Goal: Task Accomplishment & Management: Use online tool/utility

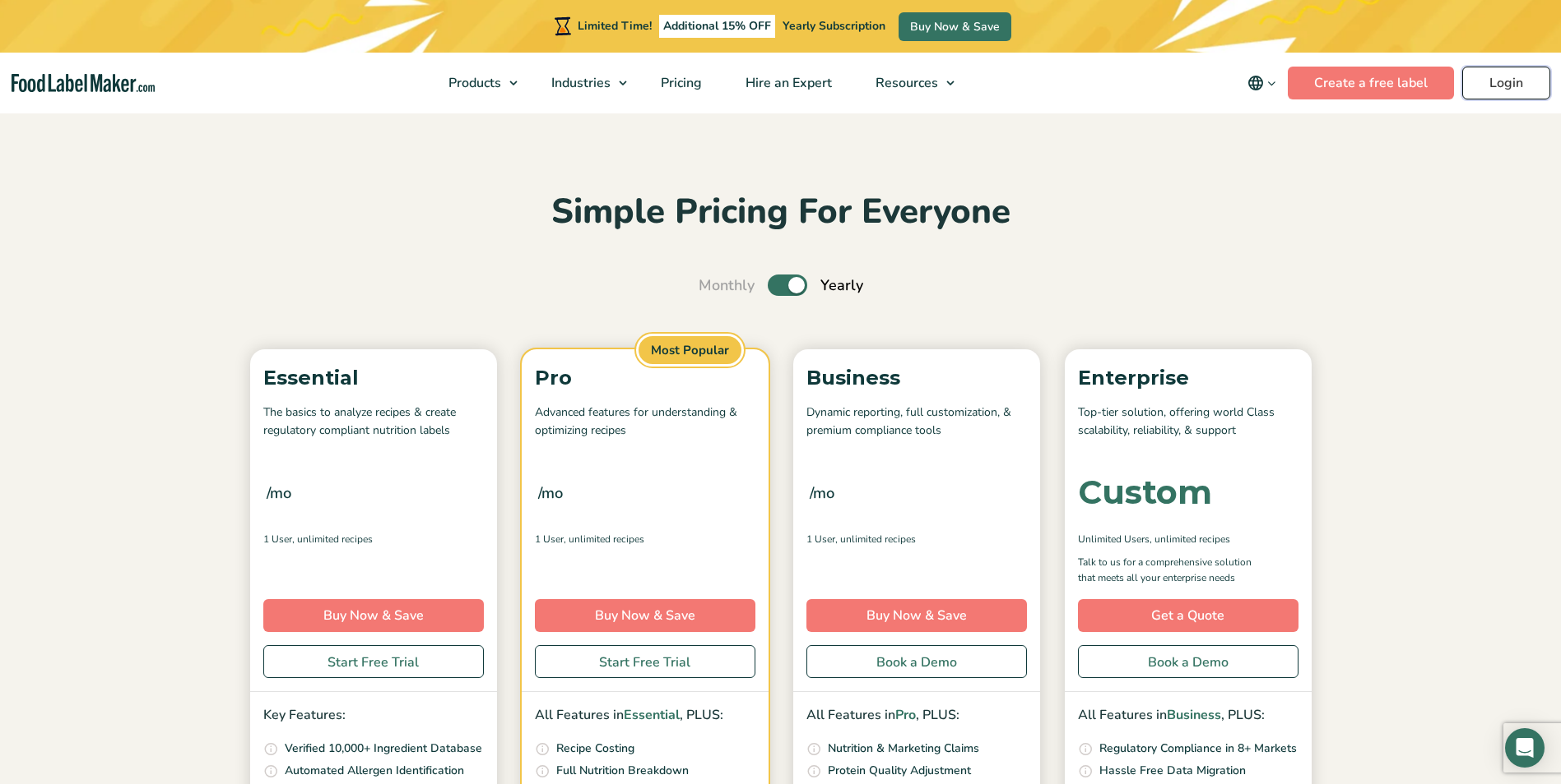
drag, startPoint x: 0, startPoint y: 0, endPoint x: 1505, endPoint y: 89, distance: 1507.6
click at [1505, 89] on link "Login" at bounding box center [1506, 83] width 88 height 33
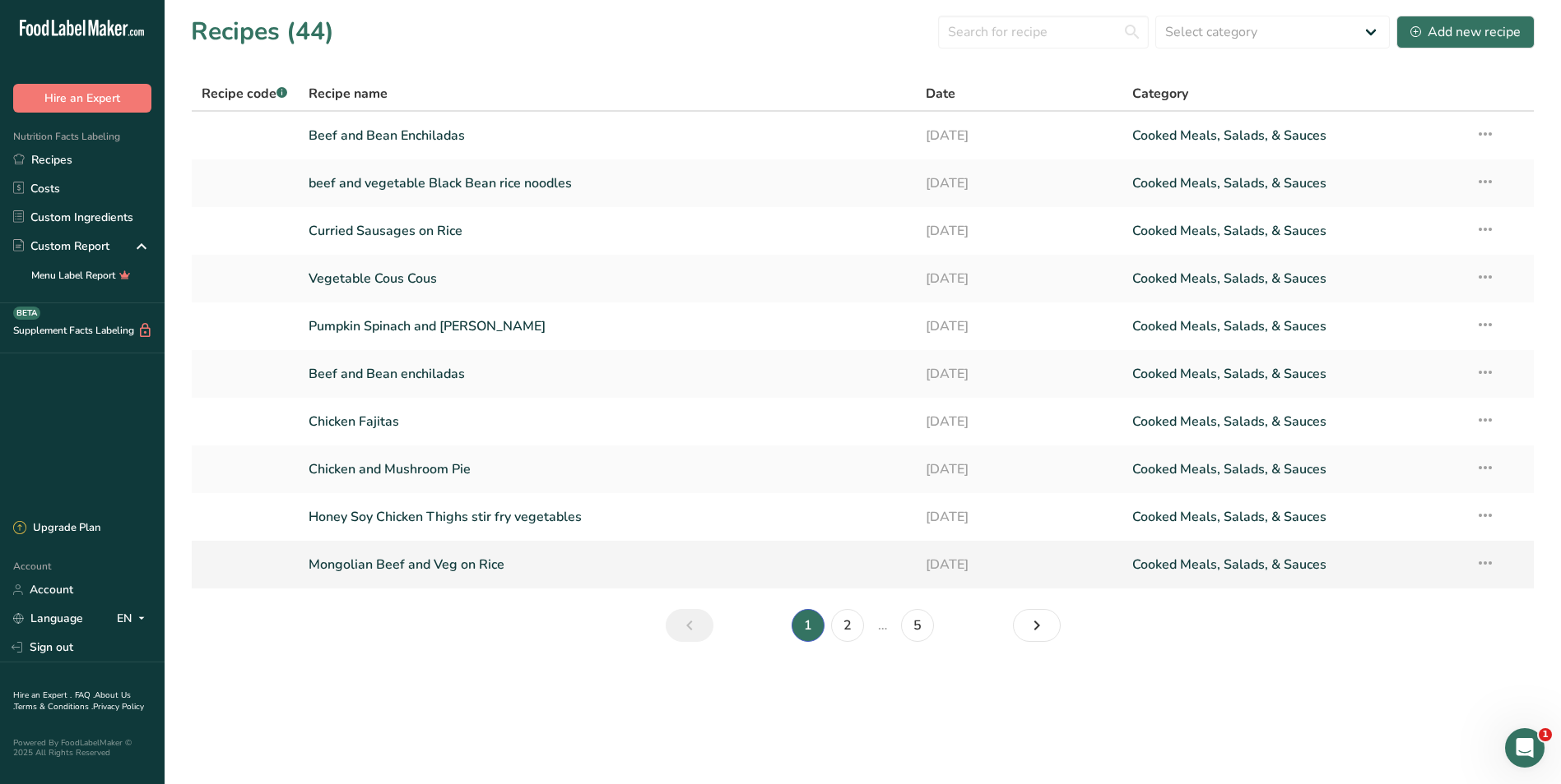
click at [456, 559] on link "Mongolian Beef and Veg on Rice" at bounding box center [608, 565] width 598 height 35
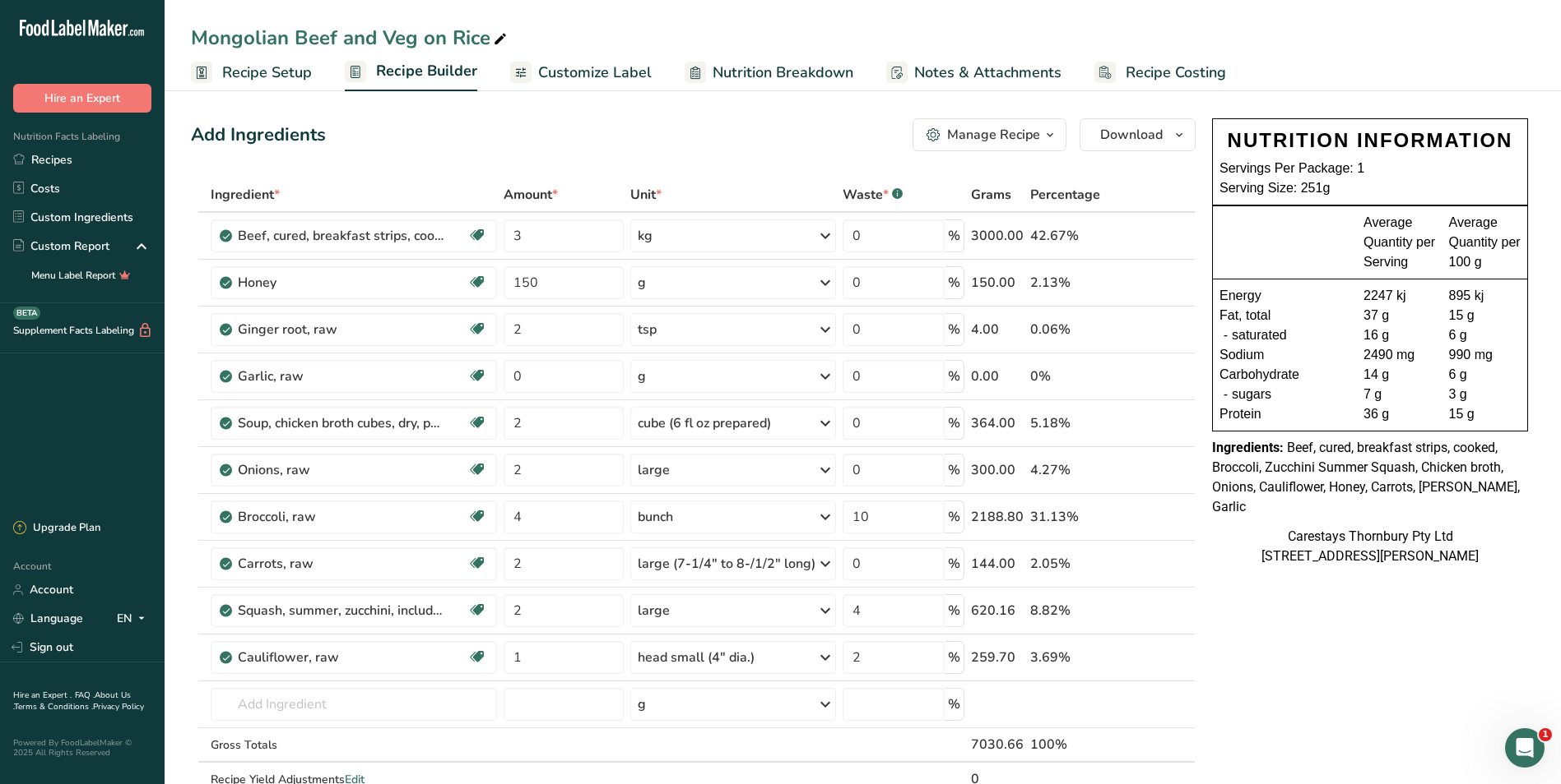
click at [1203, 67] on span "Recipe Costing" at bounding box center [1175, 73] width 101 height 23
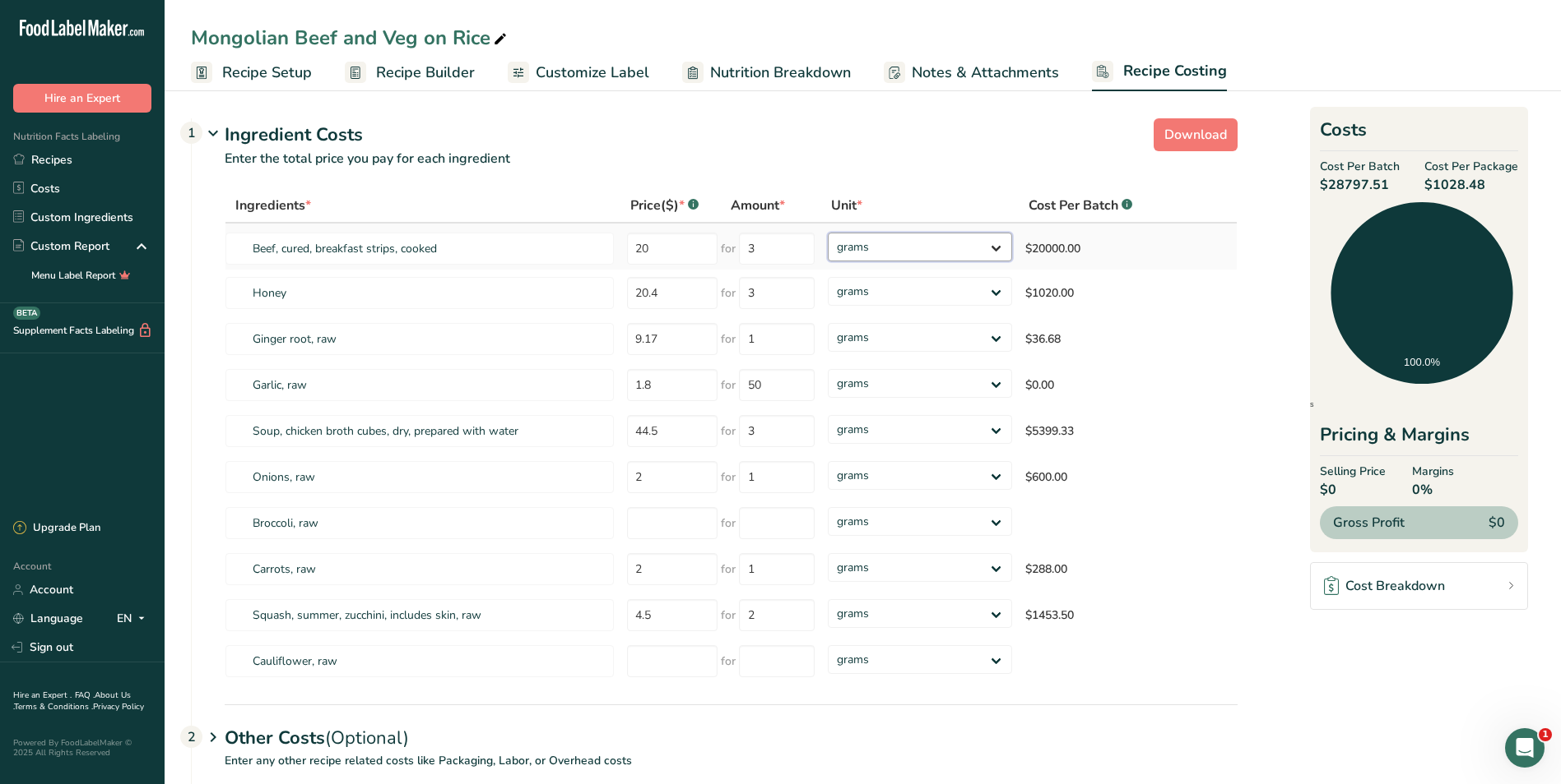
click at [1002, 240] on select "grams kg mg mcg lb oz" at bounding box center [920, 247] width 185 height 29
select select "1"
click at [828, 233] on select "grams kg mg mcg lb oz" at bounding box center [920, 247] width 185 height 29
click at [986, 292] on select "grams kg mg mcg lb oz" at bounding box center [910, 291] width 181 height 29
select select "1"
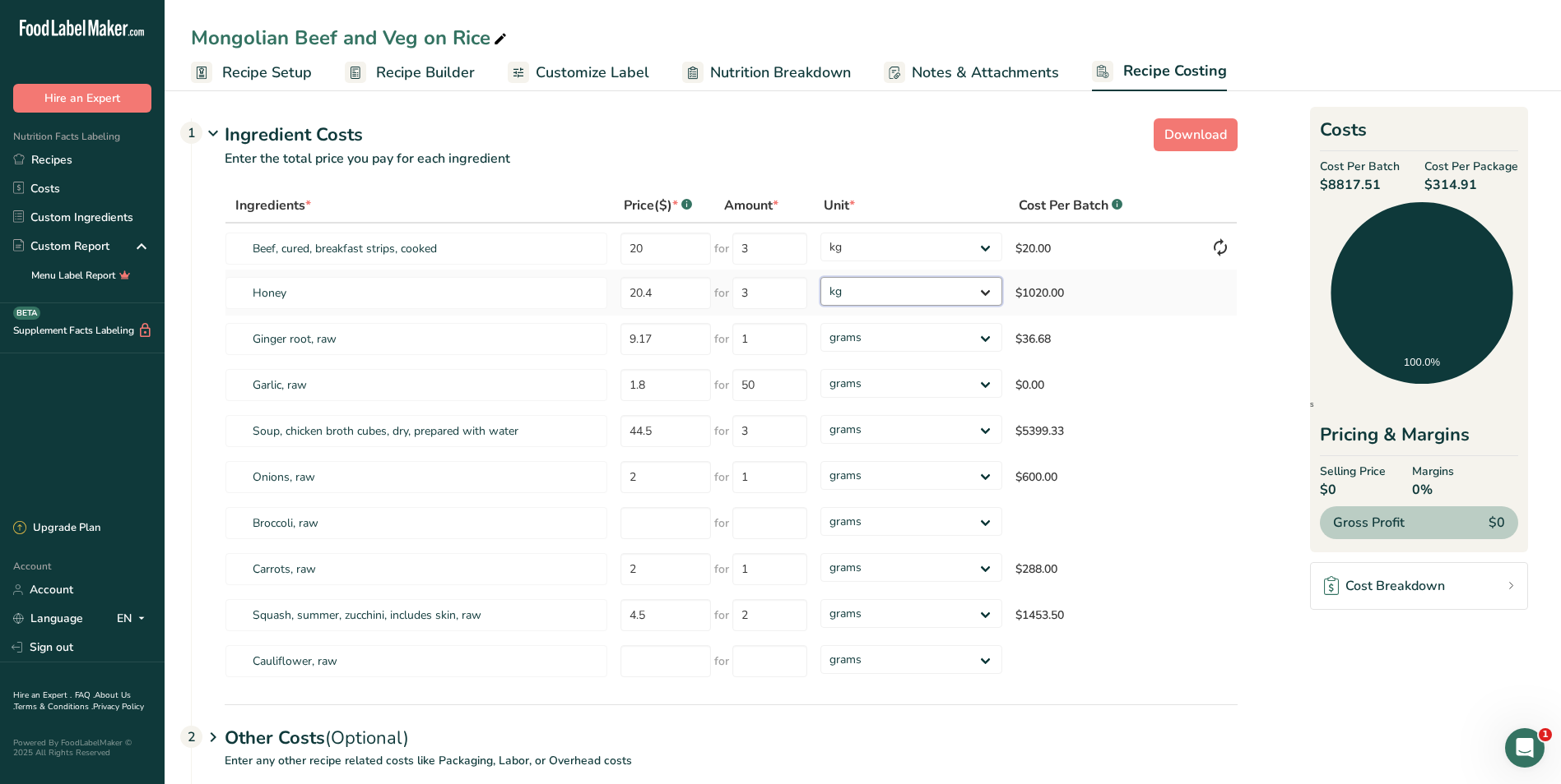
click at [820, 277] on select "grams kg mg mcg lb oz" at bounding box center [910, 291] width 181 height 29
click at [988, 337] on select "grams kg mg mcg lb oz" at bounding box center [910, 337] width 181 height 29
select select "1"
click at [820, 323] on select "grams kg mg mcg lb oz" at bounding box center [910, 337] width 181 height 29
click at [934, 386] on select "grams kg mg mcg lb oz" at bounding box center [910, 383] width 181 height 29
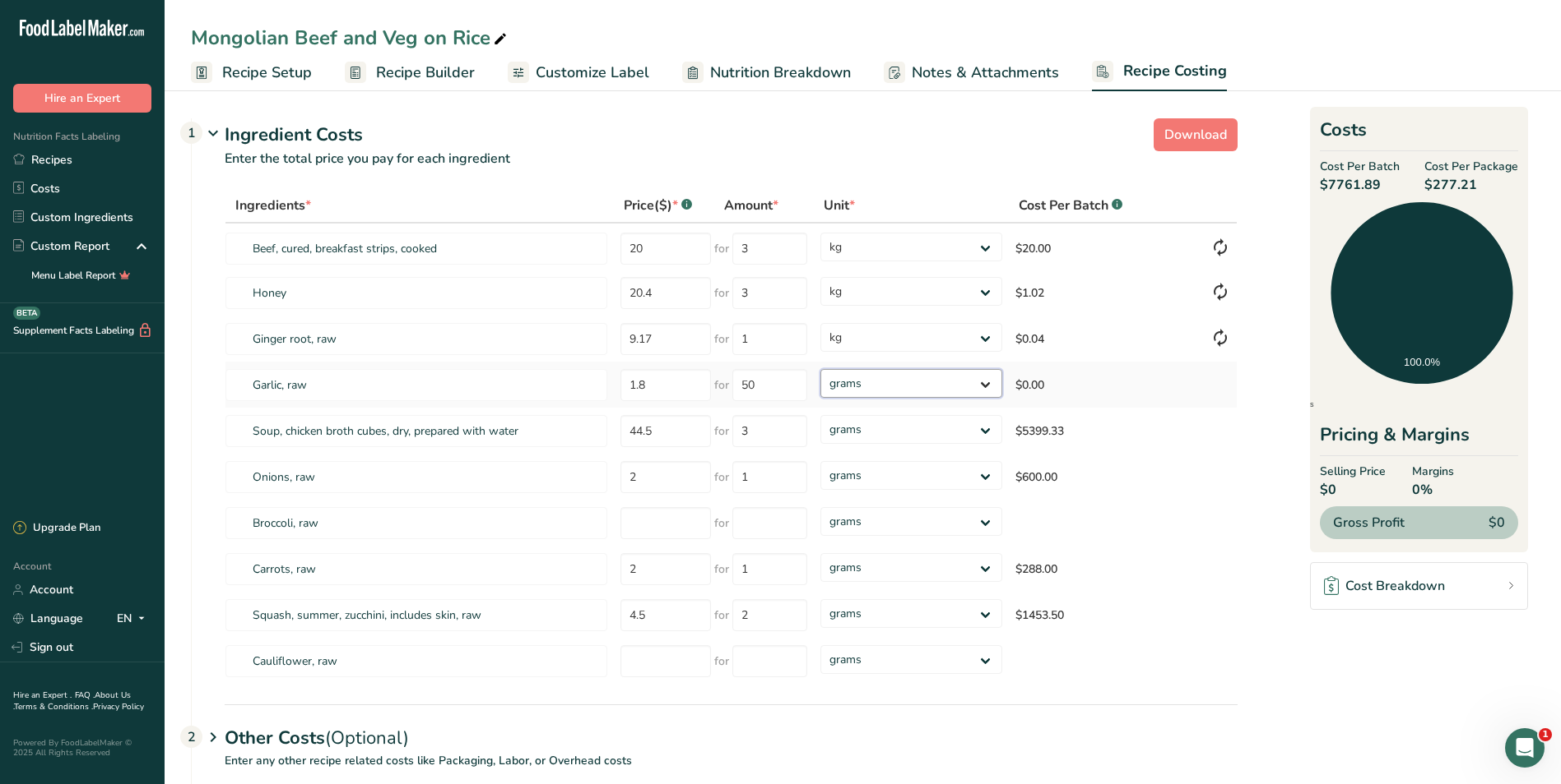
select select "1"
click at [820, 369] on select "grams kg mg mcg lb oz" at bounding box center [910, 383] width 181 height 29
click at [923, 425] on select "grams kg mg mcg lb oz" at bounding box center [910, 429] width 181 height 29
select select "1"
click at [820, 415] on select "grams kg mg mcg lb oz" at bounding box center [910, 429] width 181 height 29
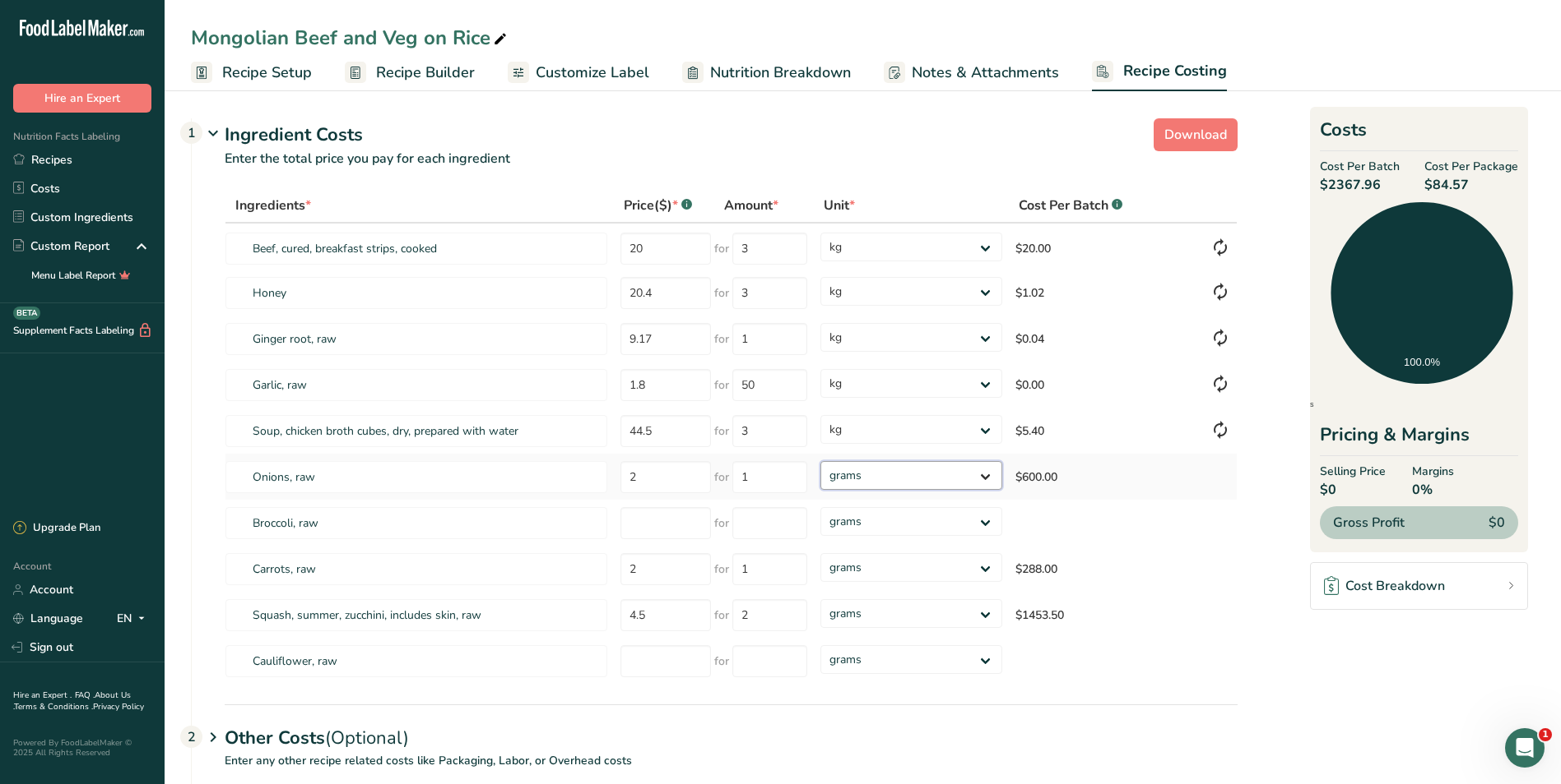
click at [990, 473] on select "grams kg mg mcg lb oz" at bounding box center [910, 475] width 181 height 29
select select "1"
click at [820, 461] on select "grams kg mg mcg lb oz" at bounding box center [910, 475] width 181 height 29
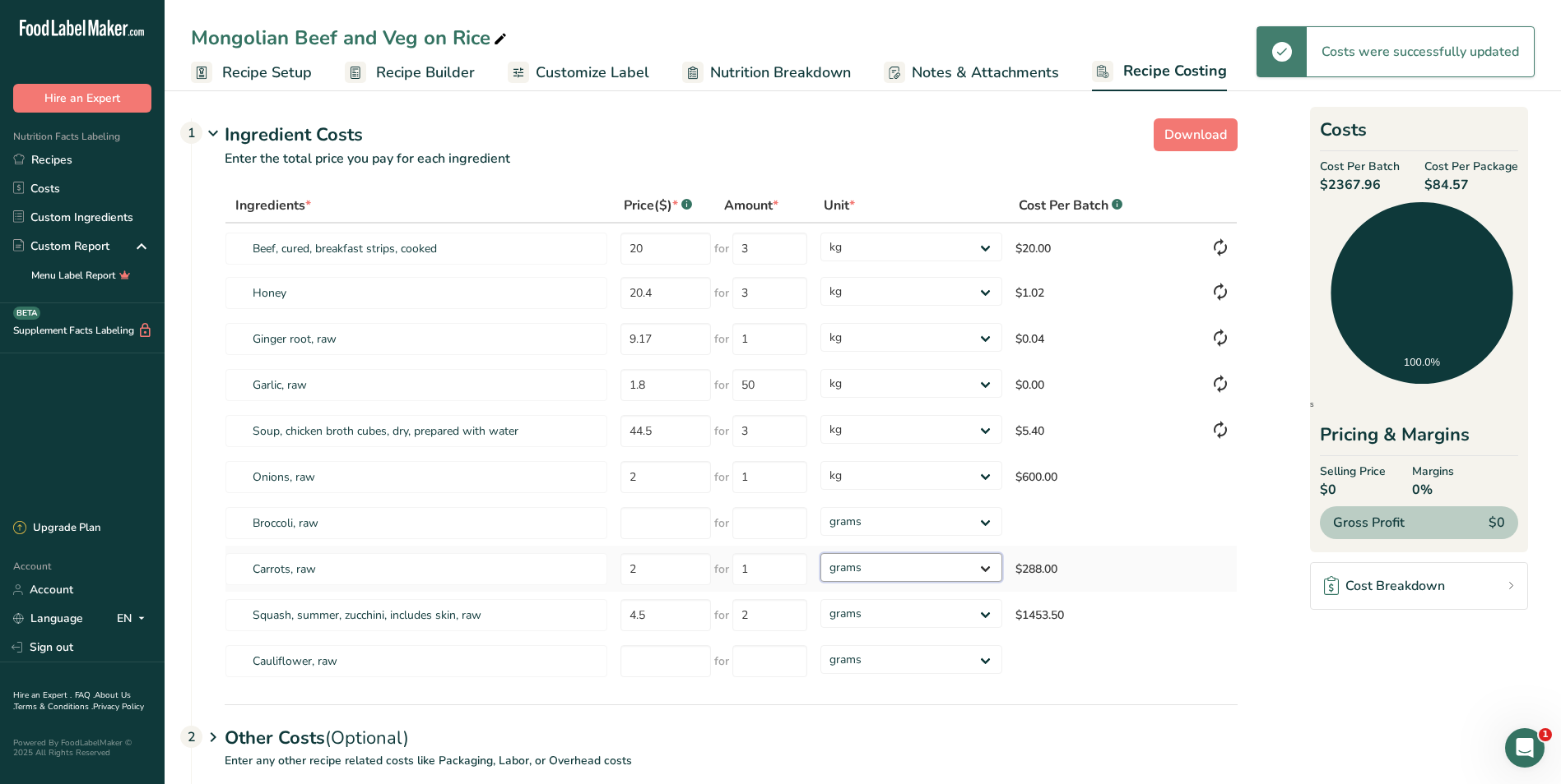
click at [986, 567] on select "grams kg mg mcg lb oz" at bounding box center [910, 567] width 181 height 29
select select "1"
click at [820, 554] on select "grams kg mg mcg lb oz" at bounding box center [910, 567] width 181 height 29
click at [983, 612] on select "grams kg mg mcg lb oz" at bounding box center [910, 613] width 181 height 29
select select "1"
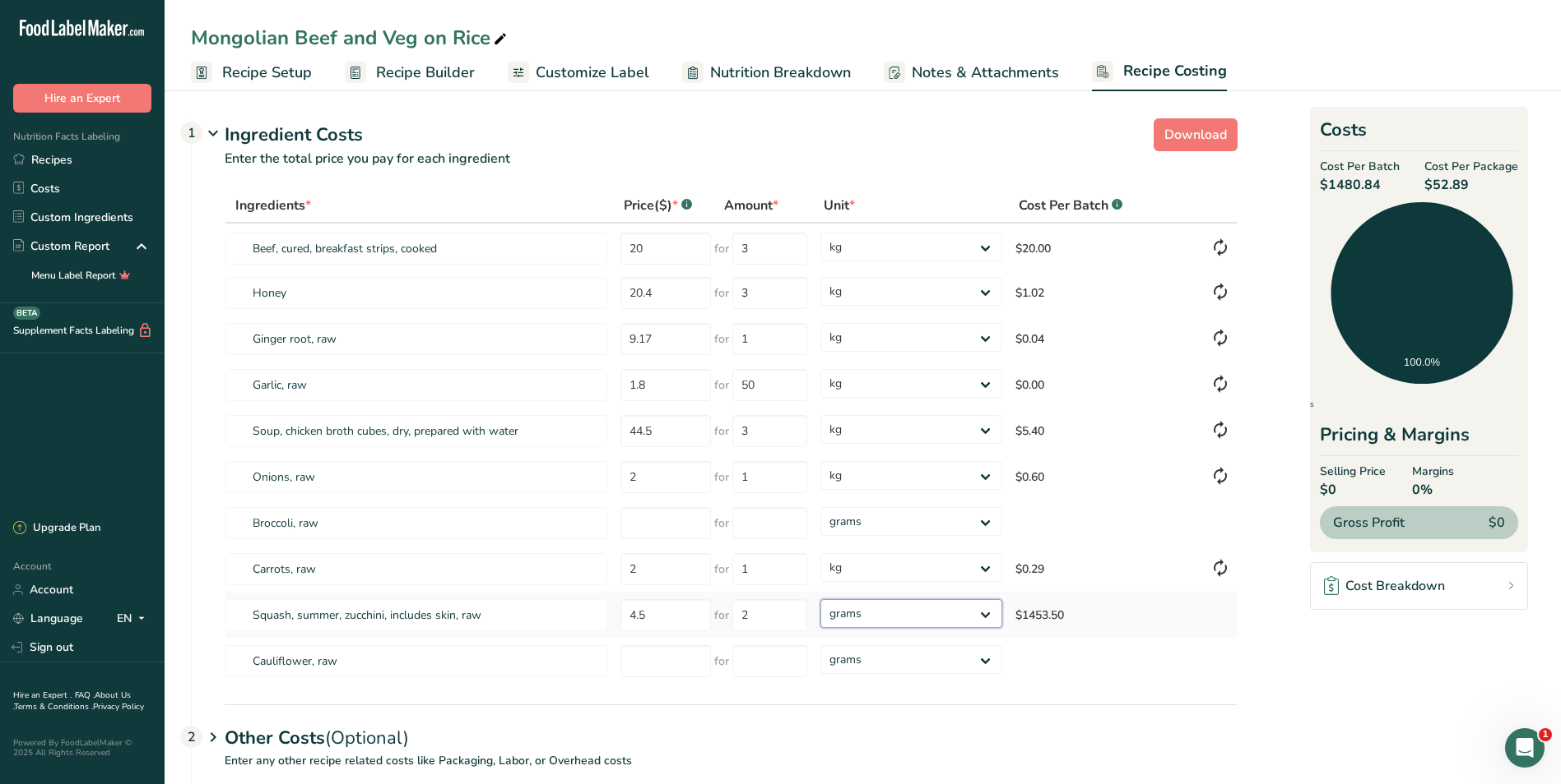
select select "1"
click at [820, 599] on select "grams kg mg mcg lb oz" at bounding box center [910, 613] width 181 height 29
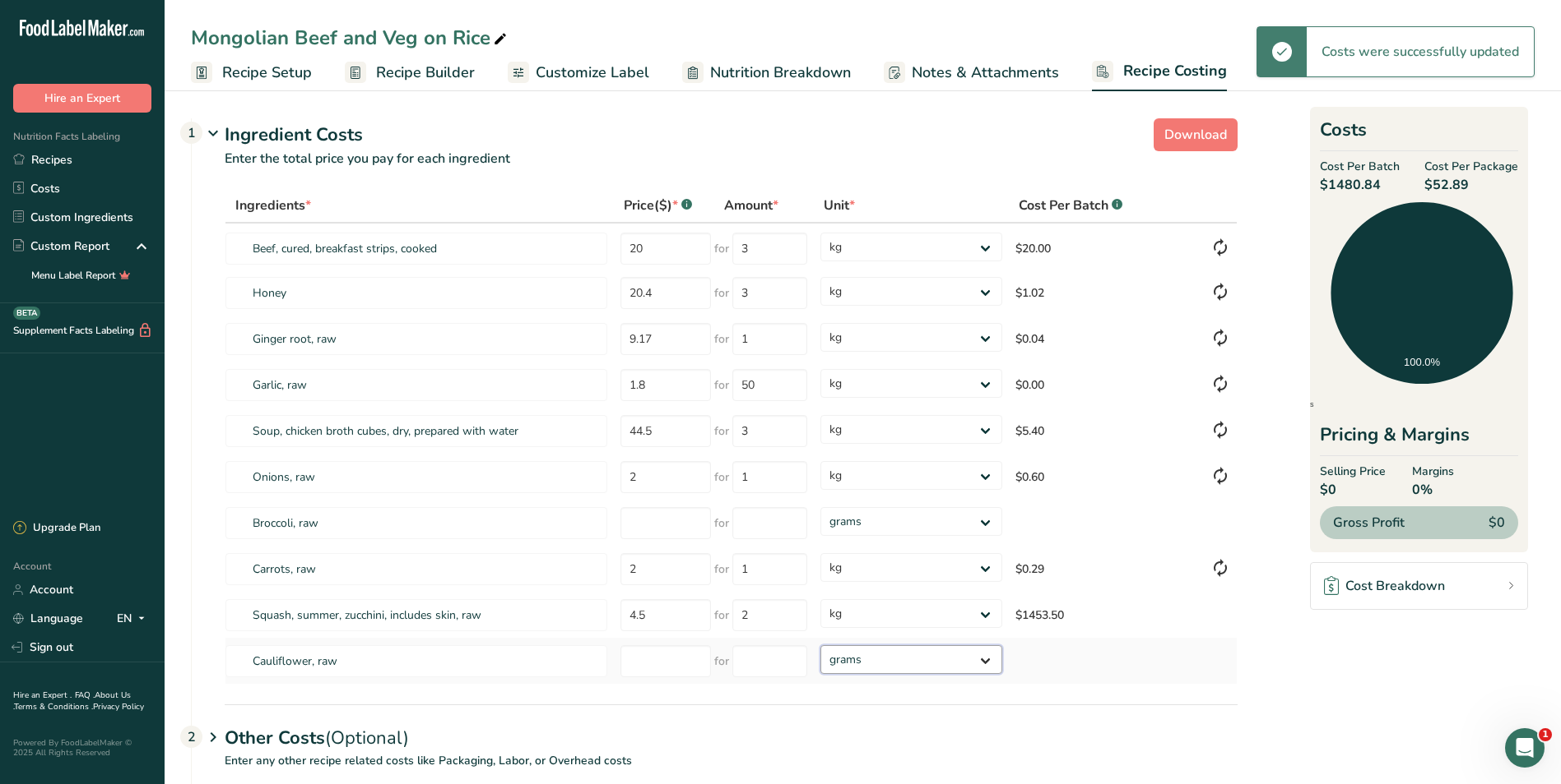
click at [988, 659] on select "grams kg mg mcg lb oz" at bounding box center [910, 659] width 181 height 29
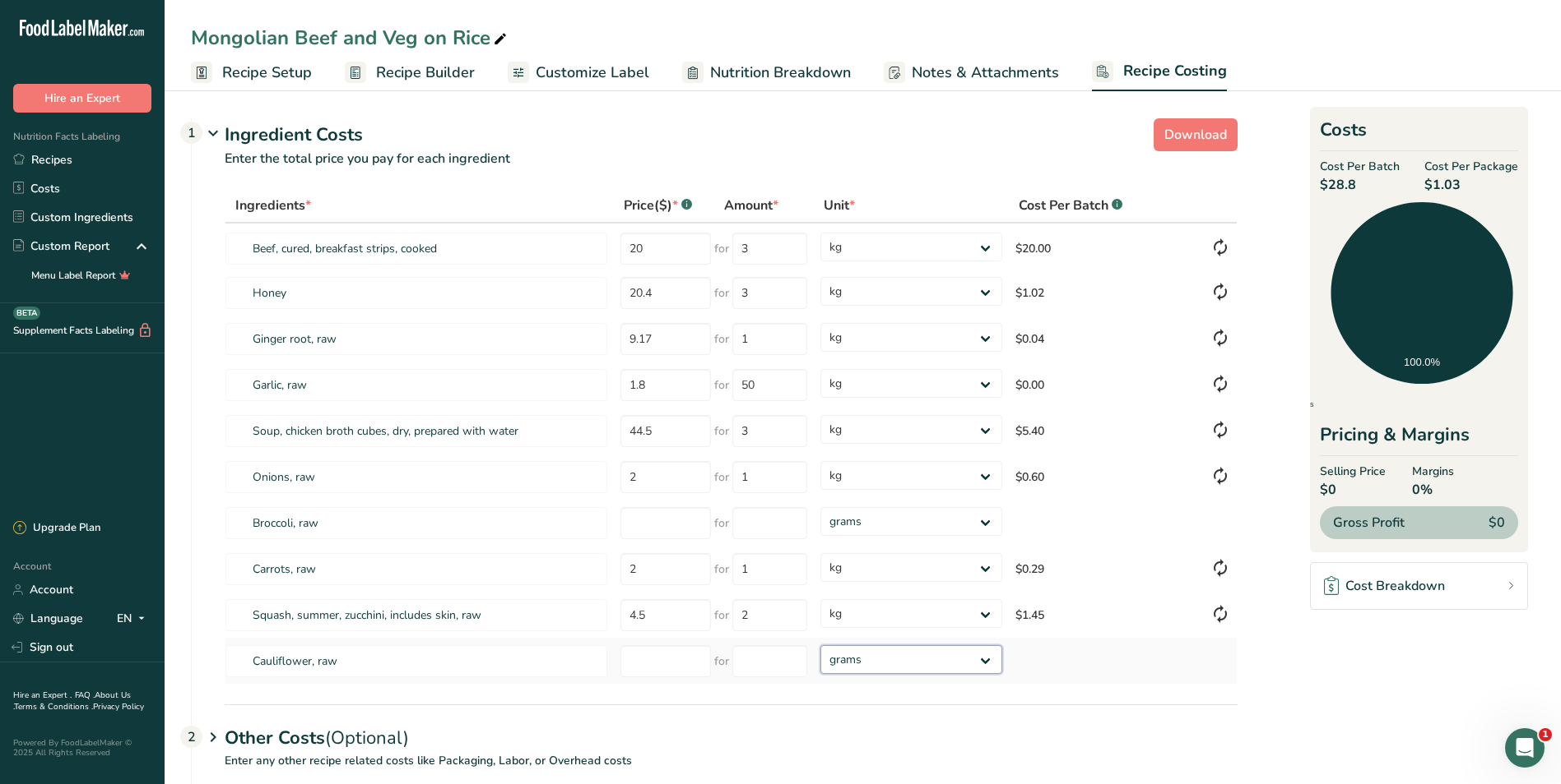
select select "1"
click at [820, 645] on select "grams kg mg mcg lb oz" at bounding box center [910, 659] width 181 height 29
click at [670, 655] on input "number" at bounding box center [666, 661] width 90 height 32
type input "1"
click at [655, 664] on input "1" at bounding box center [666, 661] width 90 height 32
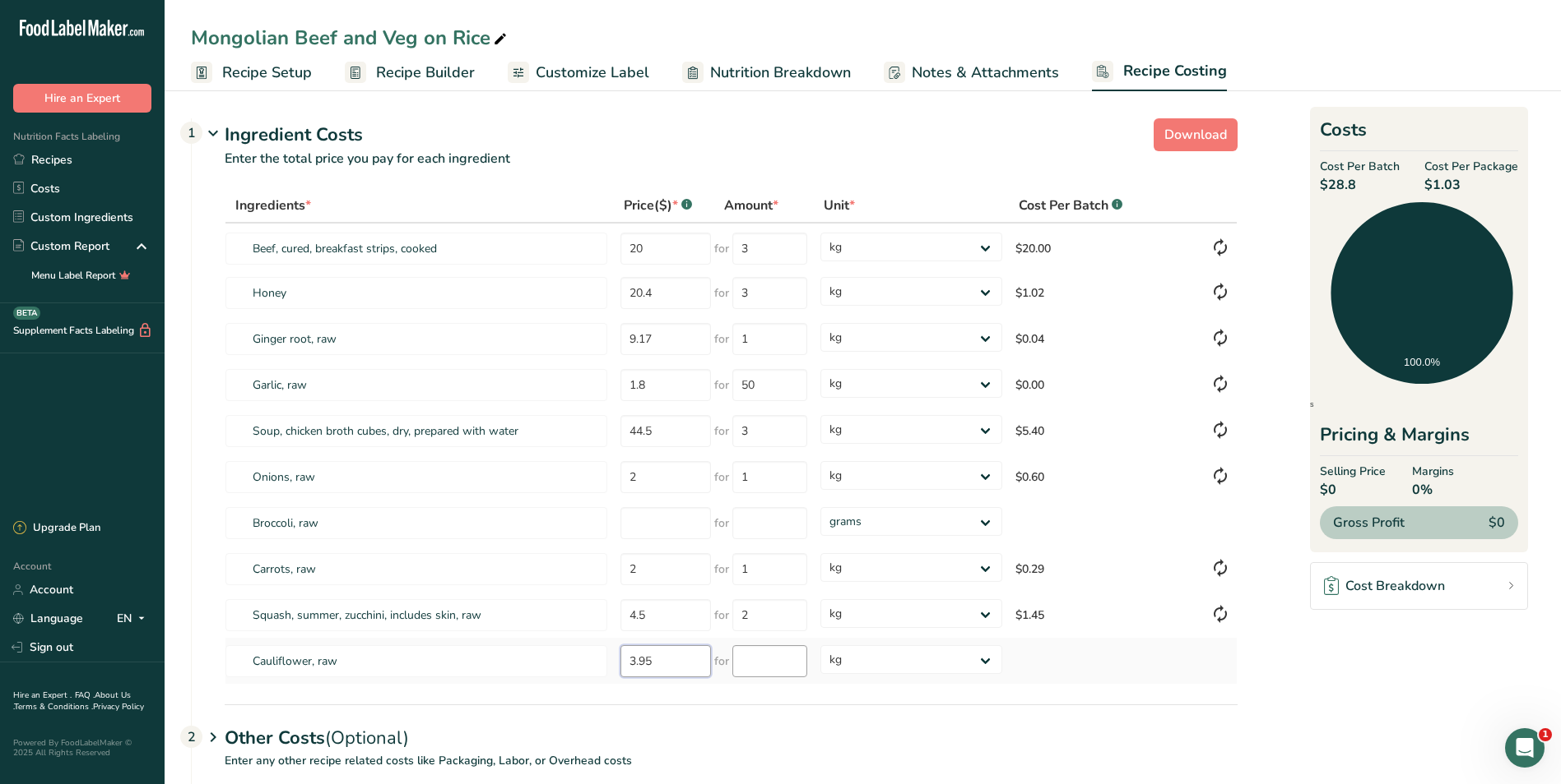
type input "3.95"
click at [788, 665] on input "number" at bounding box center [770, 661] width 75 height 32
type input "1"
click at [1050, 698] on div "Ingredients * Price($) * .a-a{fill:#347362;}.b-a{fill:#fff;} Amount * Unit * Co…" at bounding box center [714, 446] width 1045 height 516
click at [246, 64] on span "Recipe Setup" at bounding box center [266, 73] width 89 height 23
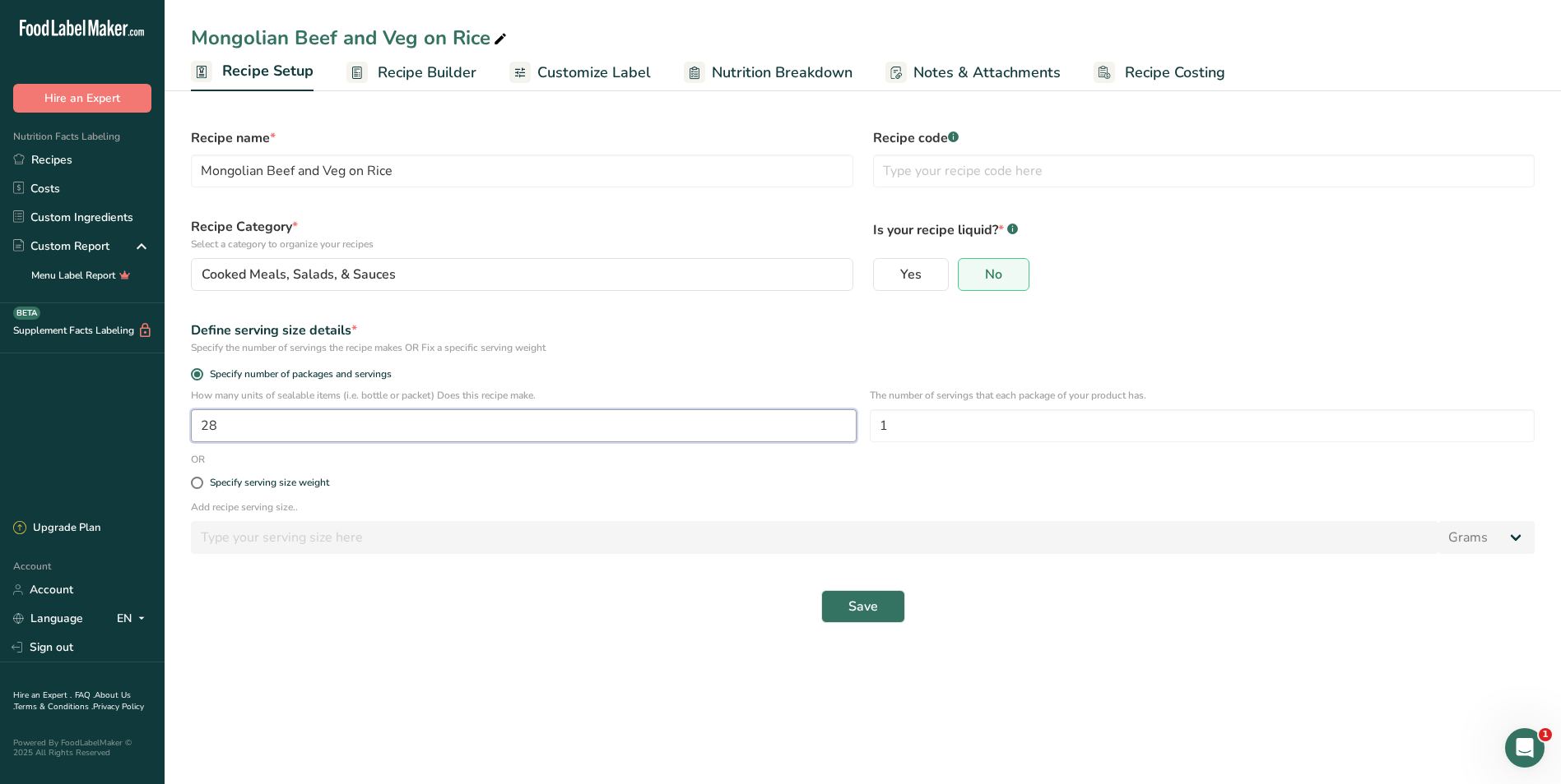
click at [263, 431] on input "28" at bounding box center [524, 426] width 666 height 33
type input "130"
click at [412, 66] on span "Recipe Builder" at bounding box center [427, 73] width 99 height 23
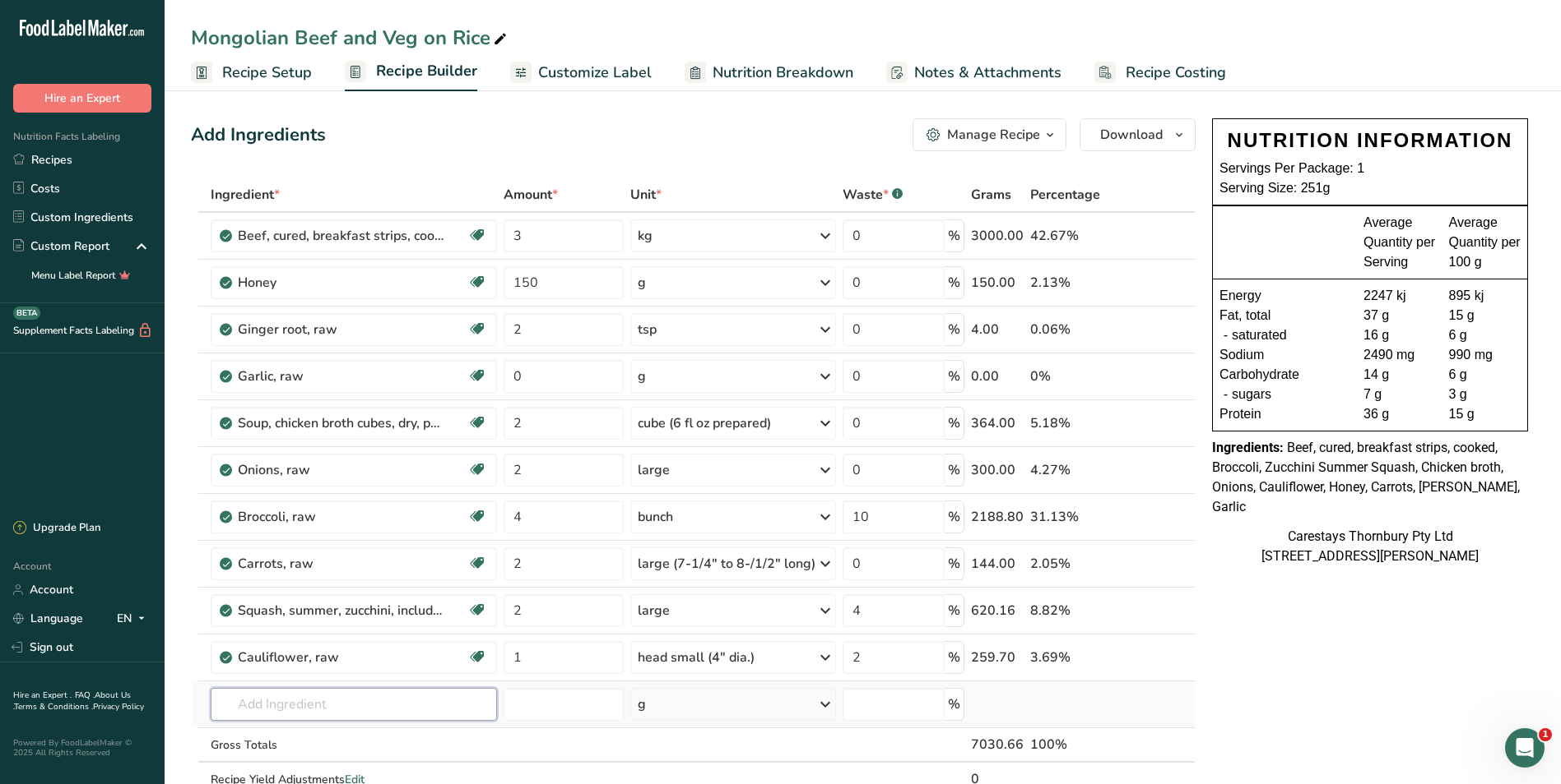
click at [279, 703] on input "text" at bounding box center [353, 704] width 285 height 33
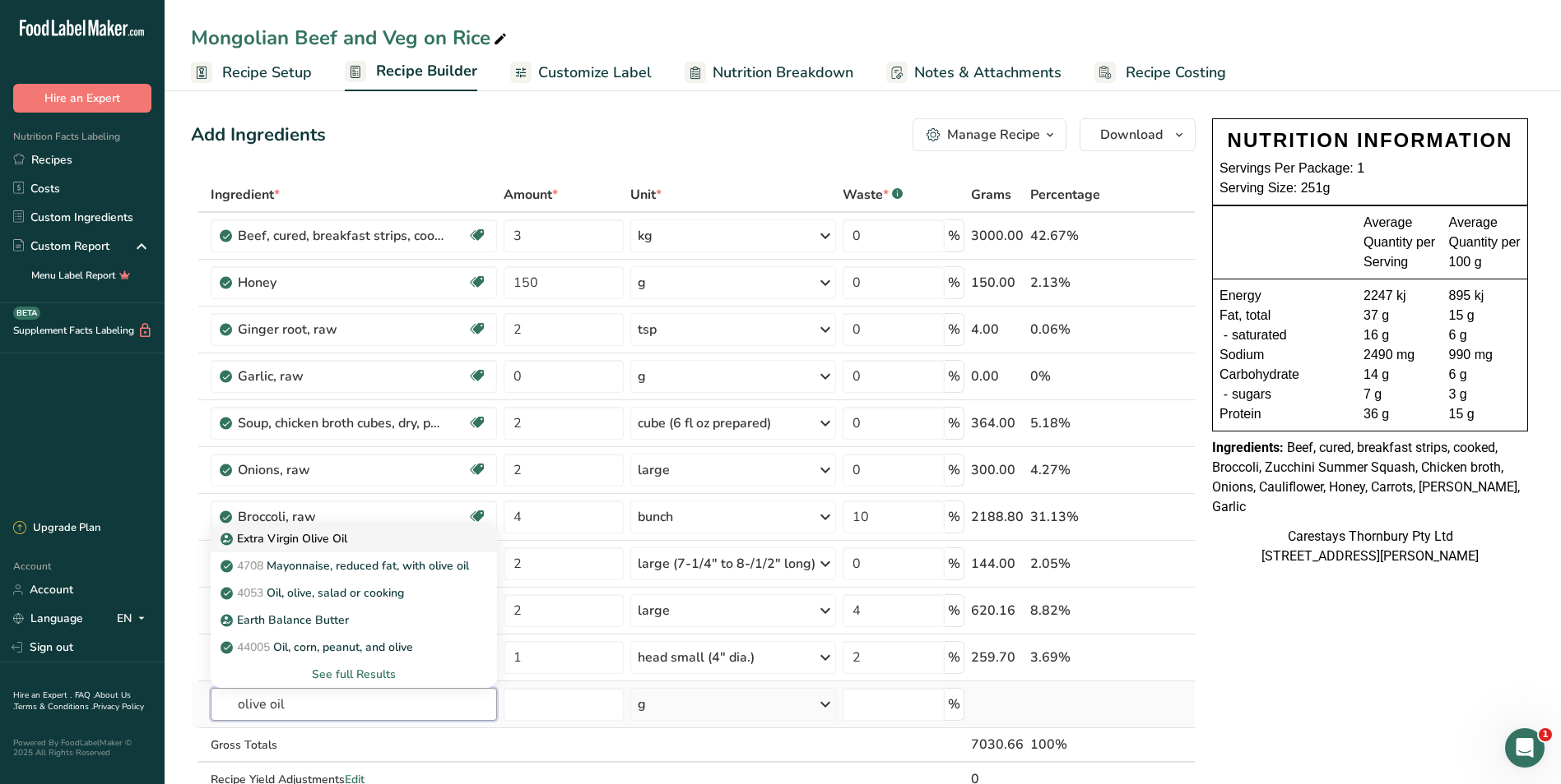
type input "olive oil"
click at [289, 535] on p "Extra Virgin Olive Oil" at bounding box center [285, 539] width 123 height 17
type input "Extra Virgin Olive Oil"
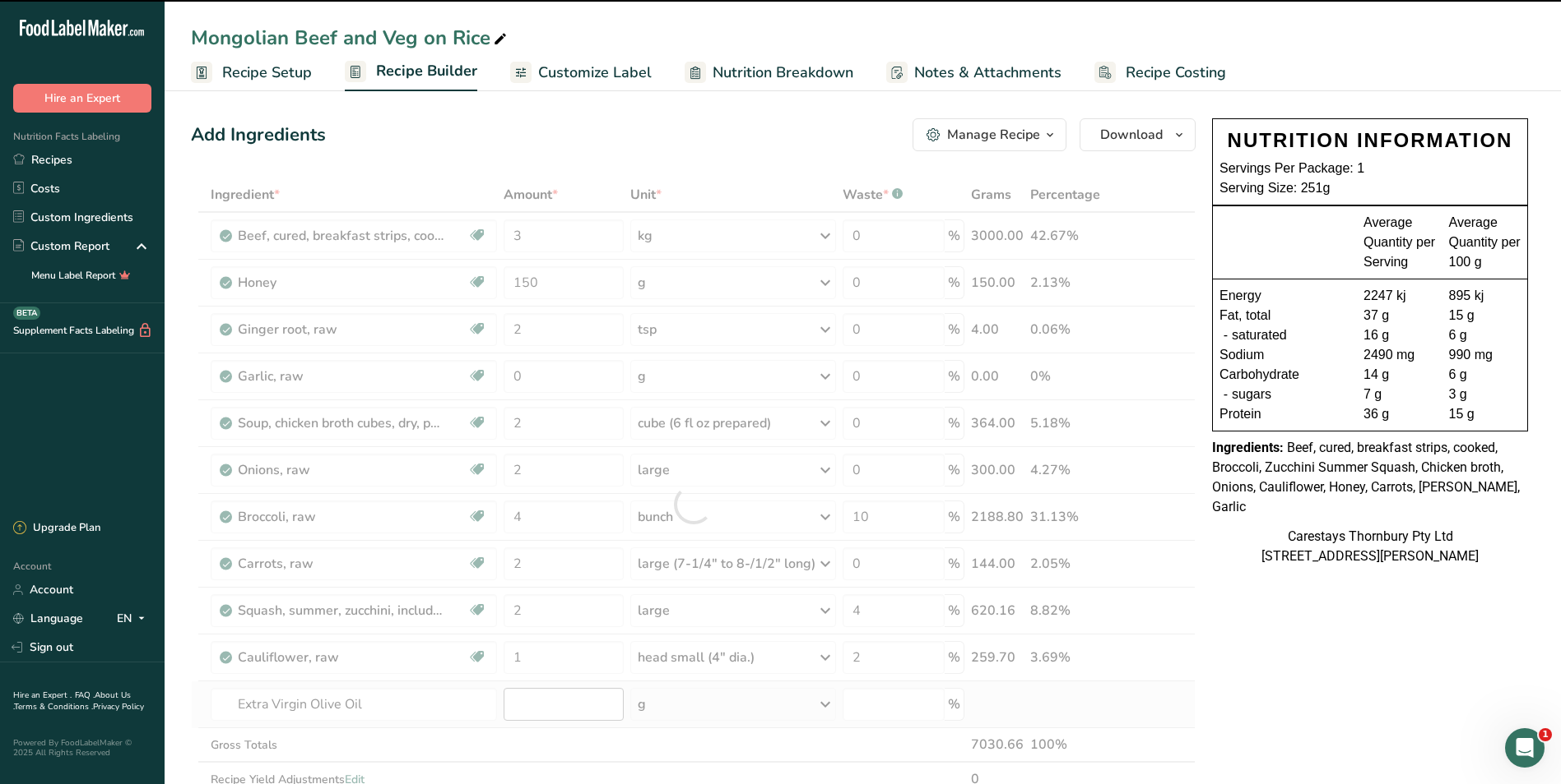
type input "0"
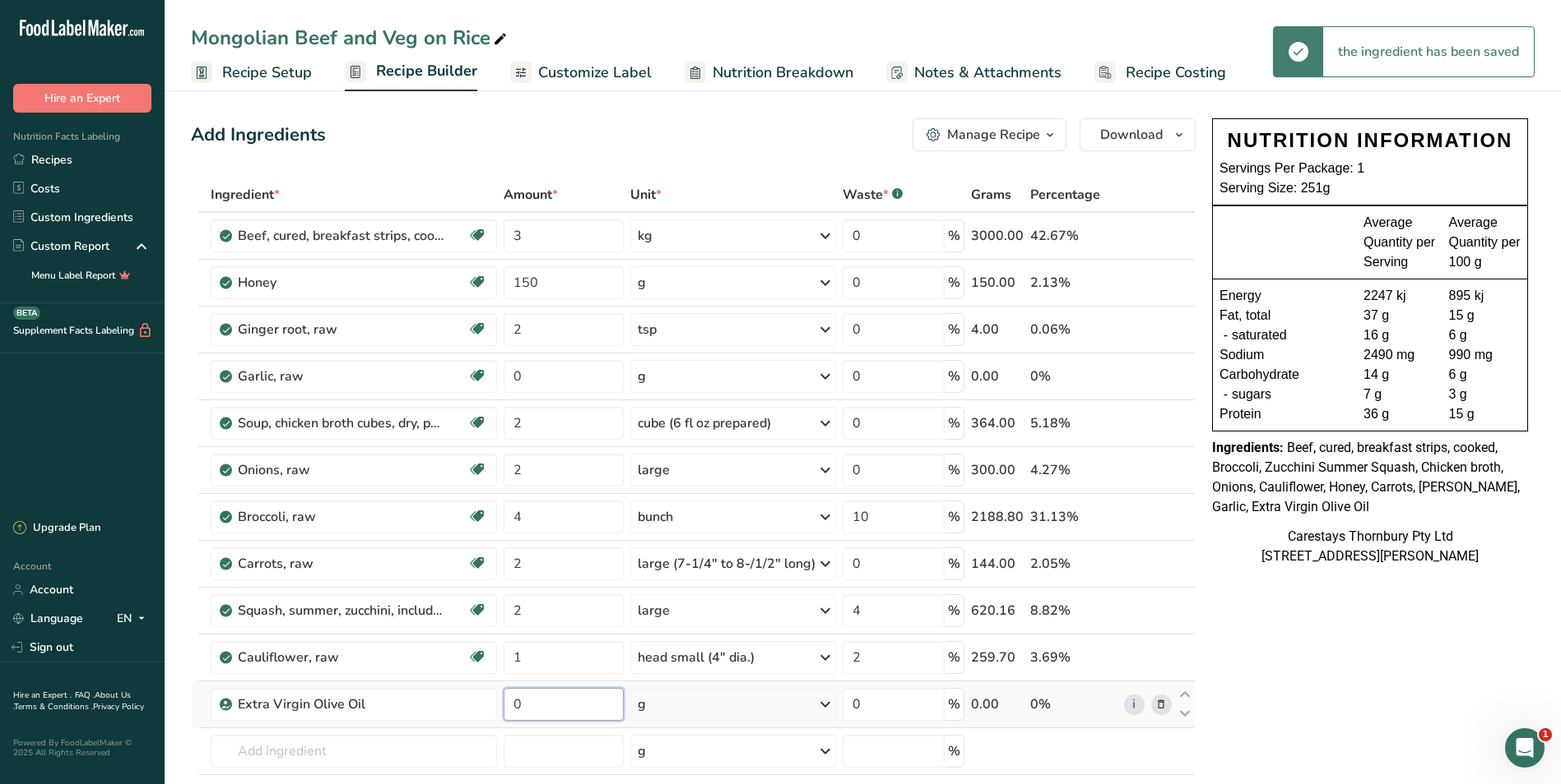
click at [529, 706] on input "0" at bounding box center [563, 704] width 120 height 33
type input "3"
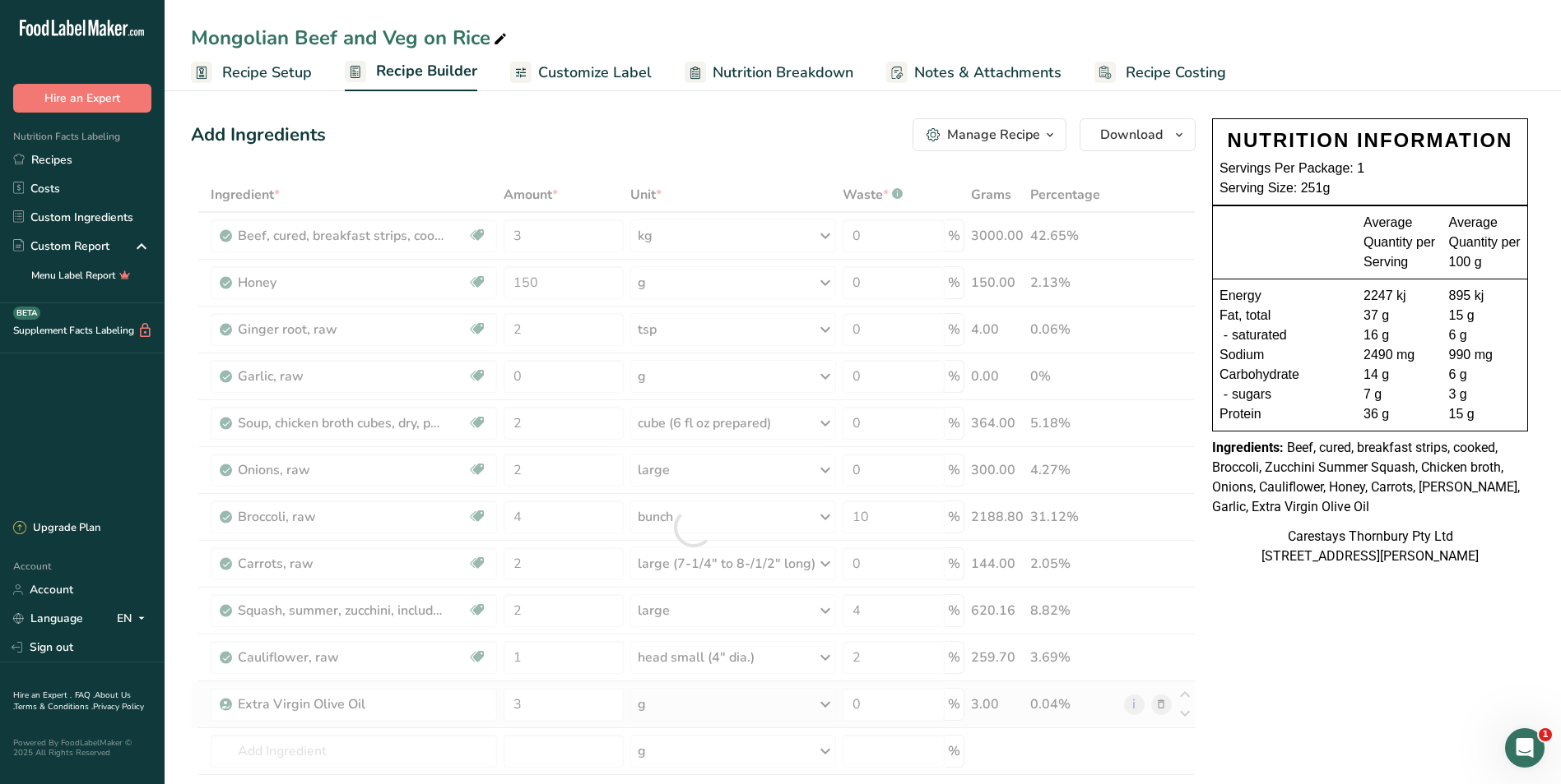
click at [823, 703] on div "Ingredient * Amount * Unit * Waste * .a-a{fill:#347362;}.b-a{fill:#fff;} Grams …" at bounding box center [693, 528] width 1005 height 701
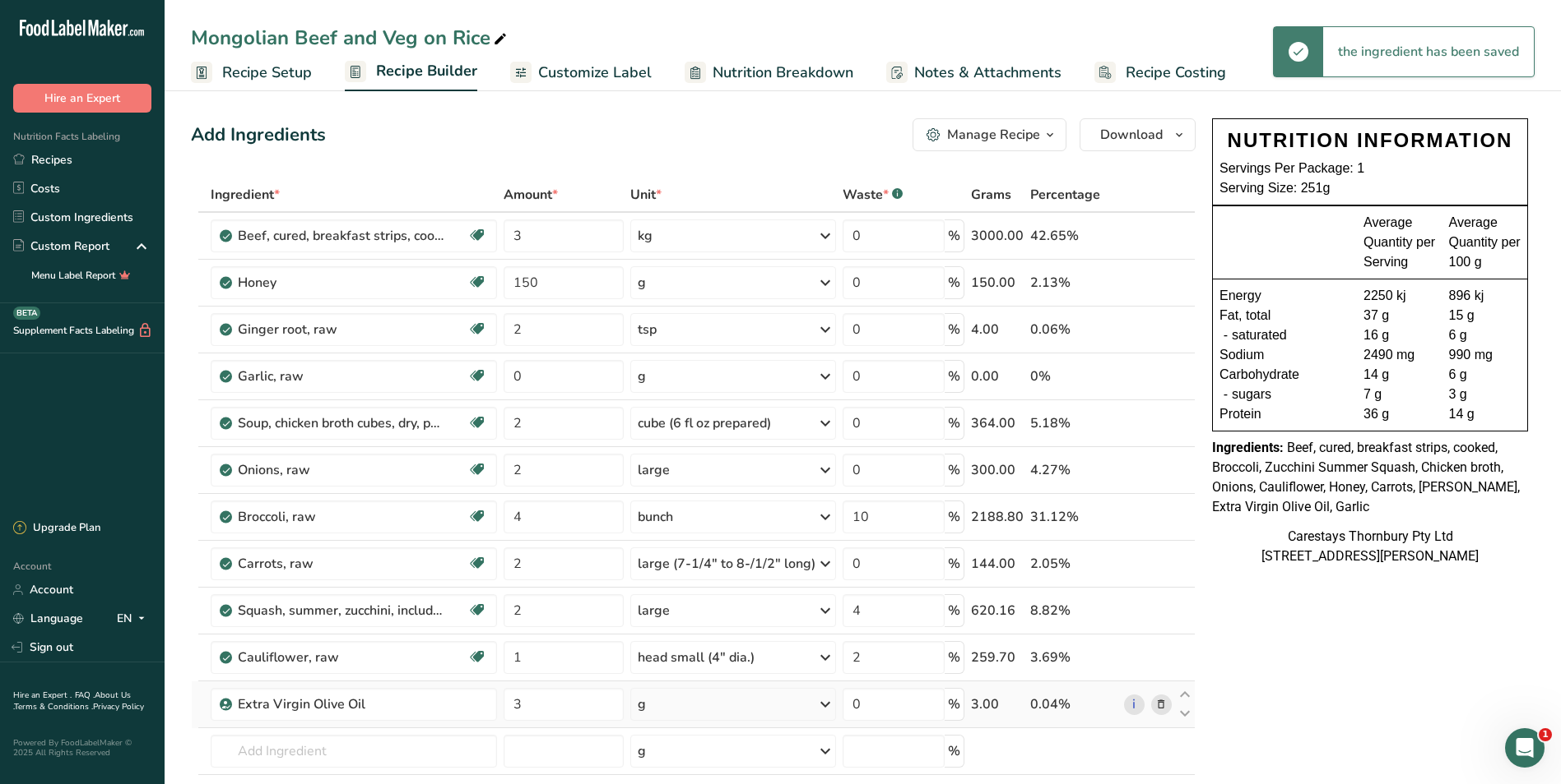
click at [823, 703] on icon at bounding box center [825, 704] width 20 height 29
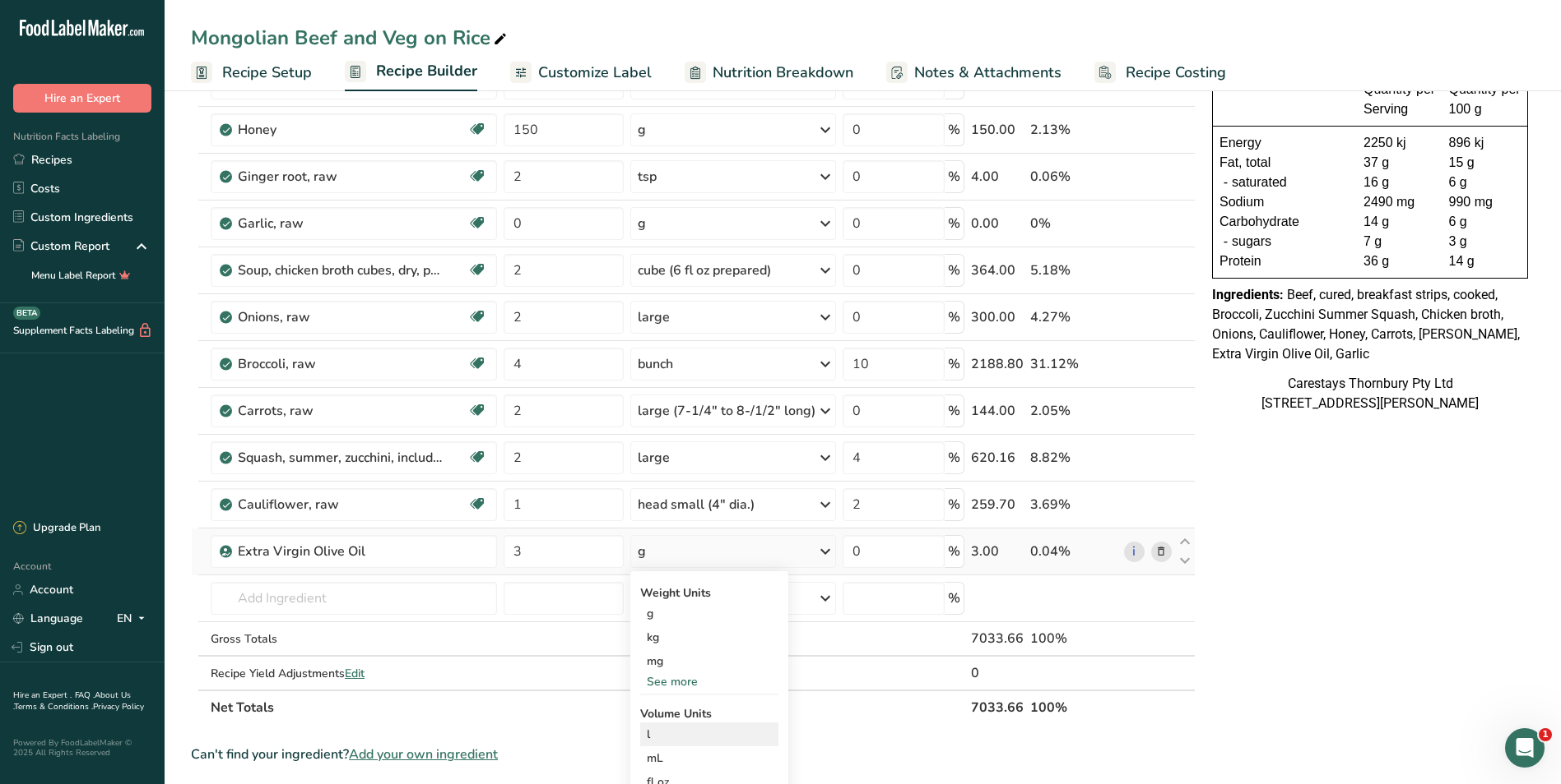
scroll to position [165, 0]
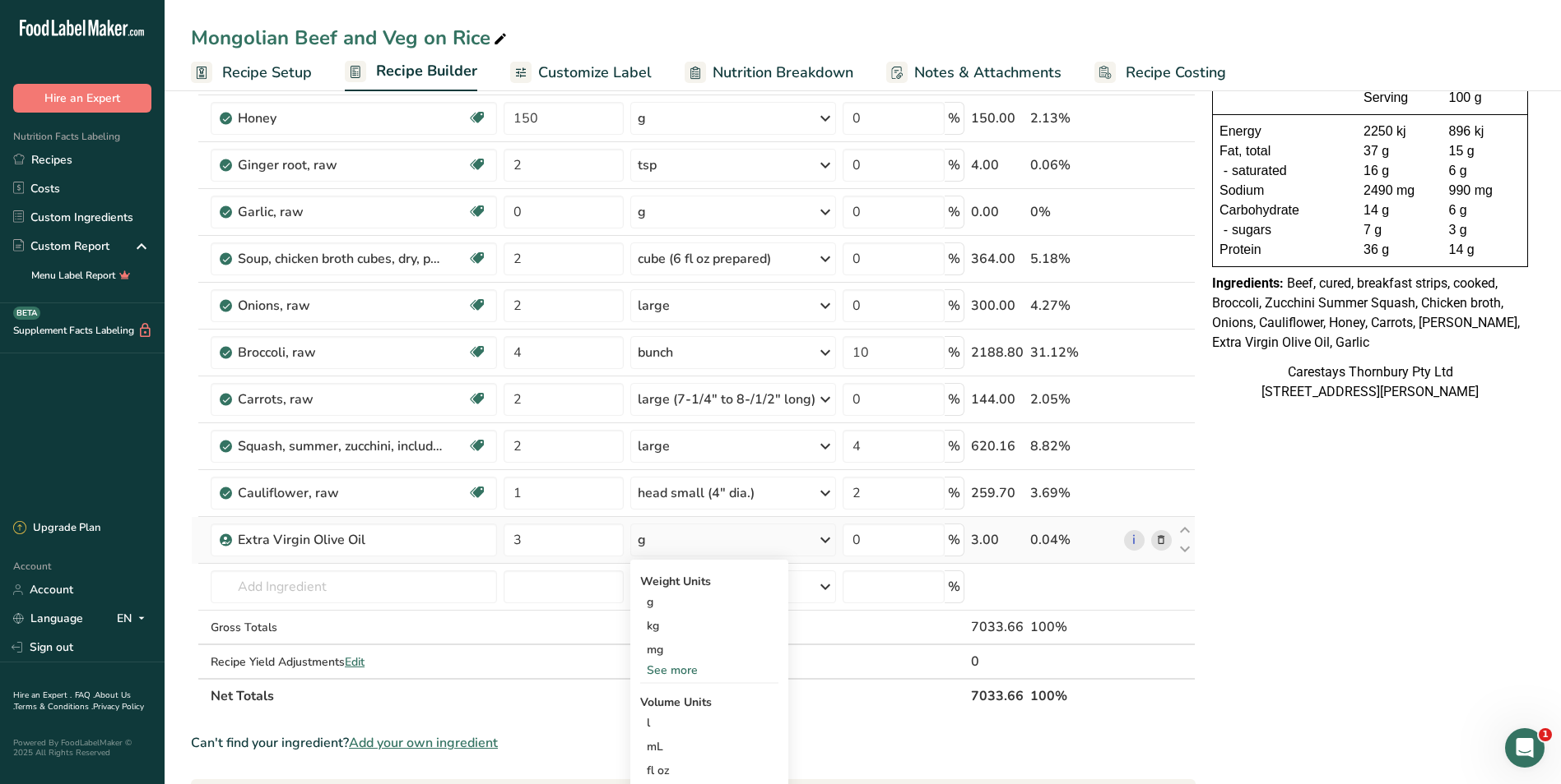
click at [687, 669] on div "See more" at bounding box center [708, 671] width 138 height 17
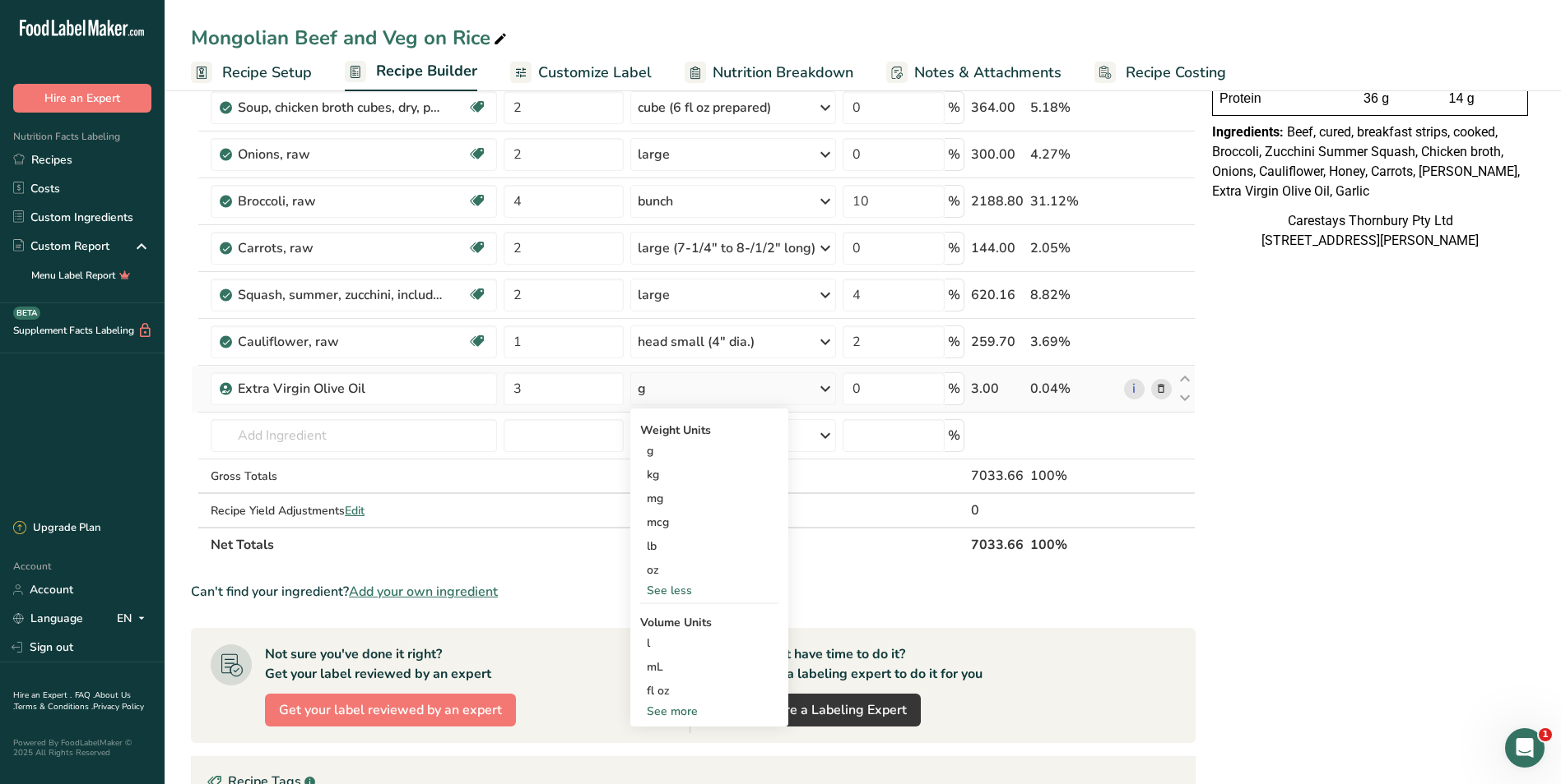
scroll to position [329, 0]
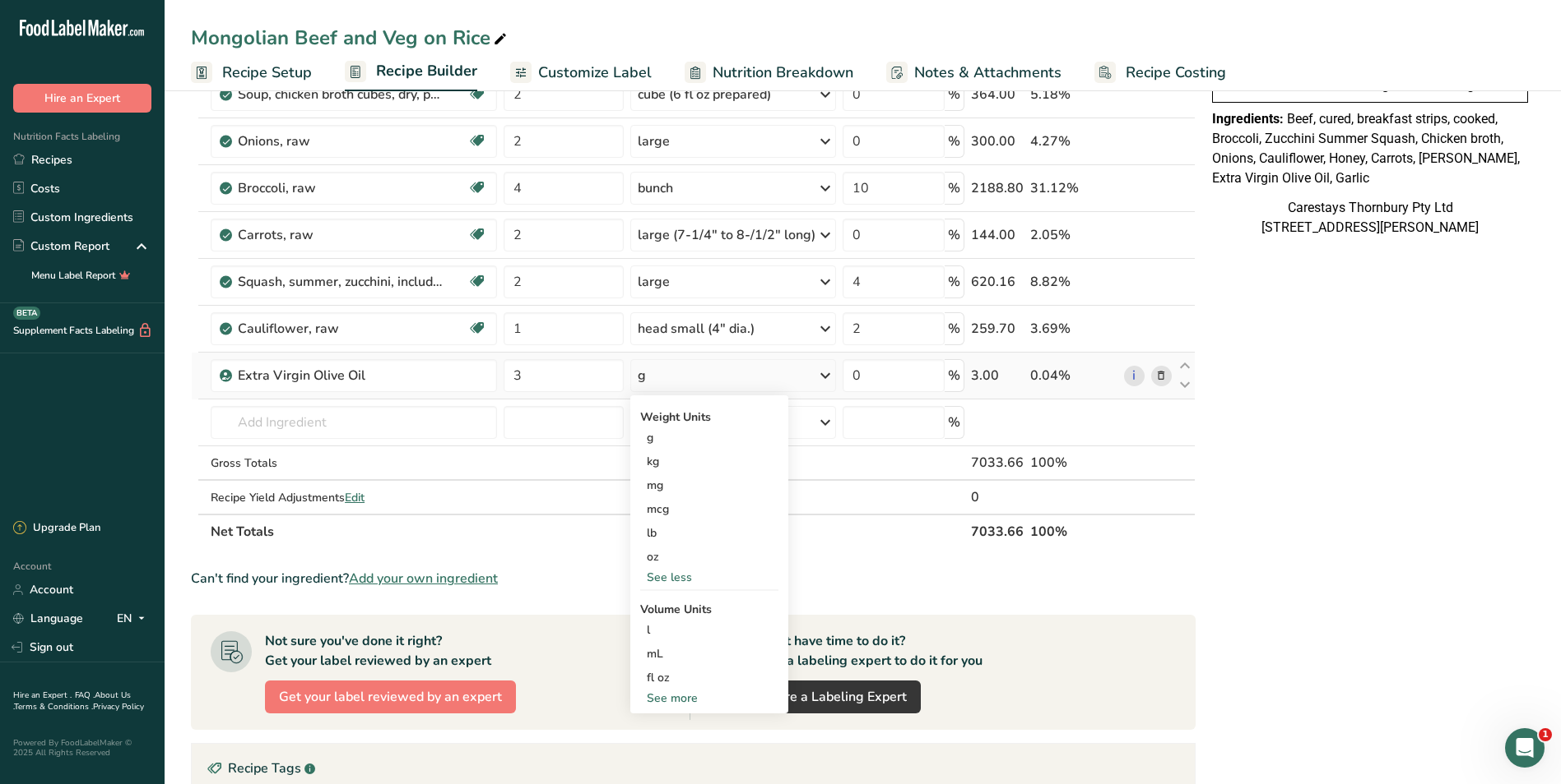
click at [691, 697] on div "See more" at bounding box center [708, 698] width 138 height 17
click at [691, 702] on div "tbsp" at bounding box center [709, 702] width 125 height 17
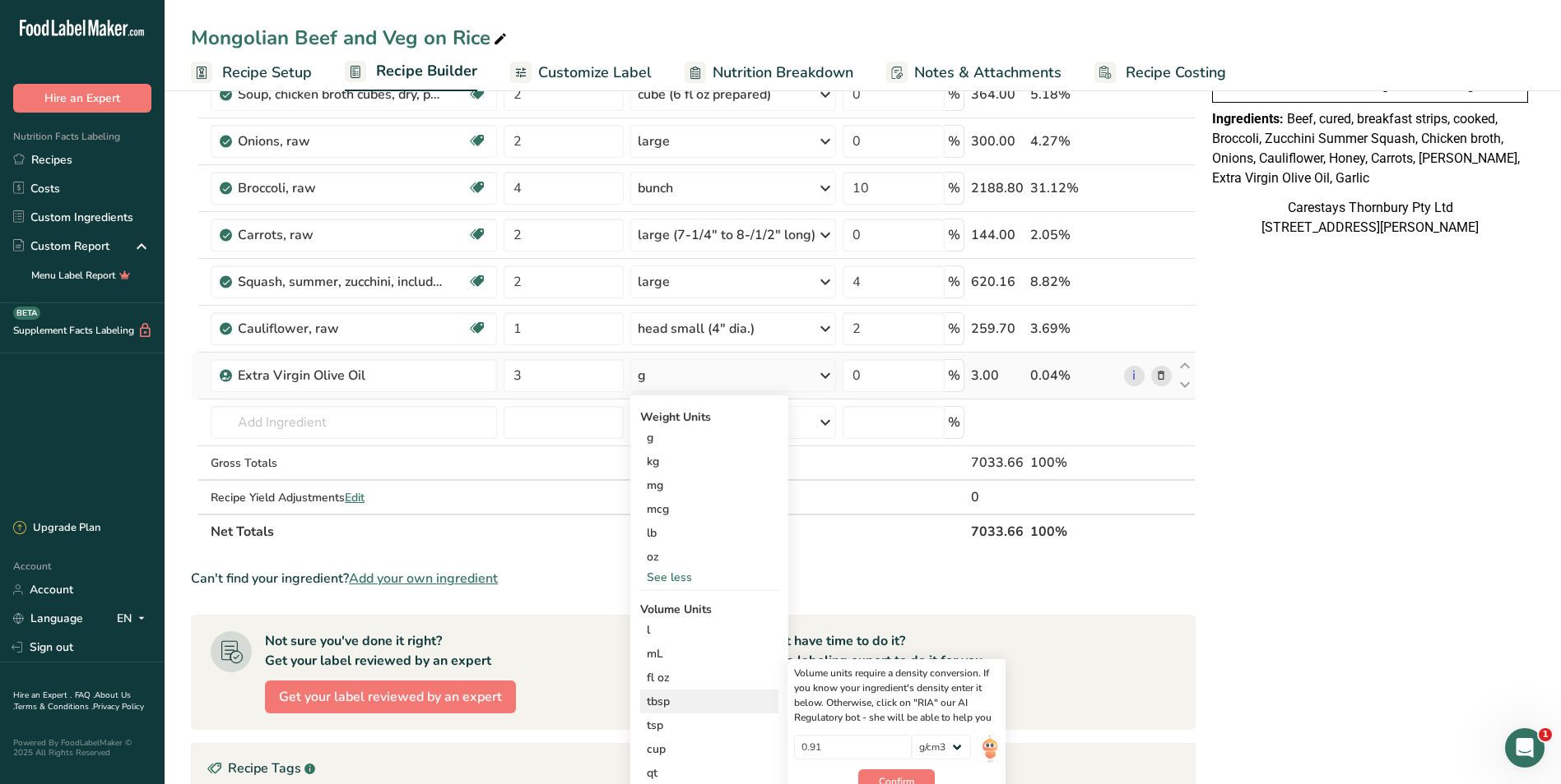
click at [690, 701] on div "tbsp" at bounding box center [709, 702] width 125 height 17
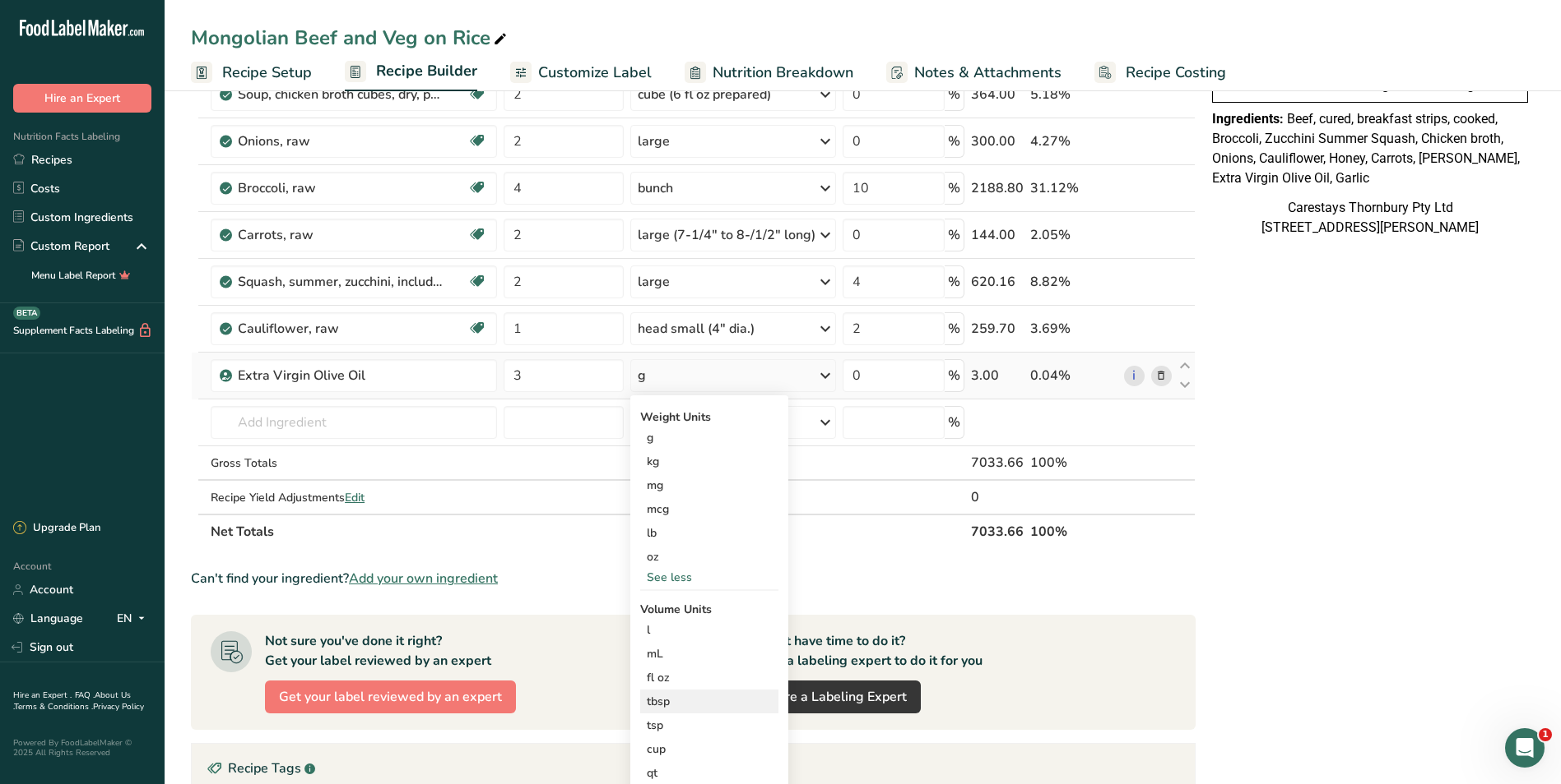
click at [690, 701] on div "tbsp" at bounding box center [709, 702] width 125 height 17
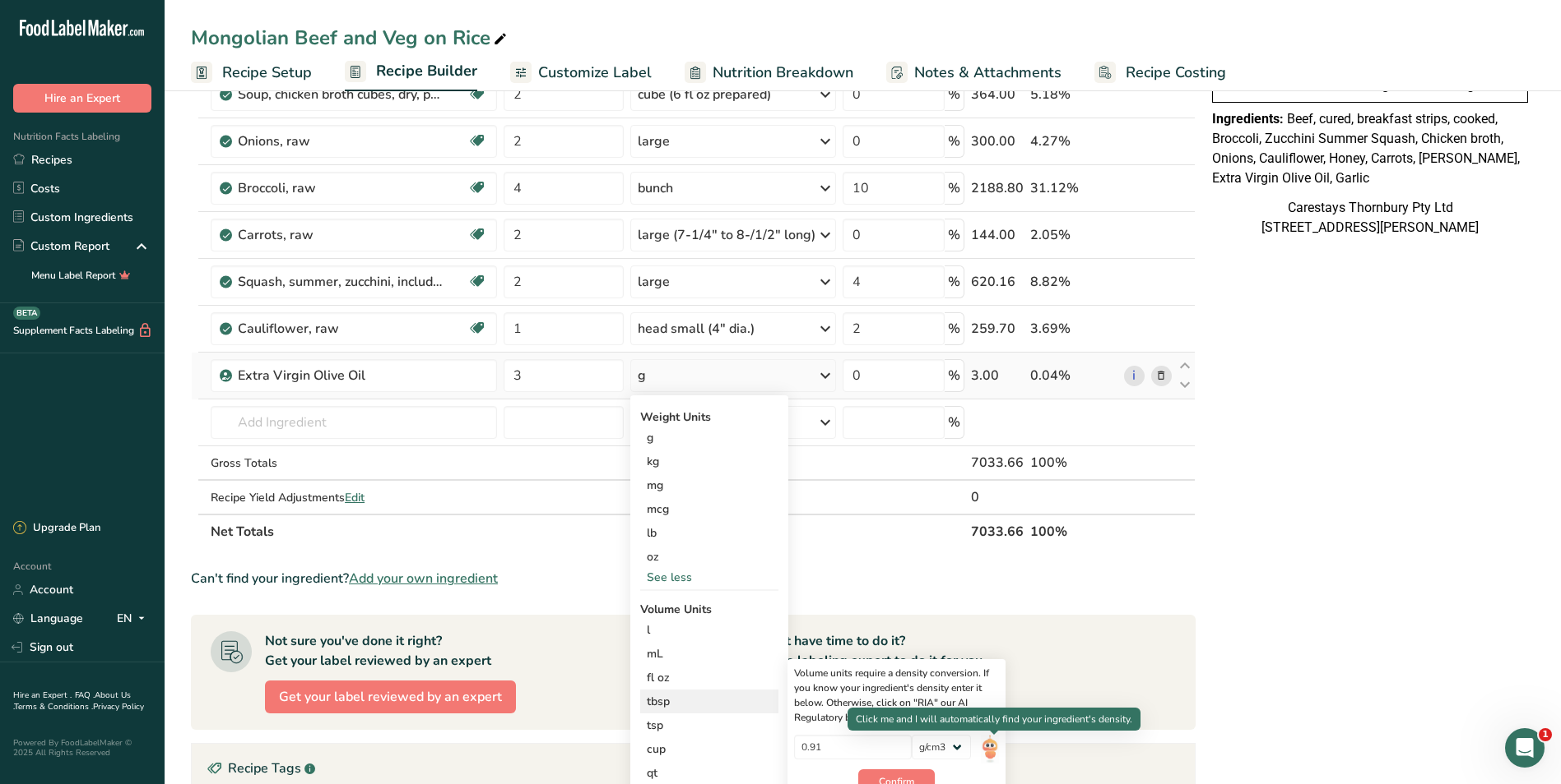
click at [992, 747] on img at bounding box center [989, 749] width 18 height 29
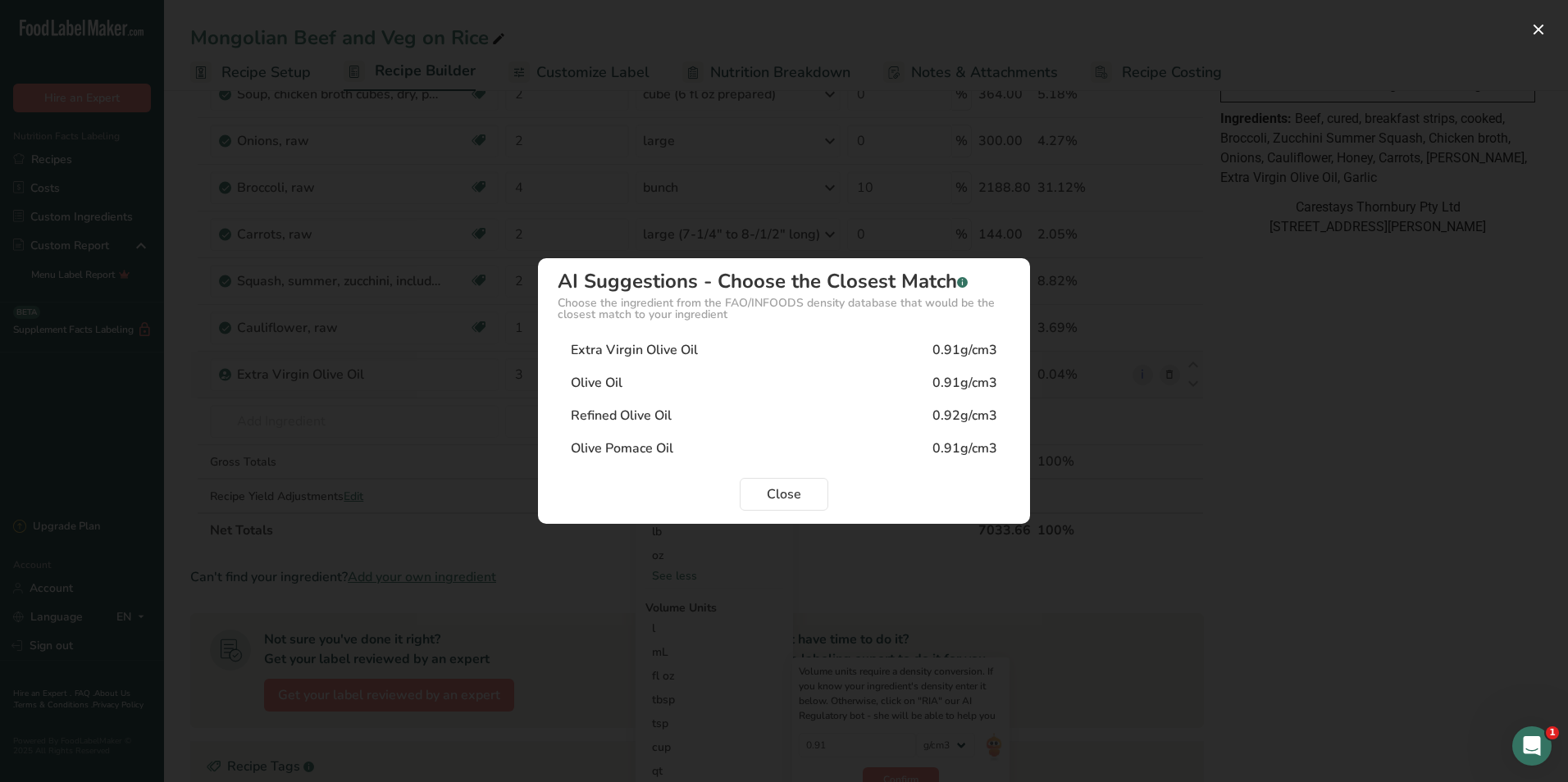
click at [701, 348] on div "Extra Virgin Olive Oil 0.91g/cm3" at bounding box center [784, 350] width 453 height 33
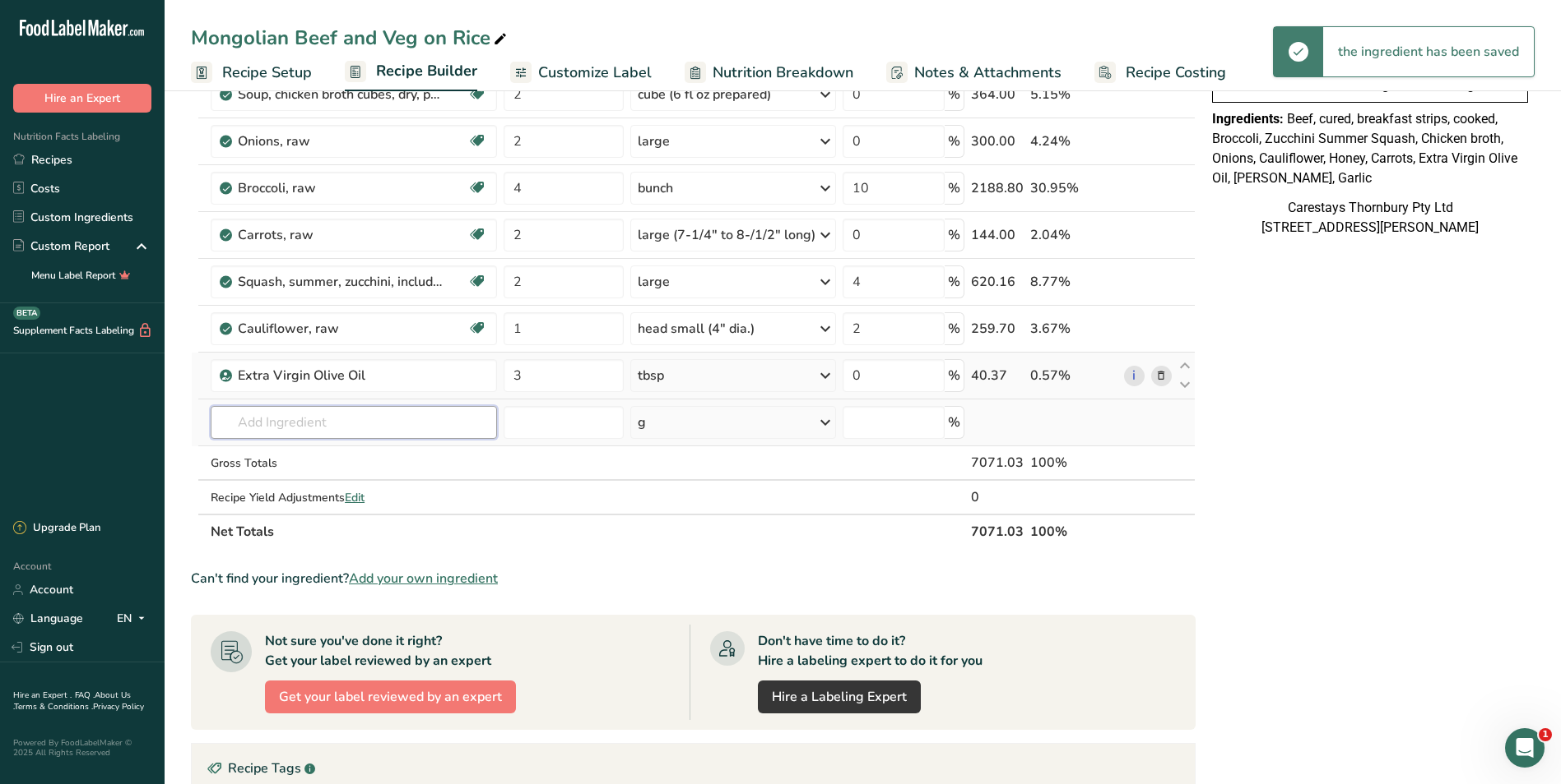
click at [306, 422] on input "text" at bounding box center [353, 423] width 285 height 33
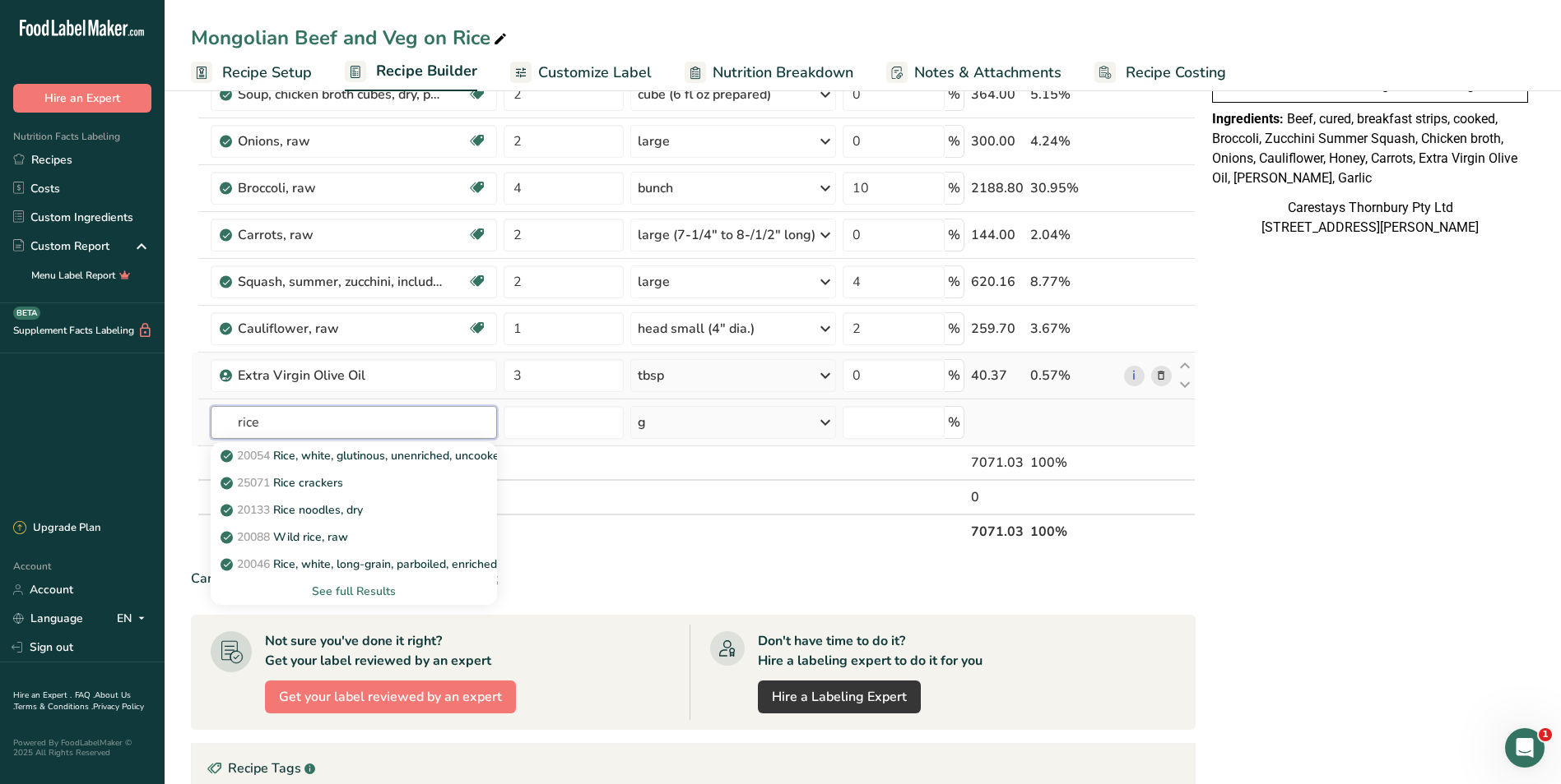
type input "rice"
click at [411, 586] on div "See full Results" at bounding box center [353, 592] width 259 height 17
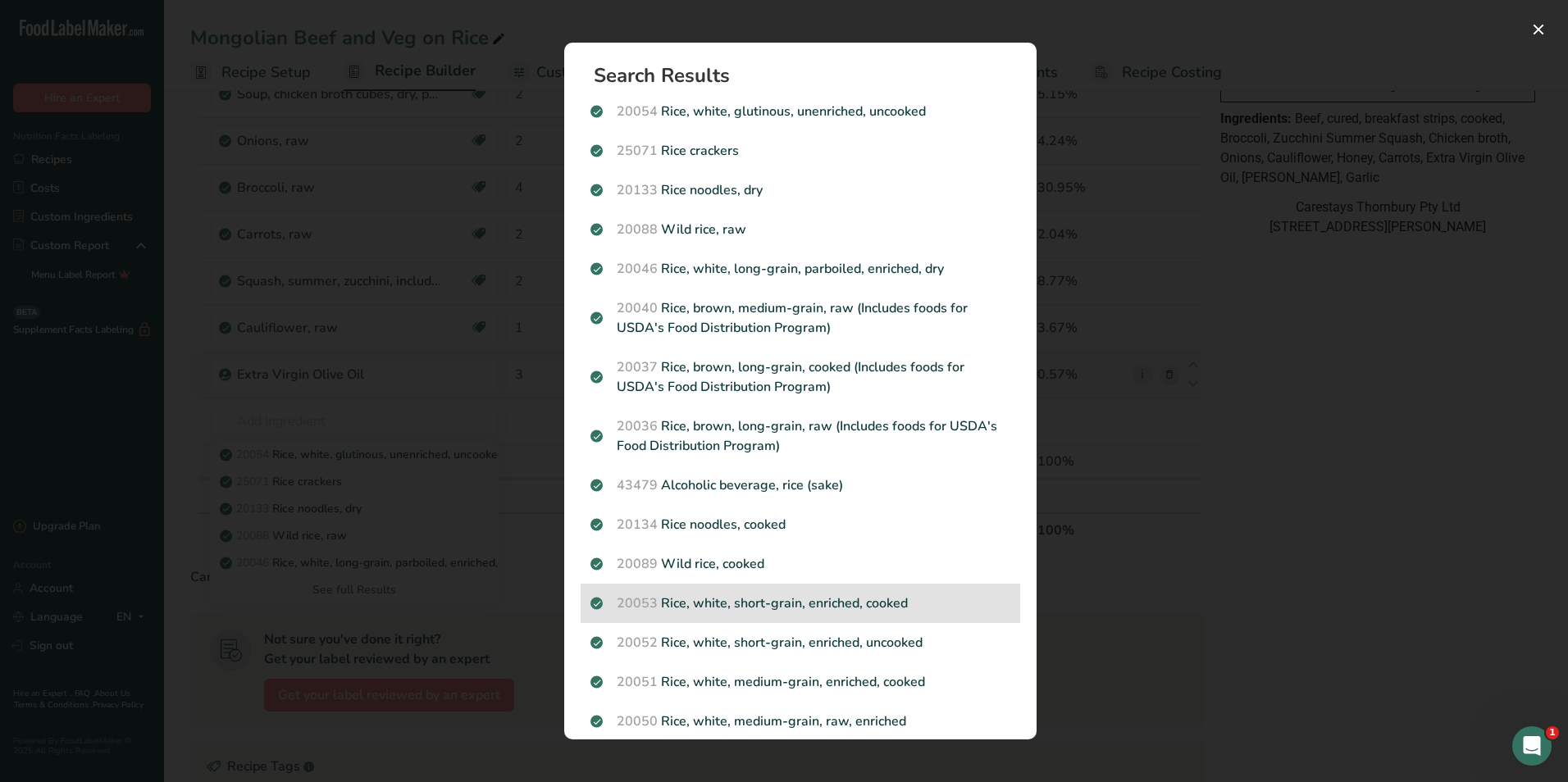
click at [727, 599] on p "20053 Rice, white, short-grain, enriched, cooked" at bounding box center [800, 603] width 420 height 20
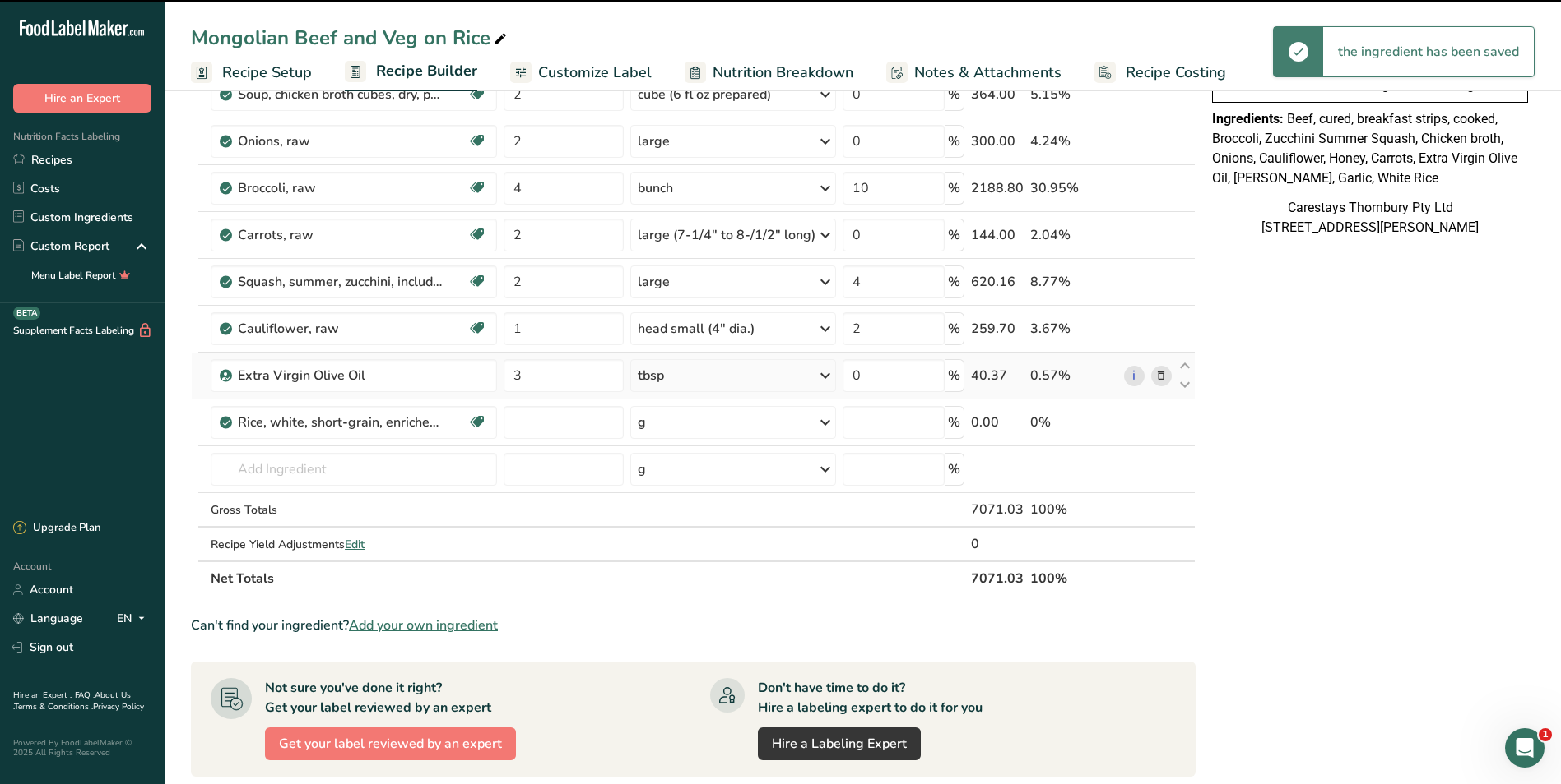
type input "0"
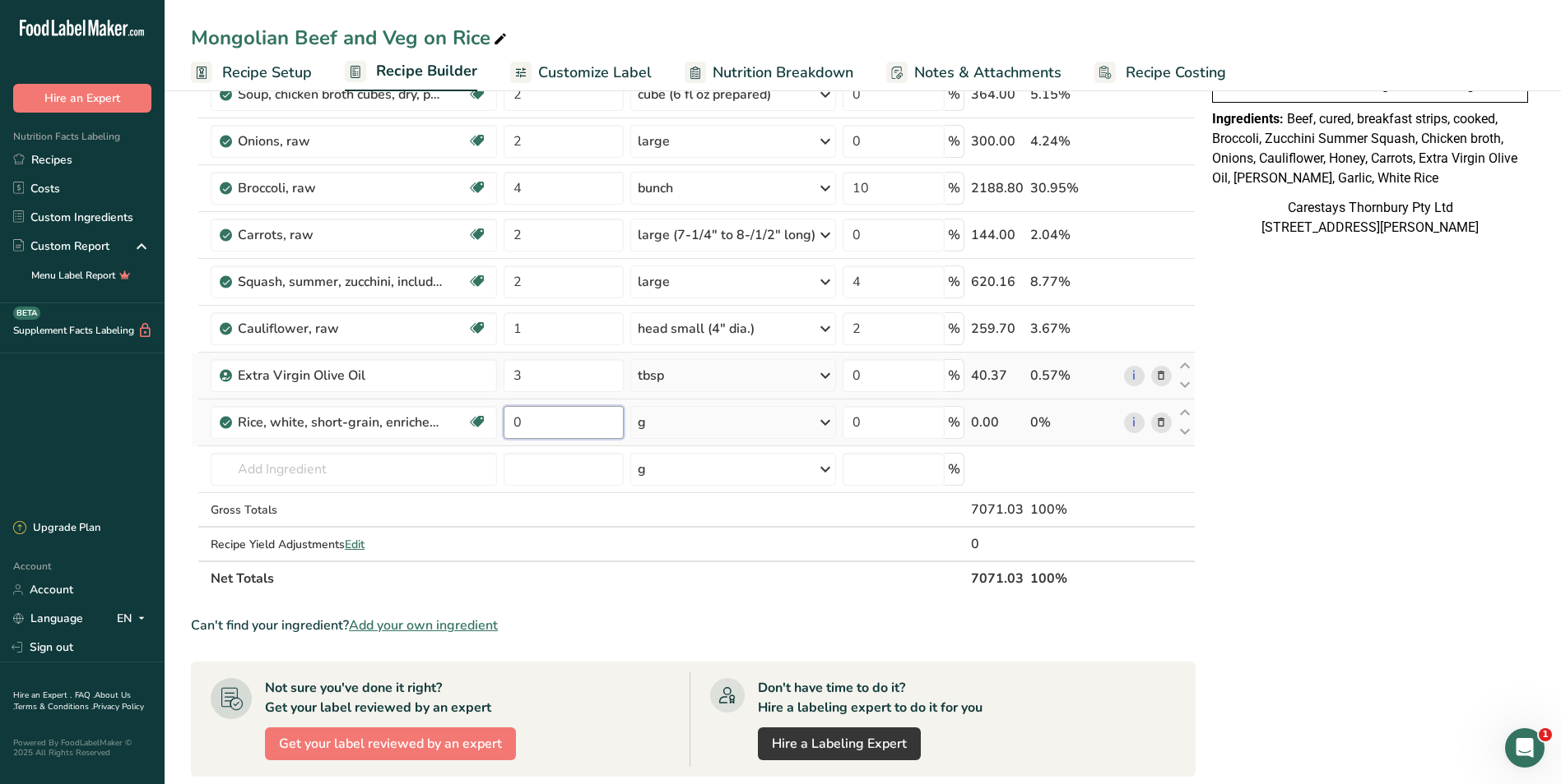
click at [527, 424] on input "0" at bounding box center [563, 423] width 120 height 33
type input "1.5"
click at [821, 418] on div "Ingredient * Amount * Unit * Waste * .a-a{fill:#347362;}.b-a{fill:#fff;} Grams …" at bounding box center [693, 222] width 1005 height 748
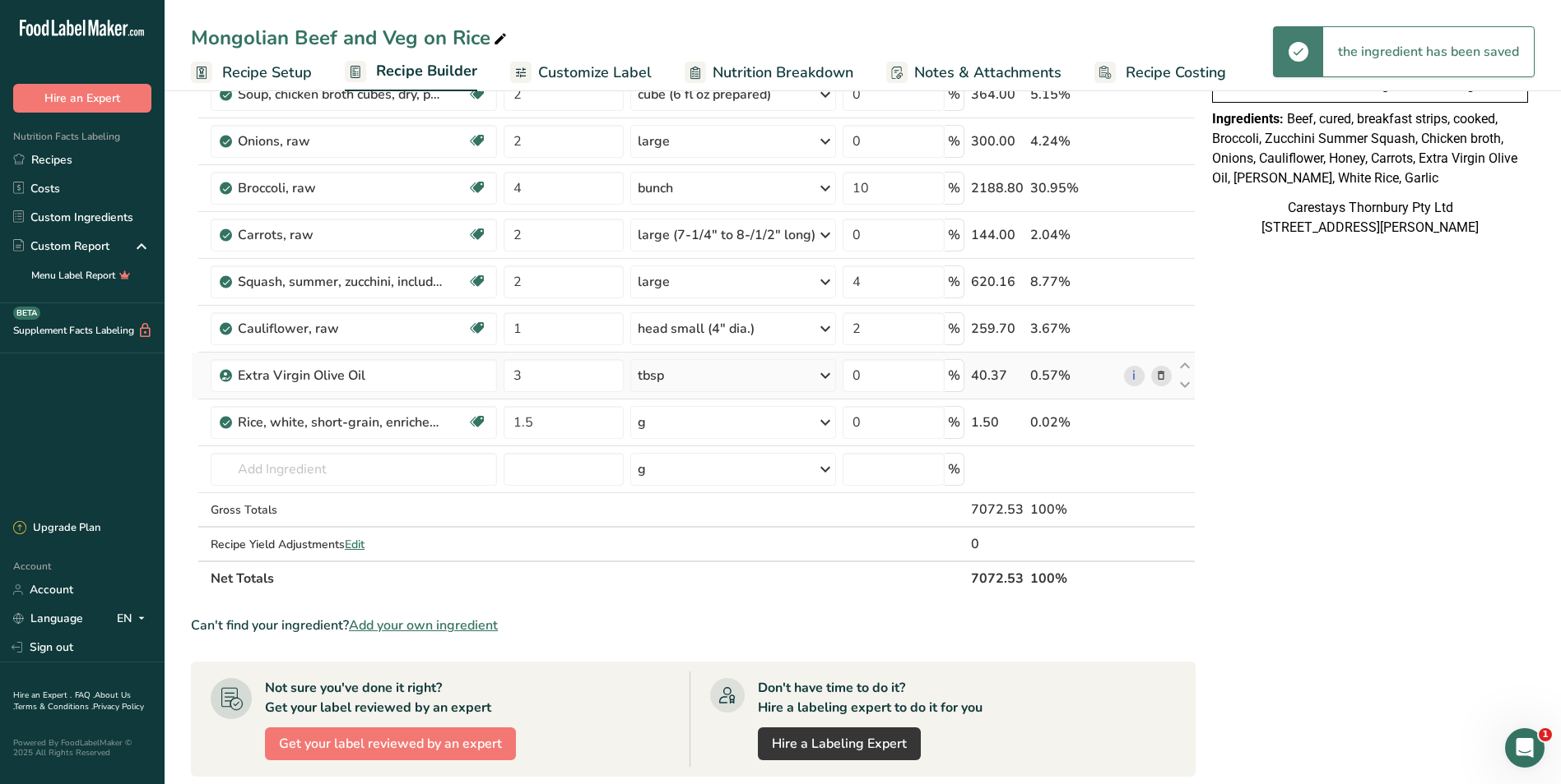
click at [823, 424] on icon at bounding box center [825, 423] width 20 height 29
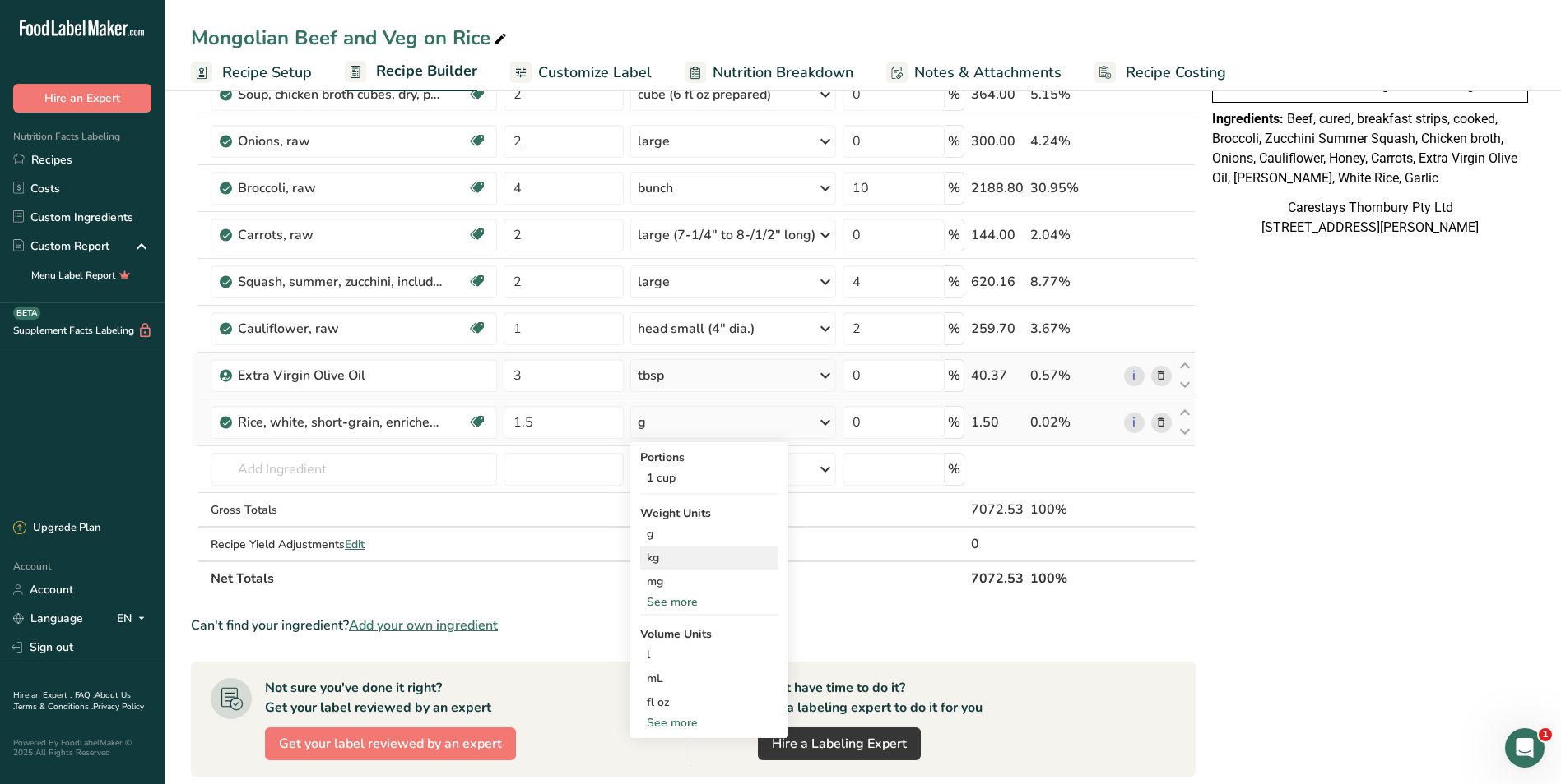
click at [671, 556] on div "kg" at bounding box center [708, 558] width 138 height 24
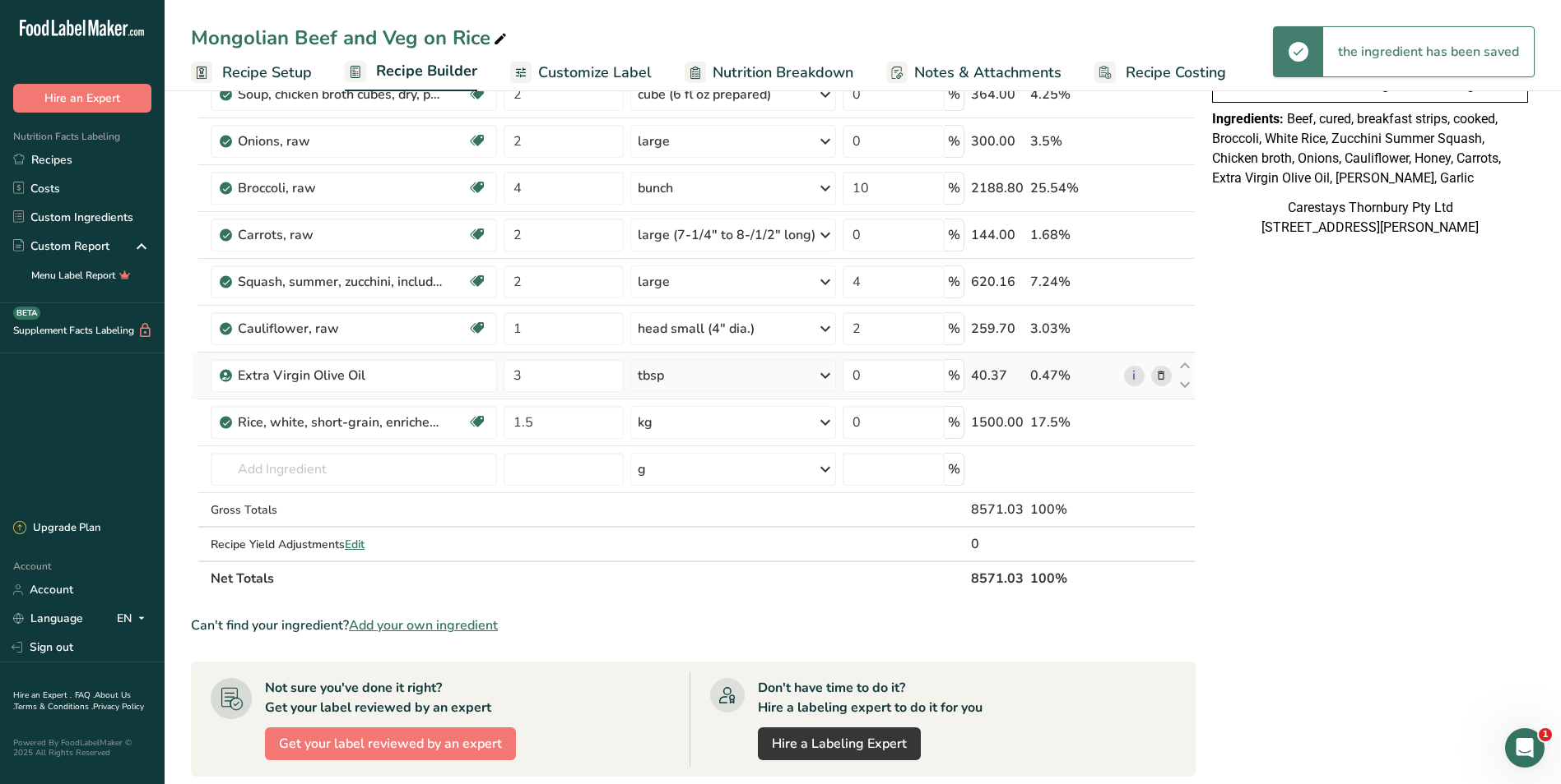
click at [1125, 68] on span "Recipe Costing" at bounding box center [1175, 73] width 101 height 23
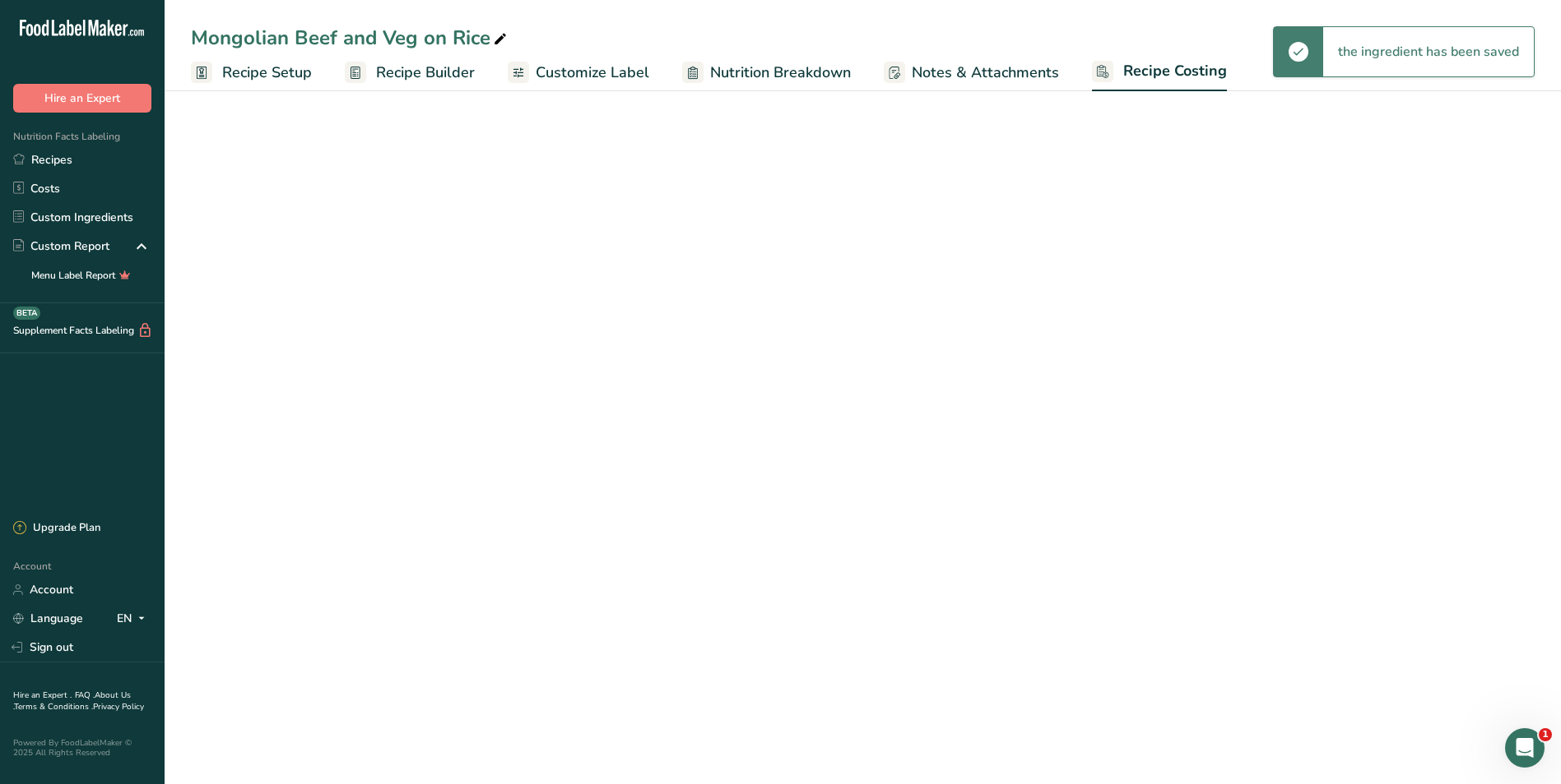
select select "1"
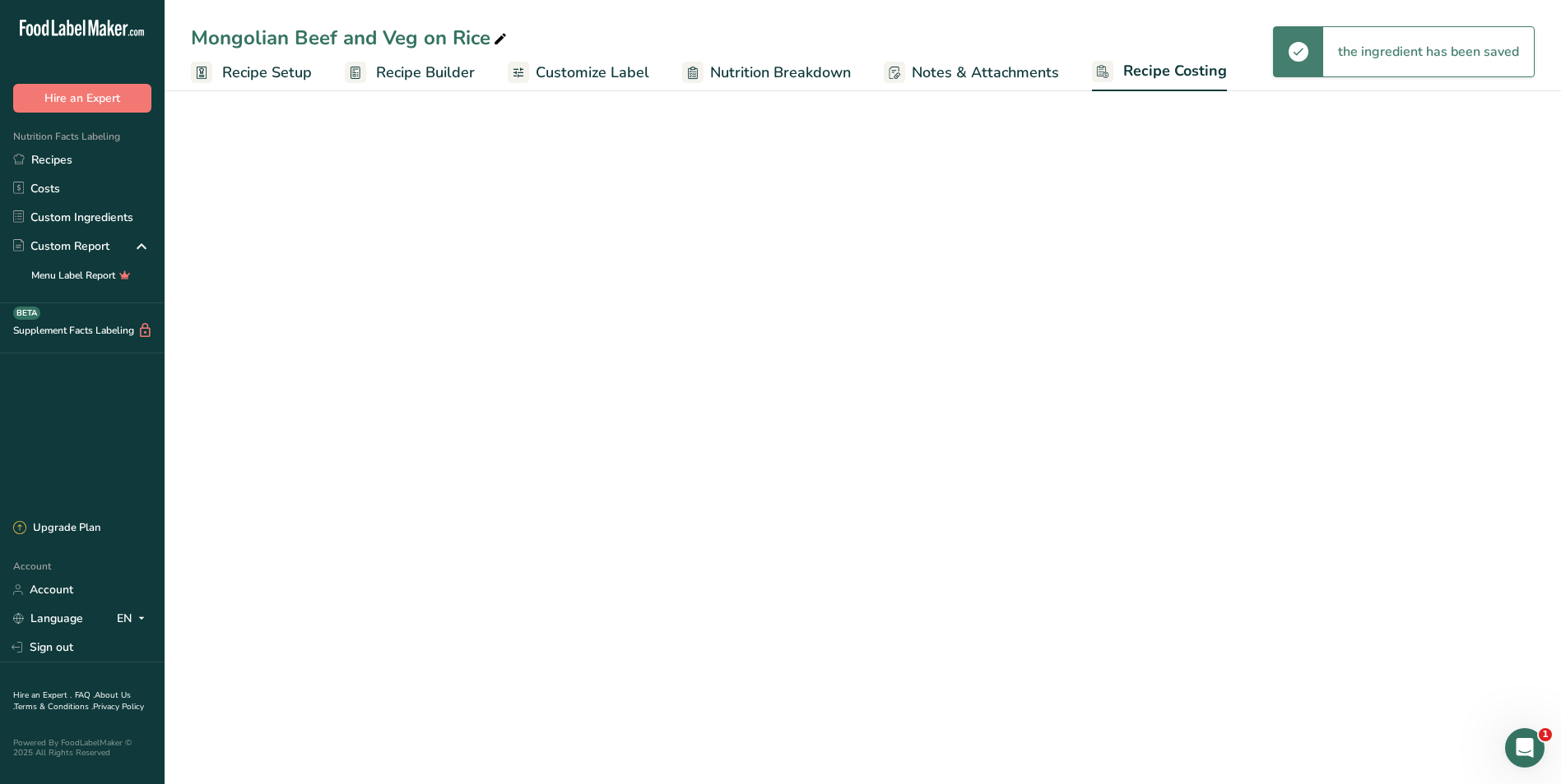
select select "1"
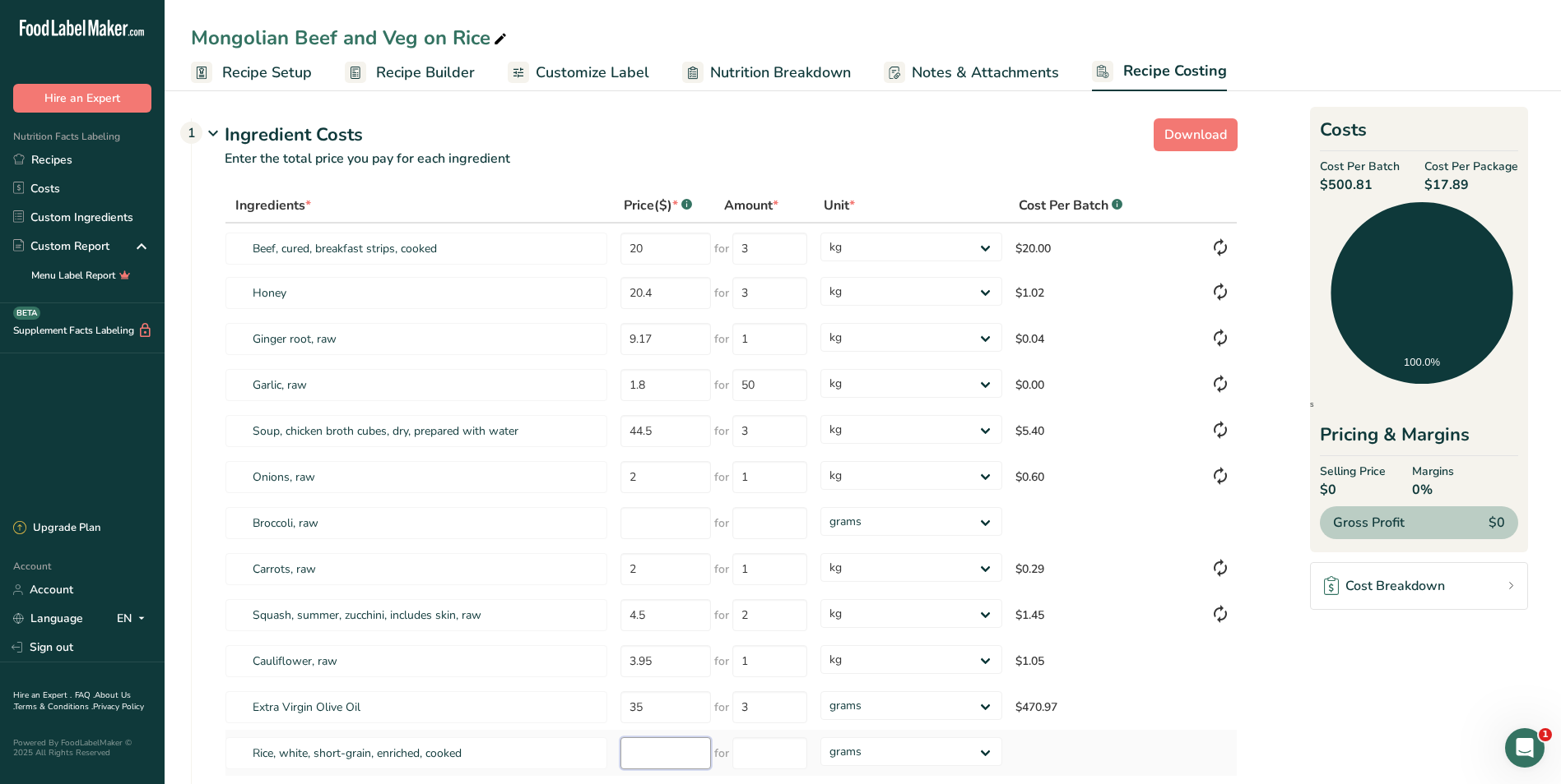
click at [647, 754] on input "number" at bounding box center [666, 753] width 90 height 32
type input "3.50"
click at [772, 758] on input "number" at bounding box center [770, 753] width 75 height 32
type input "1"
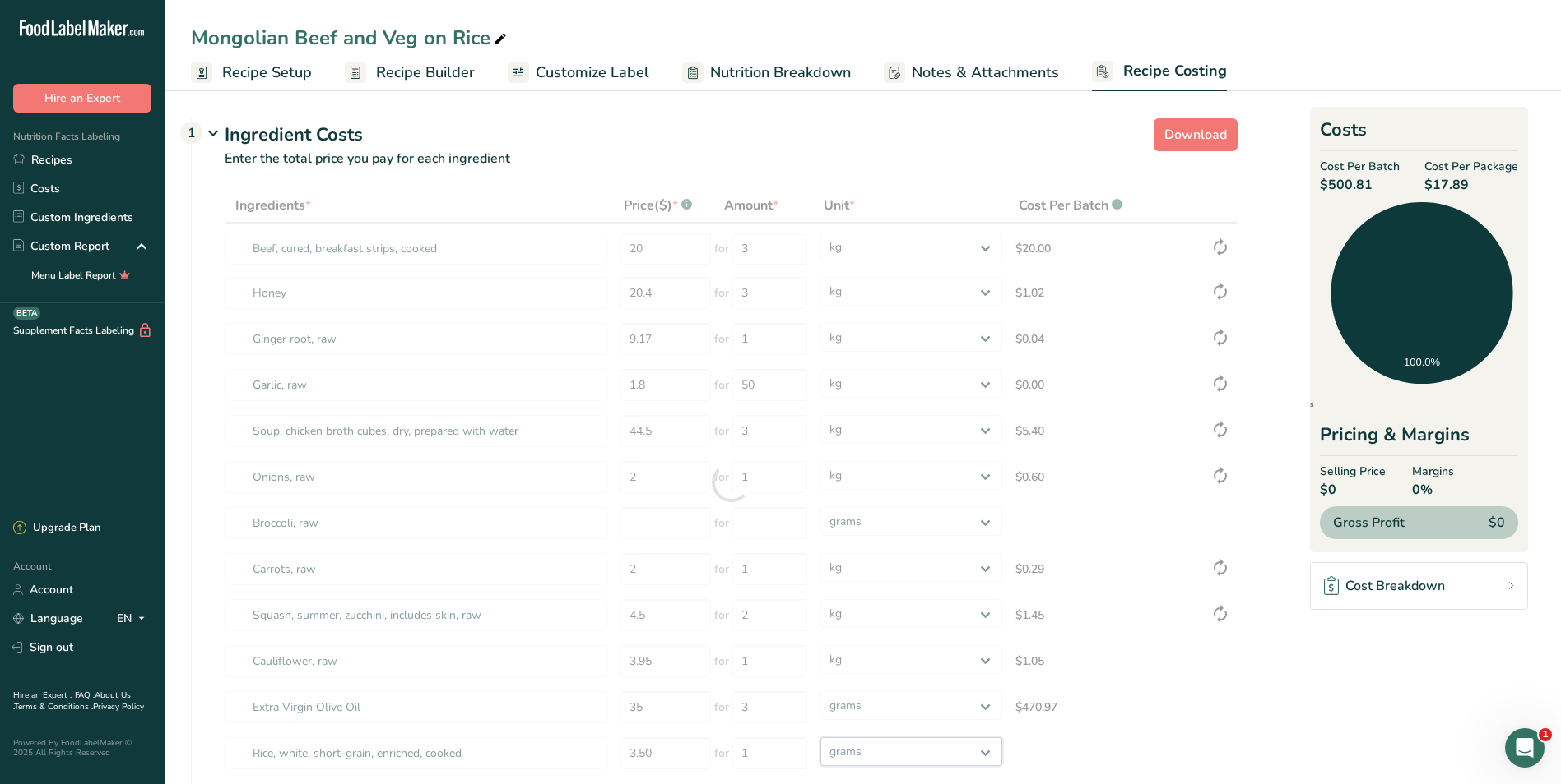
click at [991, 754] on div "Ingredients * Price($) * .a-a{fill:#347362;}.b-a{fill:#fff;} Amount * Unit * Co…" at bounding box center [731, 483] width 1012 height 589
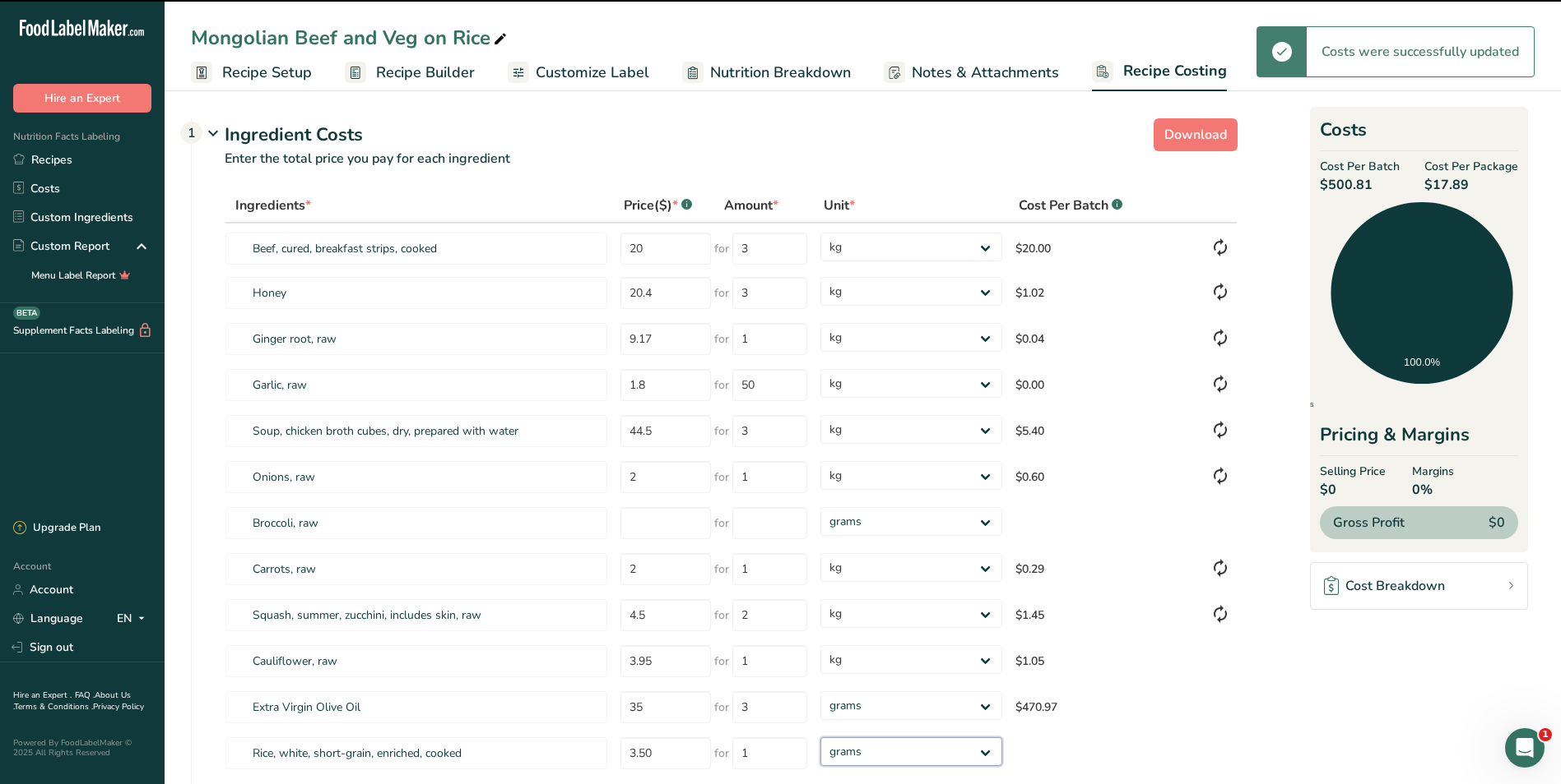
select select "1"
click at [820, 737] on select "grams kg mg mcg lb oz" at bounding box center [910, 751] width 181 height 29
click at [988, 707] on select "grams kg mg mcg lb oz" at bounding box center [910, 705] width 181 height 29
select select
select select "1"
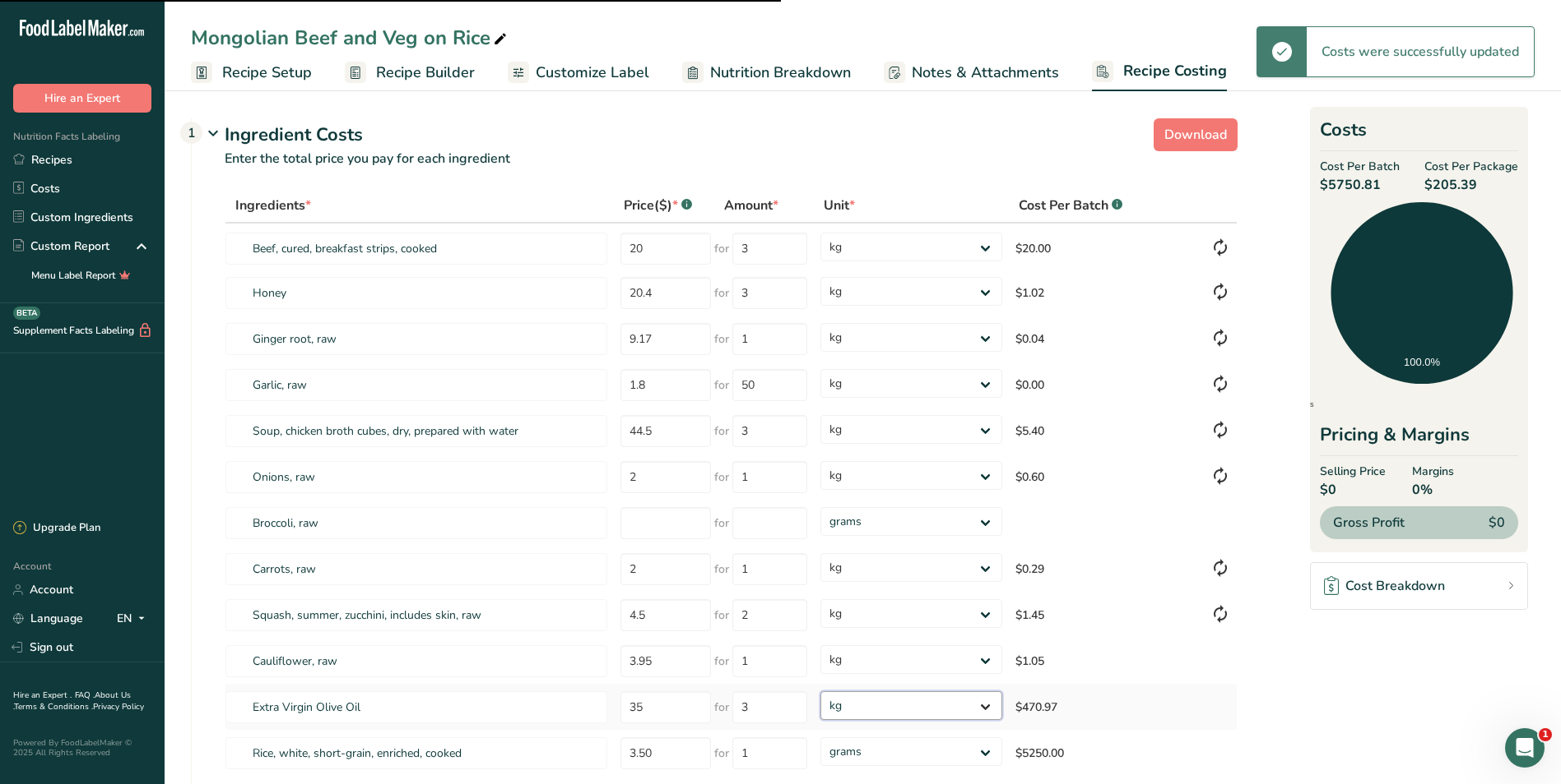
click at [820, 691] on select "grams kg mg mcg lb oz" at bounding box center [910, 705] width 181 height 29
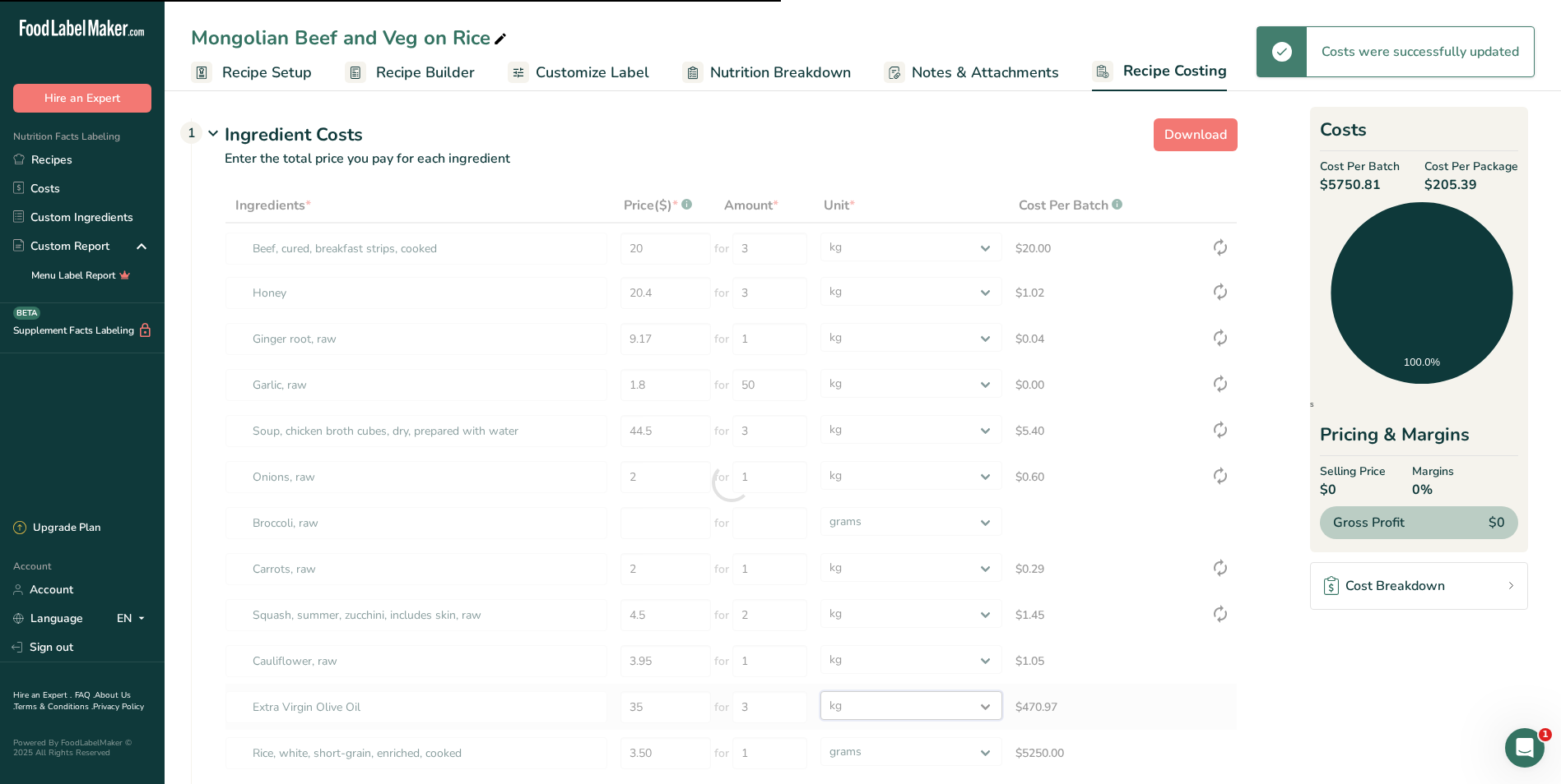
select select
select select "1"
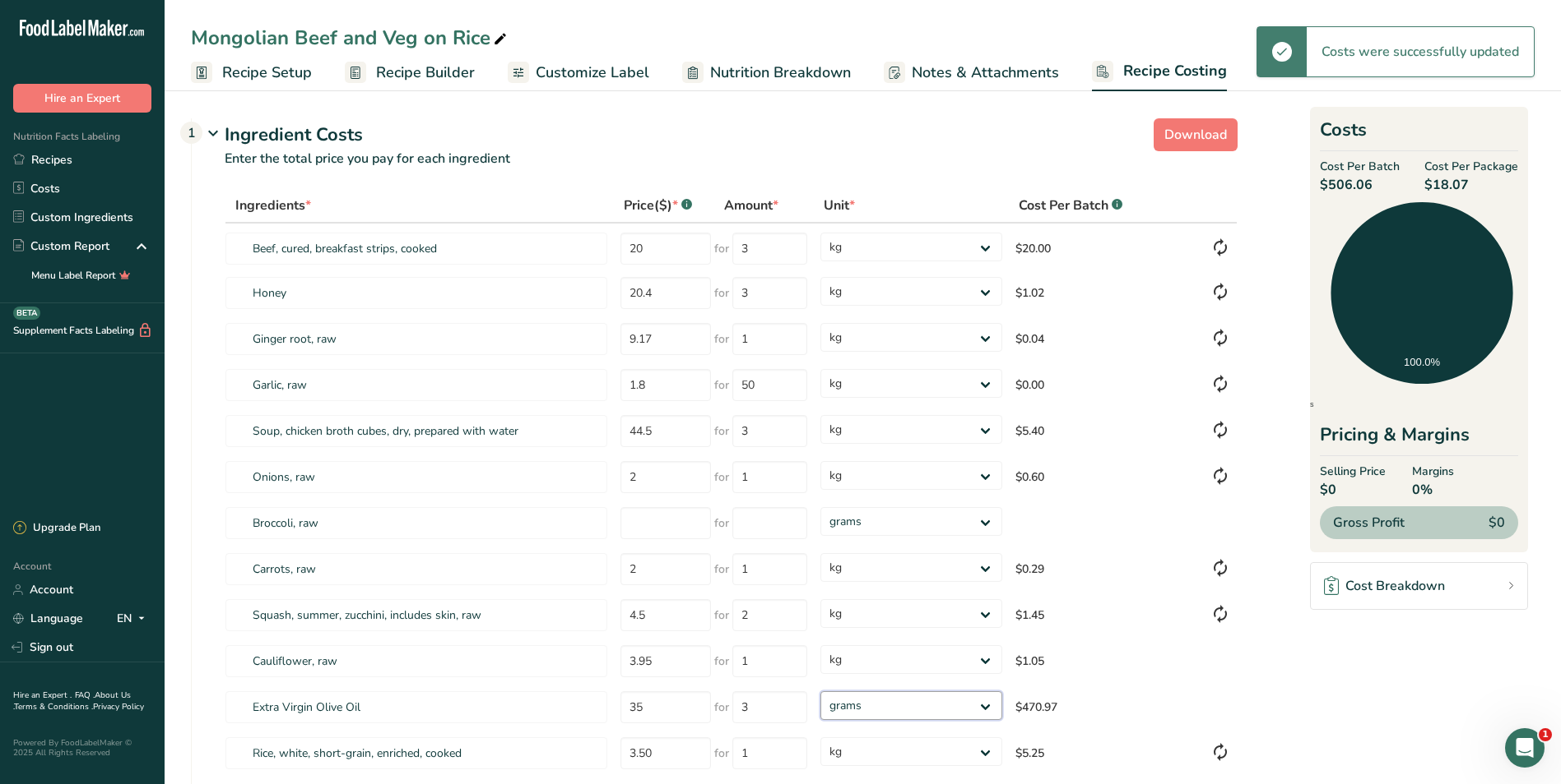
select select "1"
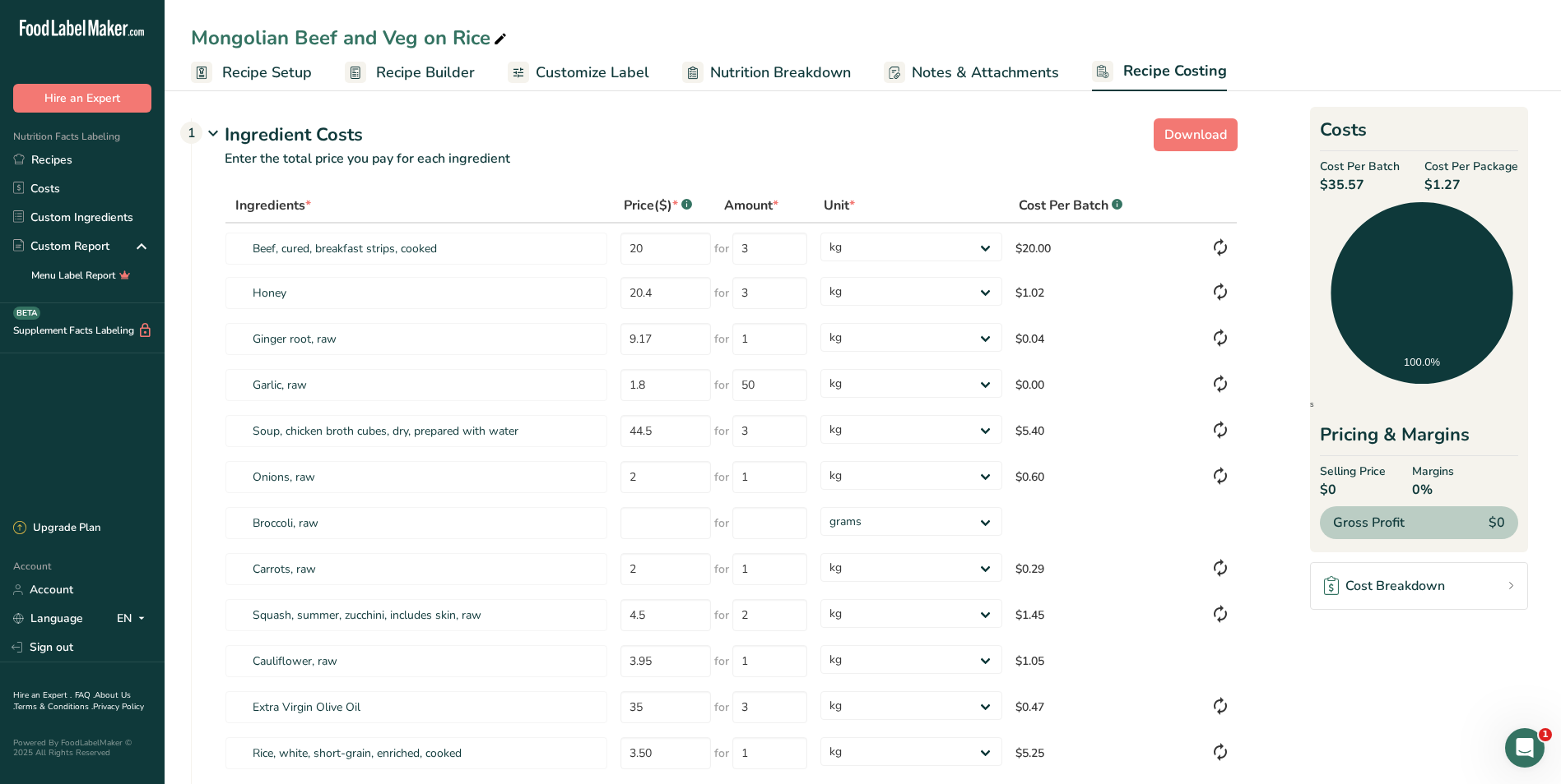
click at [283, 73] on span "Recipe Setup" at bounding box center [266, 73] width 89 height 23
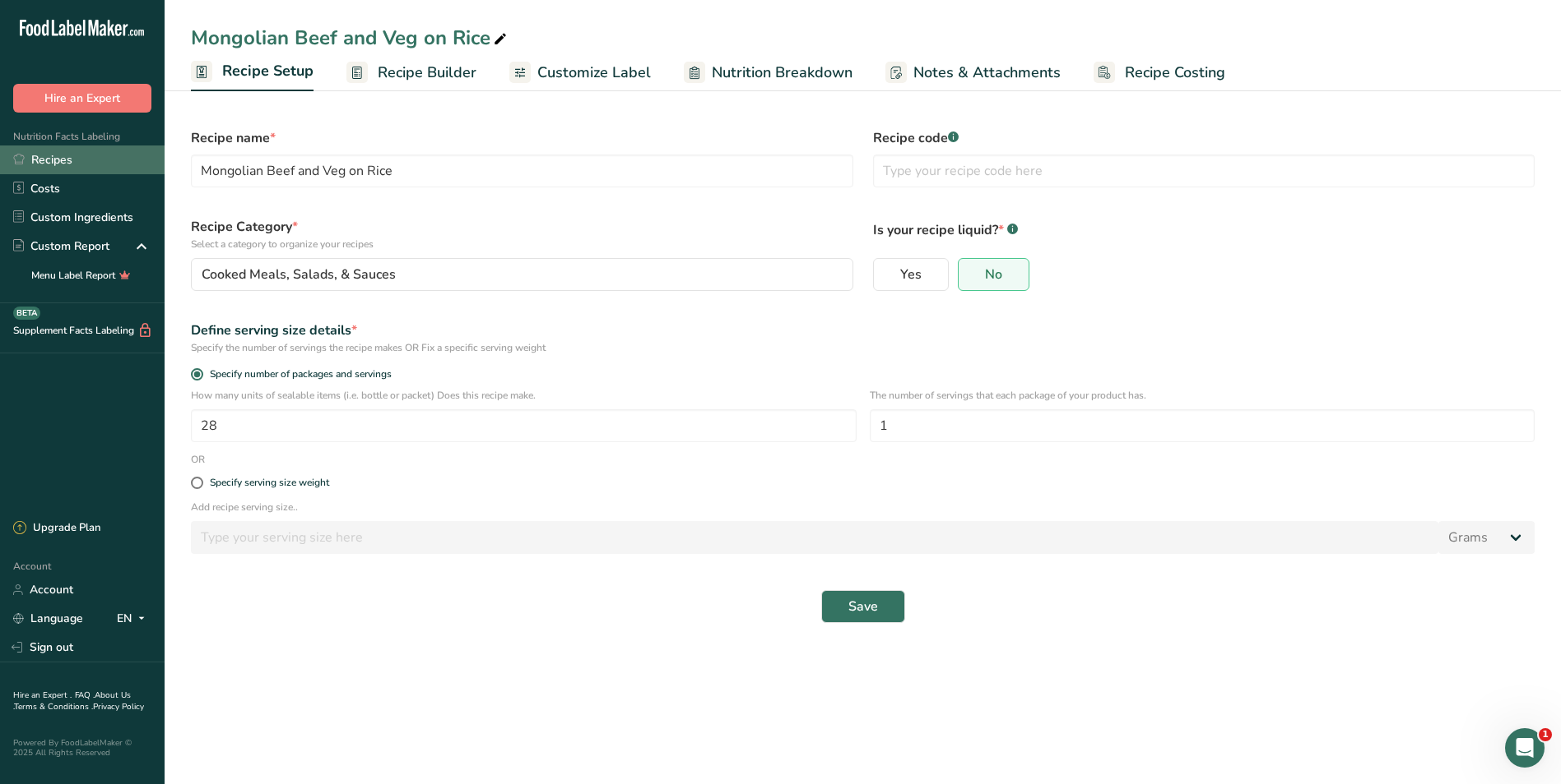
click at [75, 156] on link "Recipes" at bounding box center [82, 159] width 165 height 29
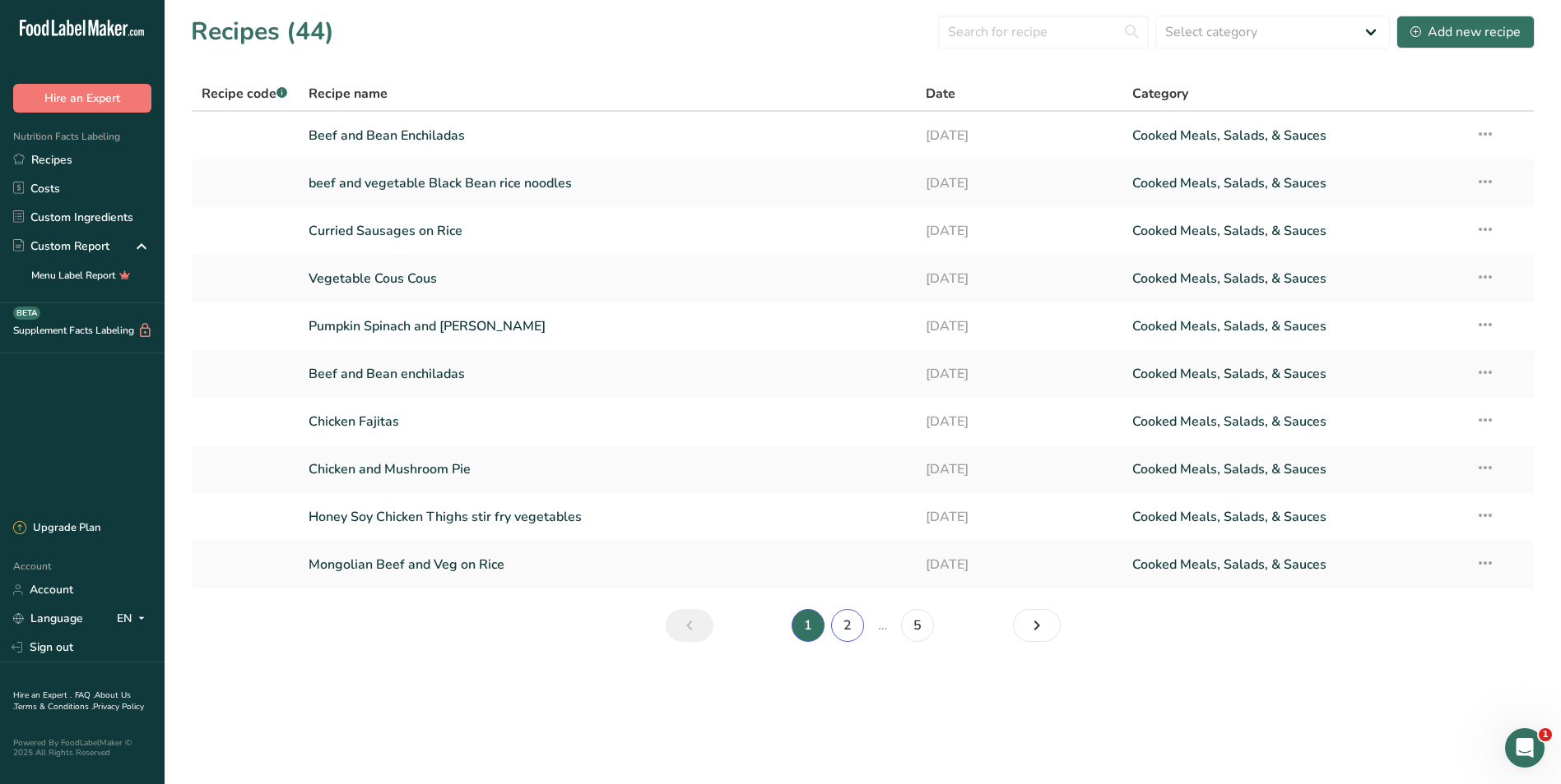
click at [848, 626] on link "2" at bounding box center [848, 625] width 33 height 33
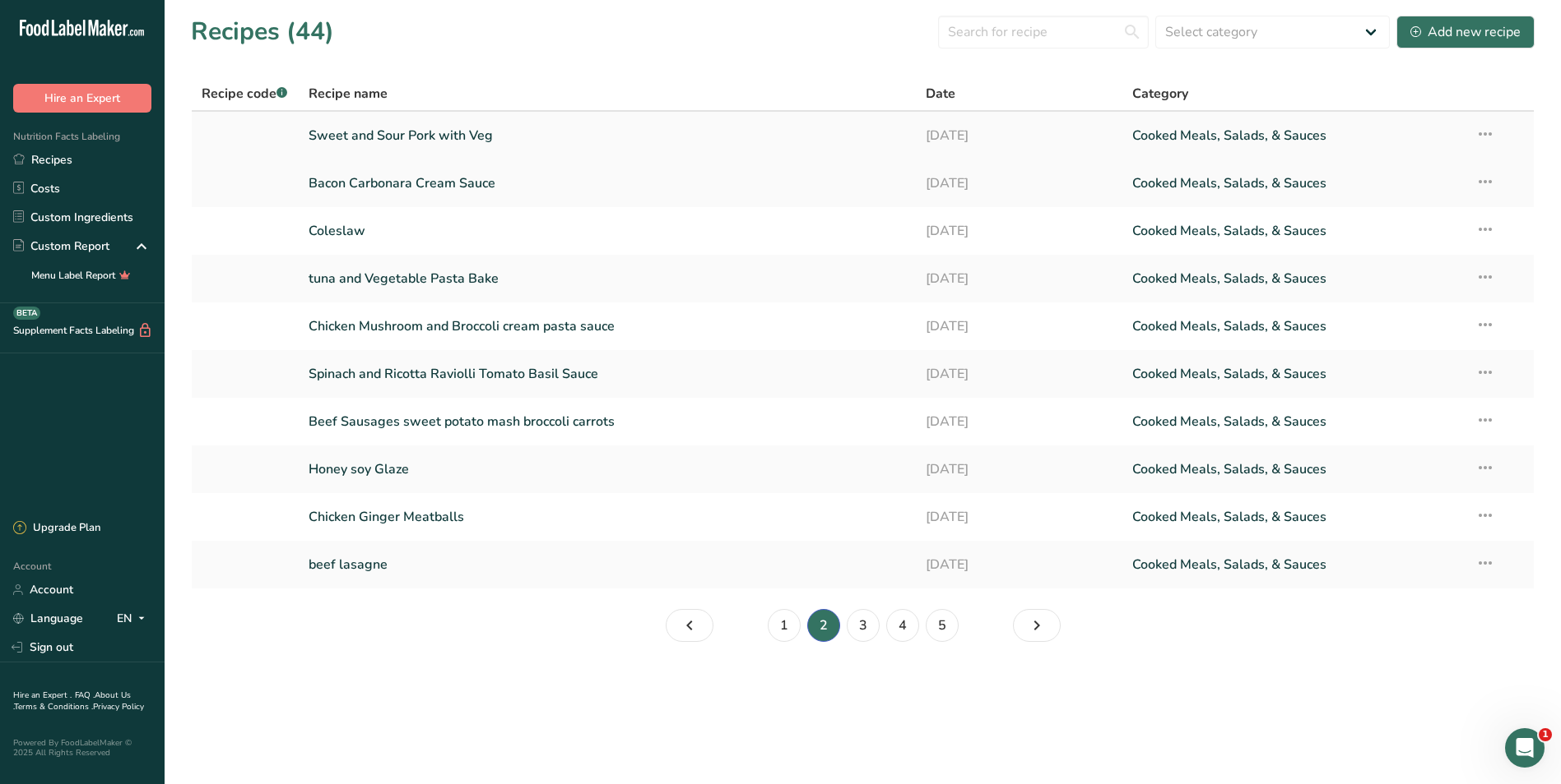
click at [536, 129] on link "Sweet and Sour Pork with Veg" at bounding box center [608, 136] width 598 height 35
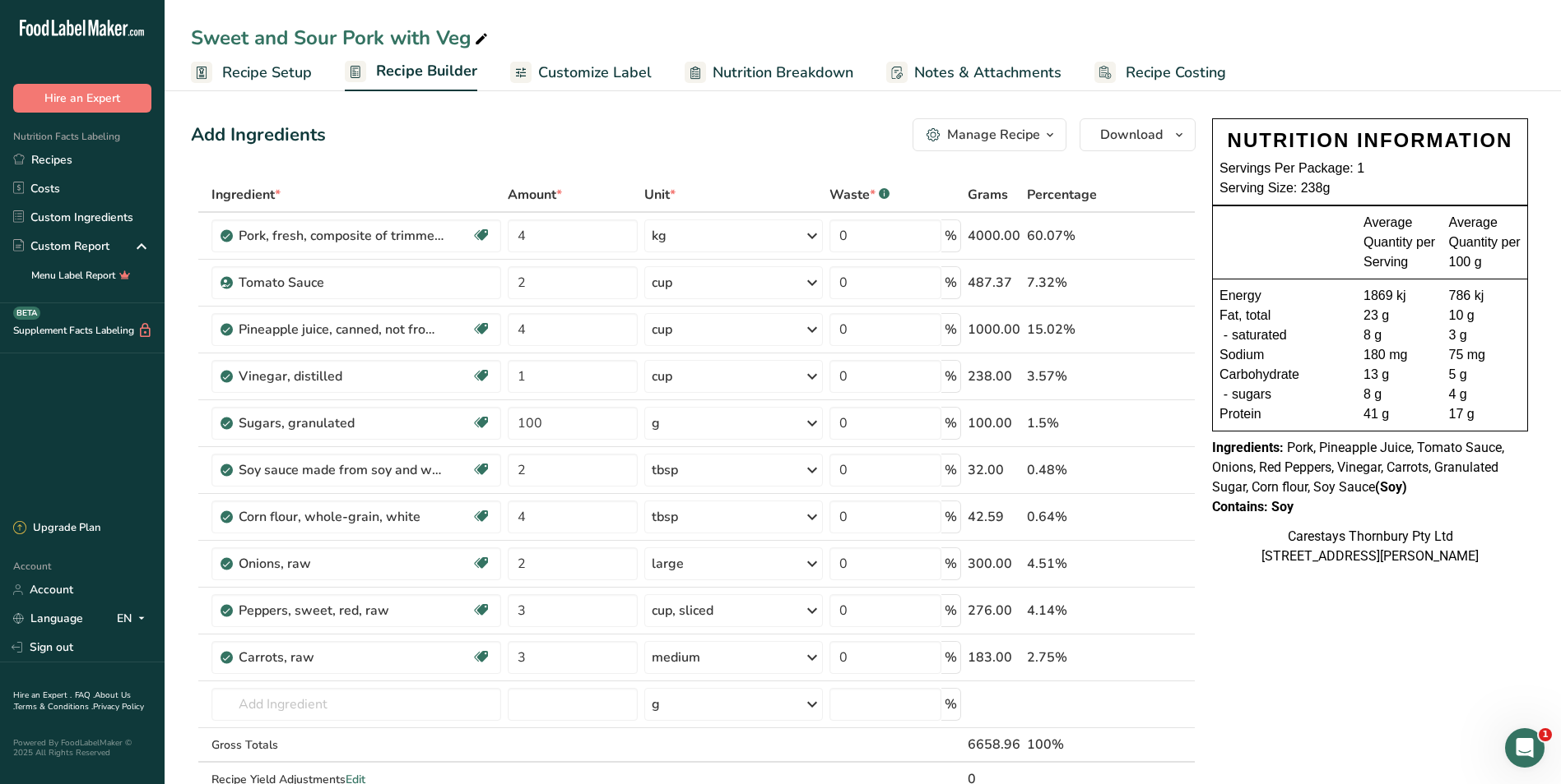
click at [302, 73] on span "Recipe Setup" at bounding box center [266, 73] width 89 height 23
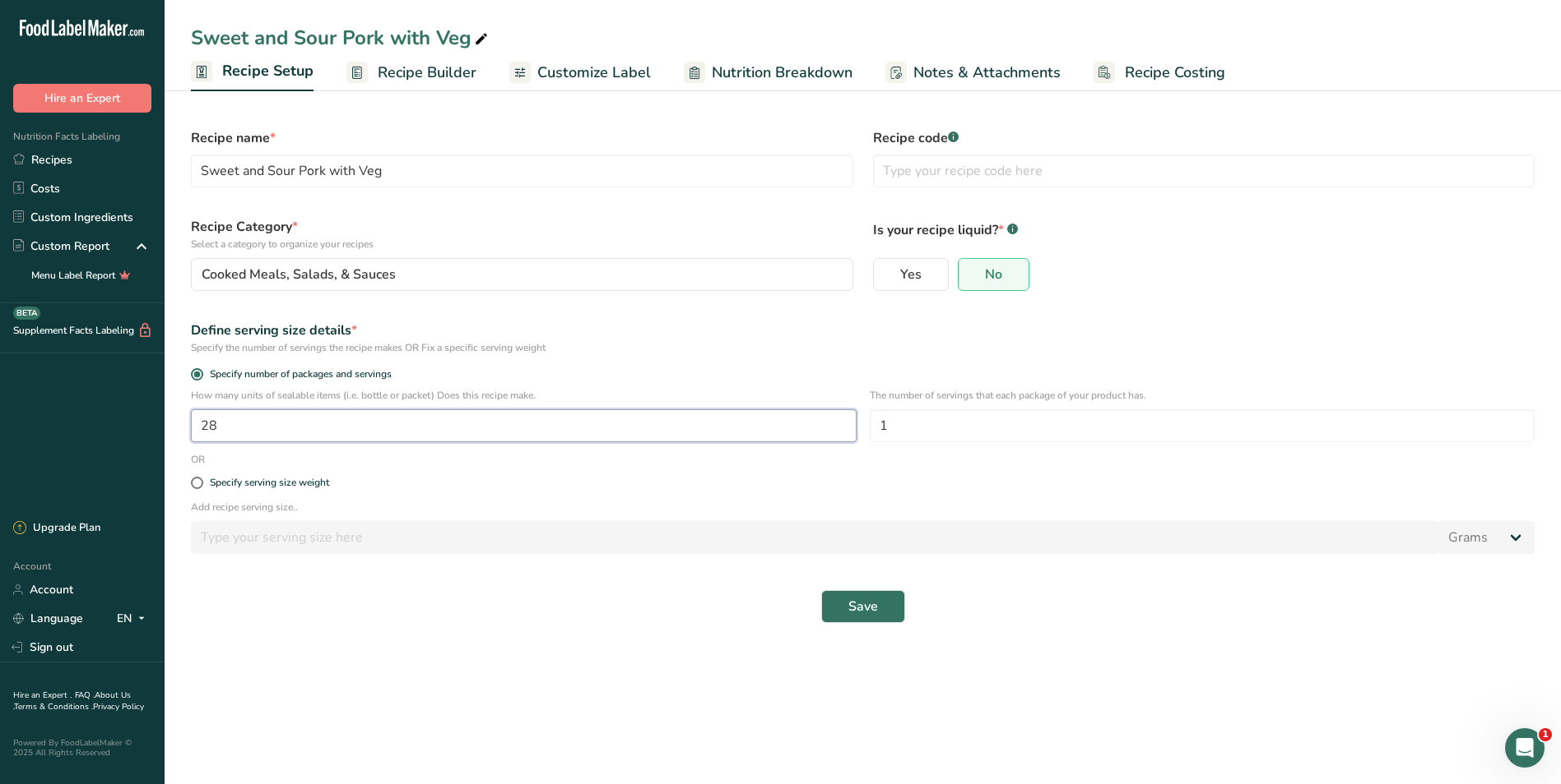
click at [257, 418] on input "28" at bounding box center [524, 426] width 666 height 33
type input "1"
type input "30"
click at [875, 604] on span "Save" at bounding box center [863, 606] width 29 height 20
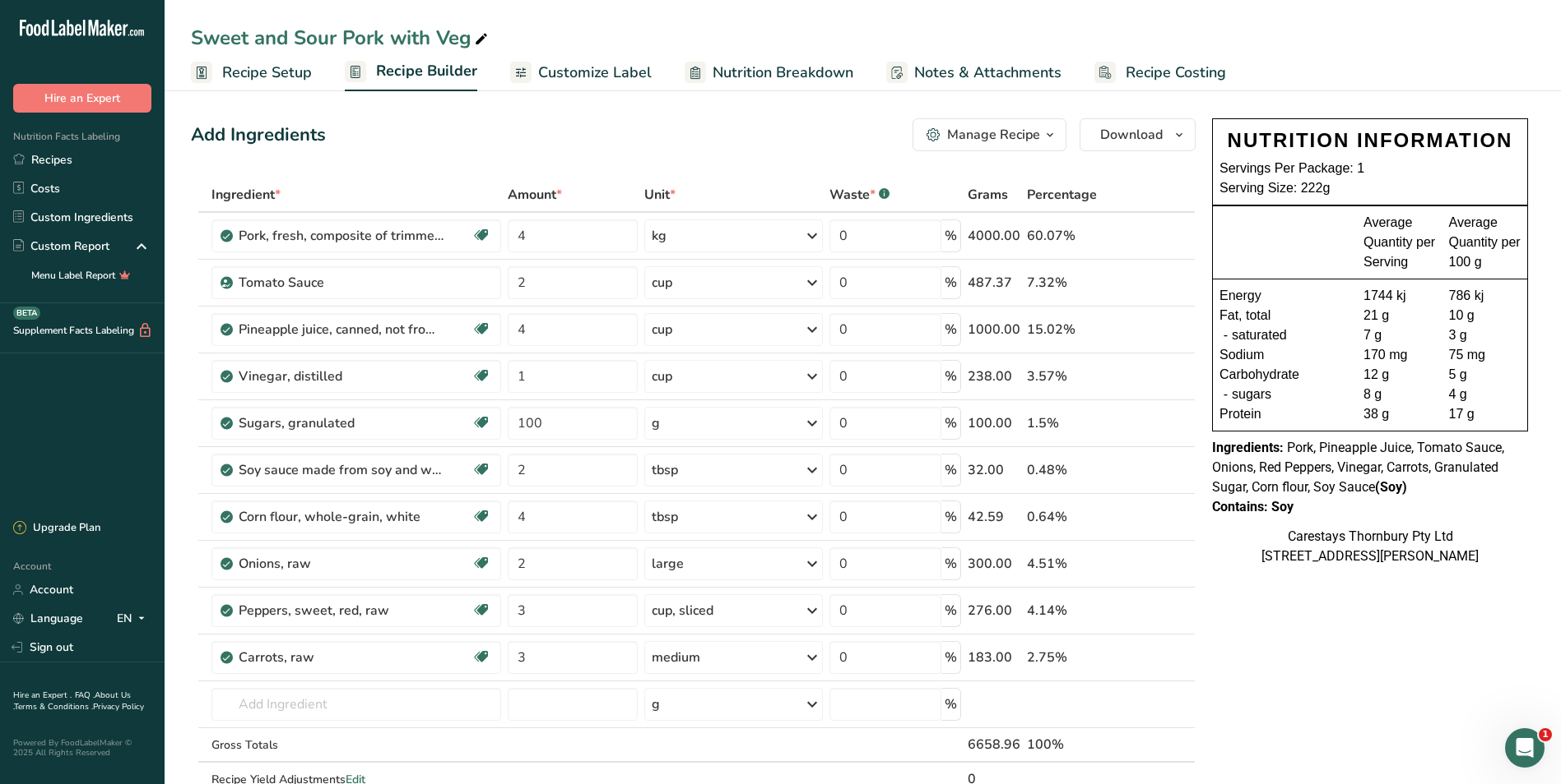
click at [283, 68] on span "Recipe Setup" at bounding box center [266, 73] width 89 height 23
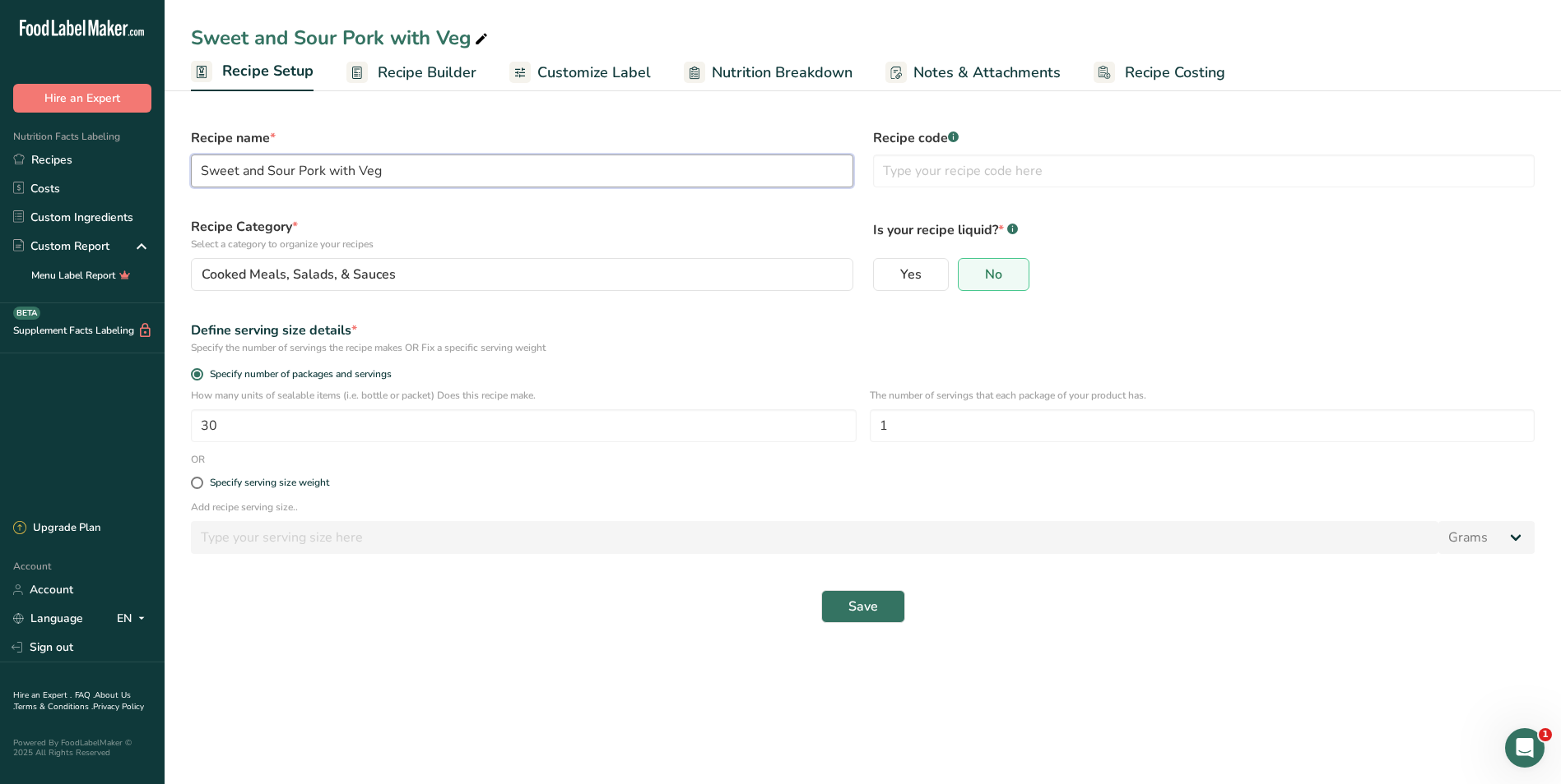
click at [412, 175] on input "Sweet and Sour Pork with Veg" at bounding box center [522, 171] width 662 height 33
type input "Sweet and Sour Pork with Veg and rice"
click at [891, 601] on button "Save" at bounding box center [862, 606] width 84 height 33
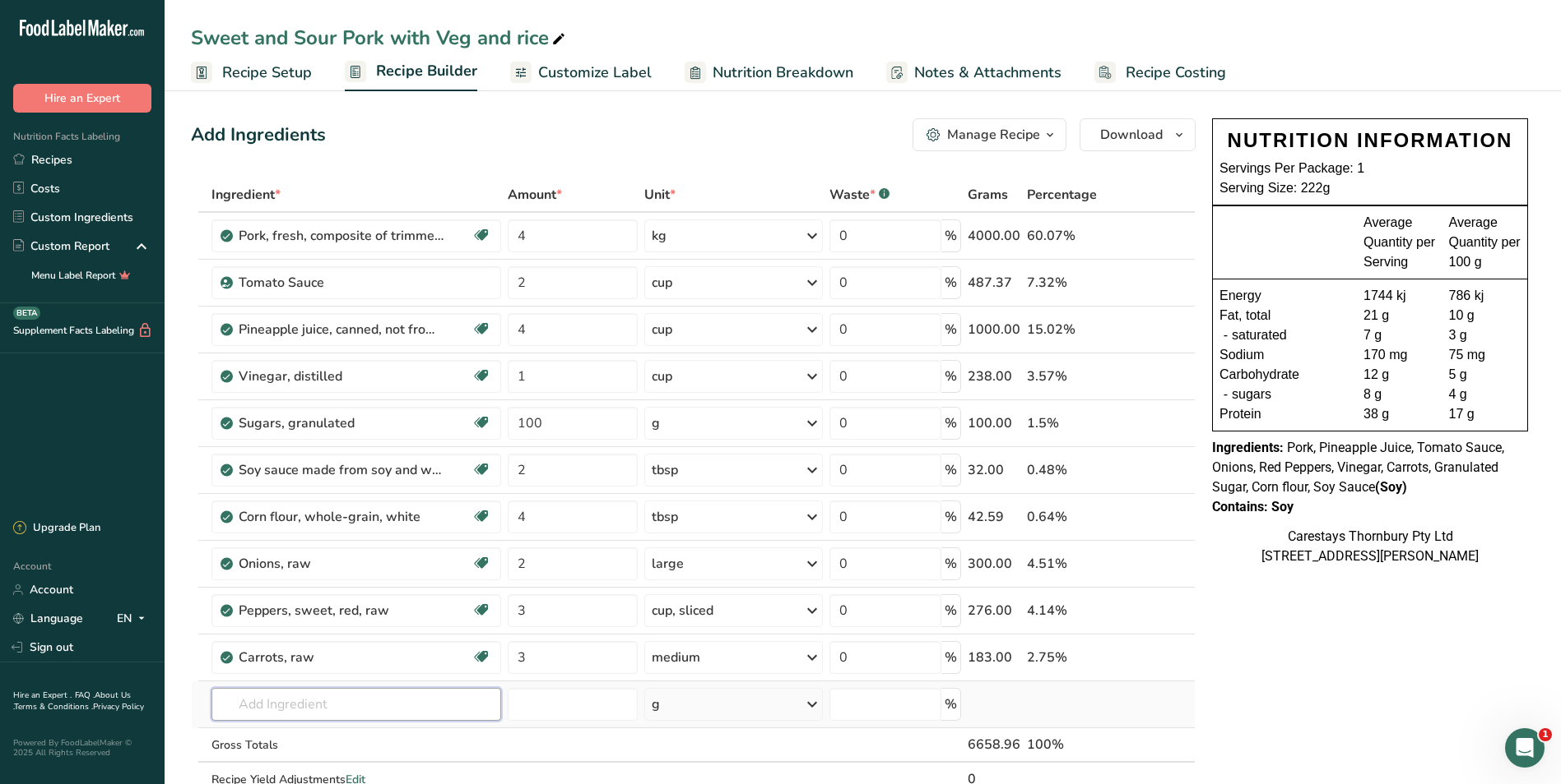
click at [310, 706] on input "text" at bounding box center [356, 704] width 289 height 33
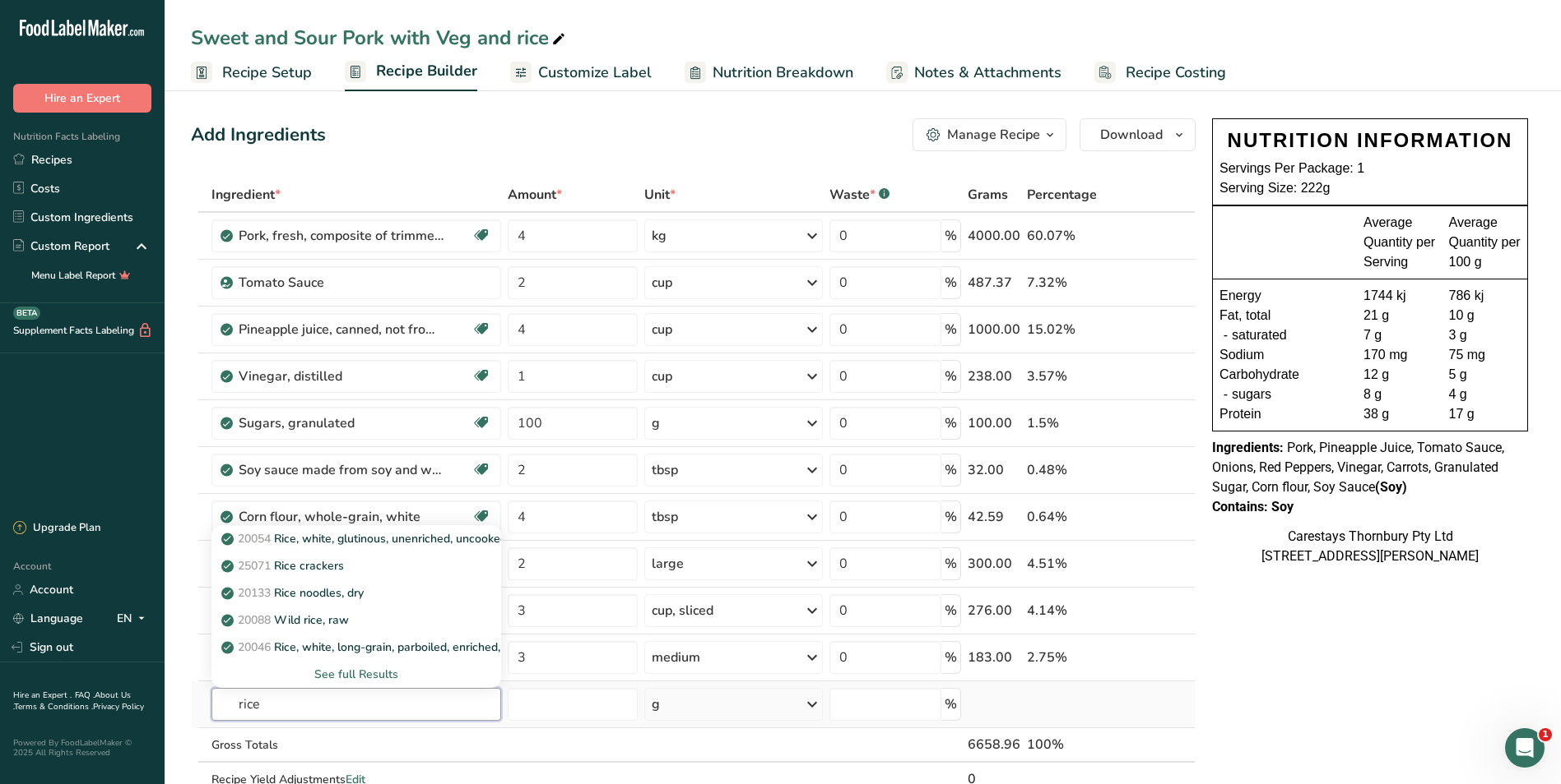
type input "rice"
click at [339, 672] on div "See full Results" at bounding box center [356, 675] width 263 height 17
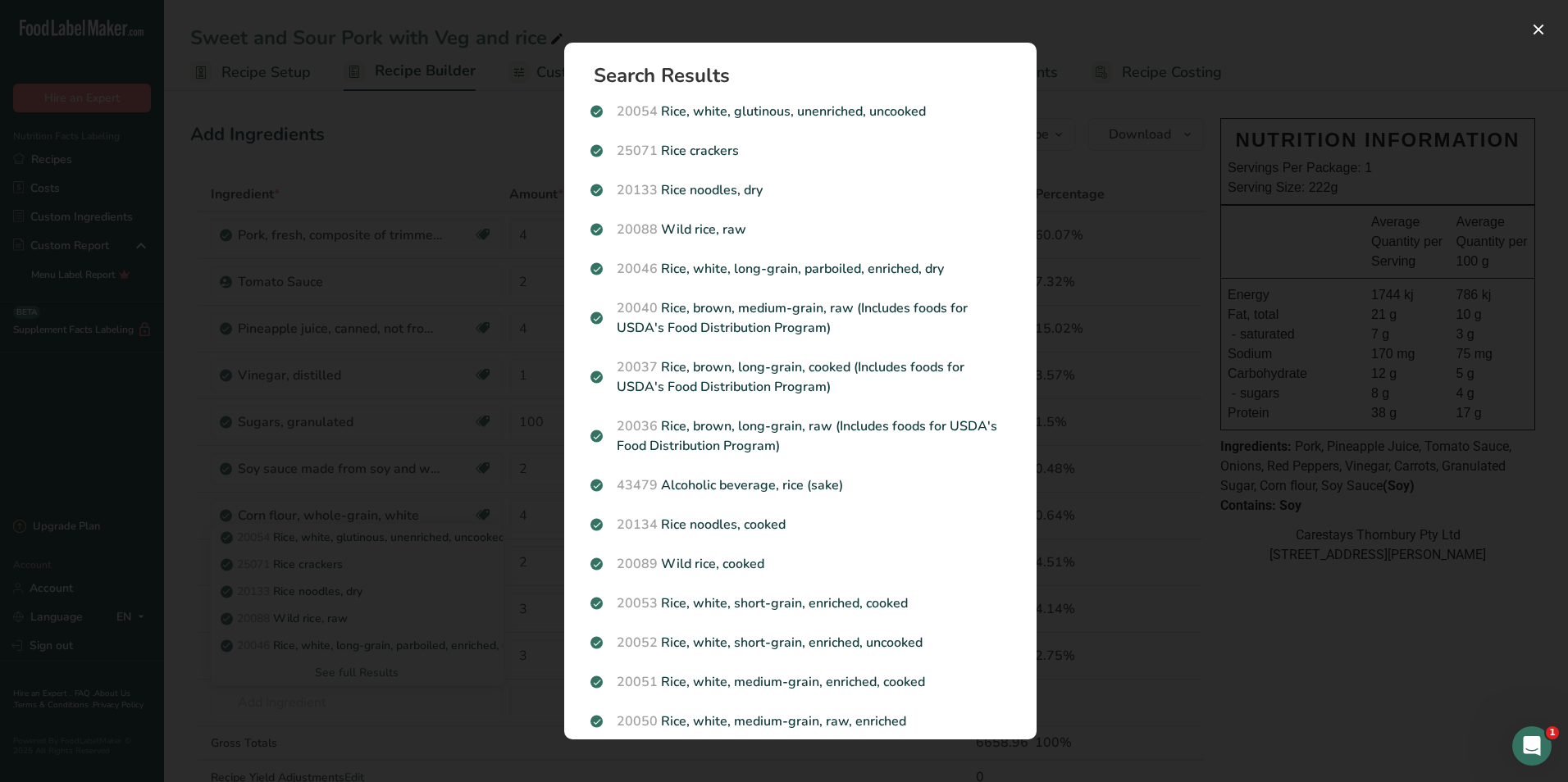
click at [759, 596] on p "20053 Rice, white, short-grain, enriched, cooked" at bounding box center [800, 603] width 420 height 20
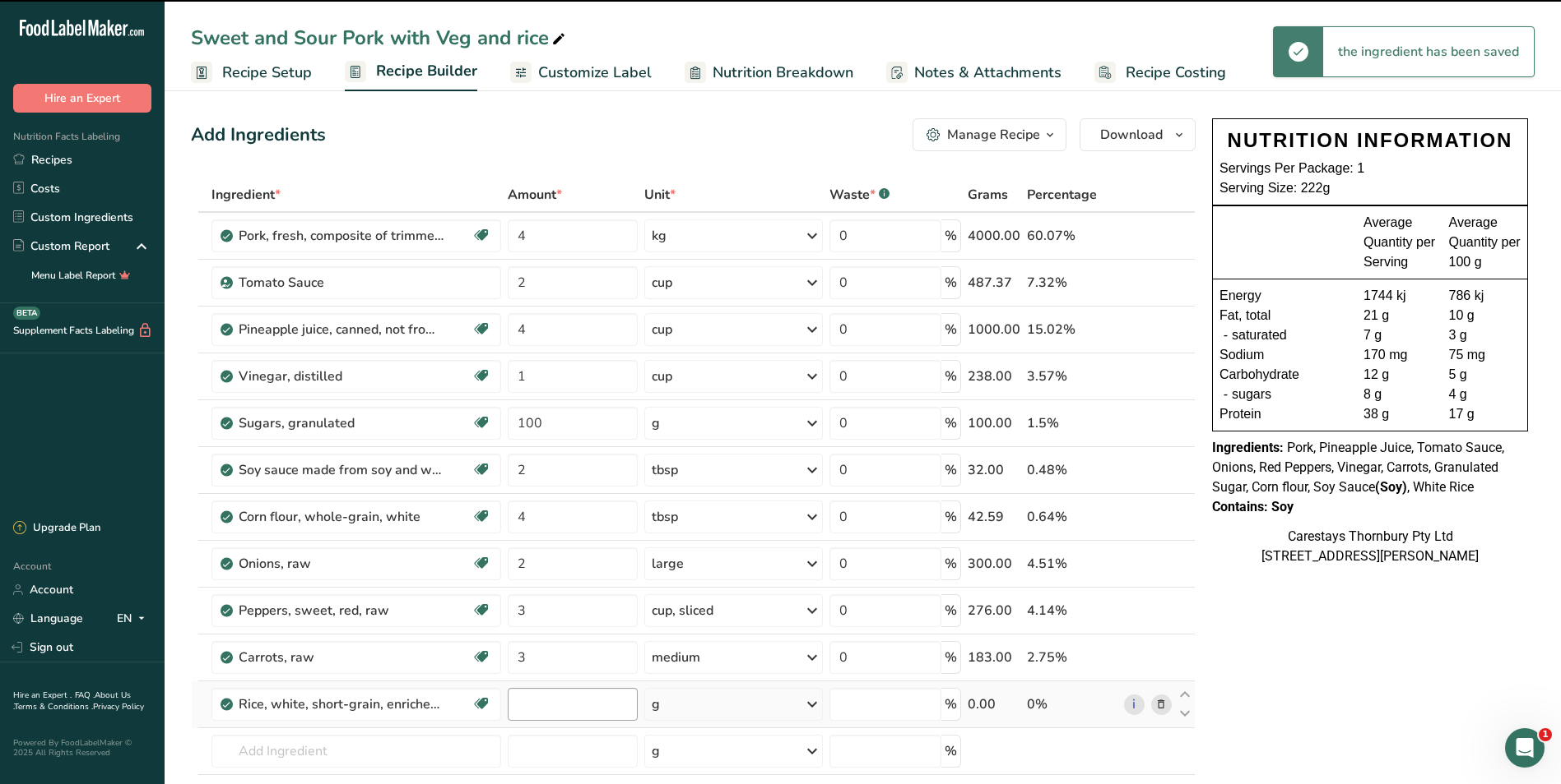
type input "0"
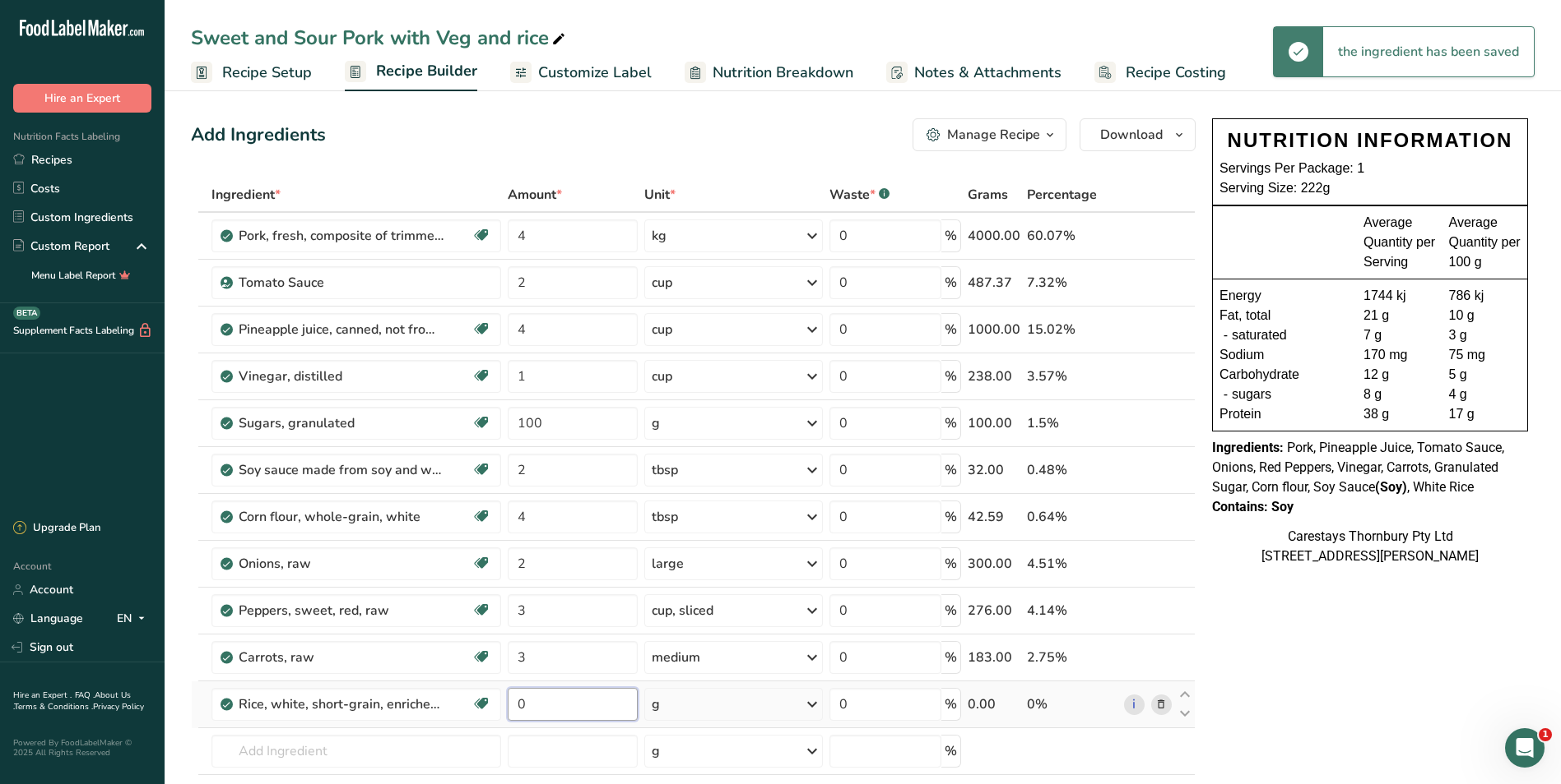
click at [546, 701] on input "0" at bounding box center [573, 704] width 131 height 33
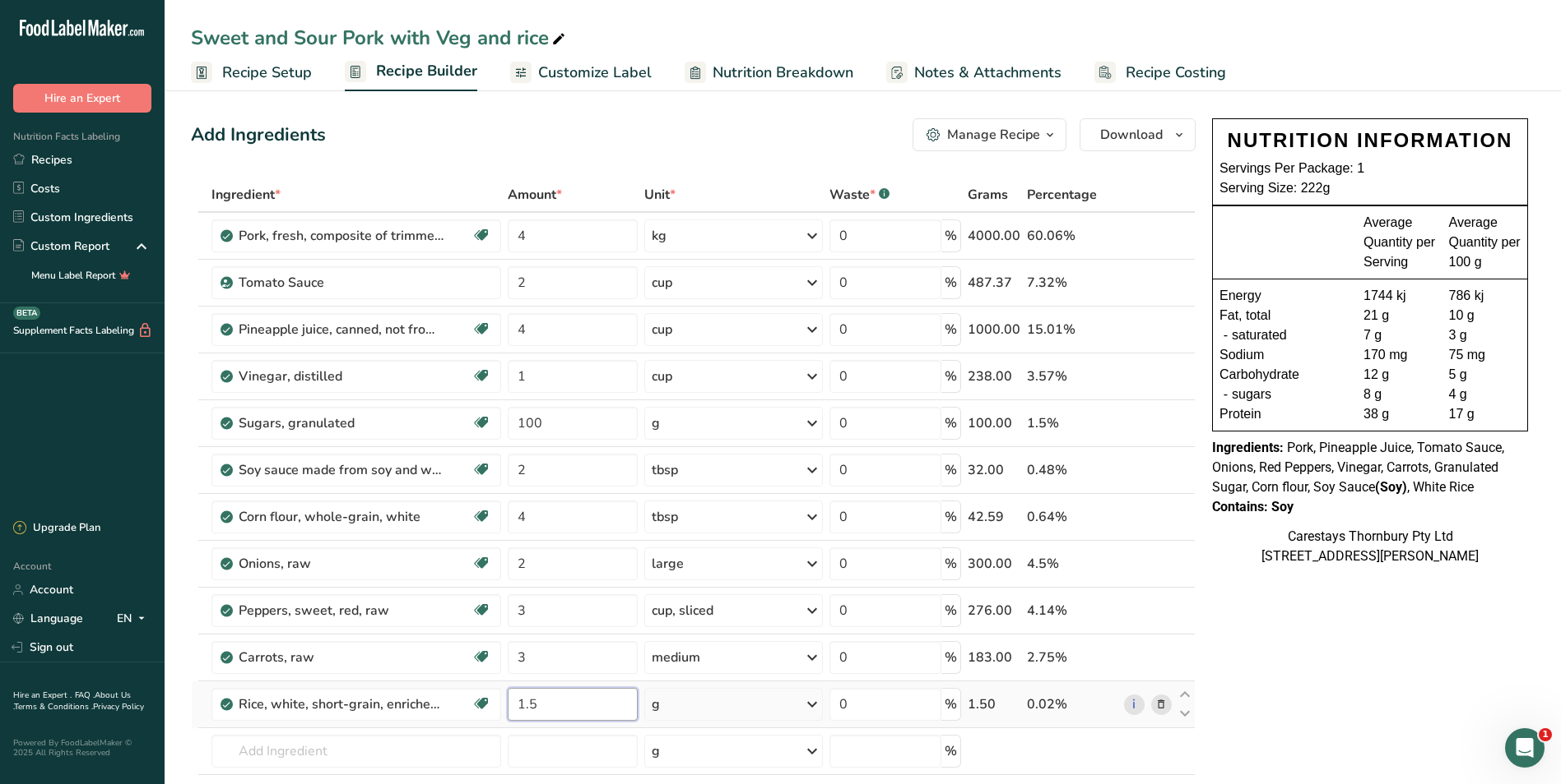
type input "1.5"
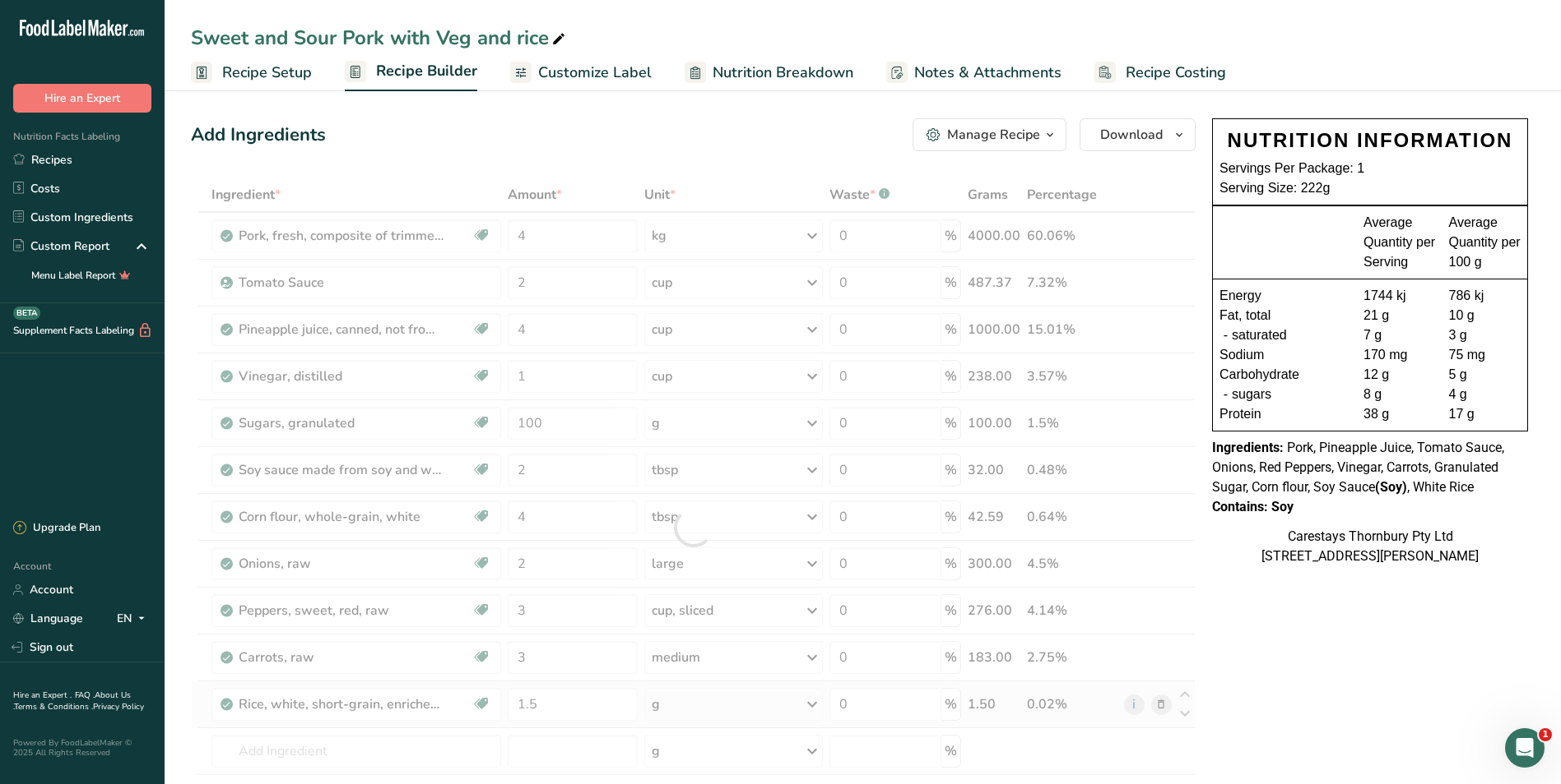
click at [815, 702] on div "Ingredient * Amount * Unit * Waste * .a-a{fill:#347362;}.b-a{fill:#fff;} Grams …" at bounding box center [693, 528] width 1005 height 701
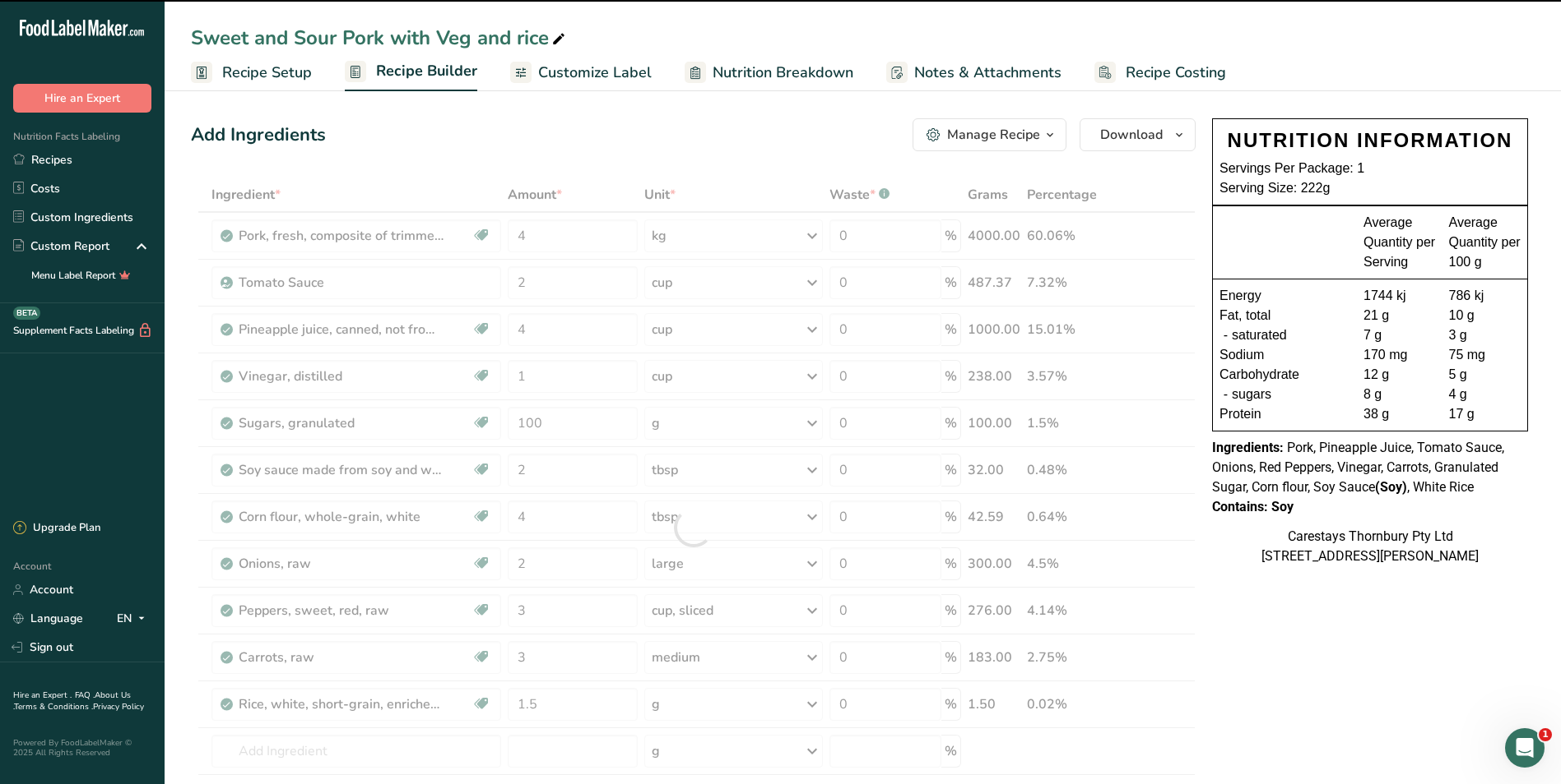
click at [815, 705] on icon at bounding box center [811, 704] width 20 height 29
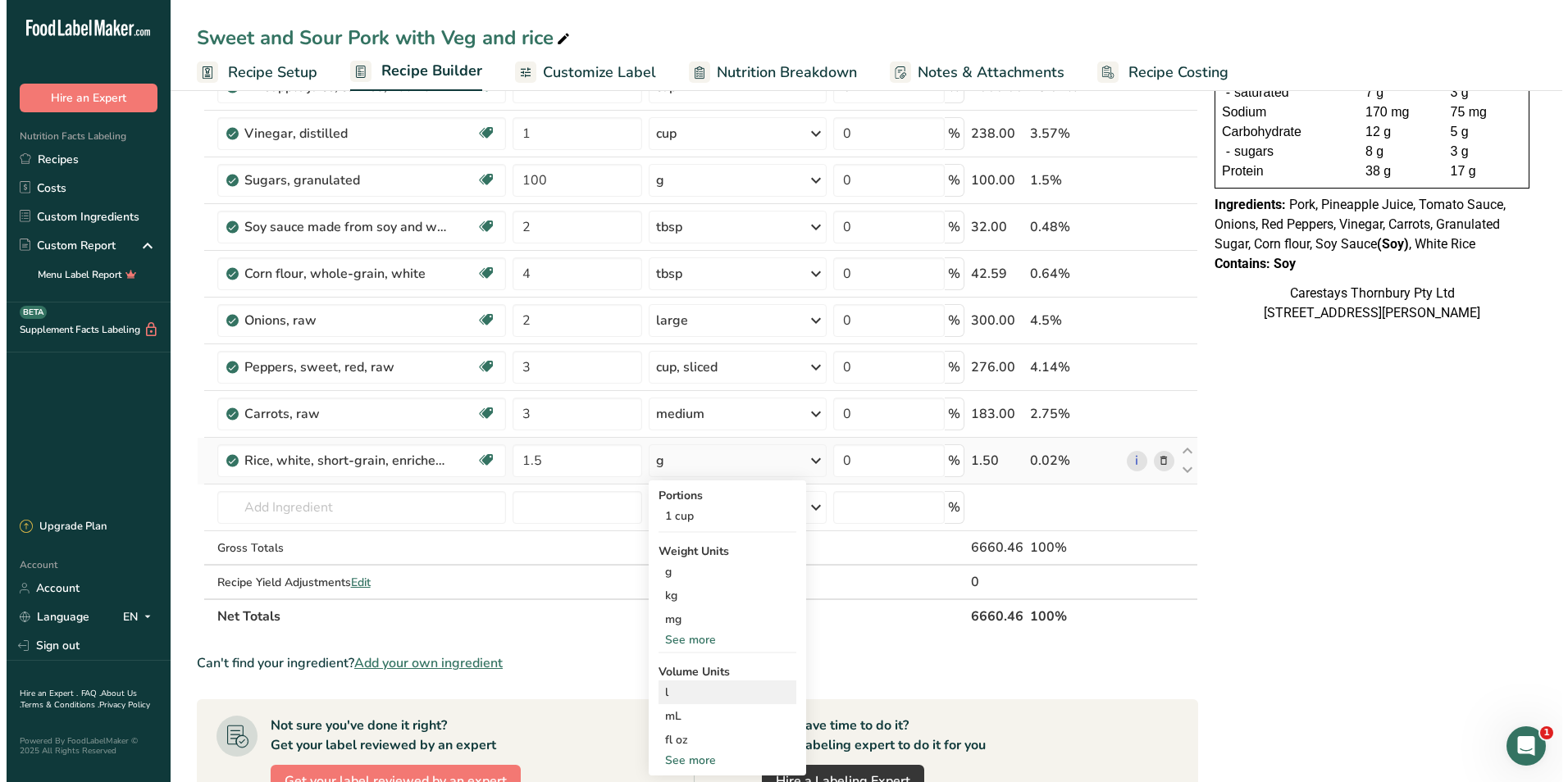
scroll to position [246, 0]
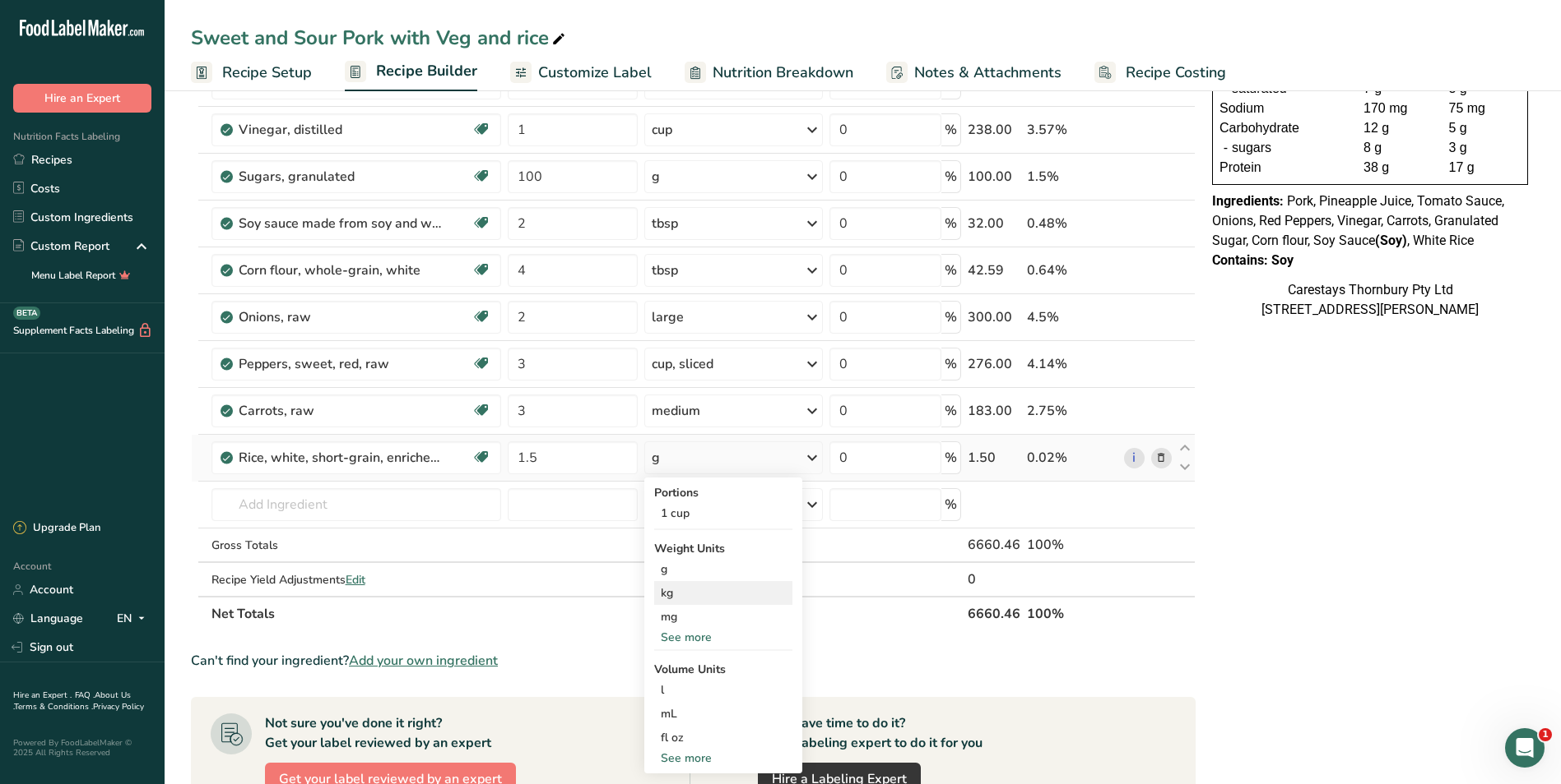
click at [669, 594] on div "kg" at bounding box center [723, 593] width 138 height 24
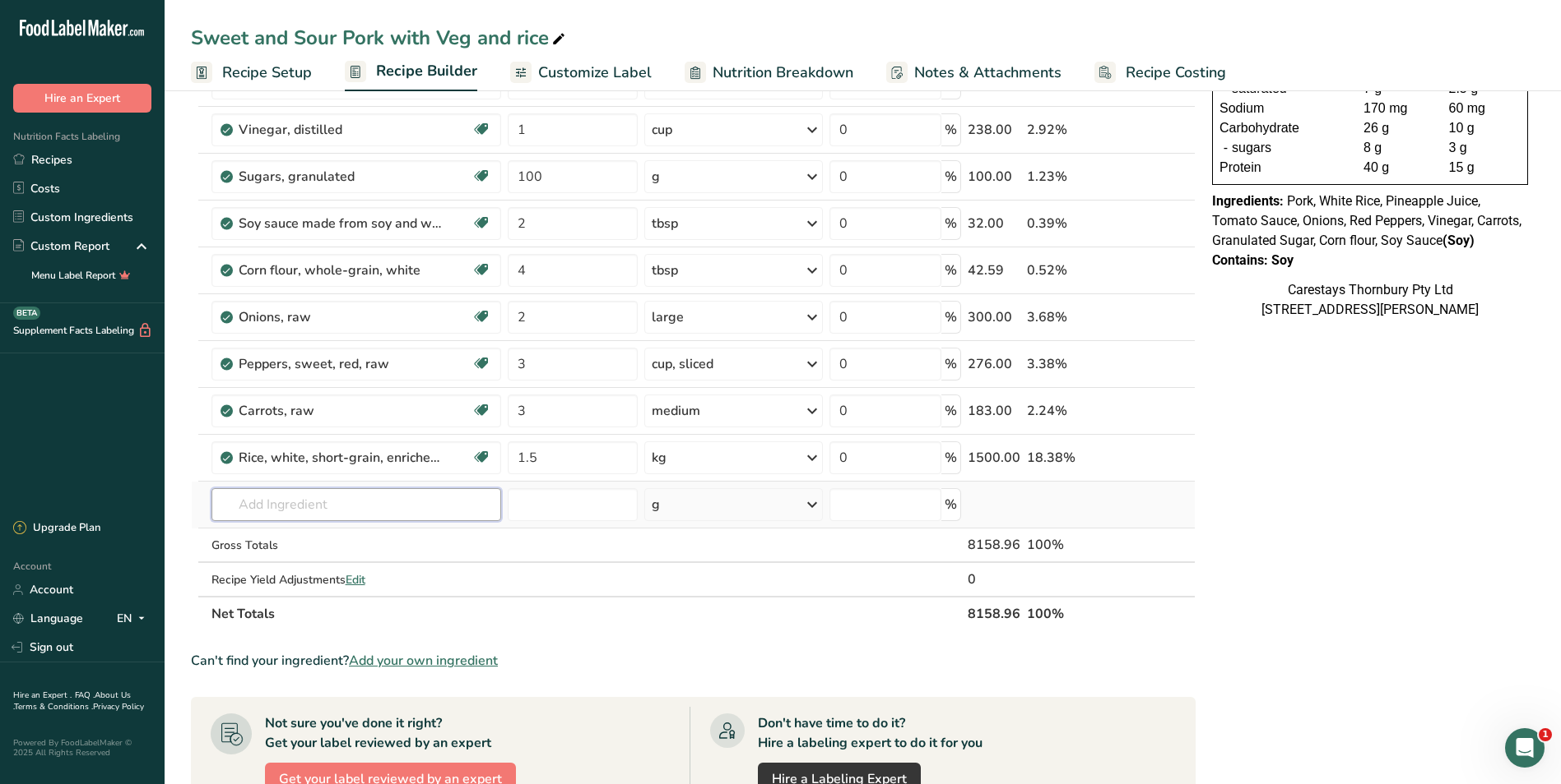
click at [263, 508] on input "text" at bounding box center [356, 505] width 289 height 33
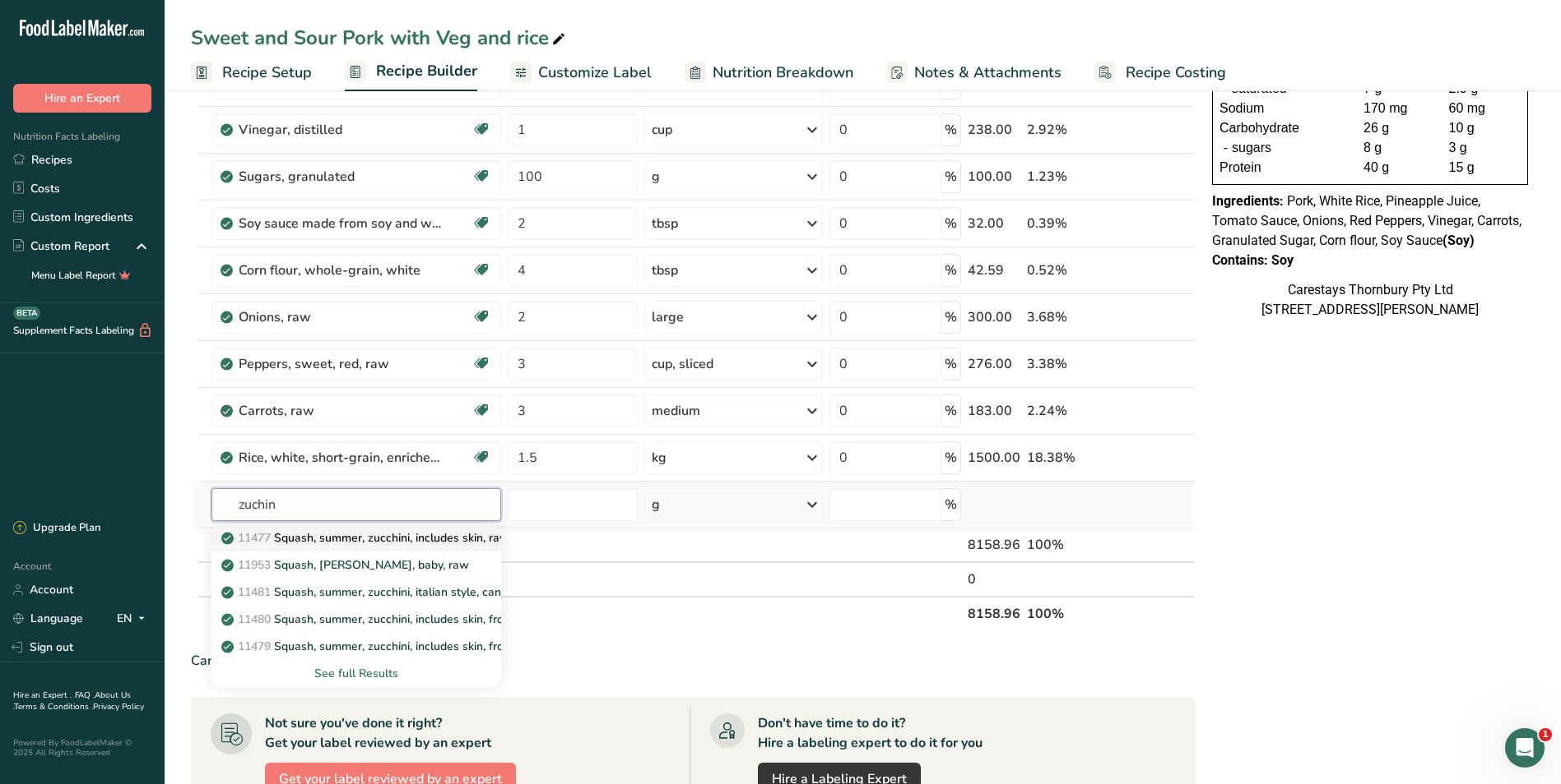
type input "zuchin"
click at [313, 534] on p "11477 Squash, summer, zucchini, includes skin, raw" at bounding box center [367, 538] width 284 height 17
type input "Squash, summer, zucchini, includes skin, raw"
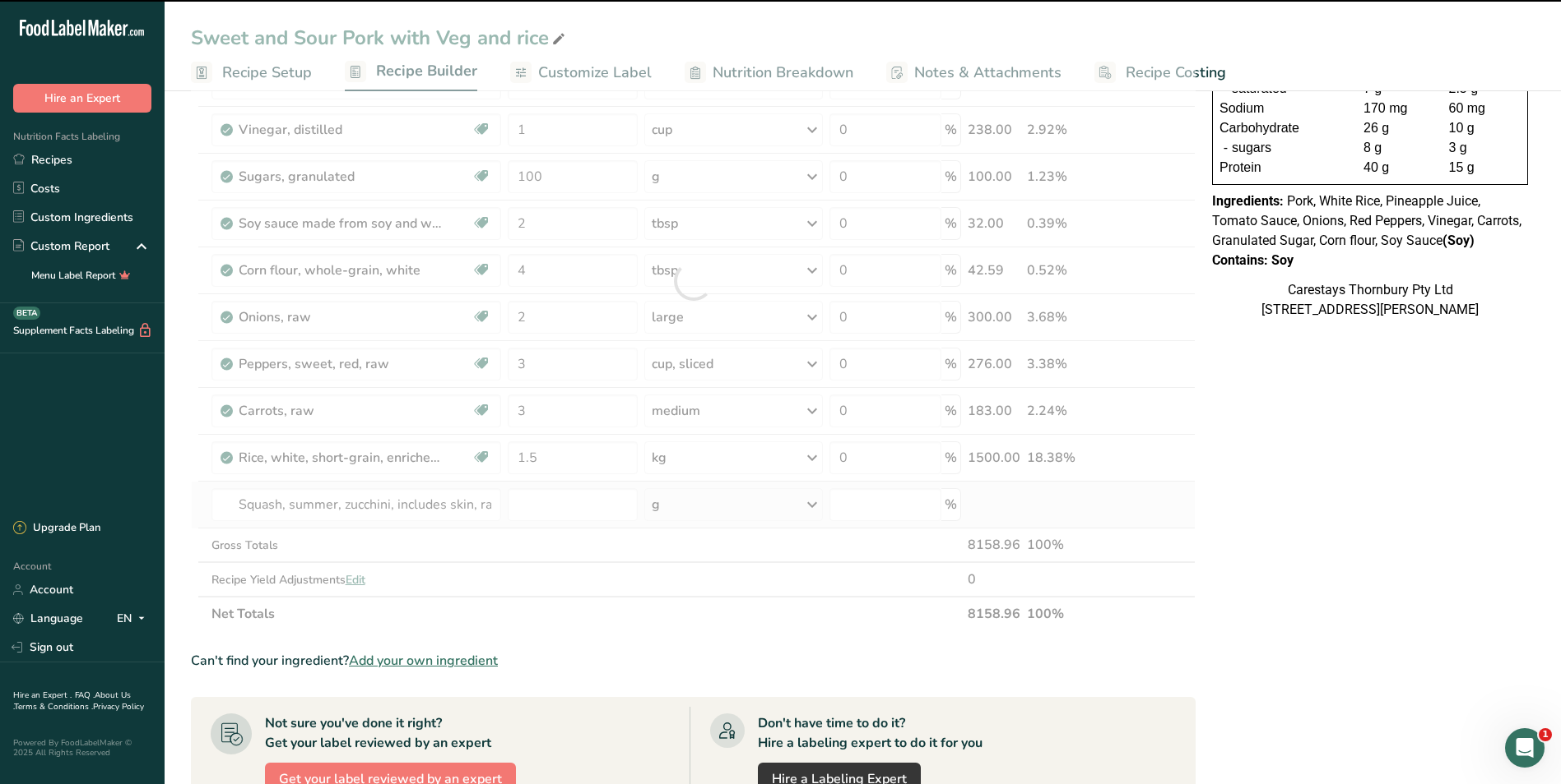
type input "0"
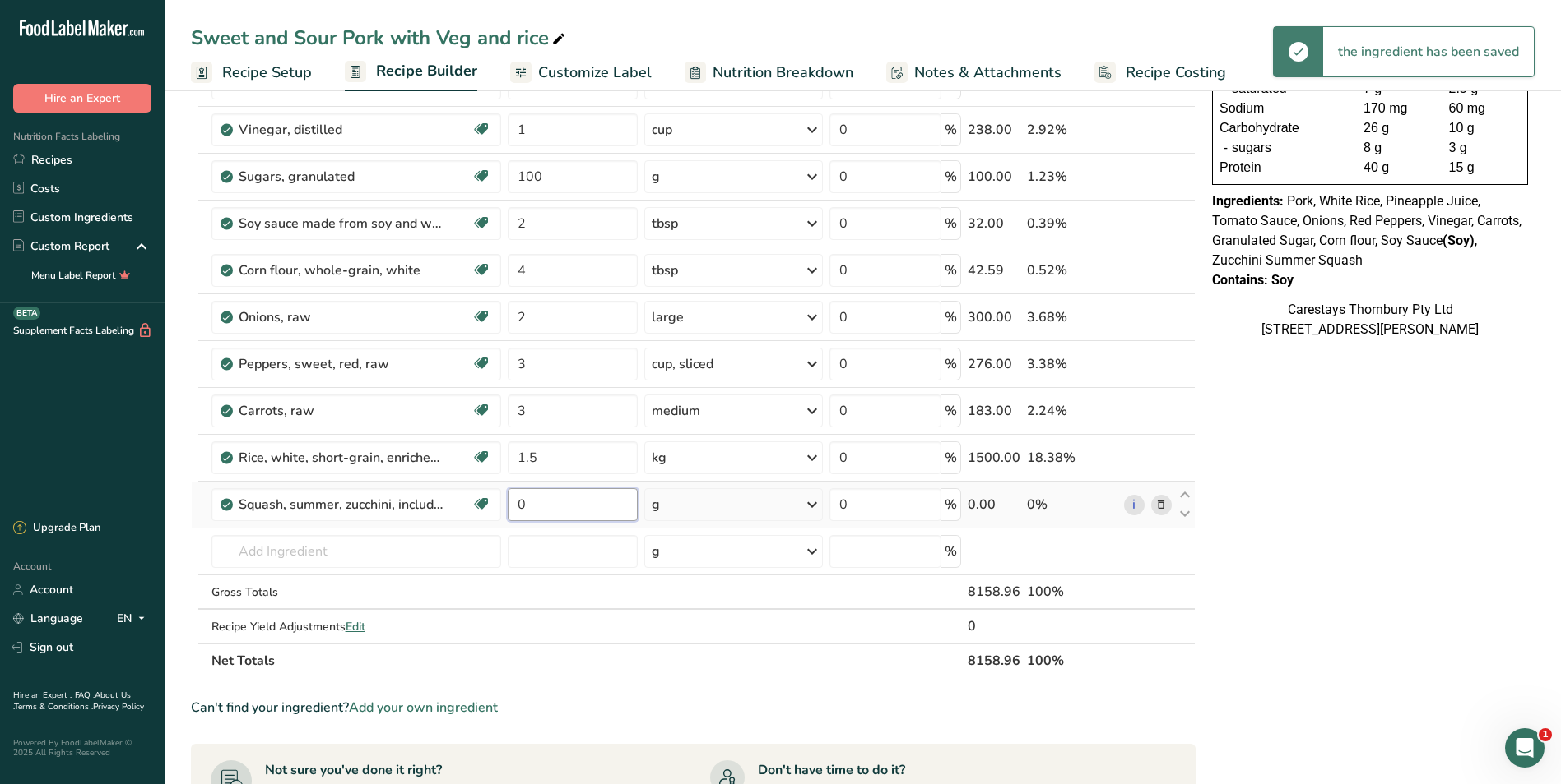
click at [558, 509] on input "0" at bounding box center [573, 505] width 131 height 33
type input "4"
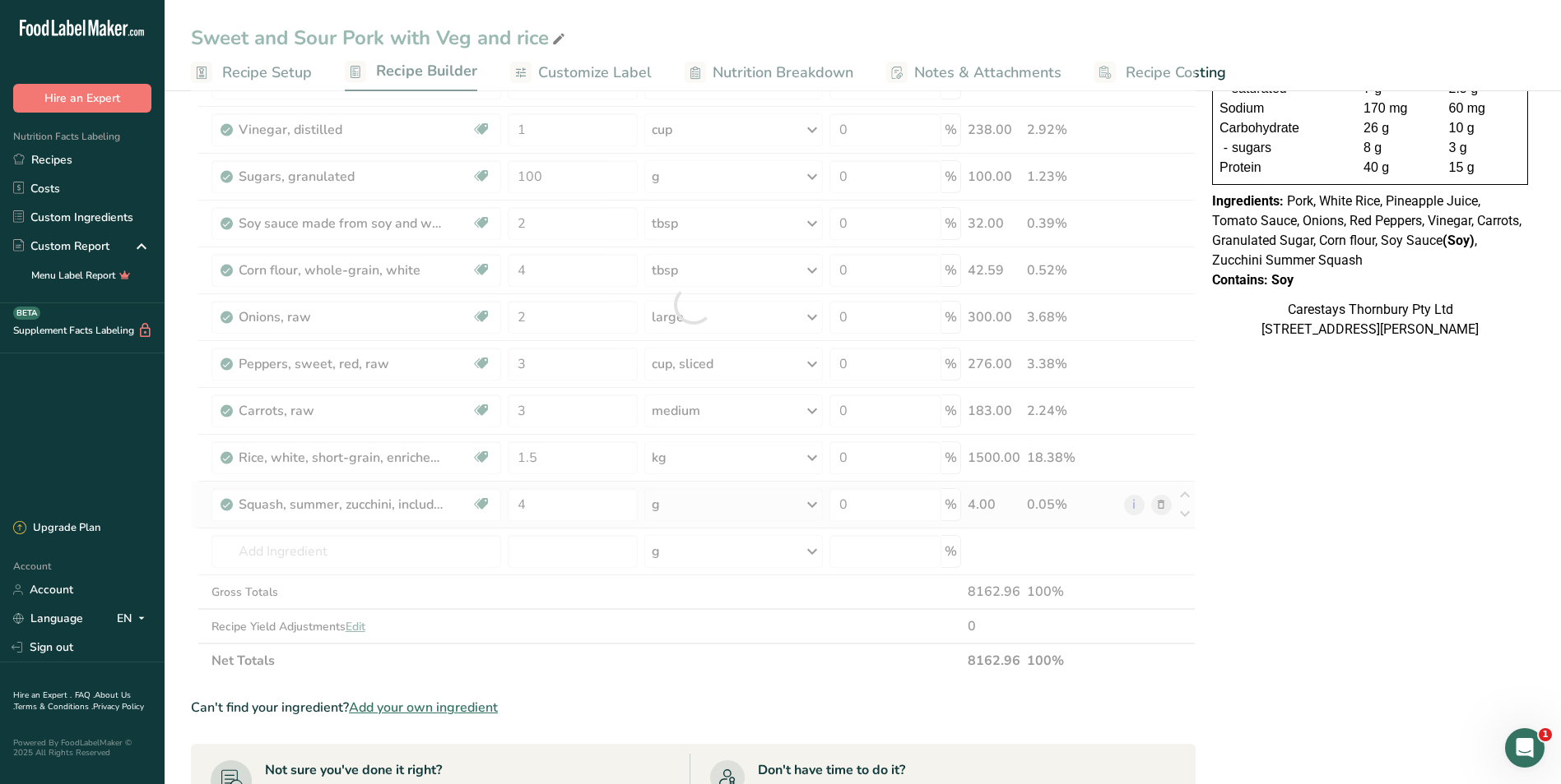
click at [811, 502] on div "Ingredient * Amount * Unit * Waste * .a-a{fill:#347362;}.b-a{fill:#fff;} Grams …" at bounding box center [693, 304] width 1005 height 748
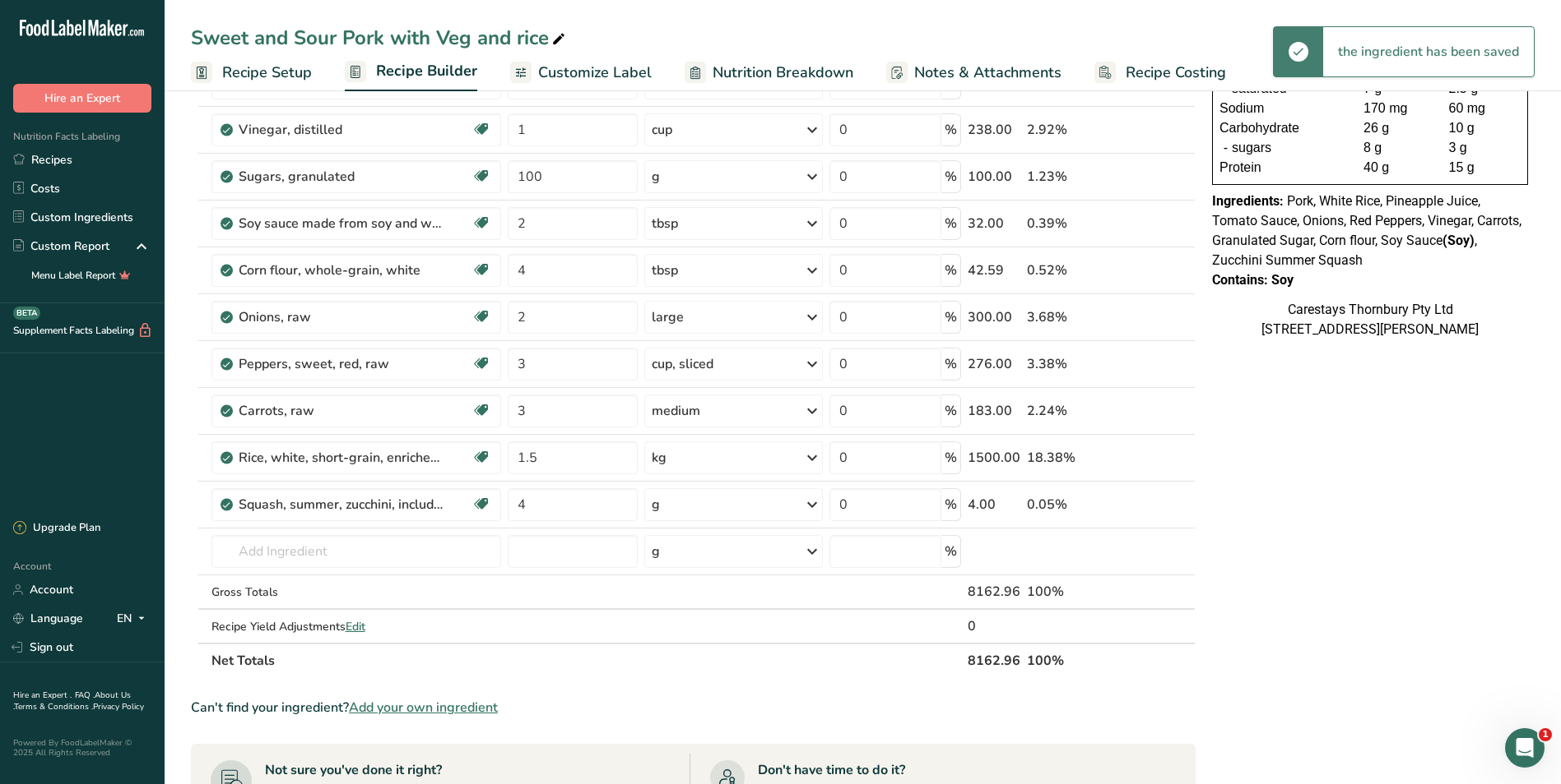
click at [814, 504] on icon at bounding box center [811, 505] width 20 height 29
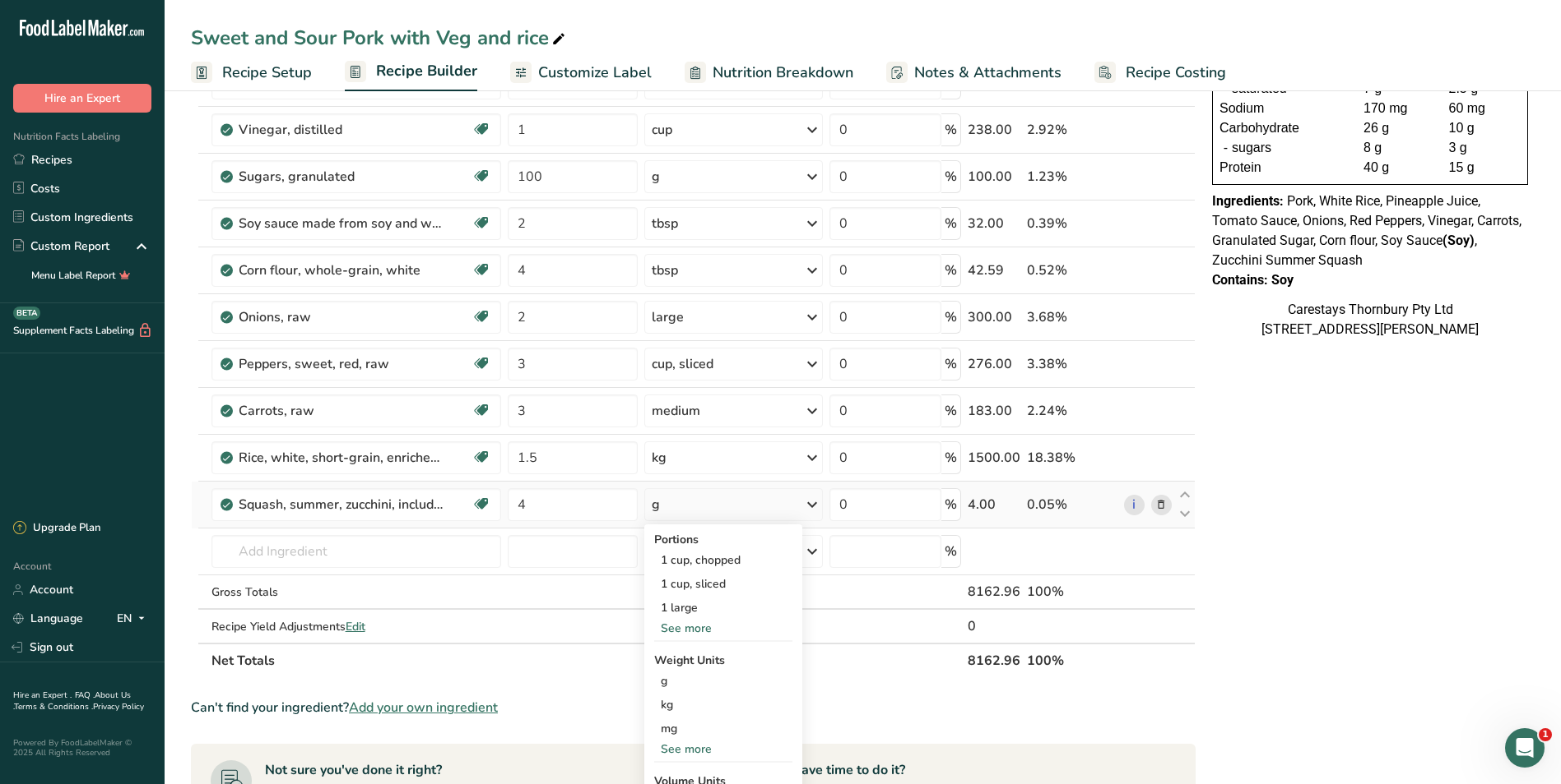
click at [704, 627] on div "See more" at bounding box center [723, 629] width 138 height 17
click at [704, 625] on div "1 medium" at bounding box center [723, 632] width 138 height 24
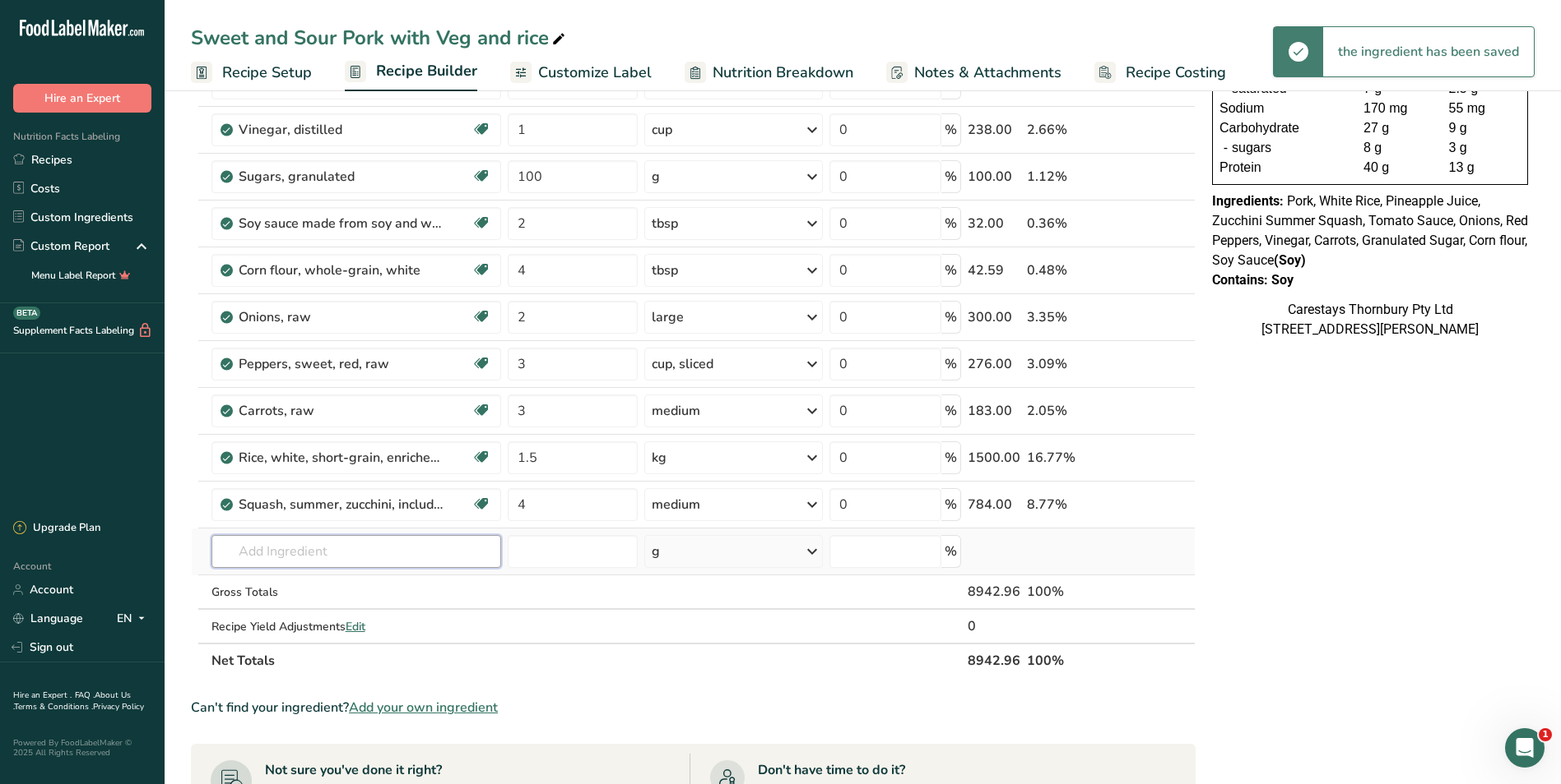
click at [260, 547] on input "text" at bounding box center [356, 552] width 289 height 33
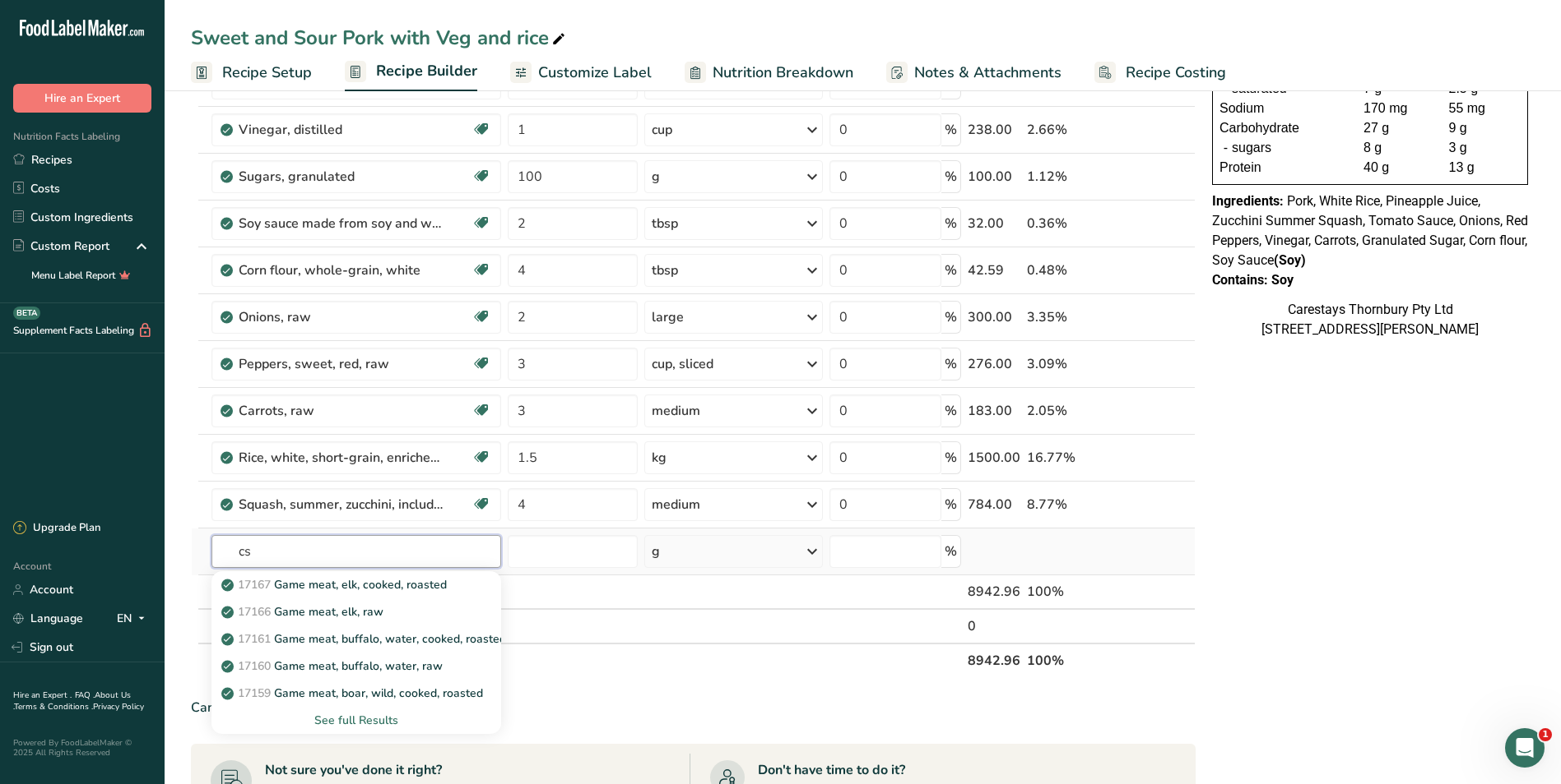
type input "c"
type input "pineapple"
click at [352, 718] on div "See full Results" at bounding box center [356, 721] width 263 height 17
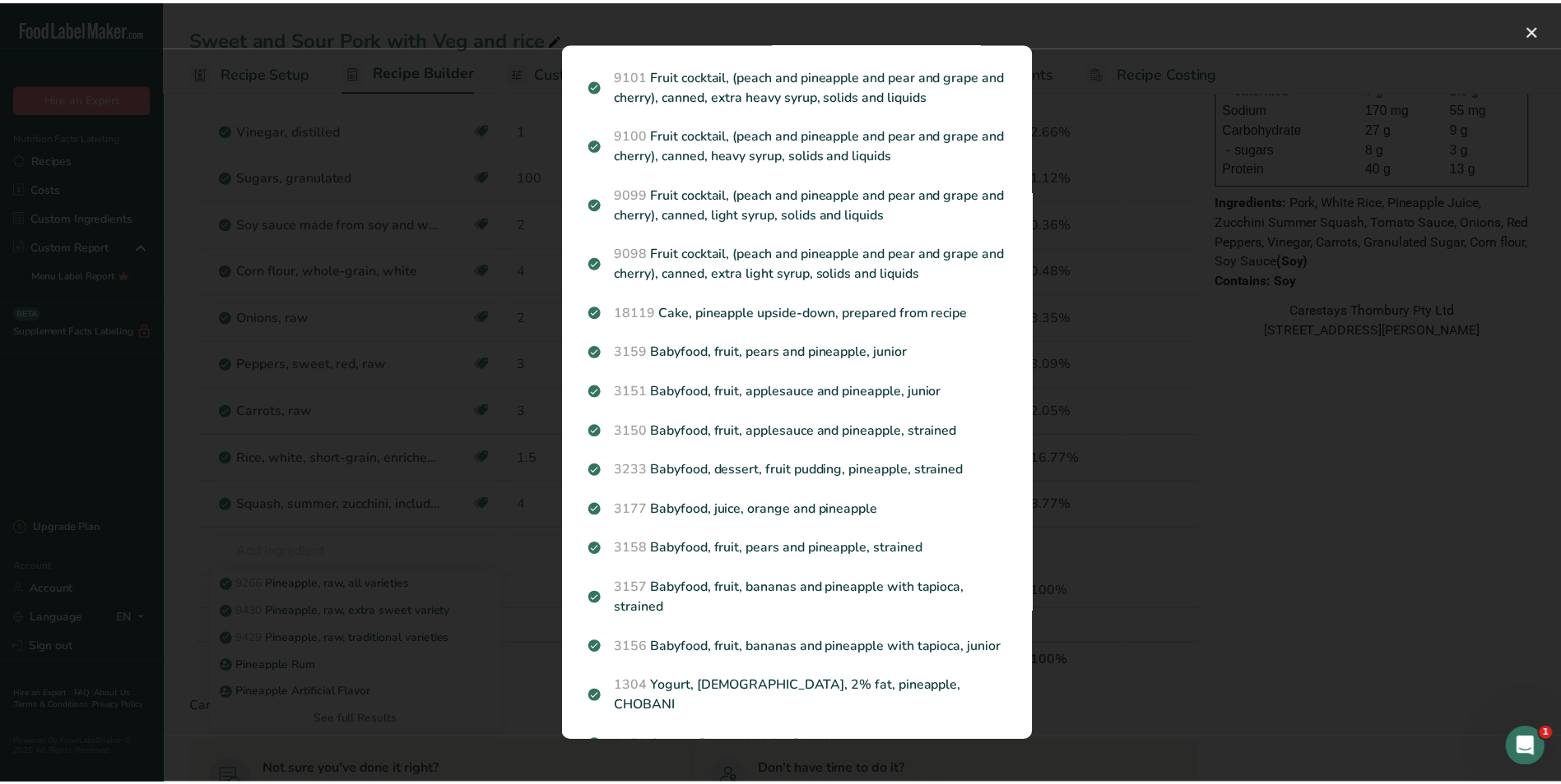
scroll to position [1069, 0]
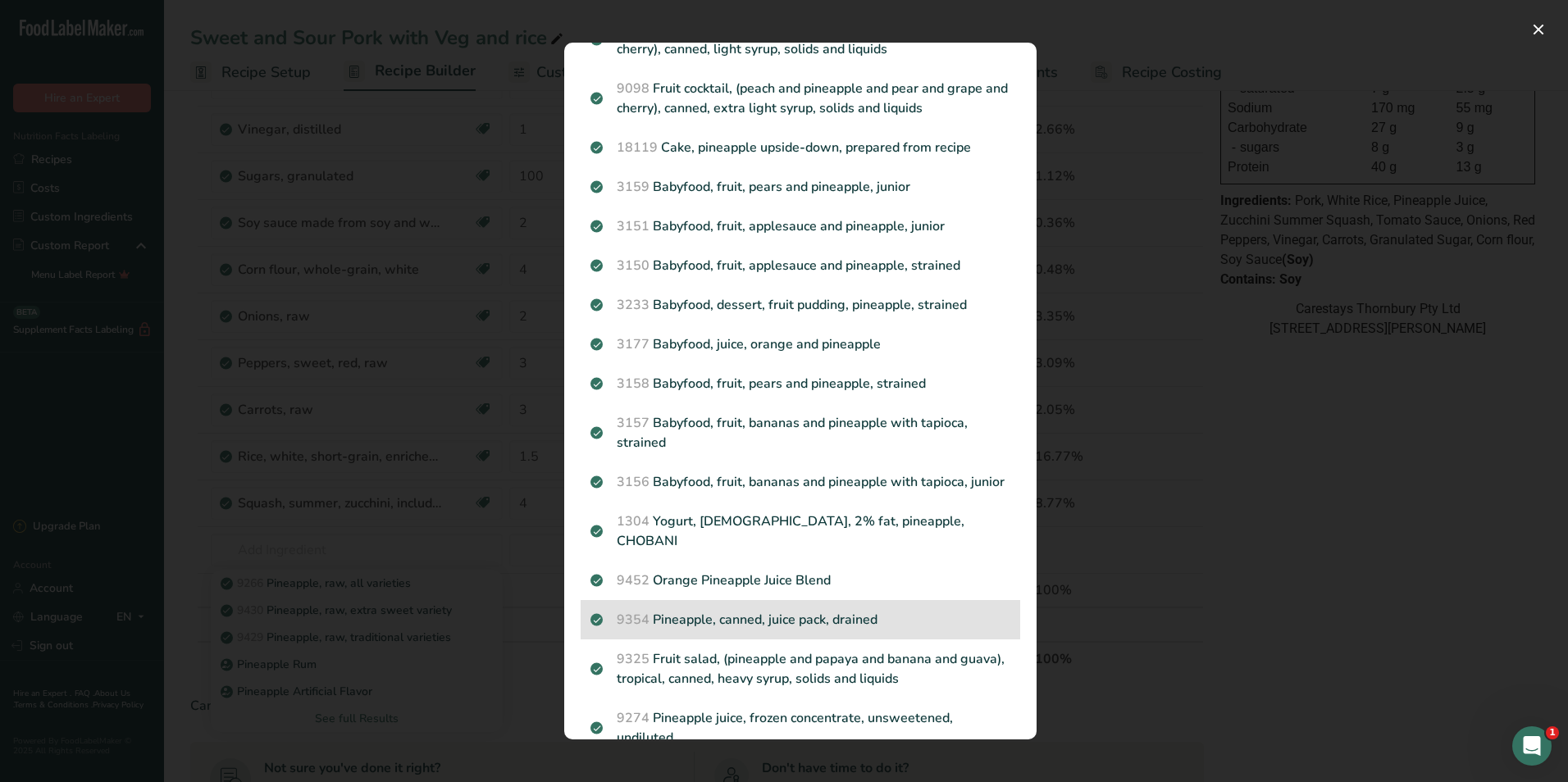
click at [691, 612] on p "9354 Pineapple, canned, juice pack, drained" at bounding box center [800, 620] width 420 height 20
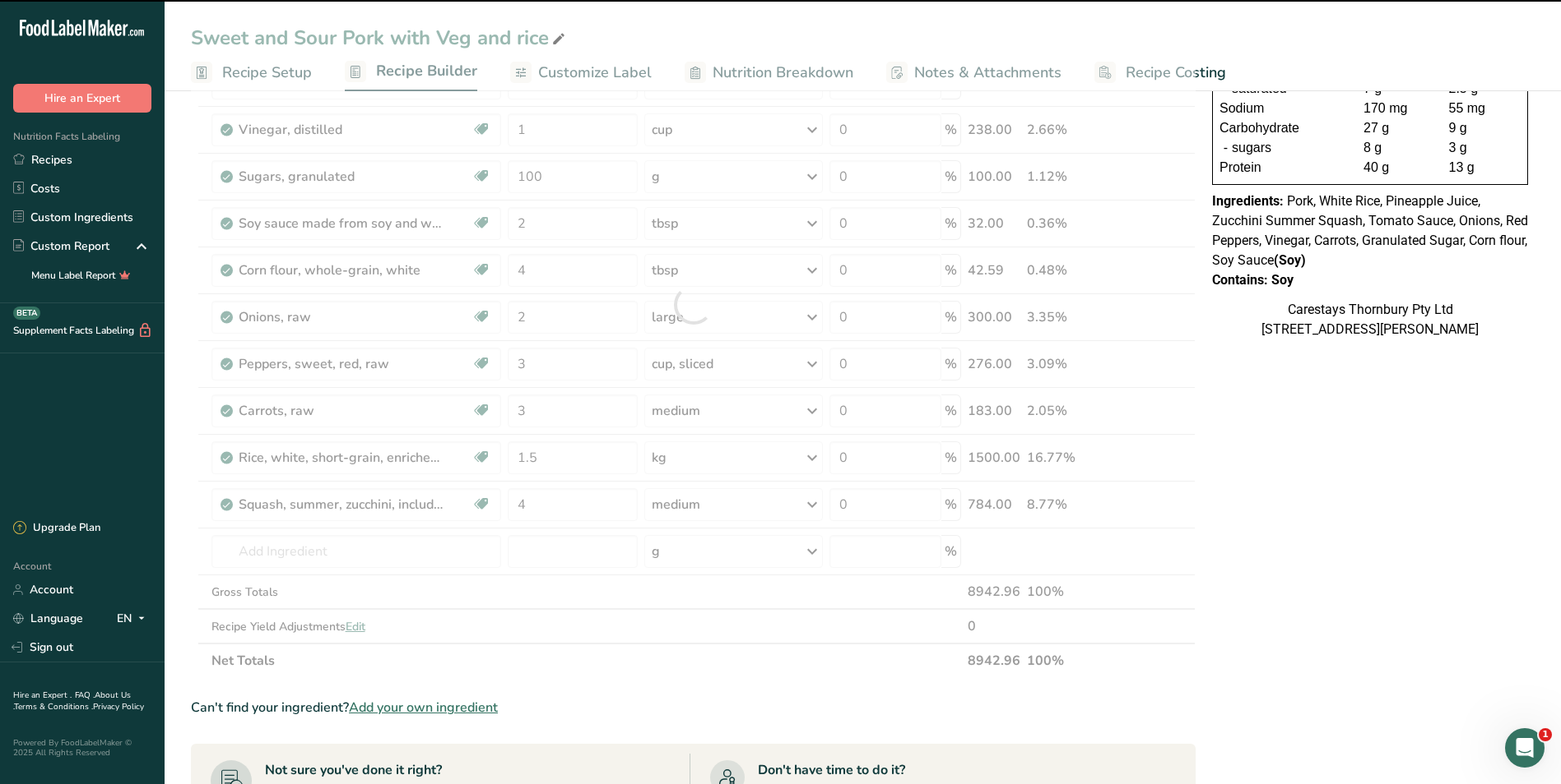
type input "0"
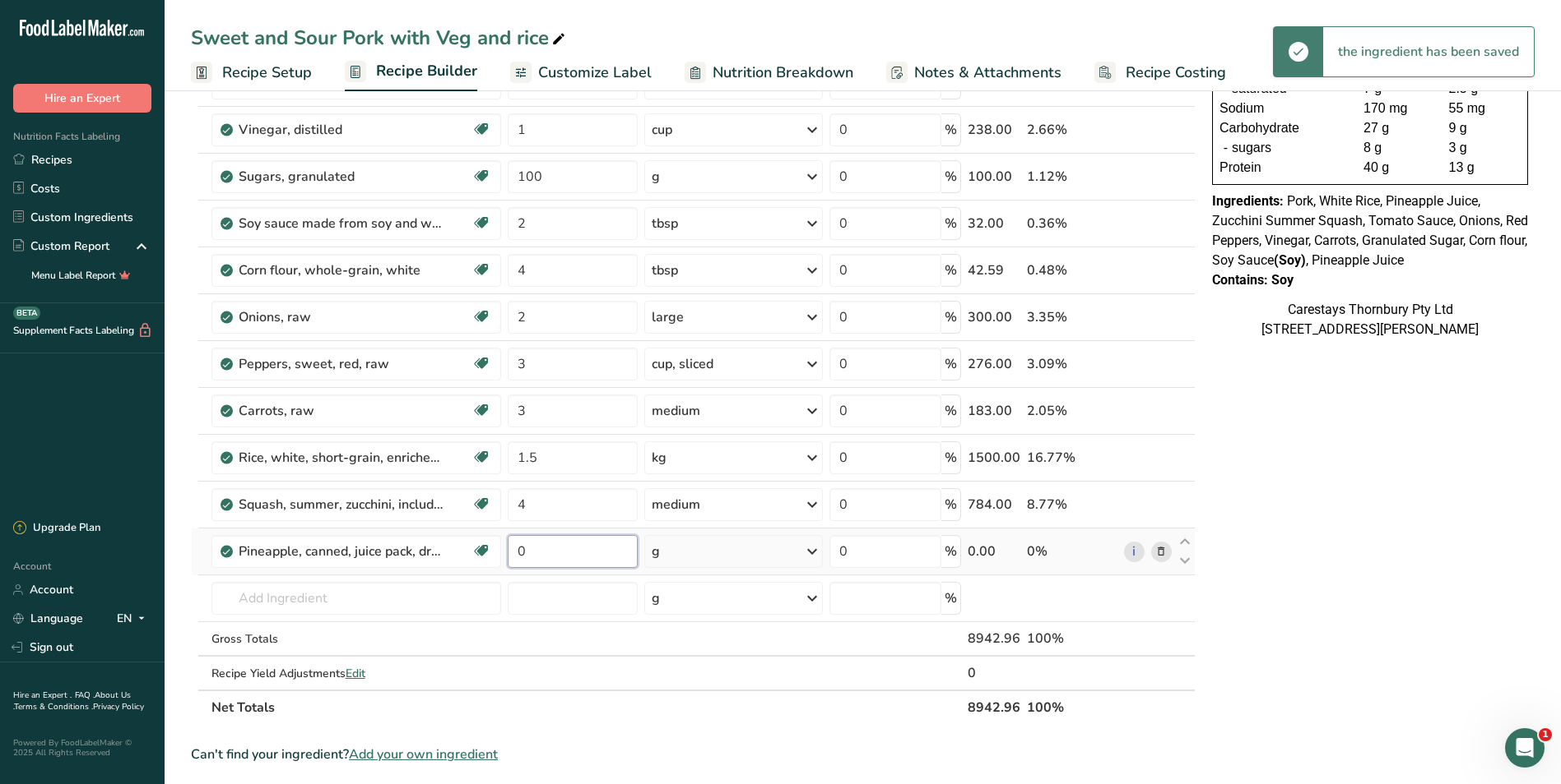
click at [566, 555] on input "0" at bounding box center [573, 552] width 131 height 33
type input "1"
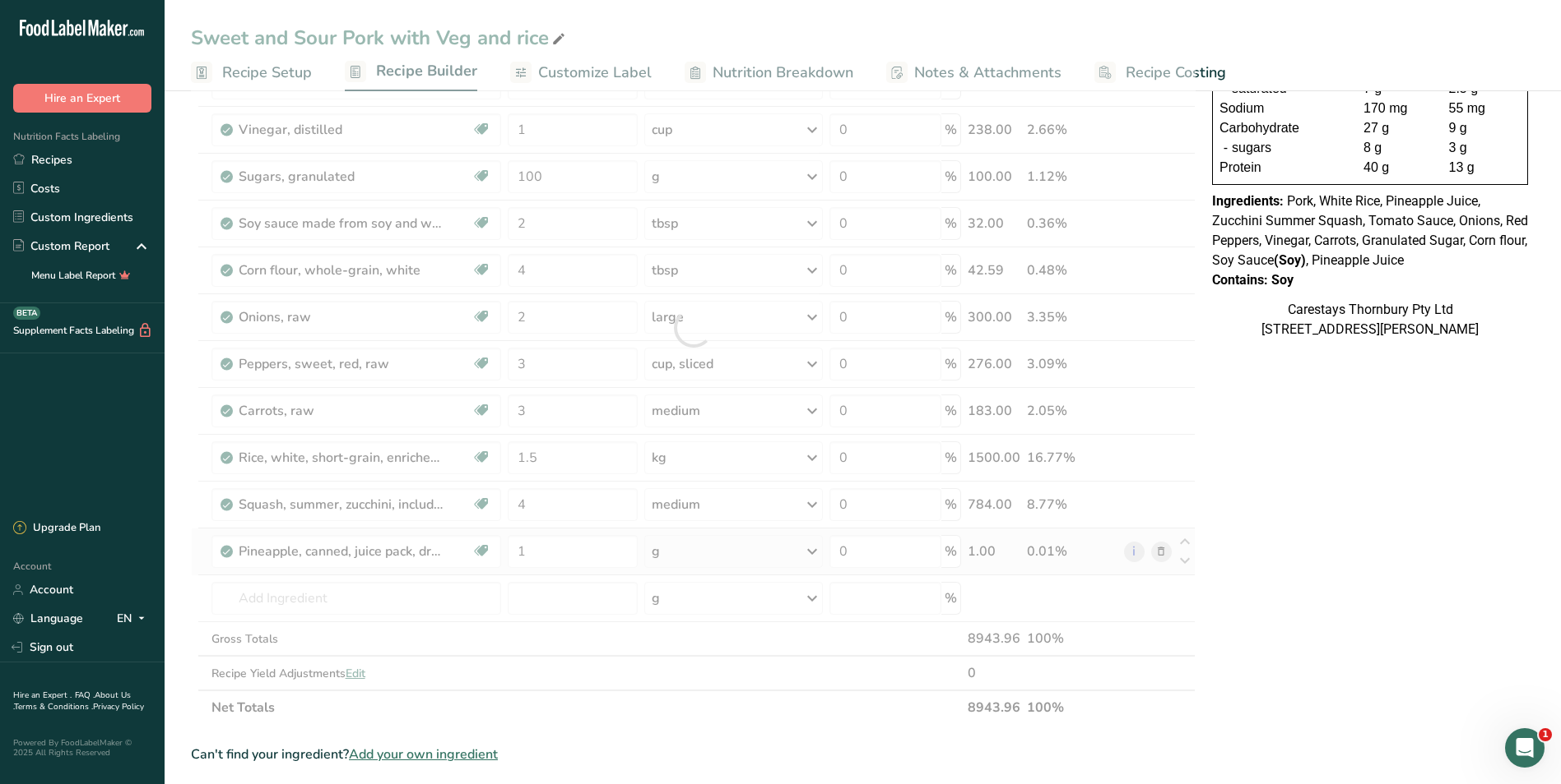
click at [811, 547] on div "Ingredient * Amount * Unit * Waste * .a-a{fill:#347362;}.b-a{fill:#fff;} Grams …" at bounding box center [693, 327] width 1005 height 794
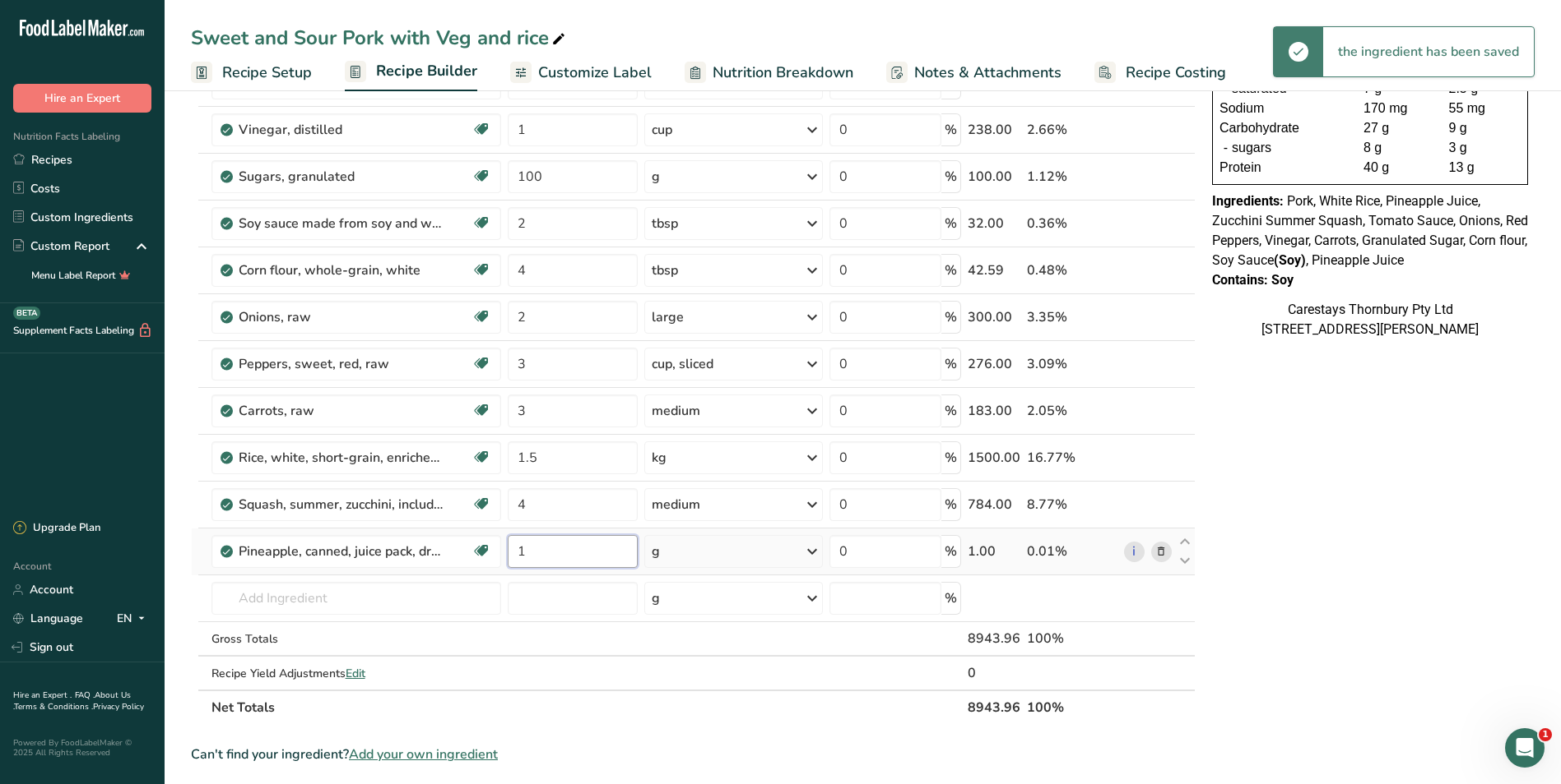
click at [557, 552] on input "1" at bounding box center [573, 552] width 131 height 33
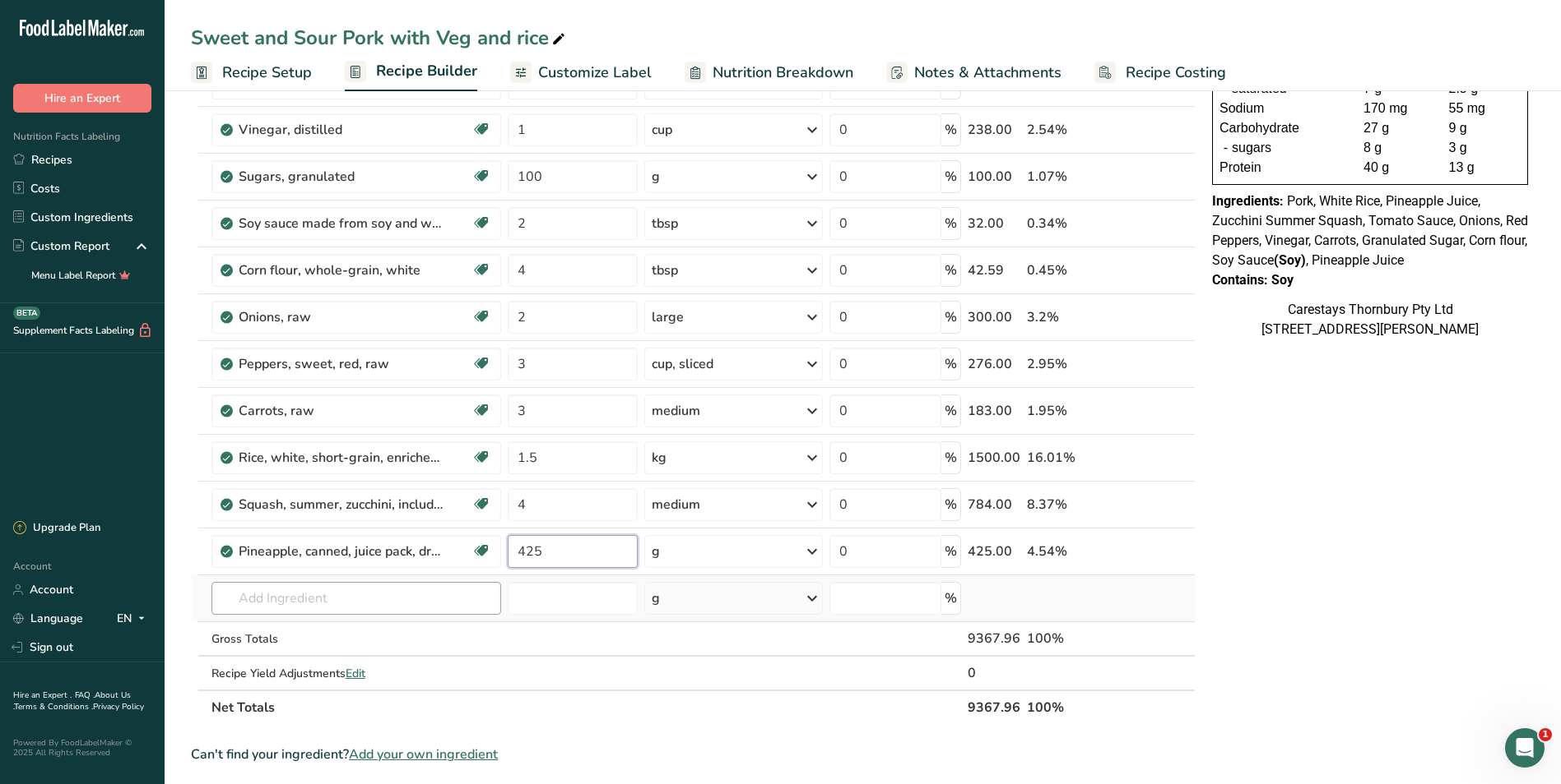
type input "425"
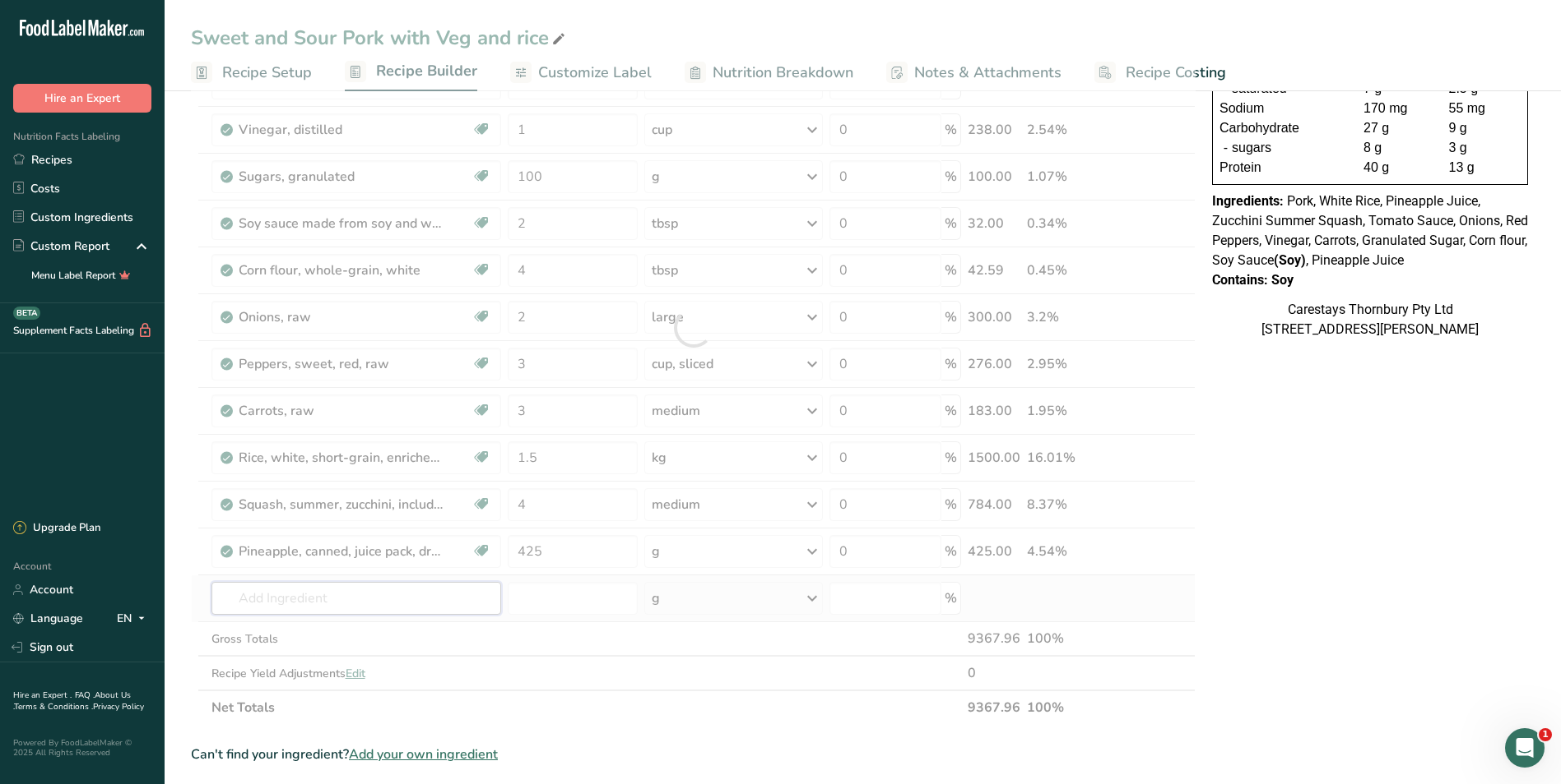
click at [283, 602] on div "Ingredient * Amount * Unit * Waste * .a-a{fill:#347362;}.b-a{fill:#fff;} Grams …" at bounding box center [693, 327] width 1005 height 794
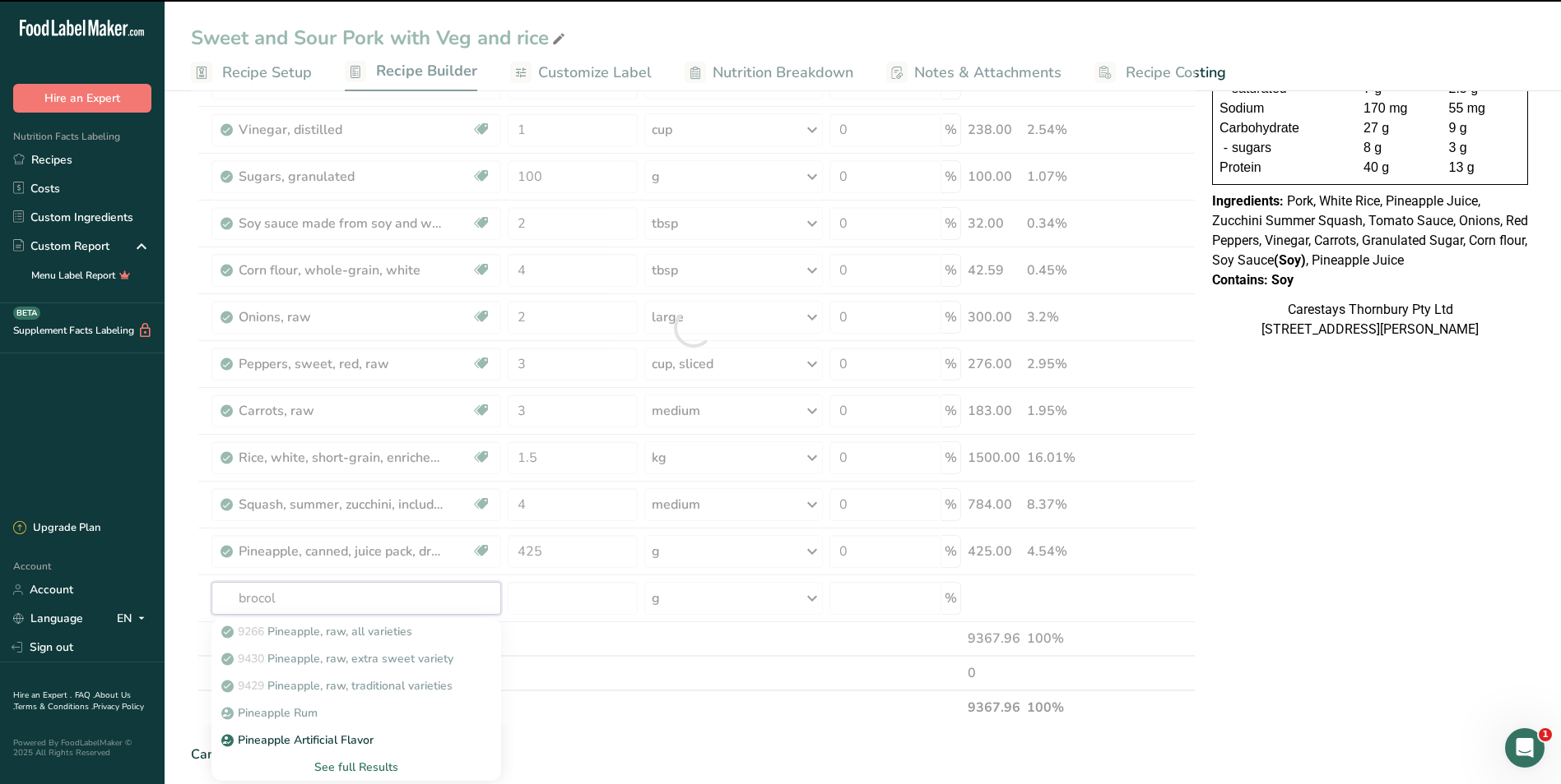
type input "brocoll"
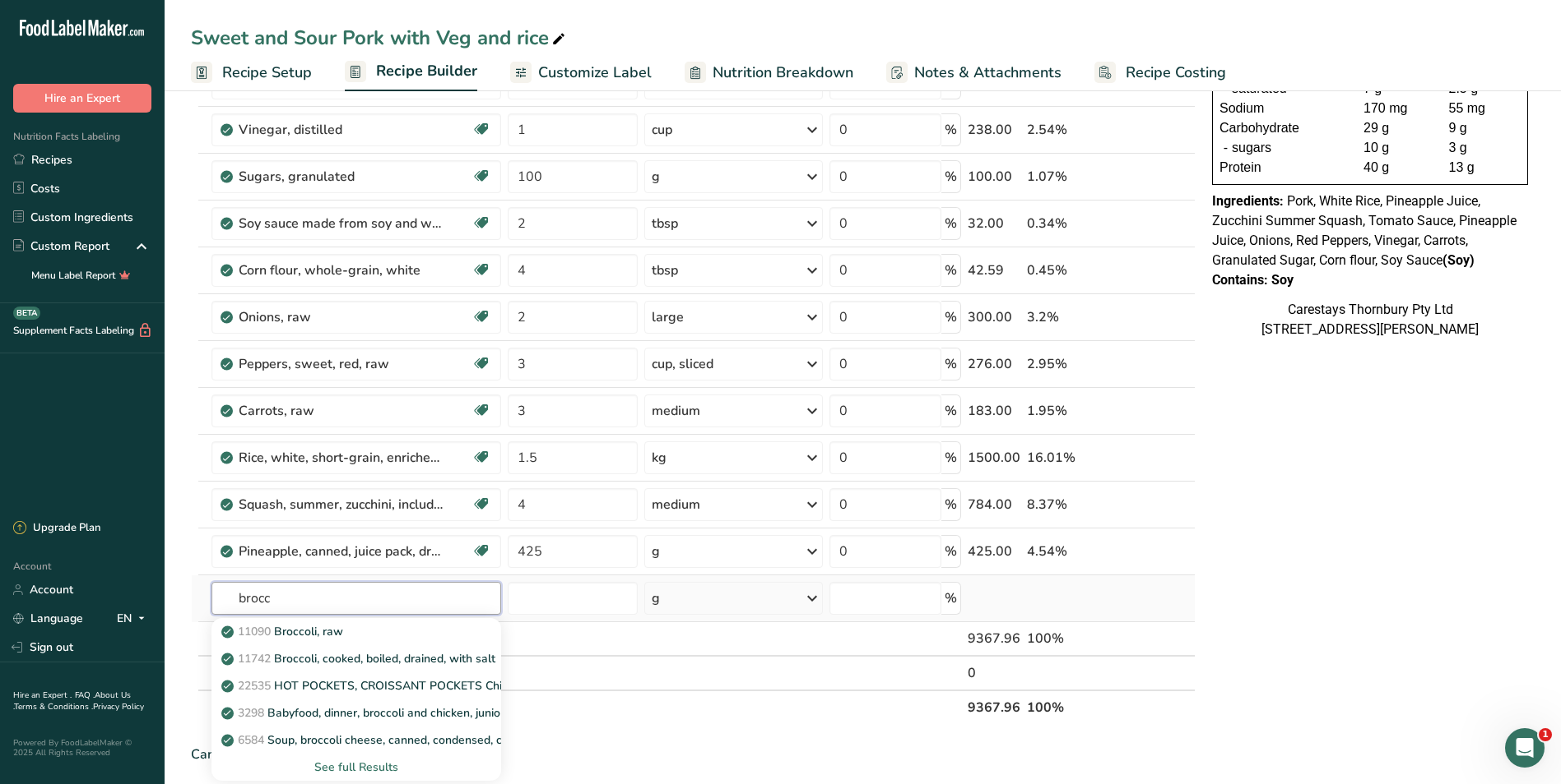
type input "brocc"
click at [358, 768] on div "See full Results" at bounding box center [356, 768] width 263 height 17
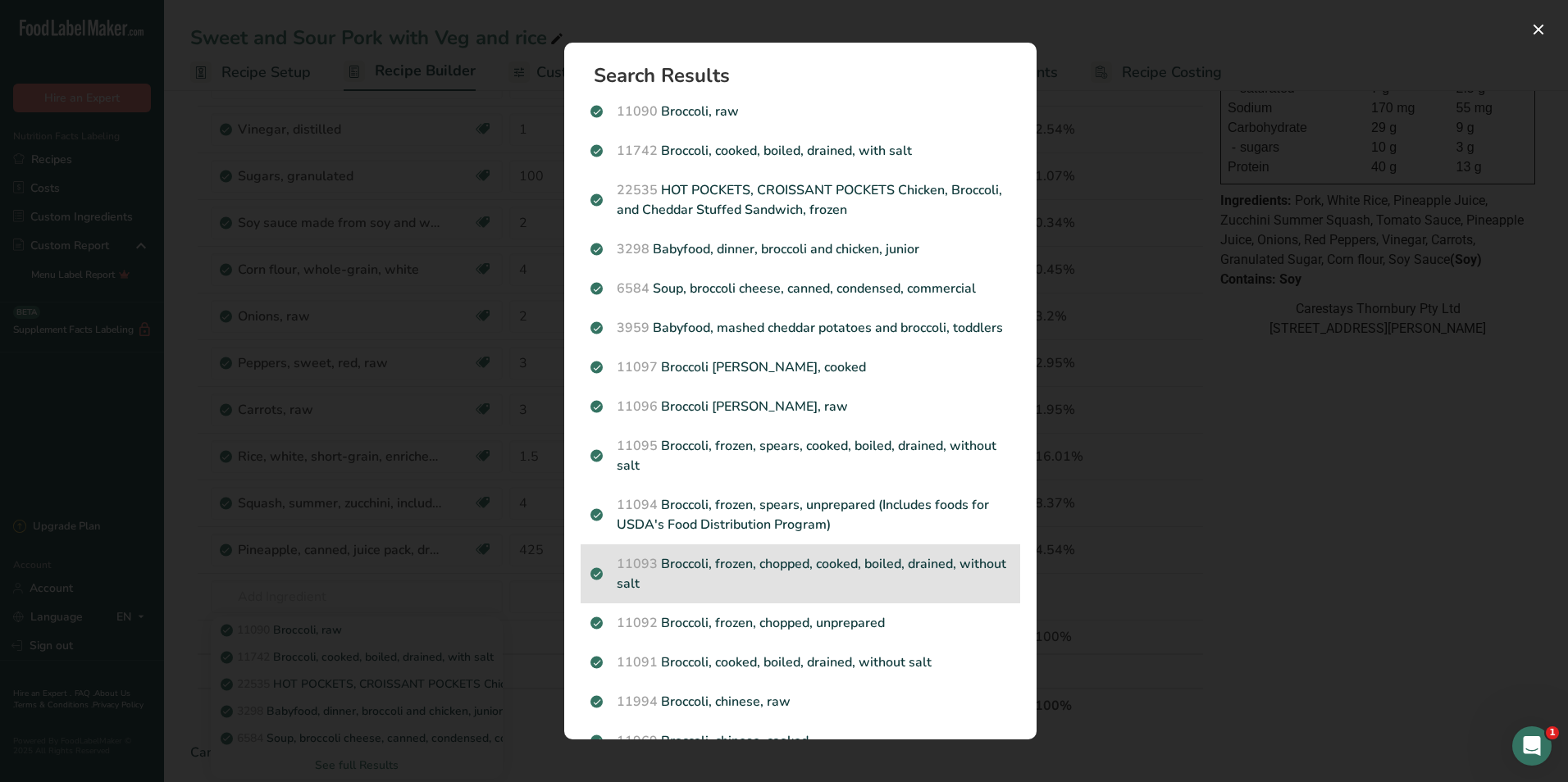
click at [687, 579] on p "11093 Broccoli, frozen, chopped, cooked, boiled, drained, without salt" at bounding box center [800, 575] width 420 height 40
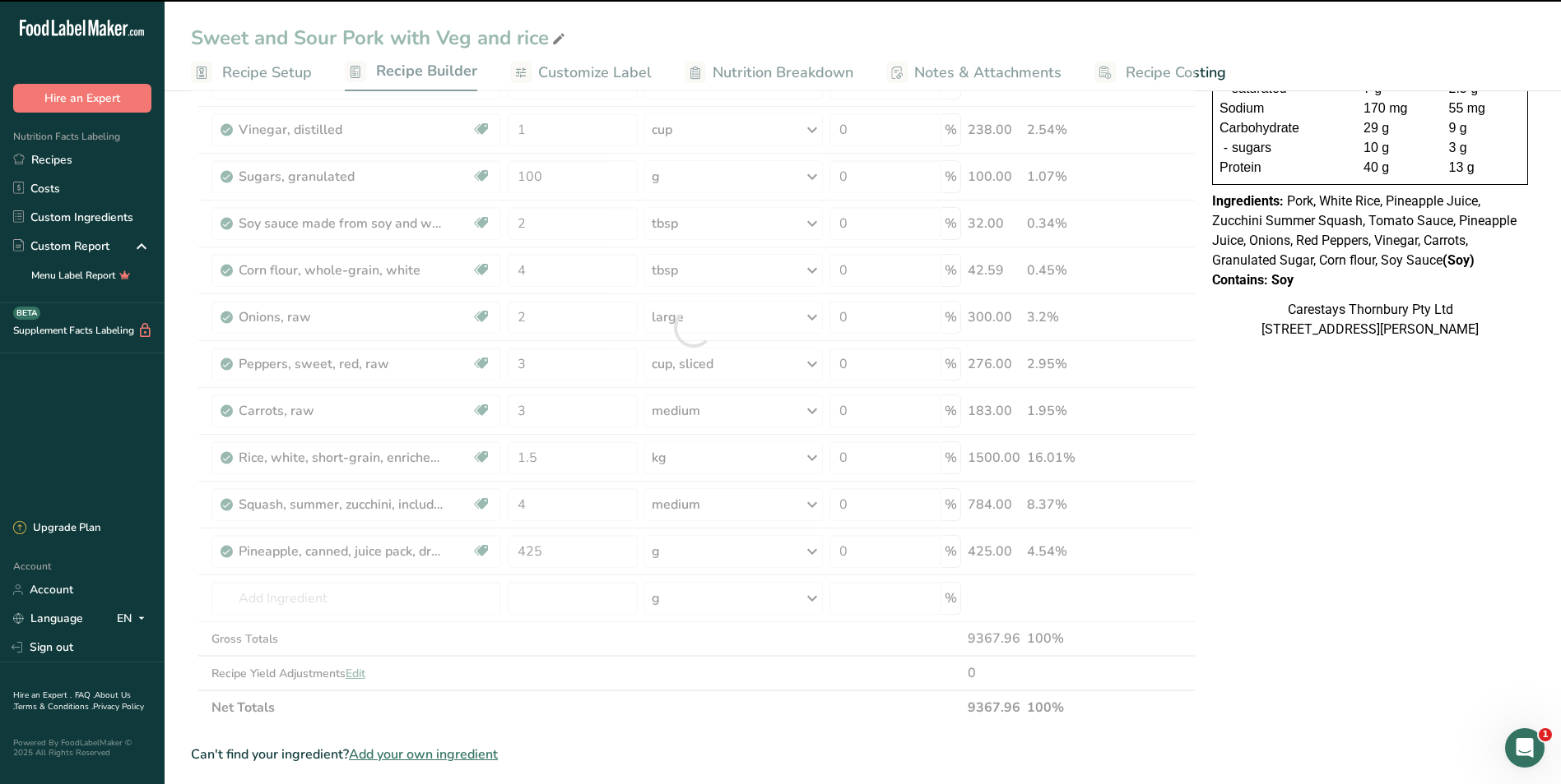
type input "0"
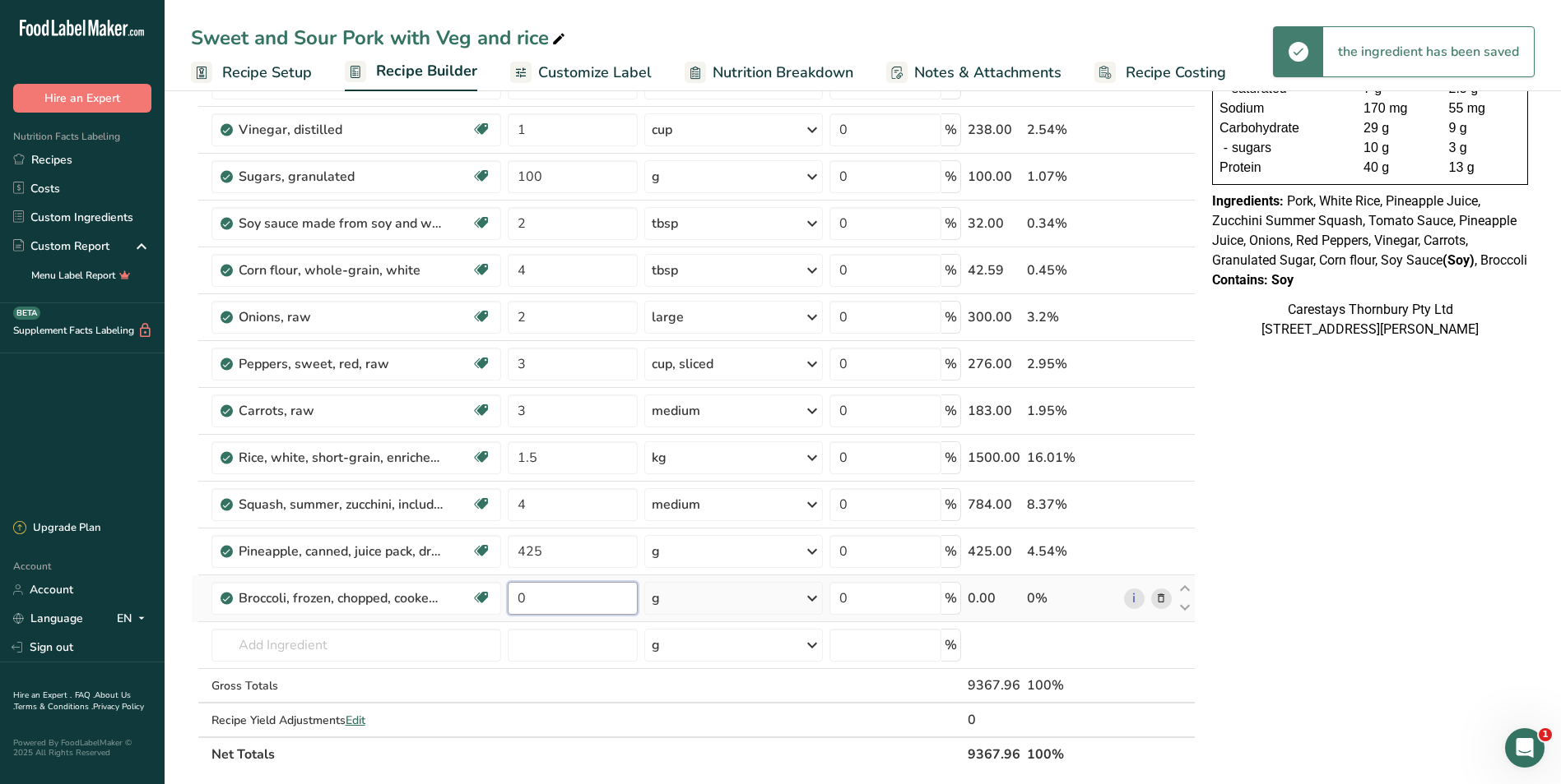
click at [542, 601] on input "0" at bounding box center [573, 599] width 131 height 33
type input "3"
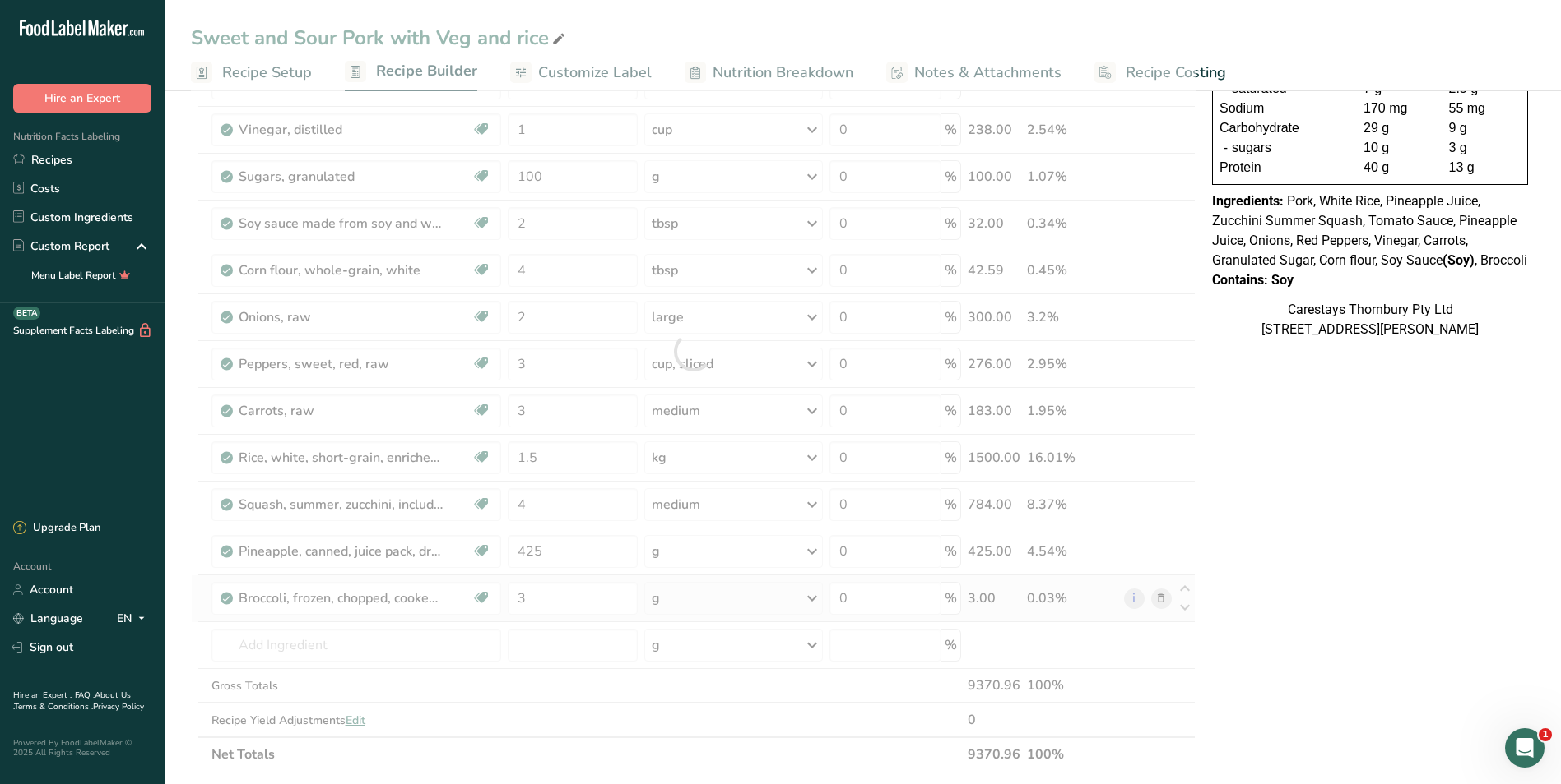
click at [811, 599] on div "Ingredient * Amount * Unit * Waste * .a-a{fill:#347362;}.b-a{fill:#fff;} Grams …" at bounding box center [693, 351] width 1005 height 841
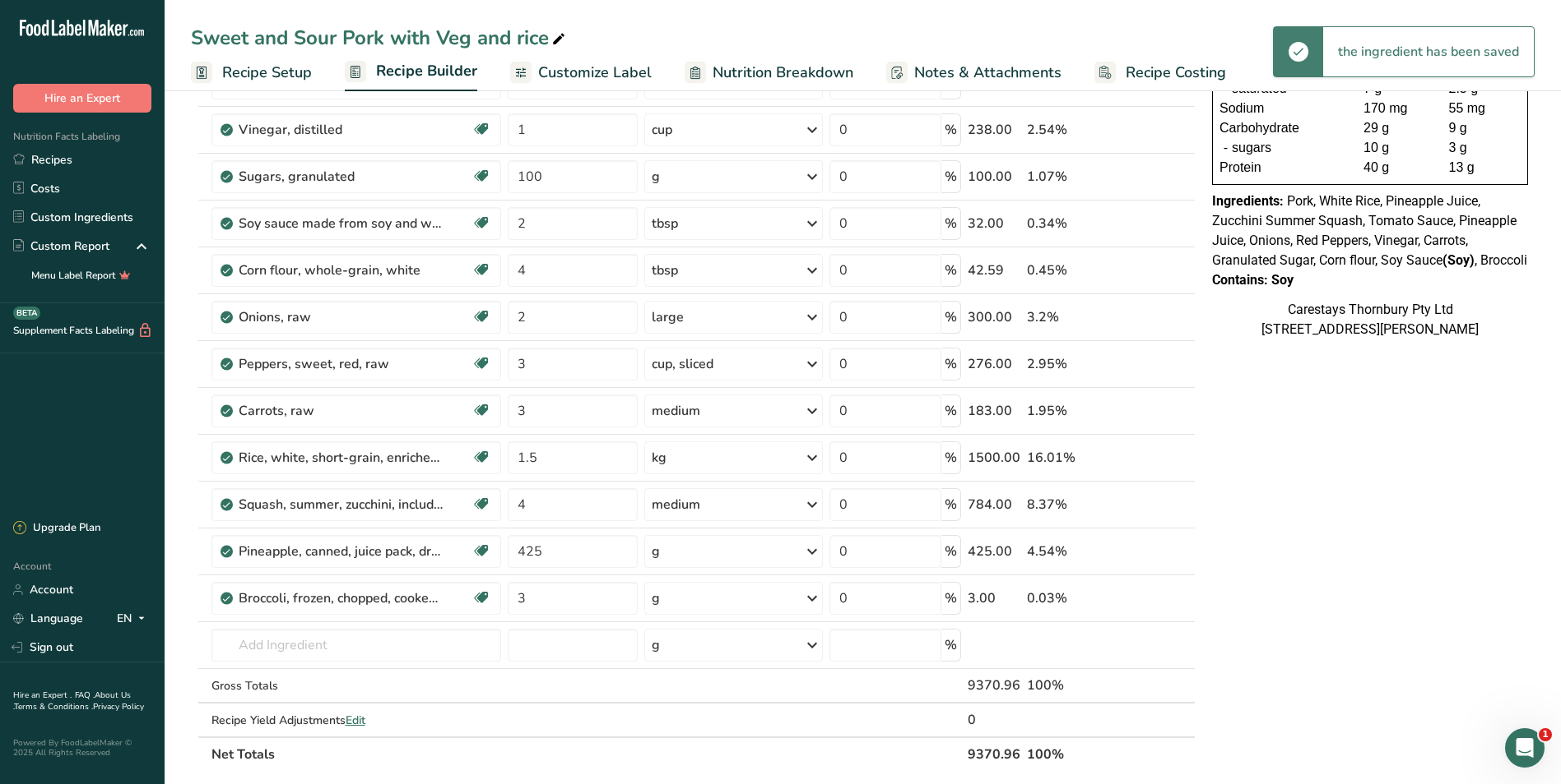
click at [814, 599] on icon at bounding box center [811, 599] width 20 height 29
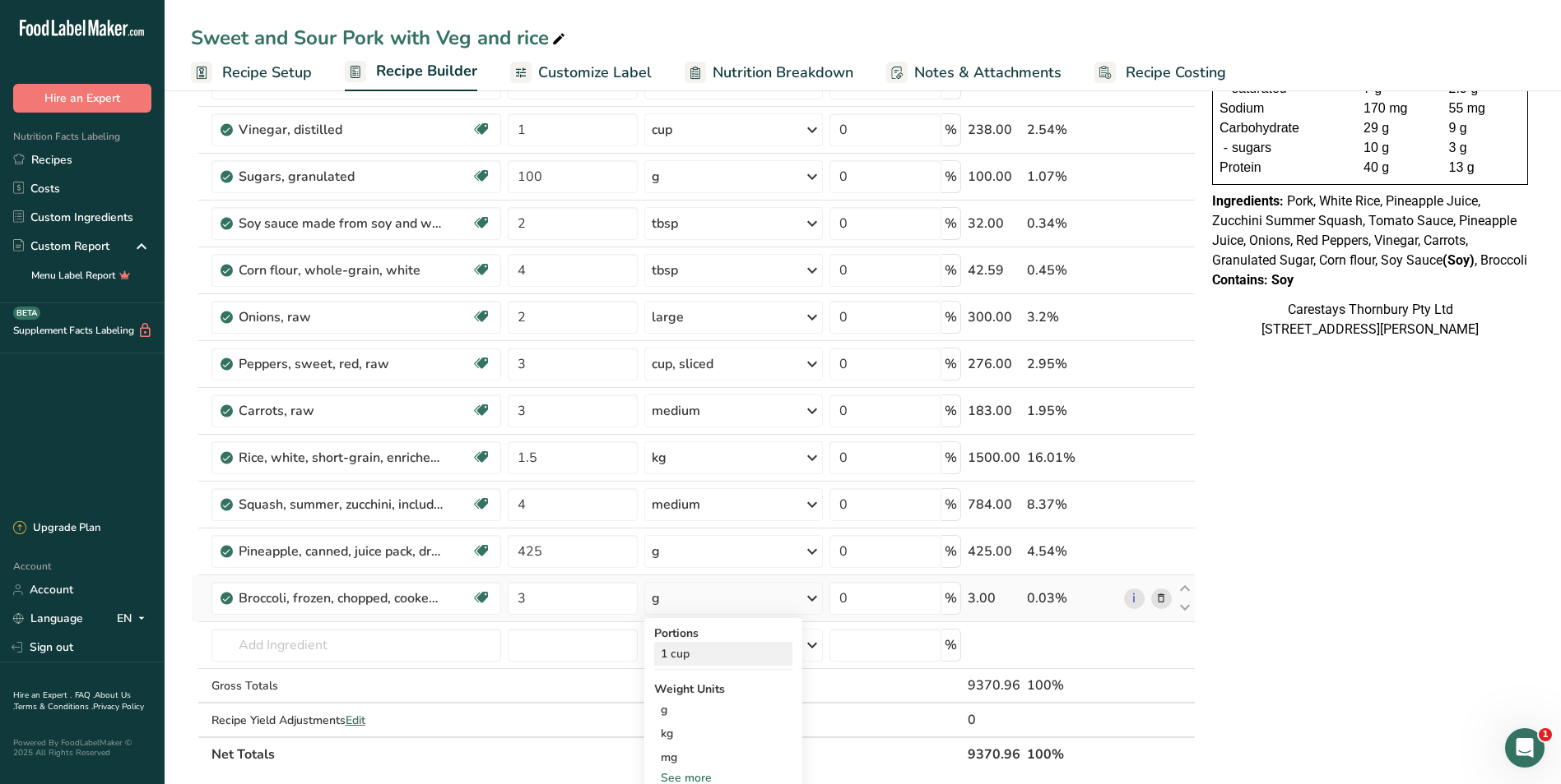
click at [753, 654] on div "1 cup" at bounding box center [723, 654] width 138 height 24
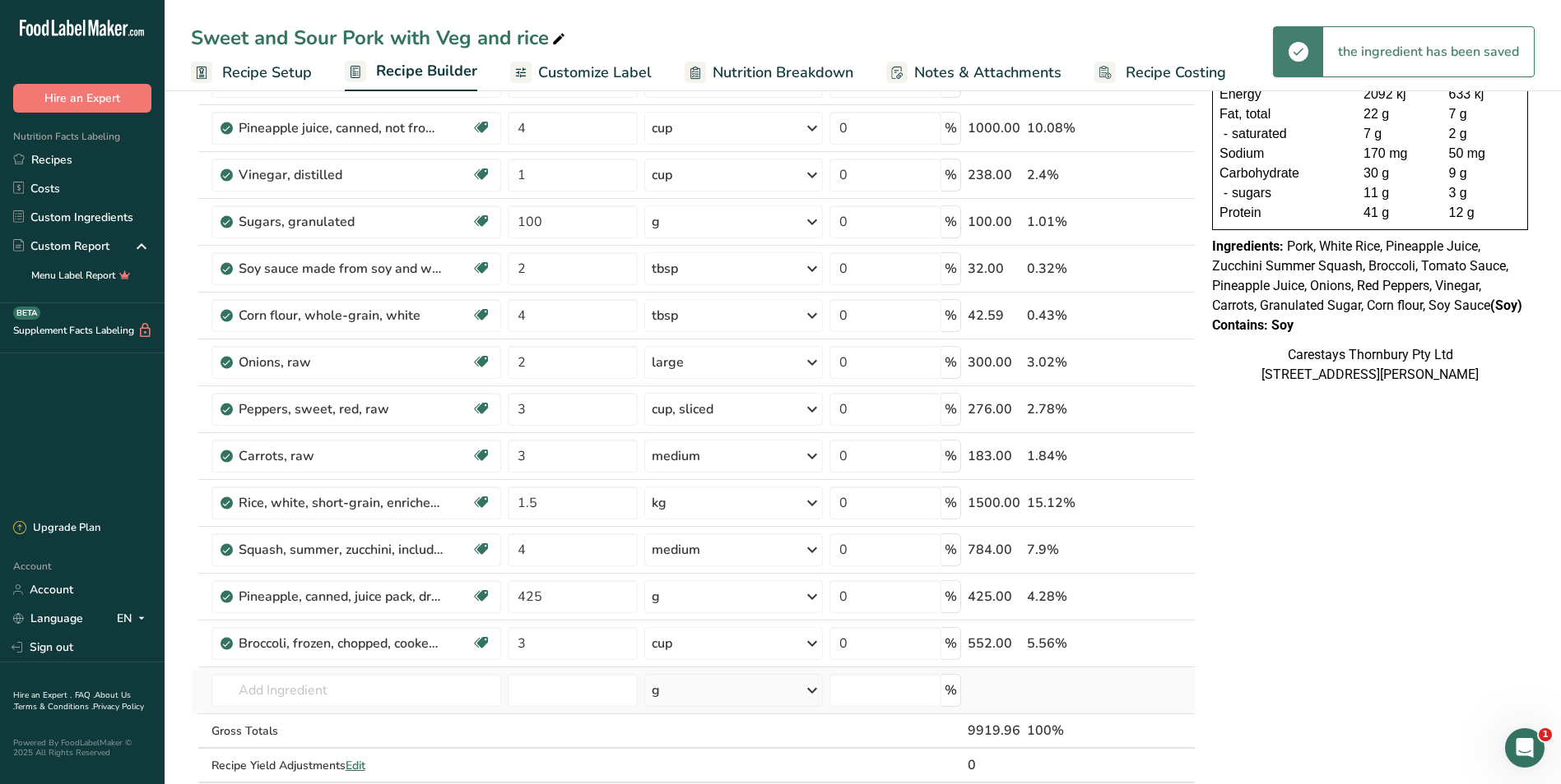
scroll to position [165, 0]
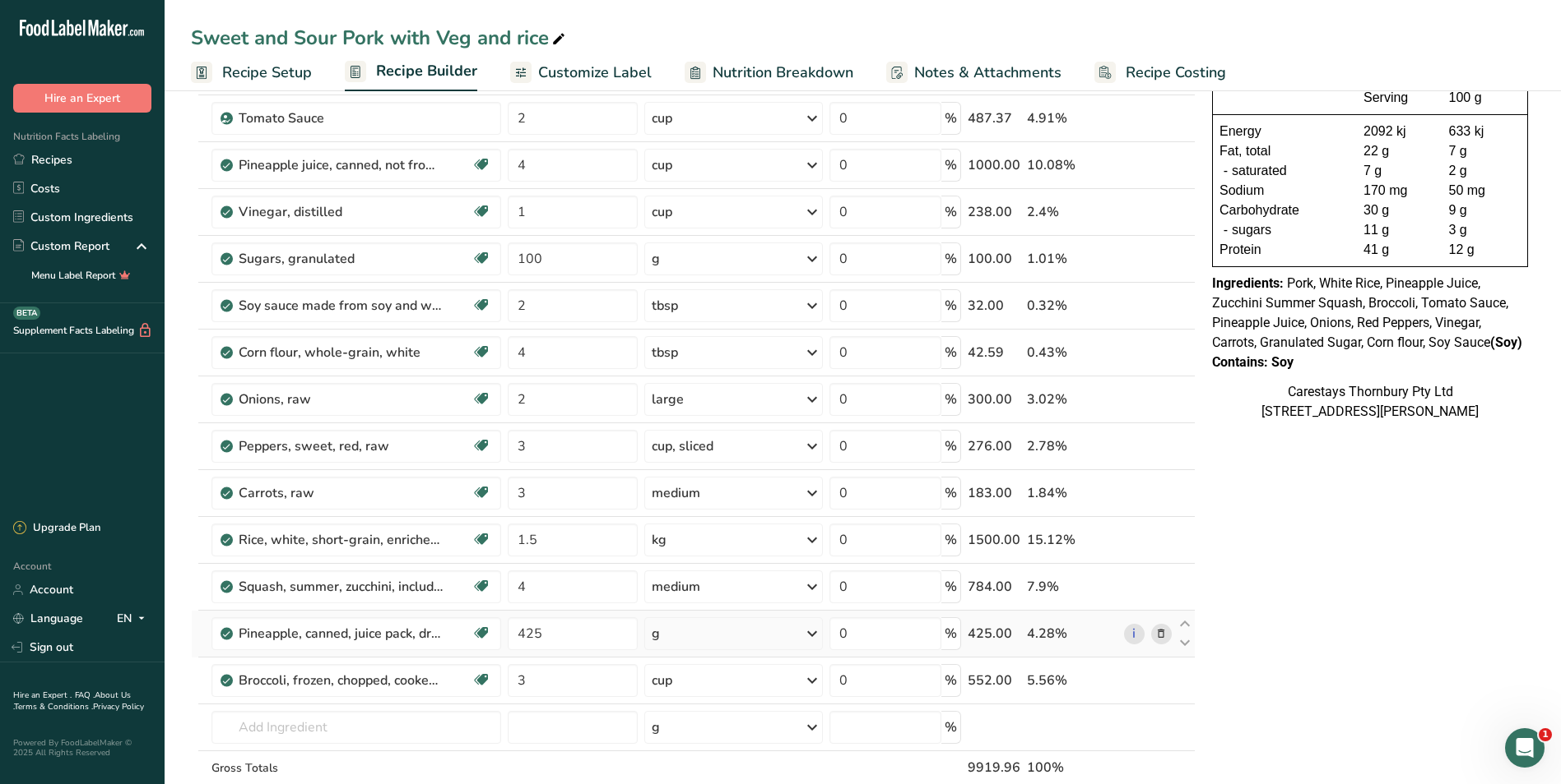
click at [1162, 631] on icon at bounding box center [1161, 634] width 11 height 17
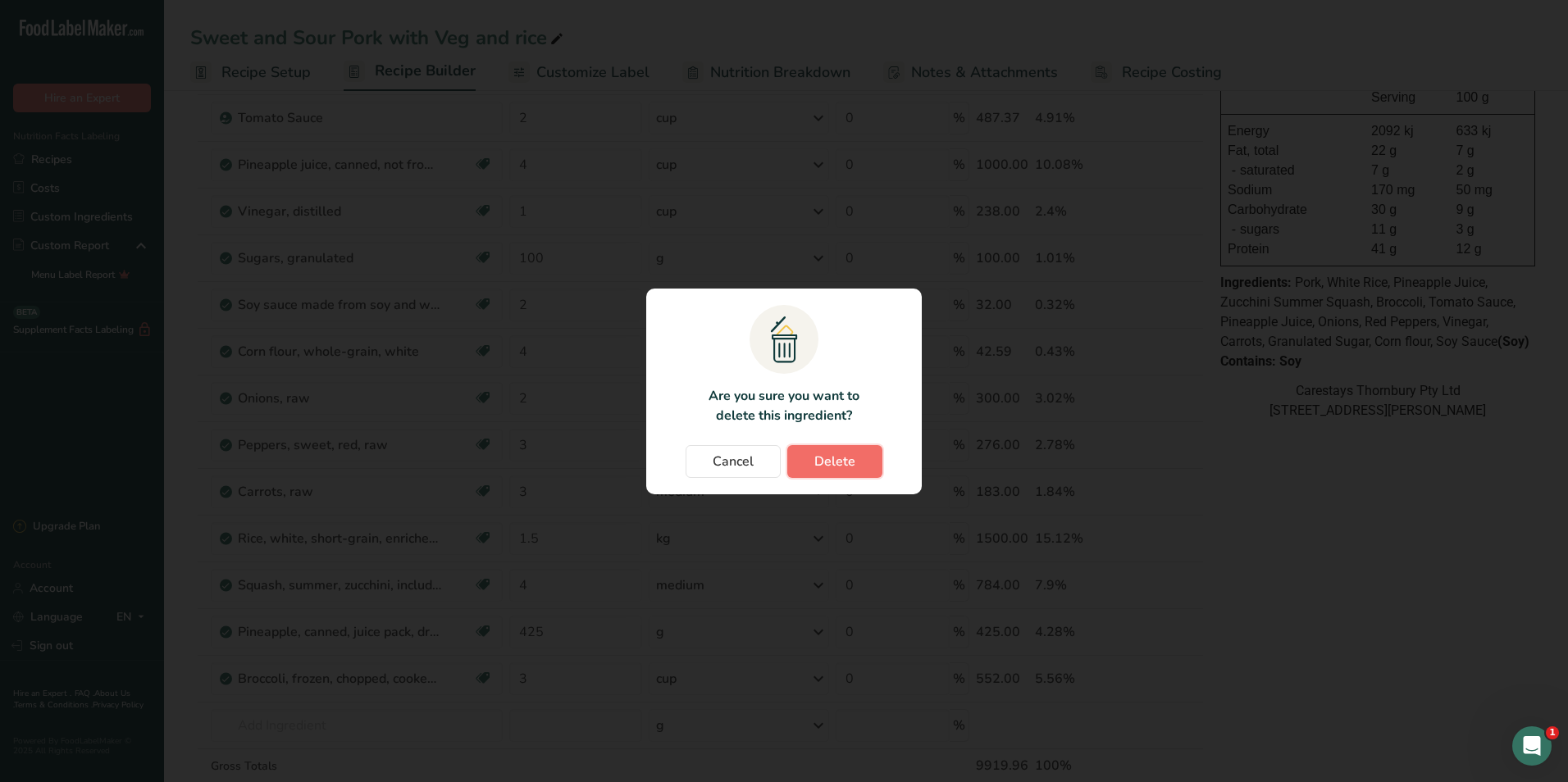
click at [819, 461] on span "Delete" at bounding box center [834, 461] width 41 height 20
type input "3"
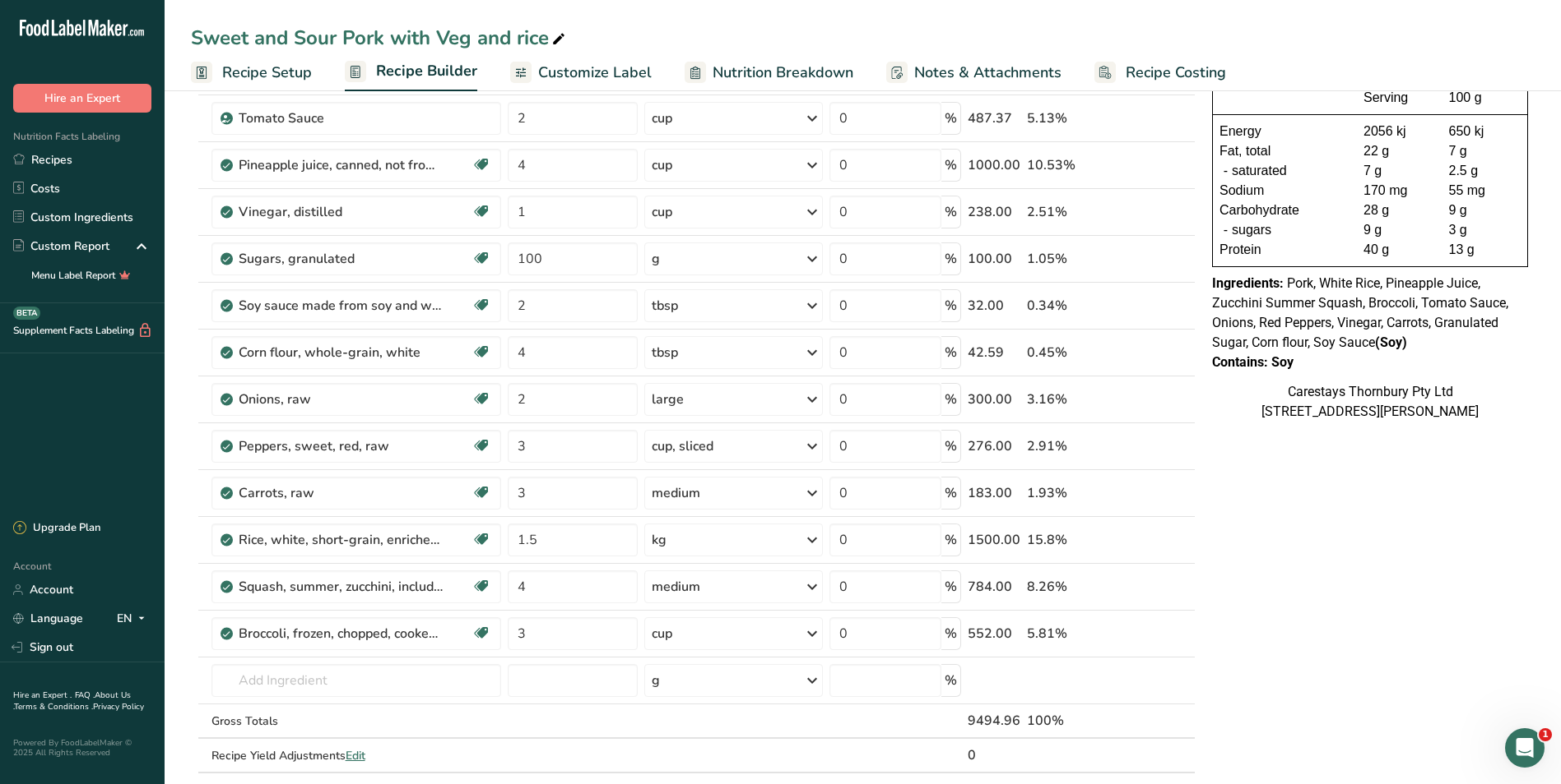
click at [1190, 72] on span "Recipe Costing" at bounding box center [1175, 73] width 101 height 23
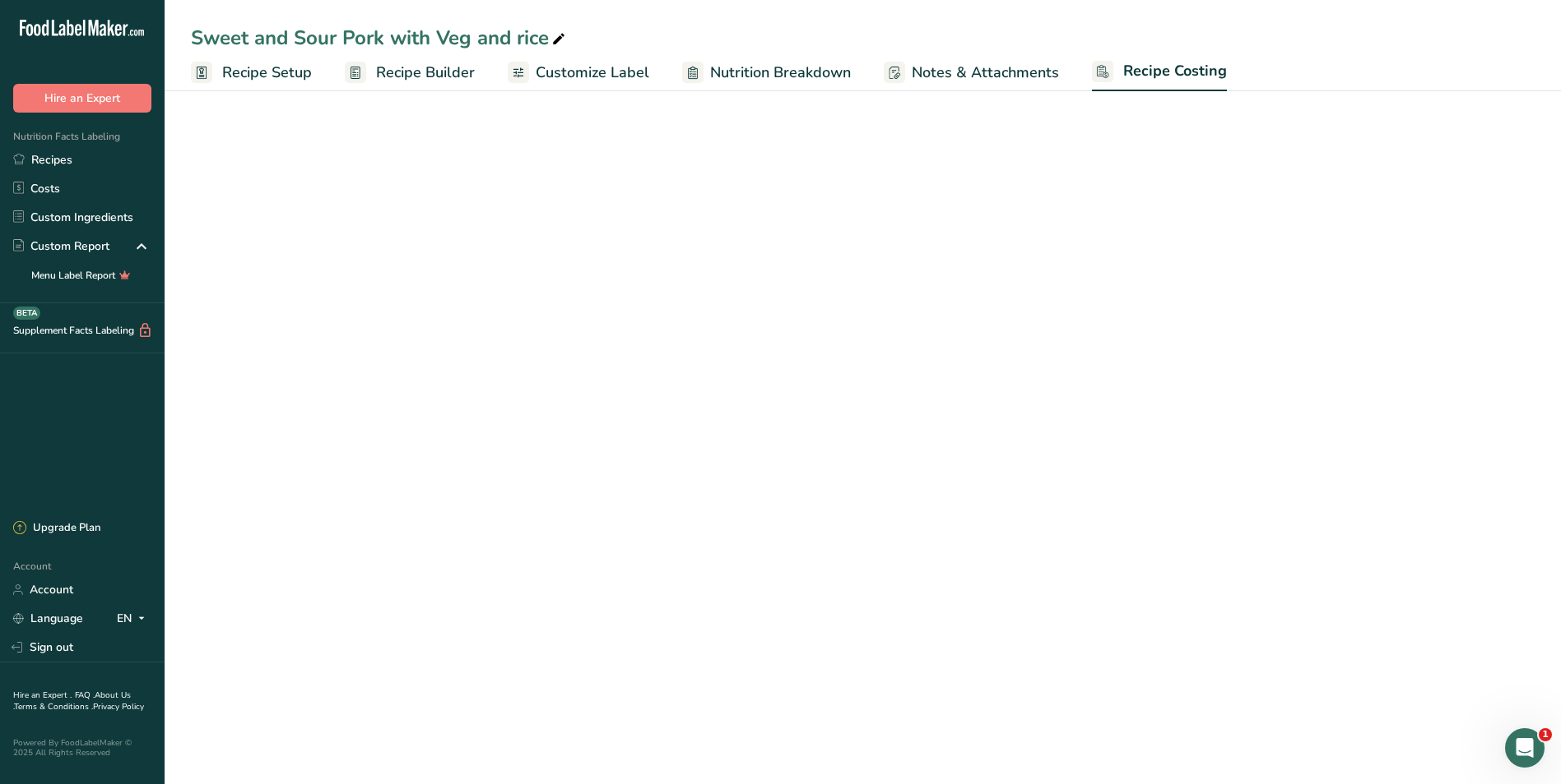
select select "1"
select select "5"
select select "12"
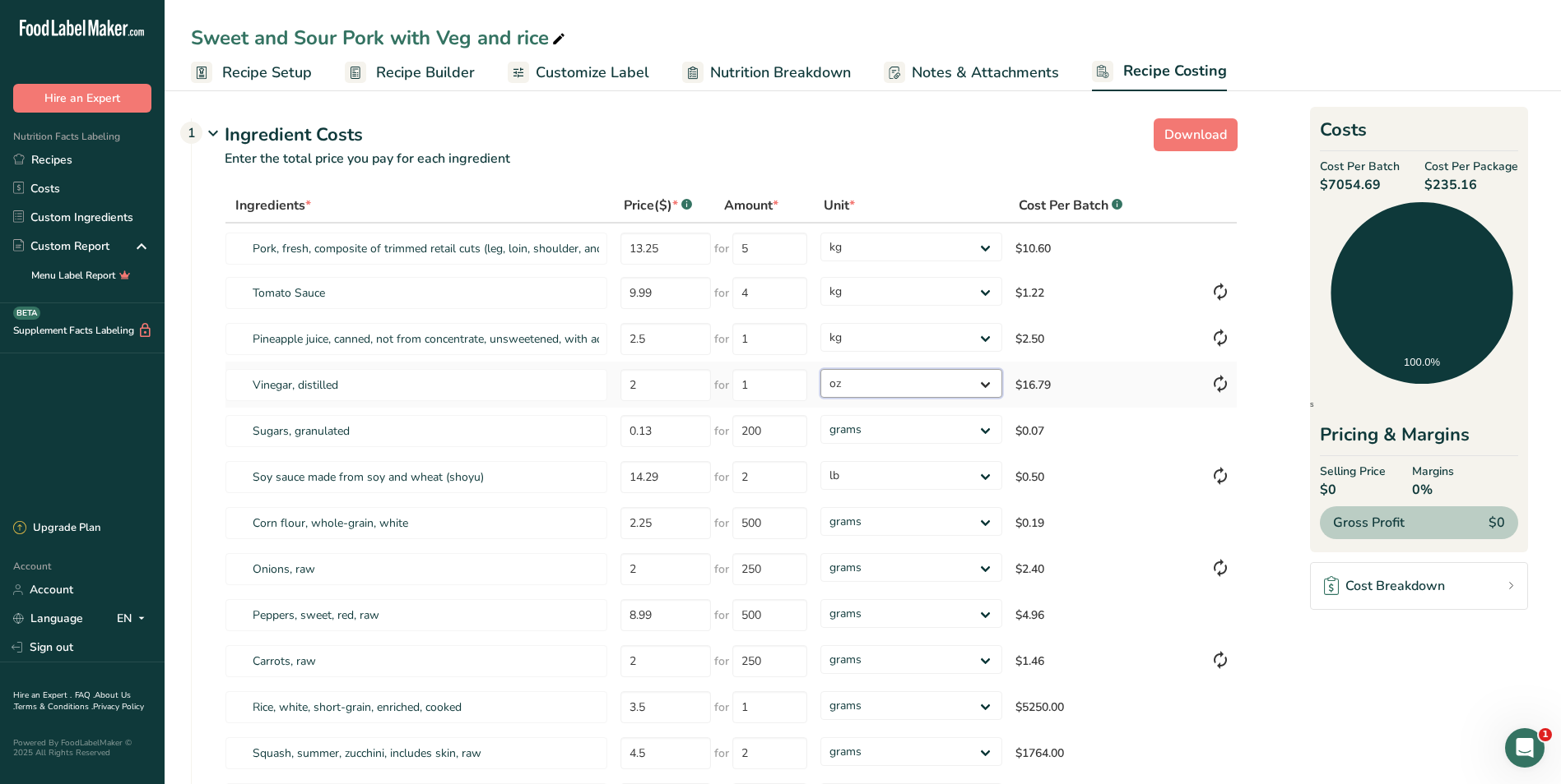
click at [983, 380] on select "grams kg mg mcg lb oz" at bounding box center [910, 383] width 181 height 29
select select "1"
click at [820, 369] on select "grams kg mg mcg lb oz" at bounding box center [910, 383] width 181 height 29
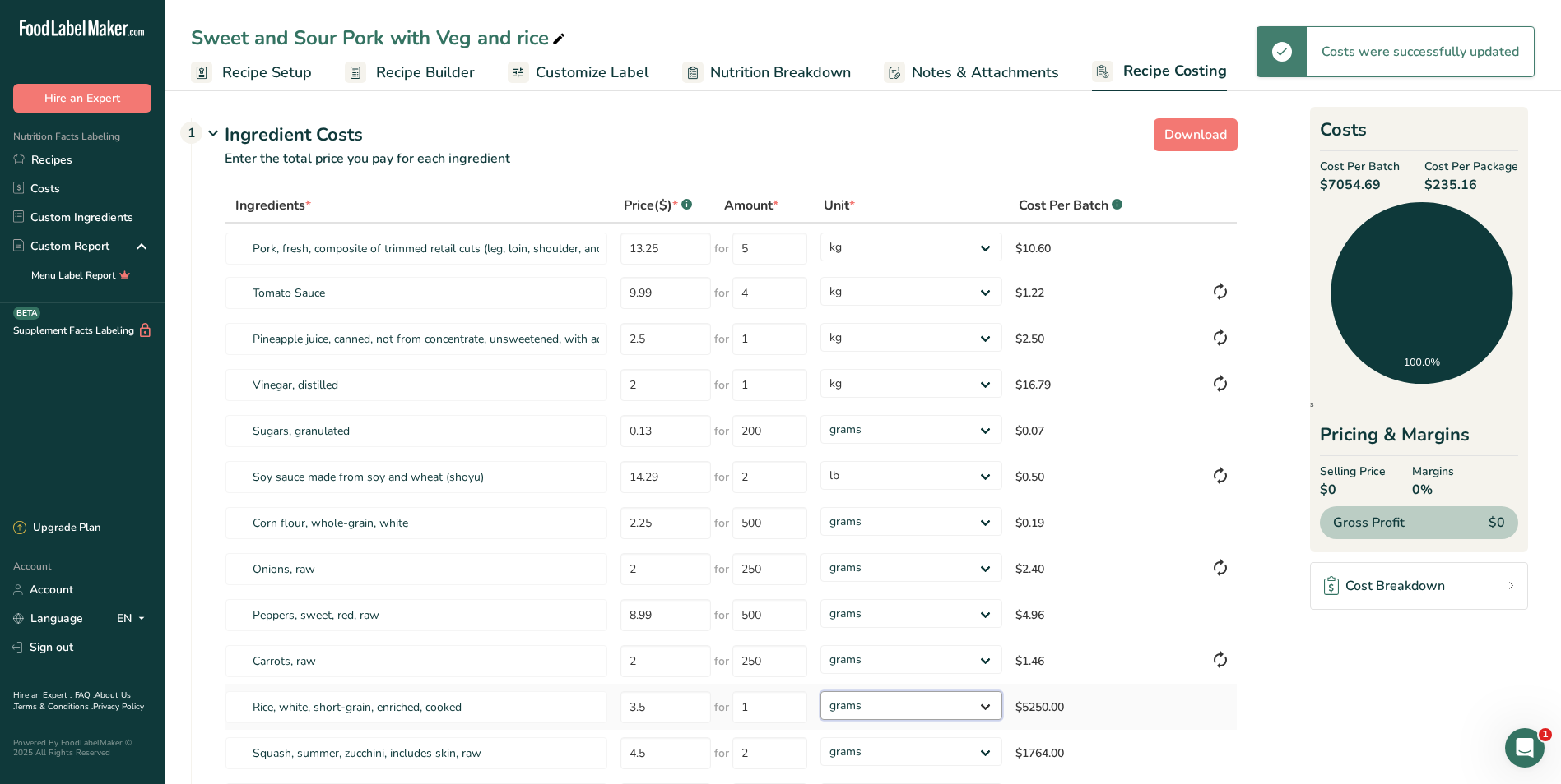
click at [989, 705] on select "grams kg mg mcg lb oz" at bounding box center [910, 705] width 181 height 29
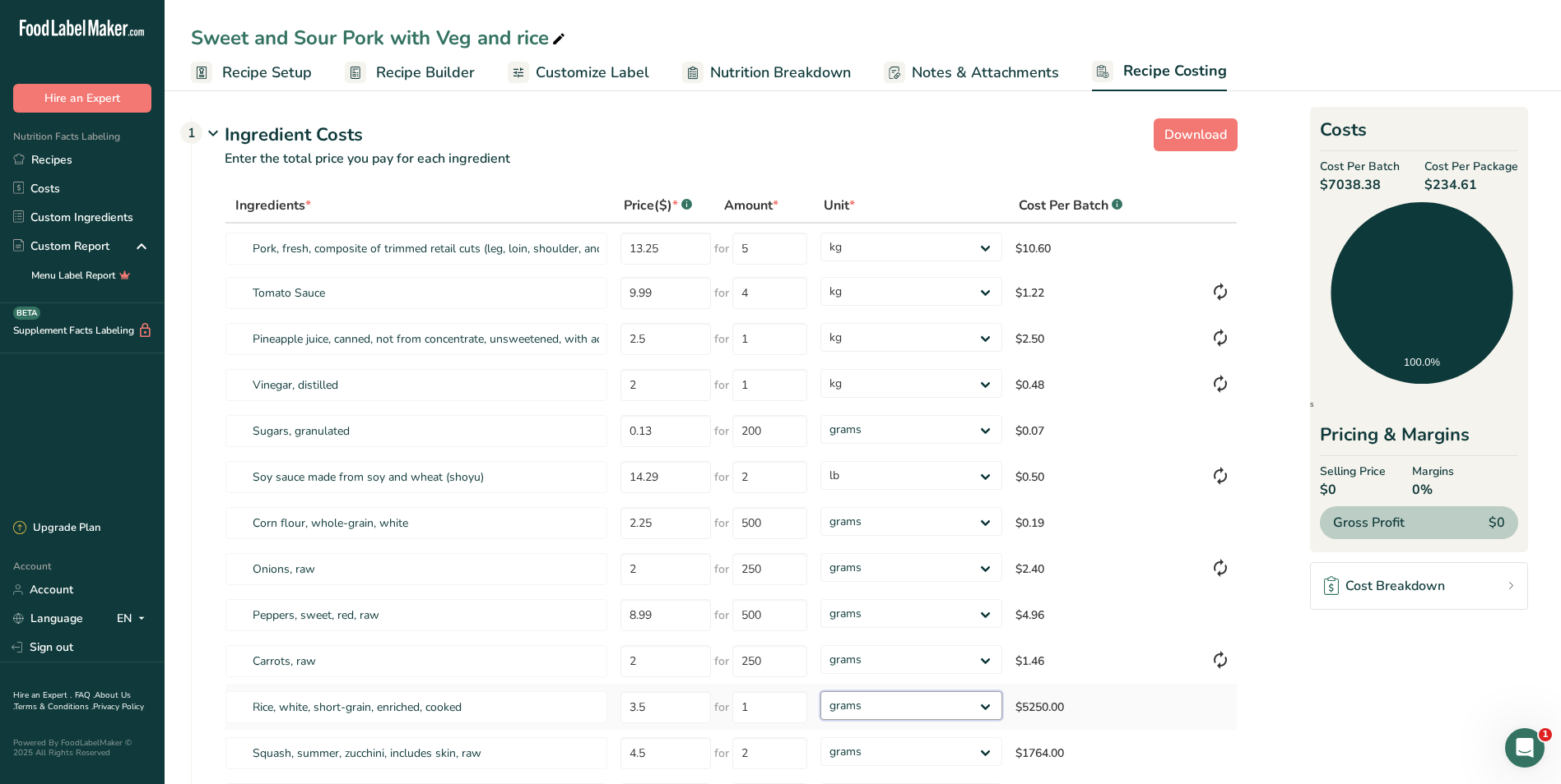
select select "1"
click at [820, 691] on select "grams kg mg mcg lb oz" at bounding box center [910, 705] width 181 height 29
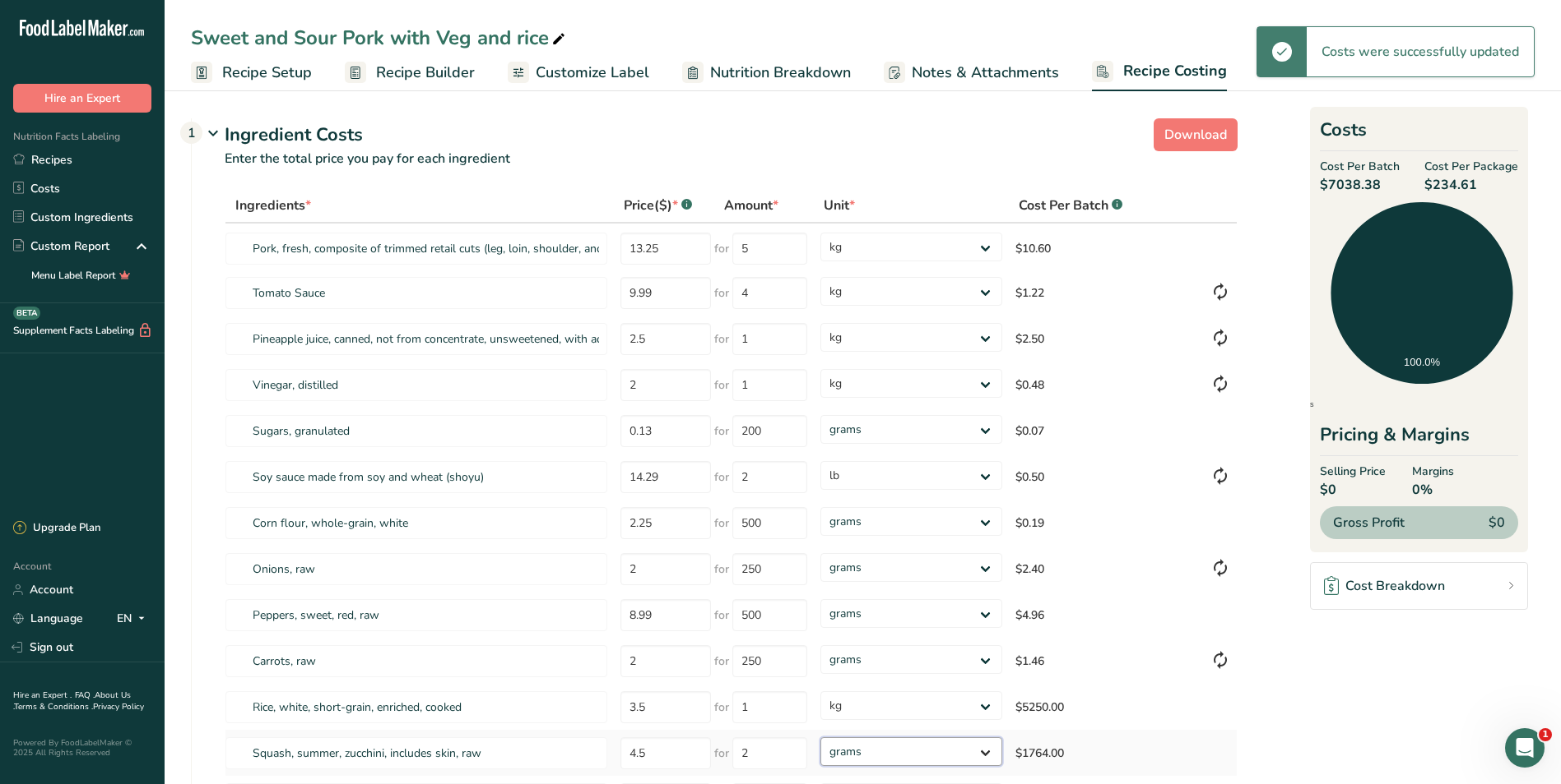
click at [987, 750] on select "grams kg mg mcg lb oz" at bounding box center [910, 751] width 181 height 29
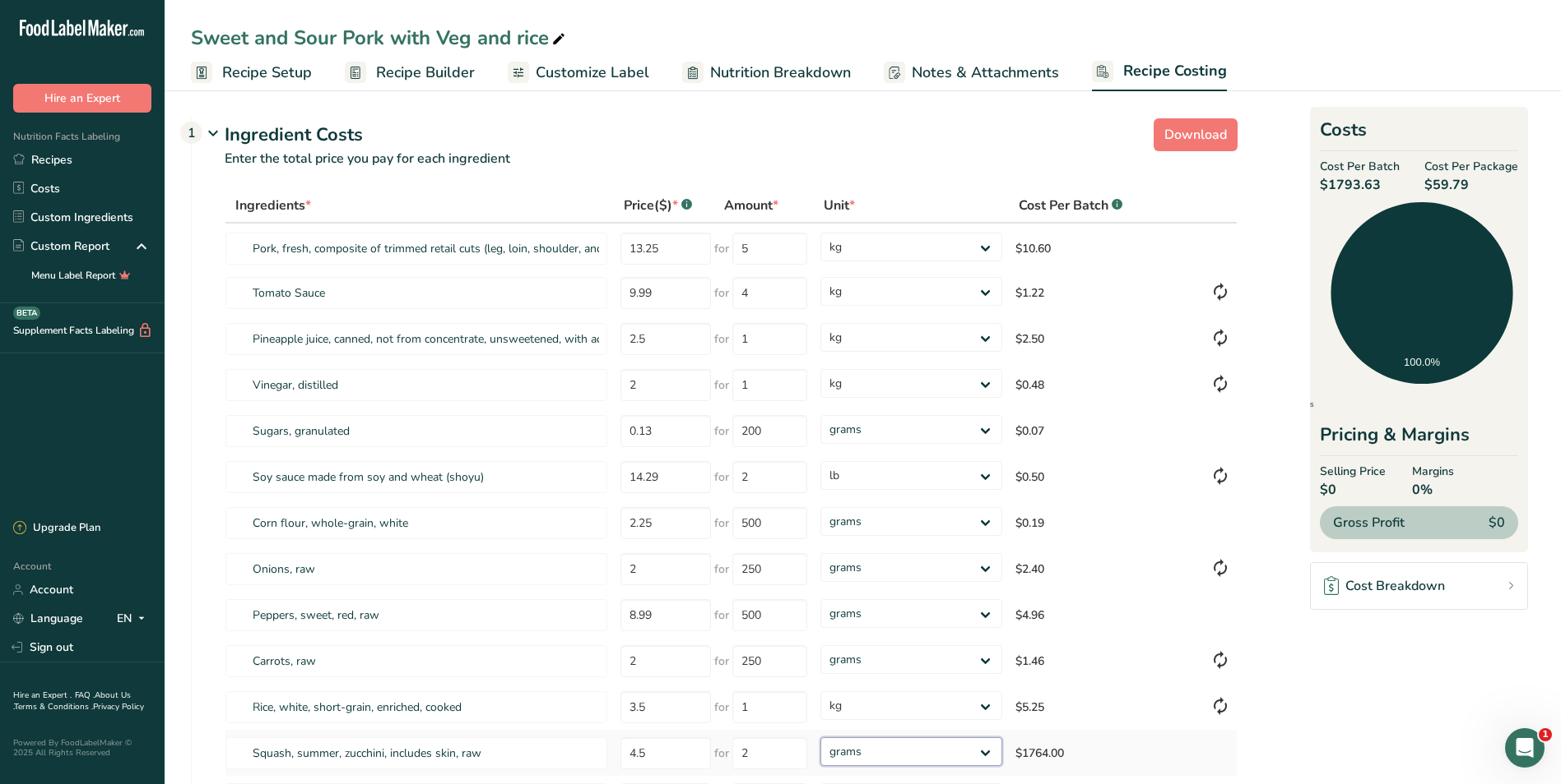
select select "1"
click at [820, 737] on select "grams kg mg mcg lb oz" at bounding box center [910, 751] width 181 height 29
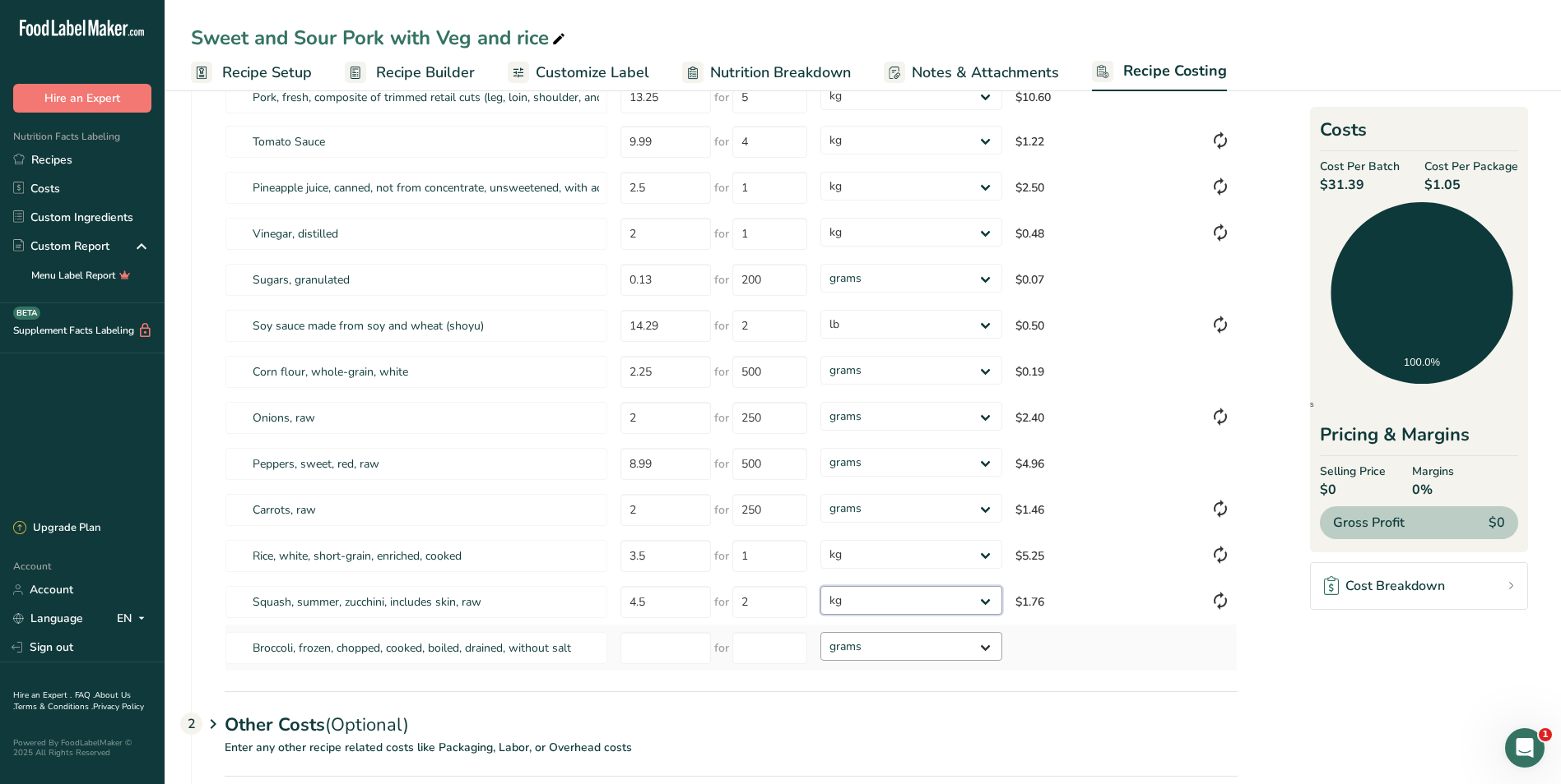
scroll to position [165, 0]
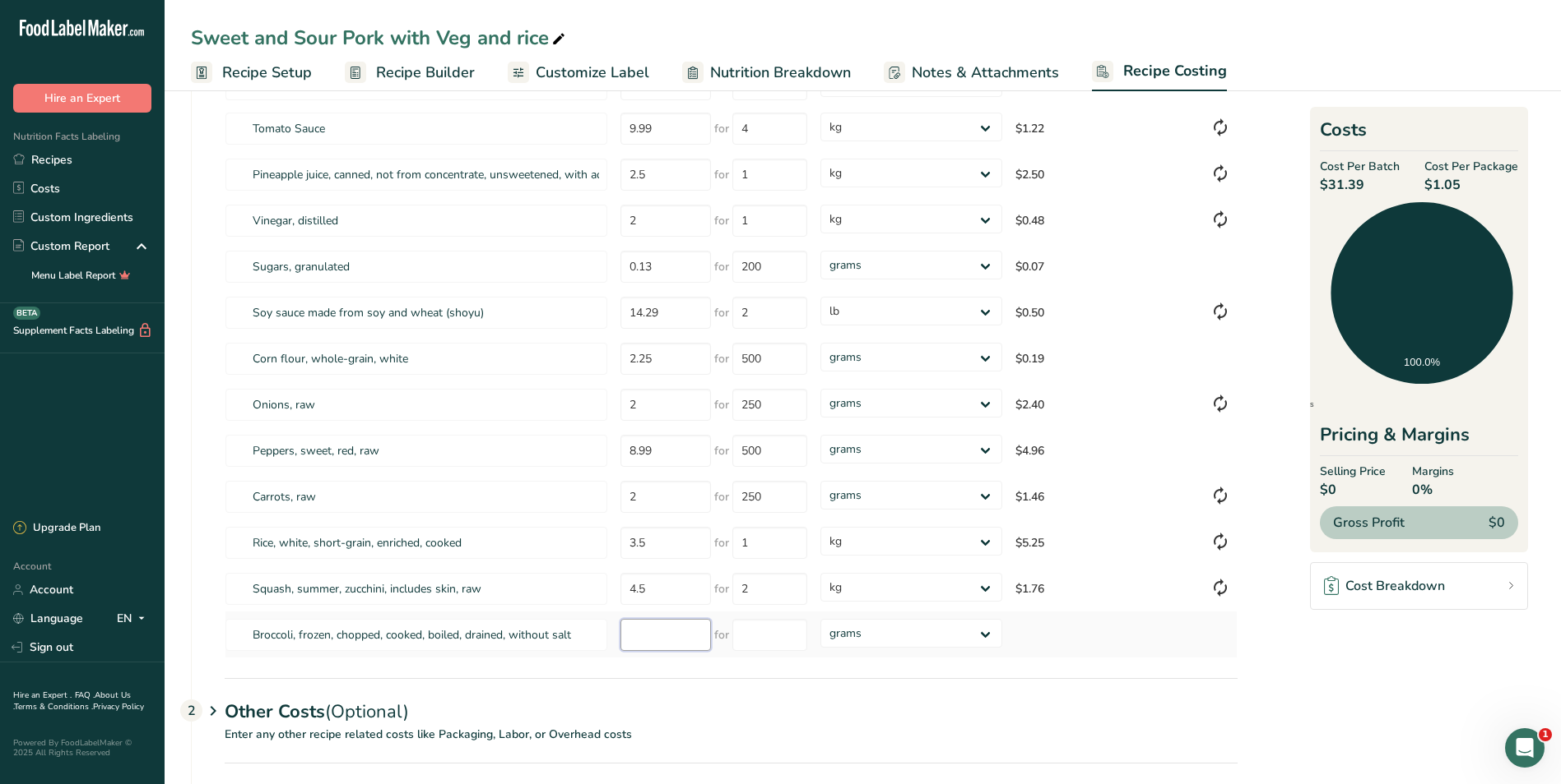
click at [672, 640] on input "number" at bounding box center [666, 635] width 90 height 32
type input "2.00"
click at [792, 634] on input "number" at bounding box center [770, 635] width 75 height 32
type input "2"
click at [991, 632] on div "Ingredients * Price($) * .a-a{fill:#347362;}.b-a{fill:#fff;} Amount * Unit * Co…" at bounding box center [731, 341] width 1012 height 635
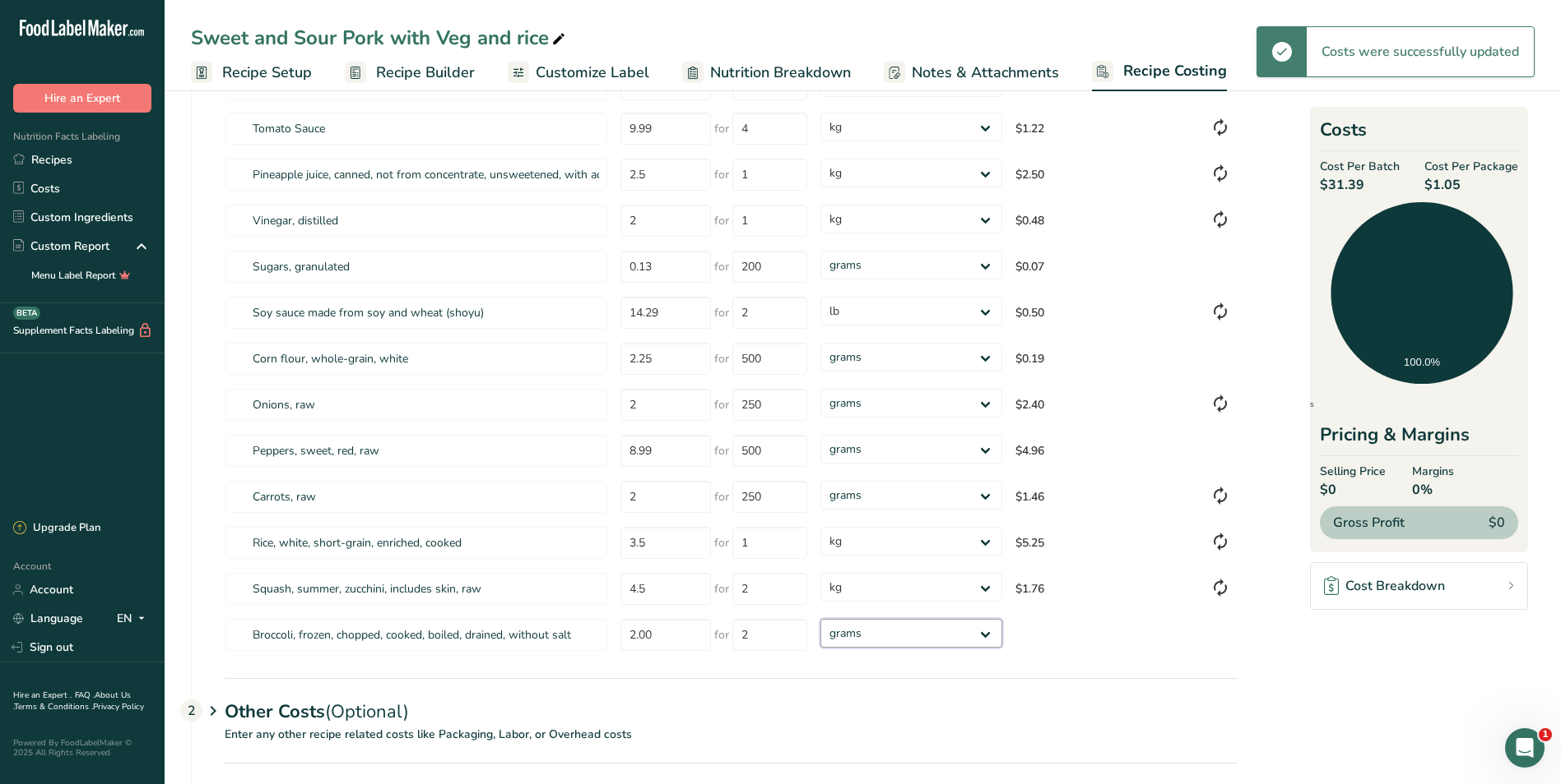
select select "1"
drag, startPoint x: 990, startPoint y: 632, endPoint x: 967, endPoint y: 649, distance: 28.6
click at [820, 619] on select "grams kg mg mcg lb oz" at bounding box center [910, 633] width 181 height 29
select select "1"
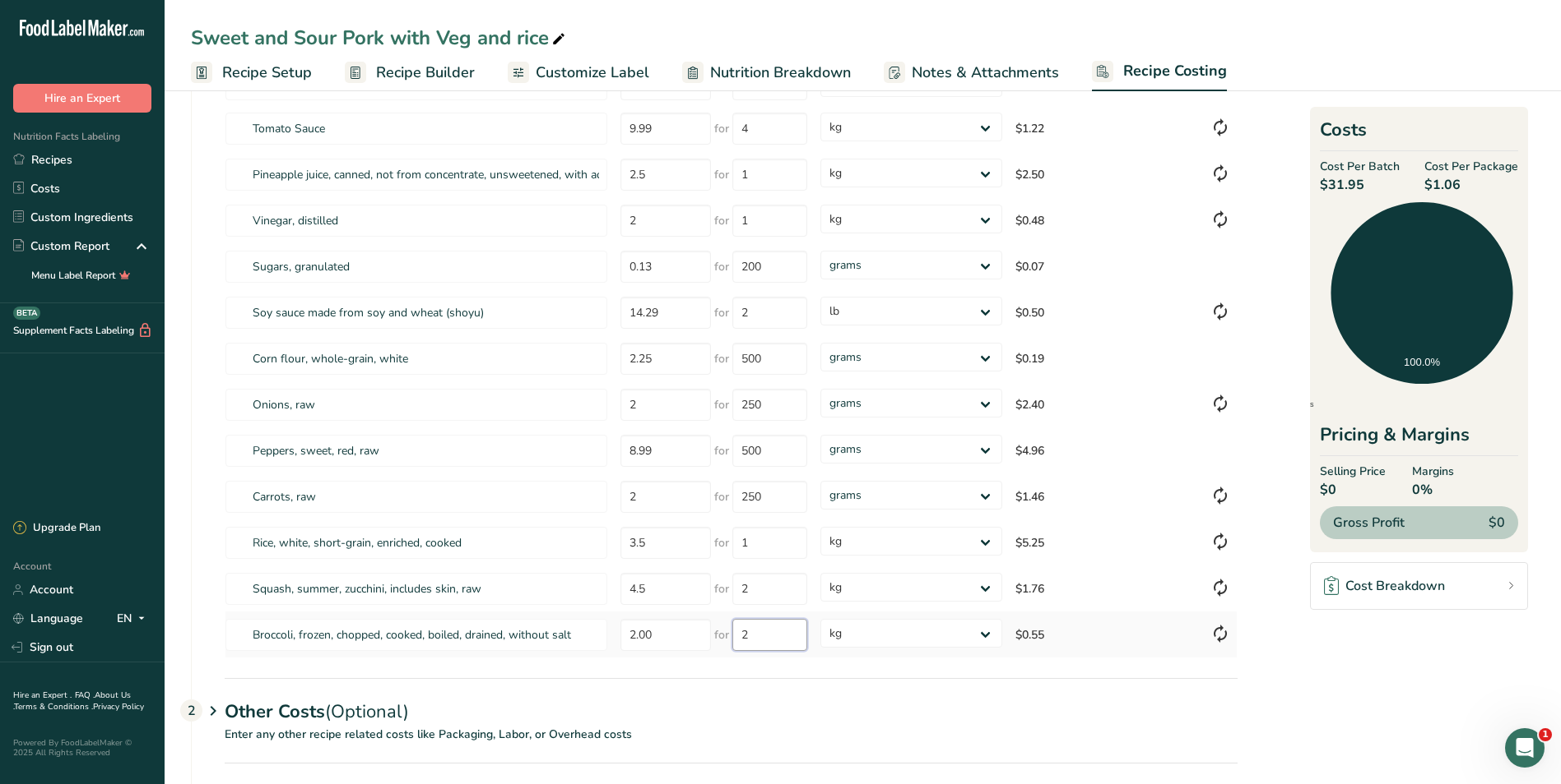
click at [783, 638] on input "2" at bounding box center [770, 635] width 75 height 32
type input "4"
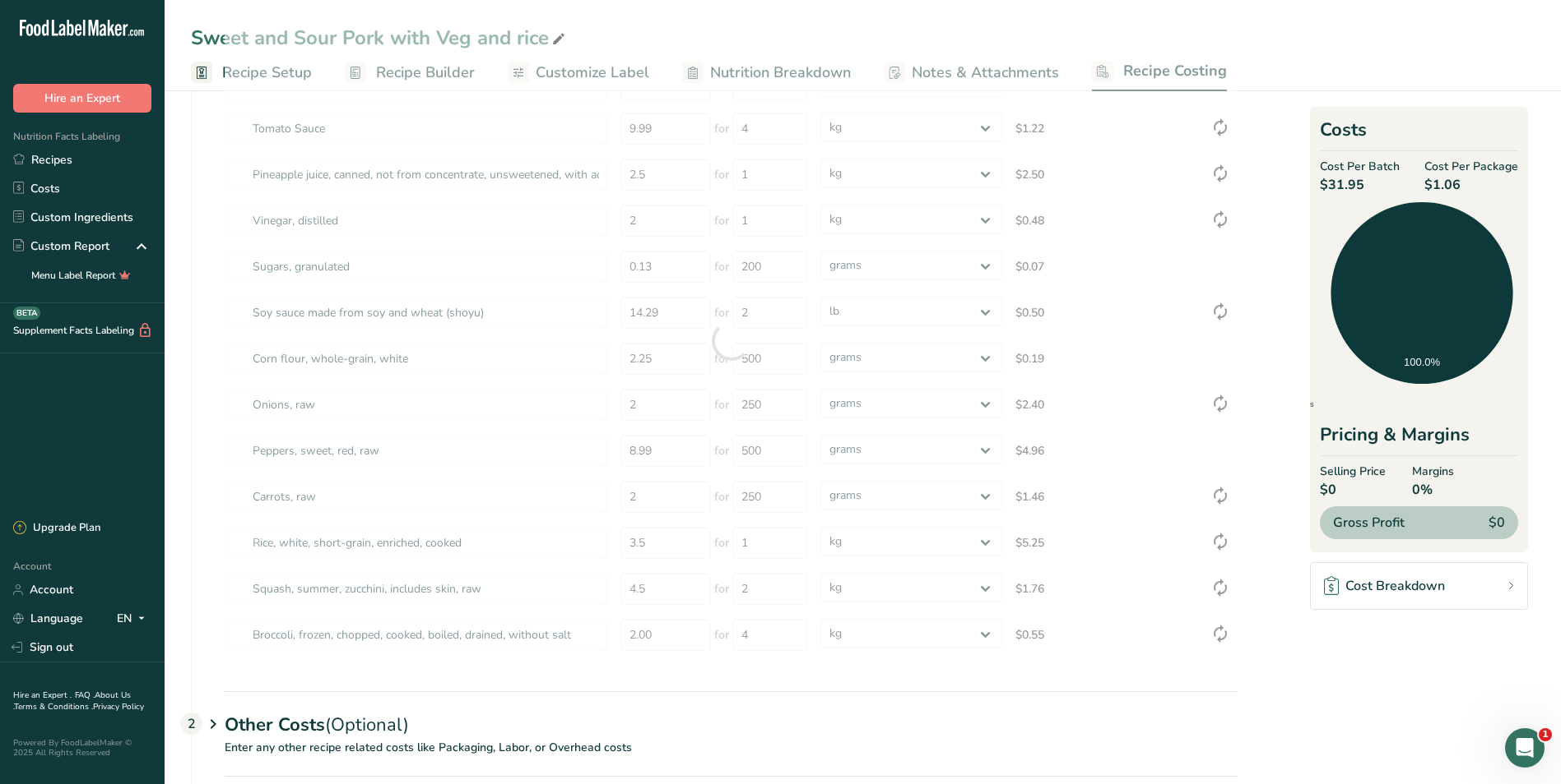
click at [1073, 699] on div "Other Costs (Optional) 2" at bounding box center [731, 715] width 1012 height 48
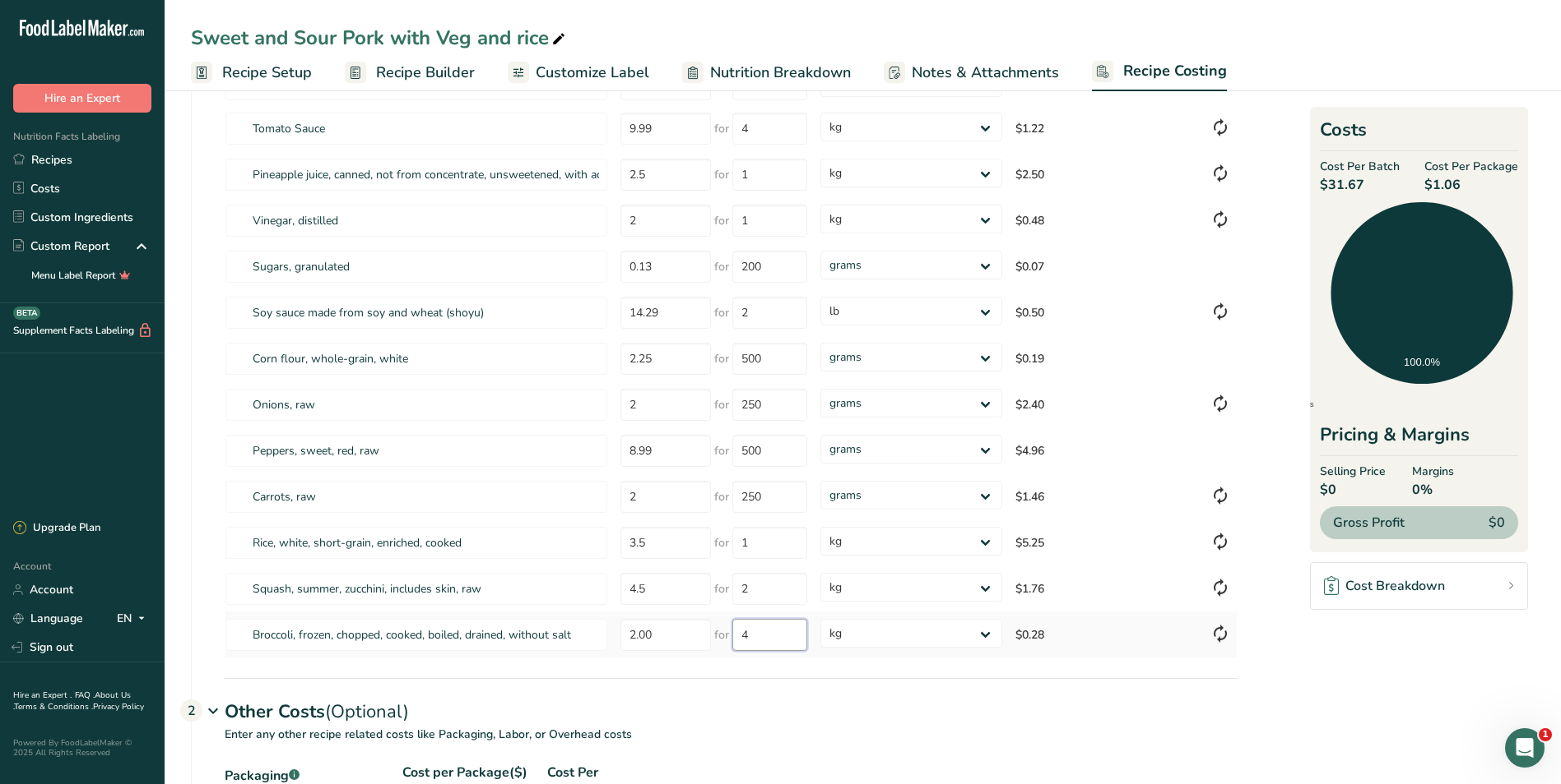
click at [784, 638] on input "4" at bounding box center [770, 635] width 75 height 32
type input "6"
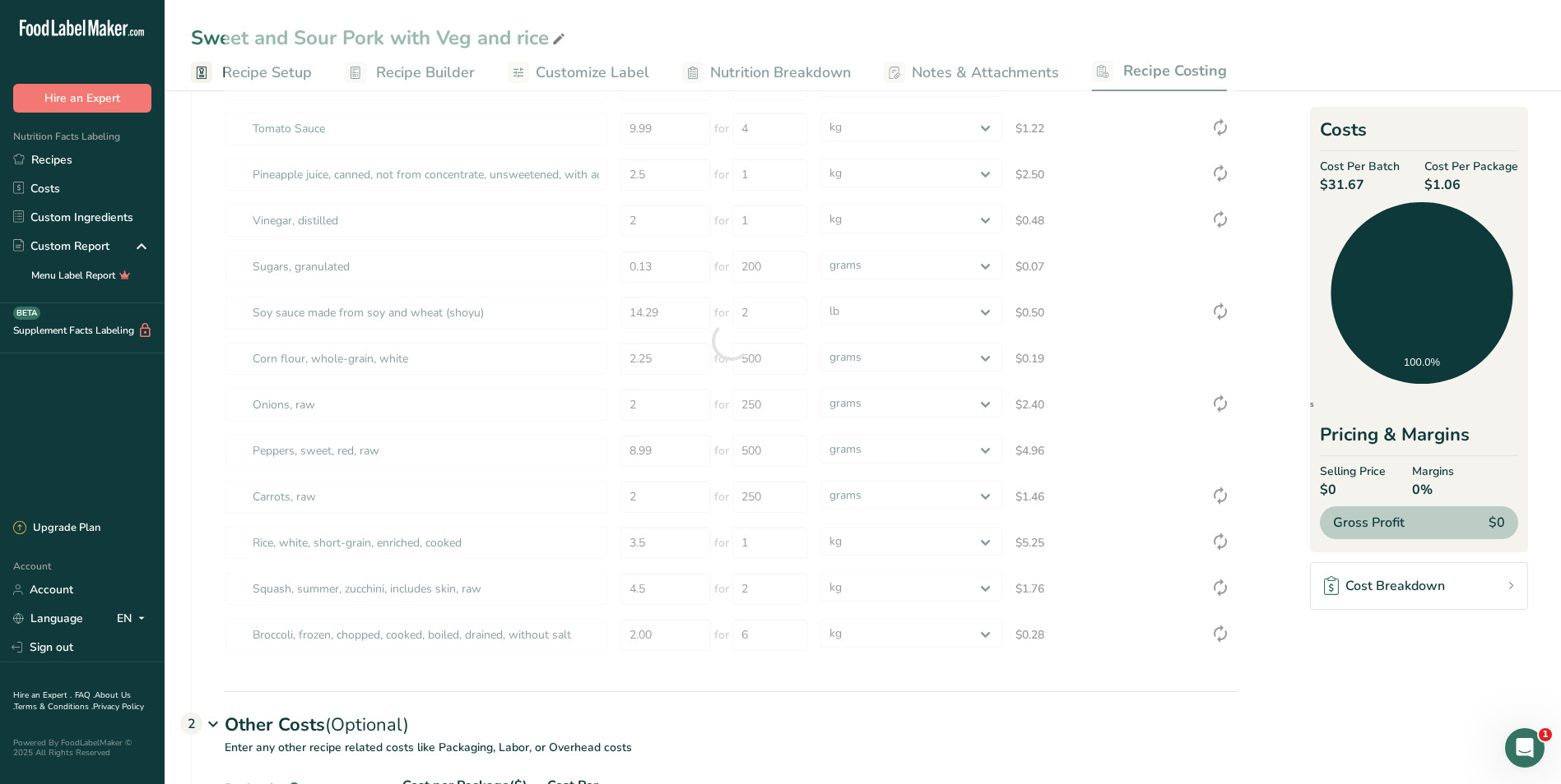
click at [839, 697] on div "Other Costs (Optional) 2" at bounding box center [731, 715] width 1012 height 48
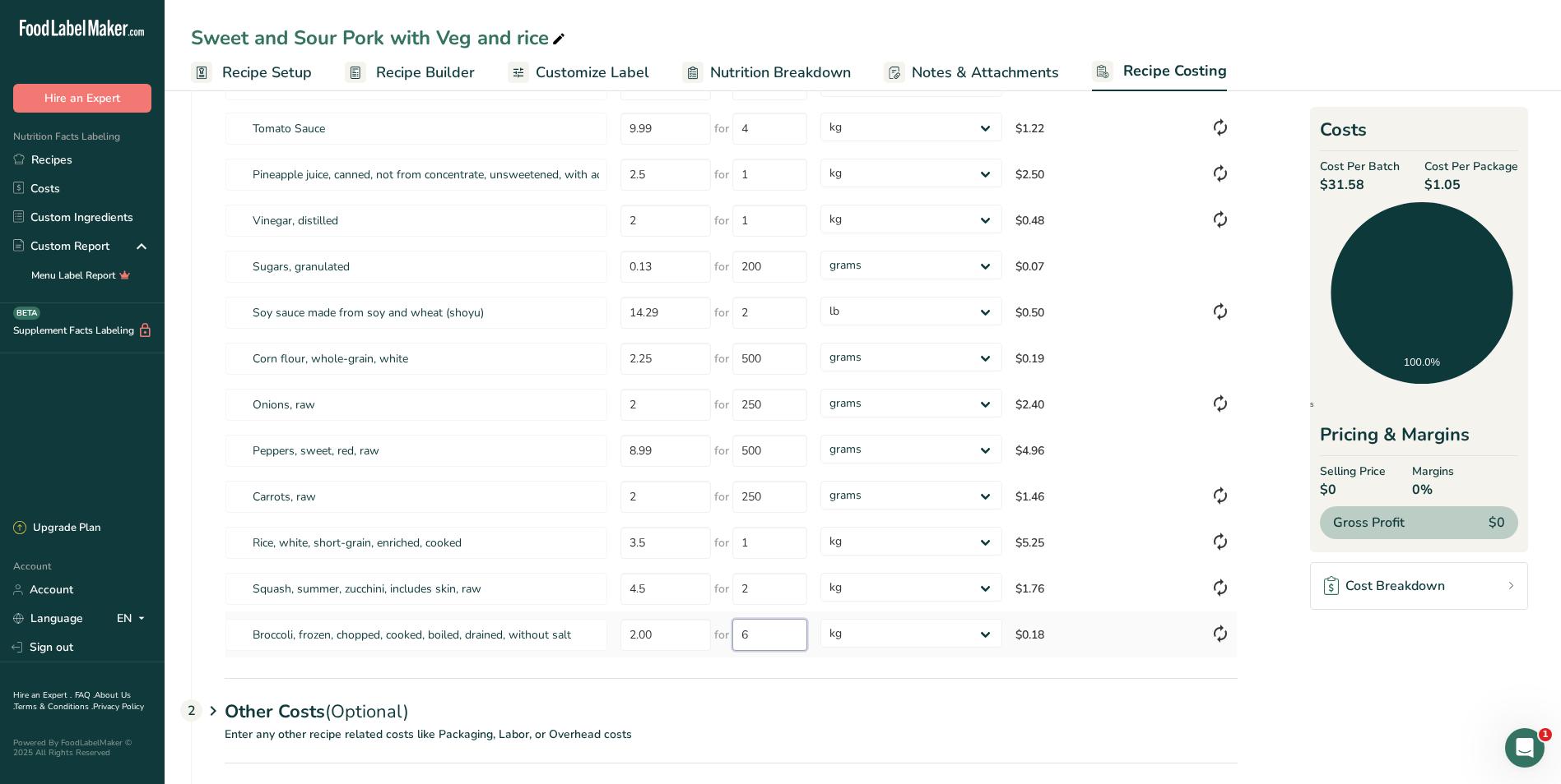
click at [802, 640] on input "6" at bounding box center [770, 635] width 75 height 32
type input "1"
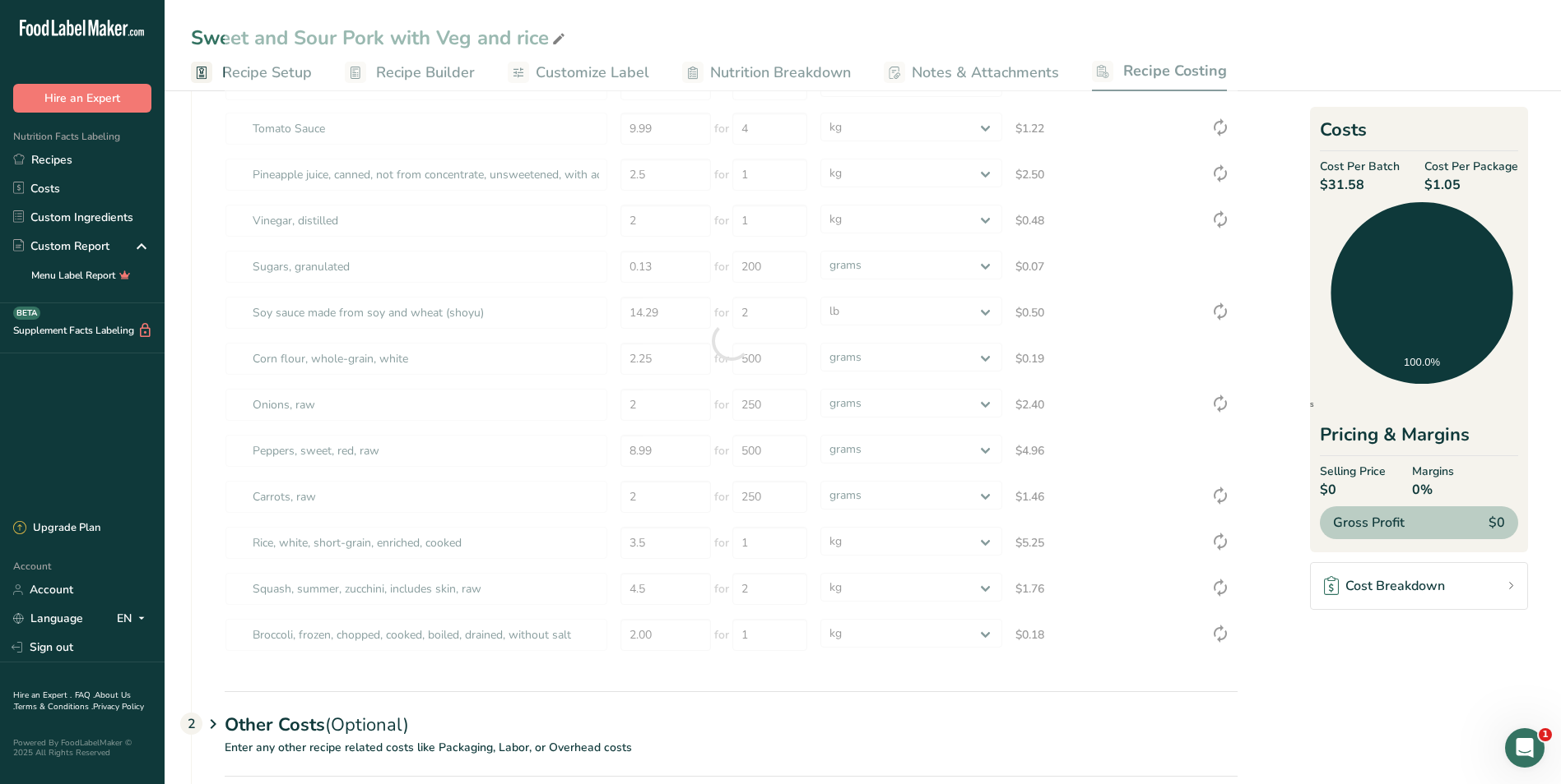
click at [869, 703] on div "Other Costs (Optional) 2" at bounding box center [731, 715] width 1012 height 48
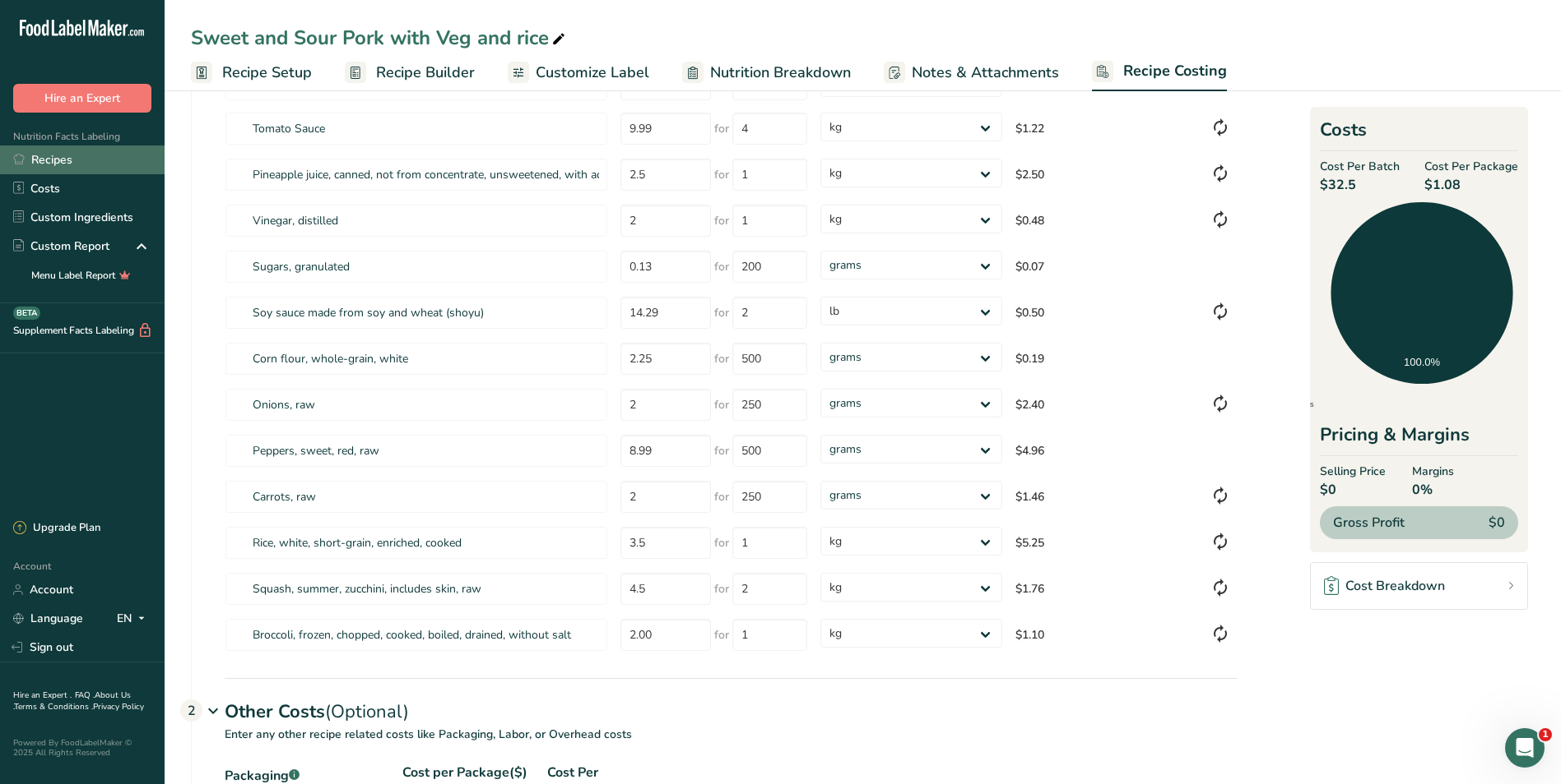
click at [84, 152] on link "Recipes" at bounding box center [82, 159] width 165 height 29
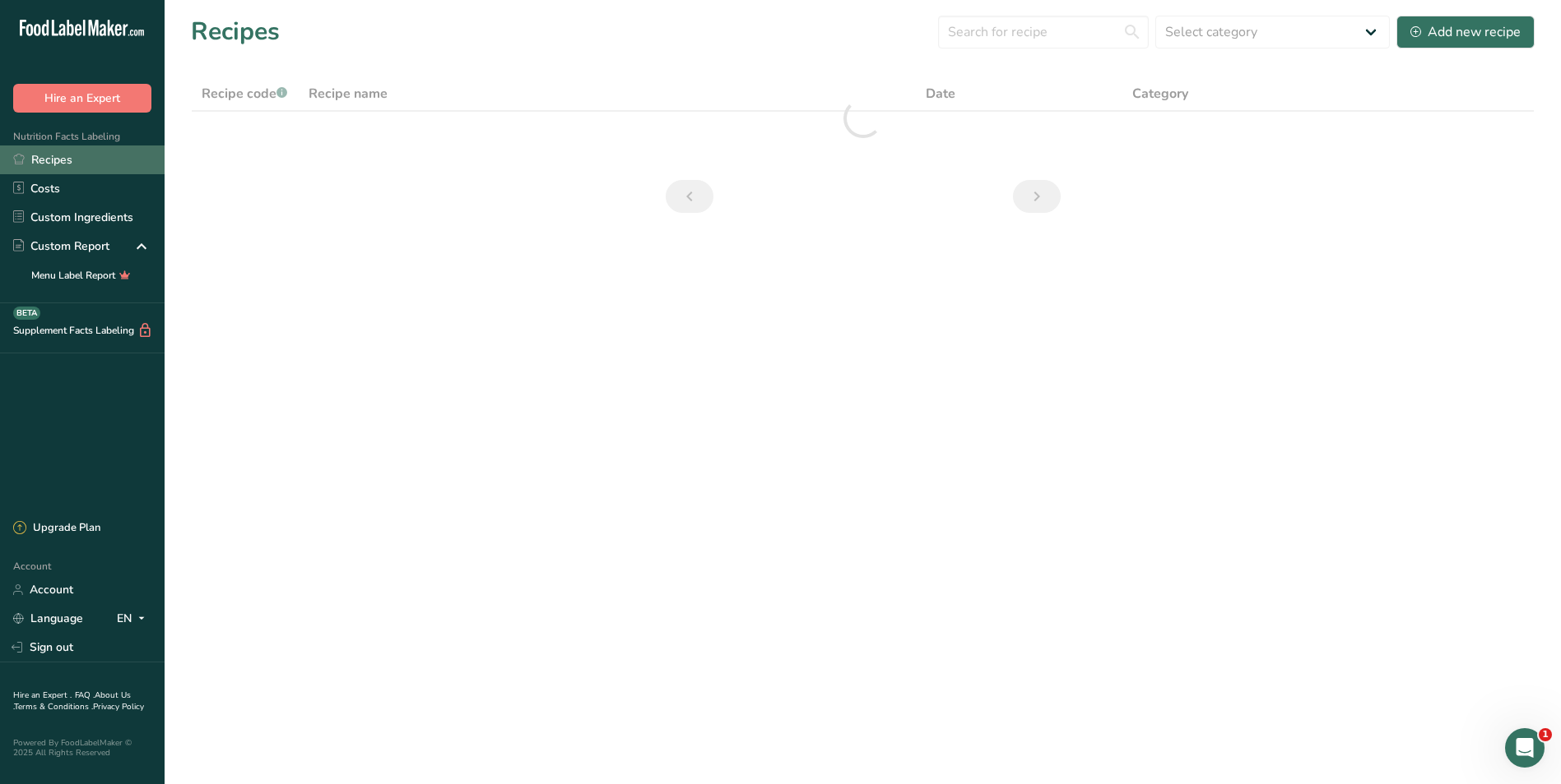
click at [82, 155] on link "Recipes" at bounding box center [82, 159] width 165 height 29
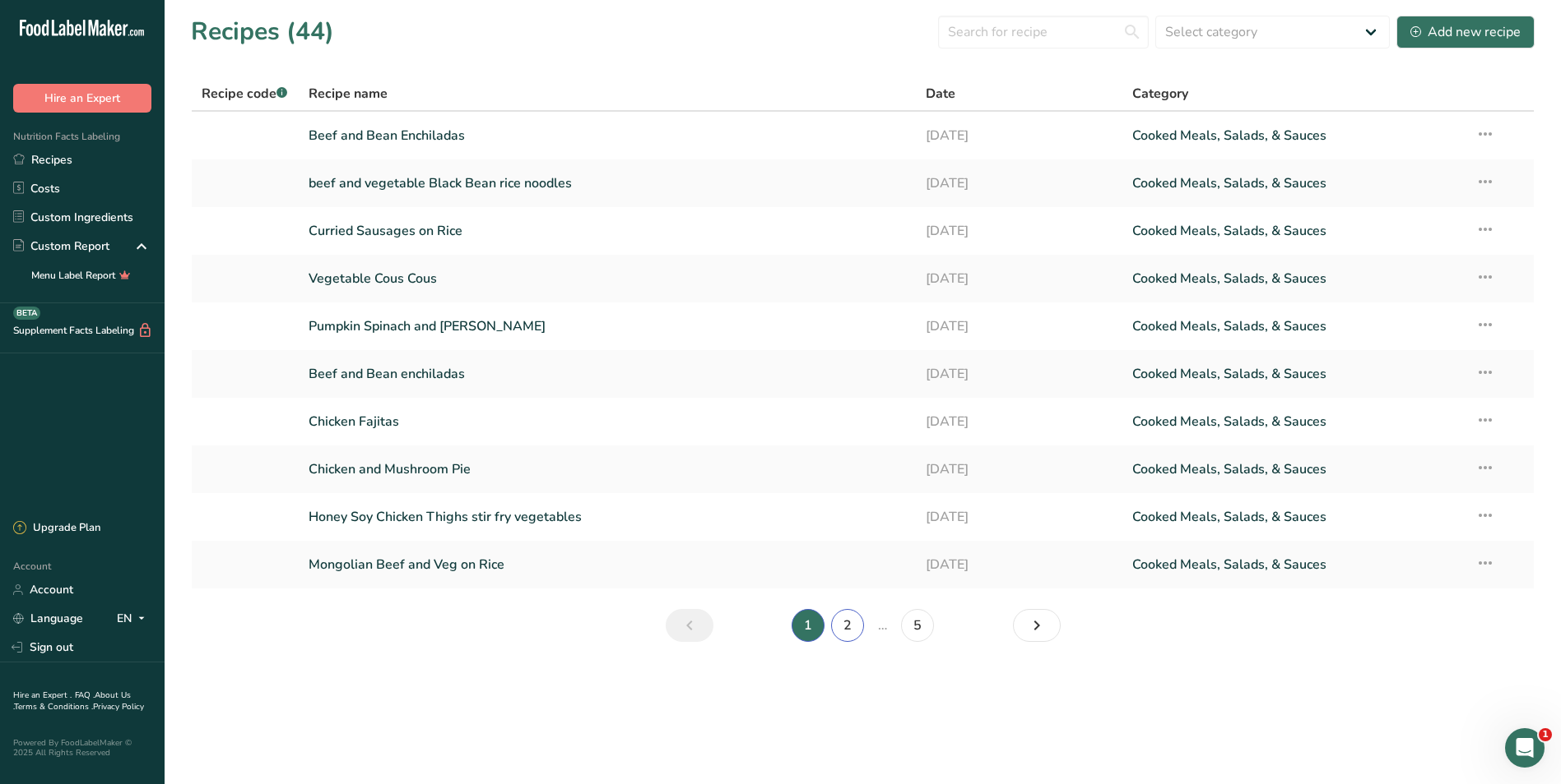
click at [853, 622] on link "2" at bounding box center [848, 625] width 33 height 33
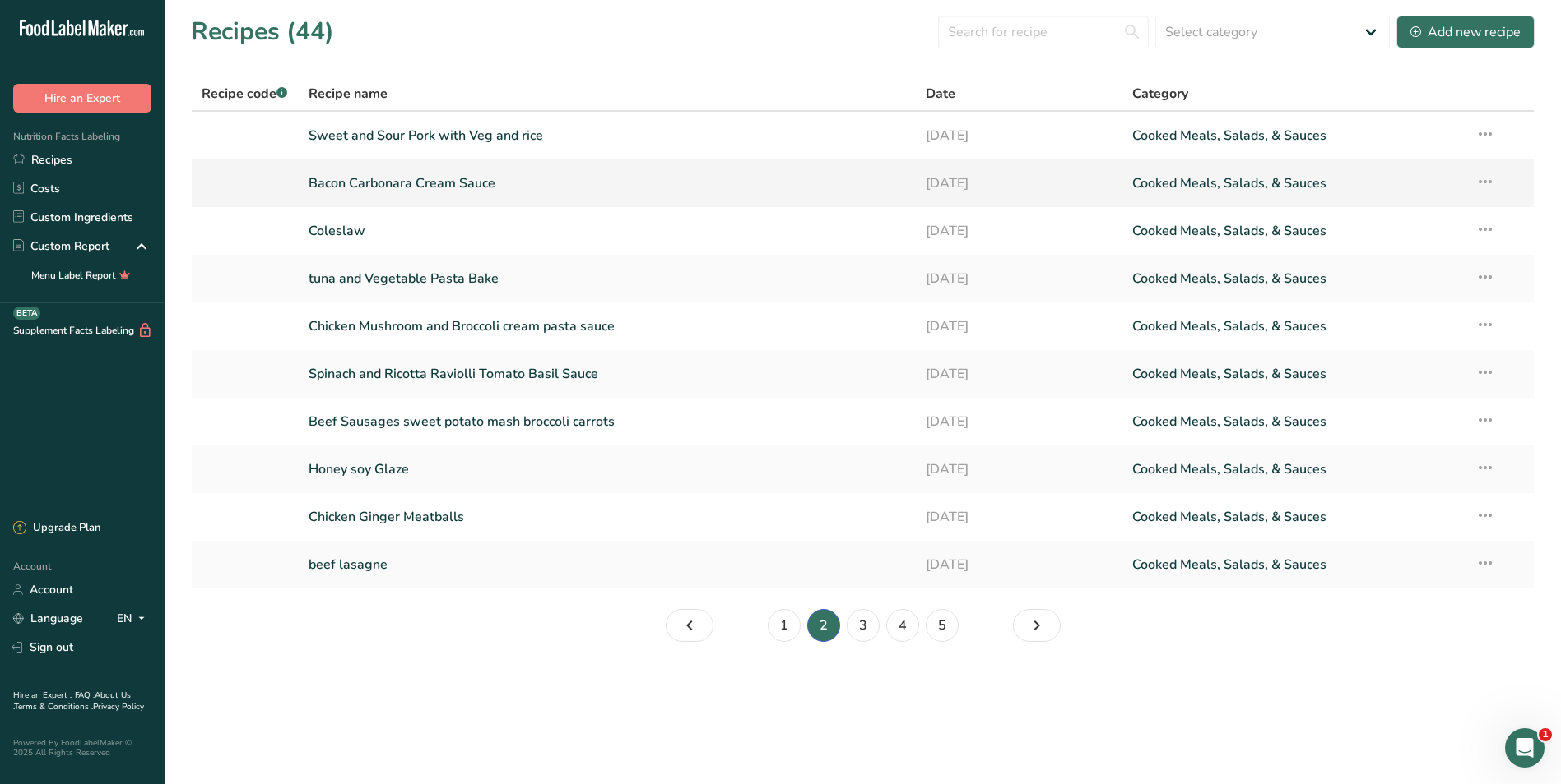
click at [511, 181] on link "Bacon Carbonara Cream Sauce" at bounding box center [608, 184] width 598 height 35
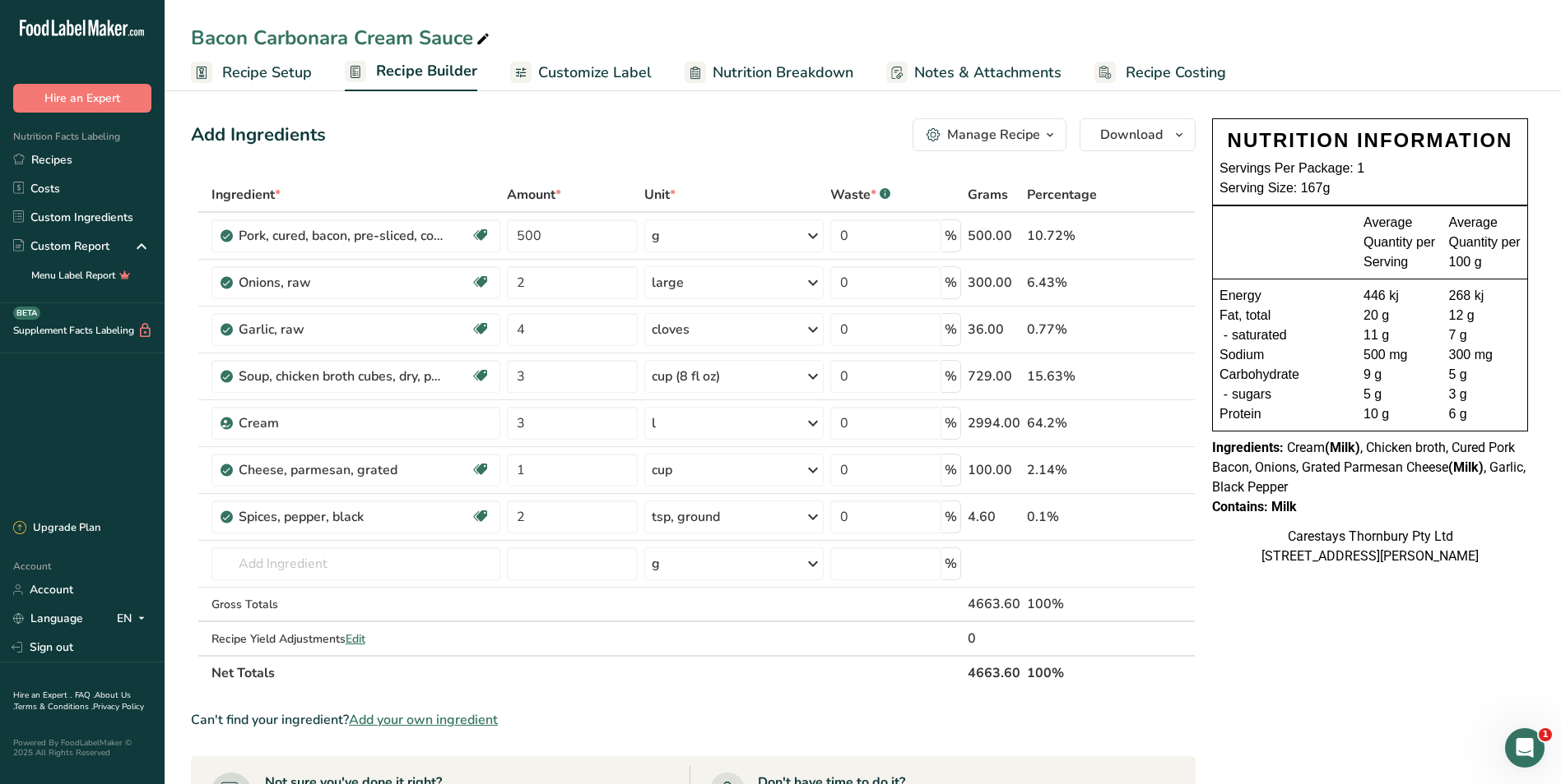
click at [1172, 73] on span "Recipe Costing" at bounding box center [1175, 73] width 101 height 23
select select "1"
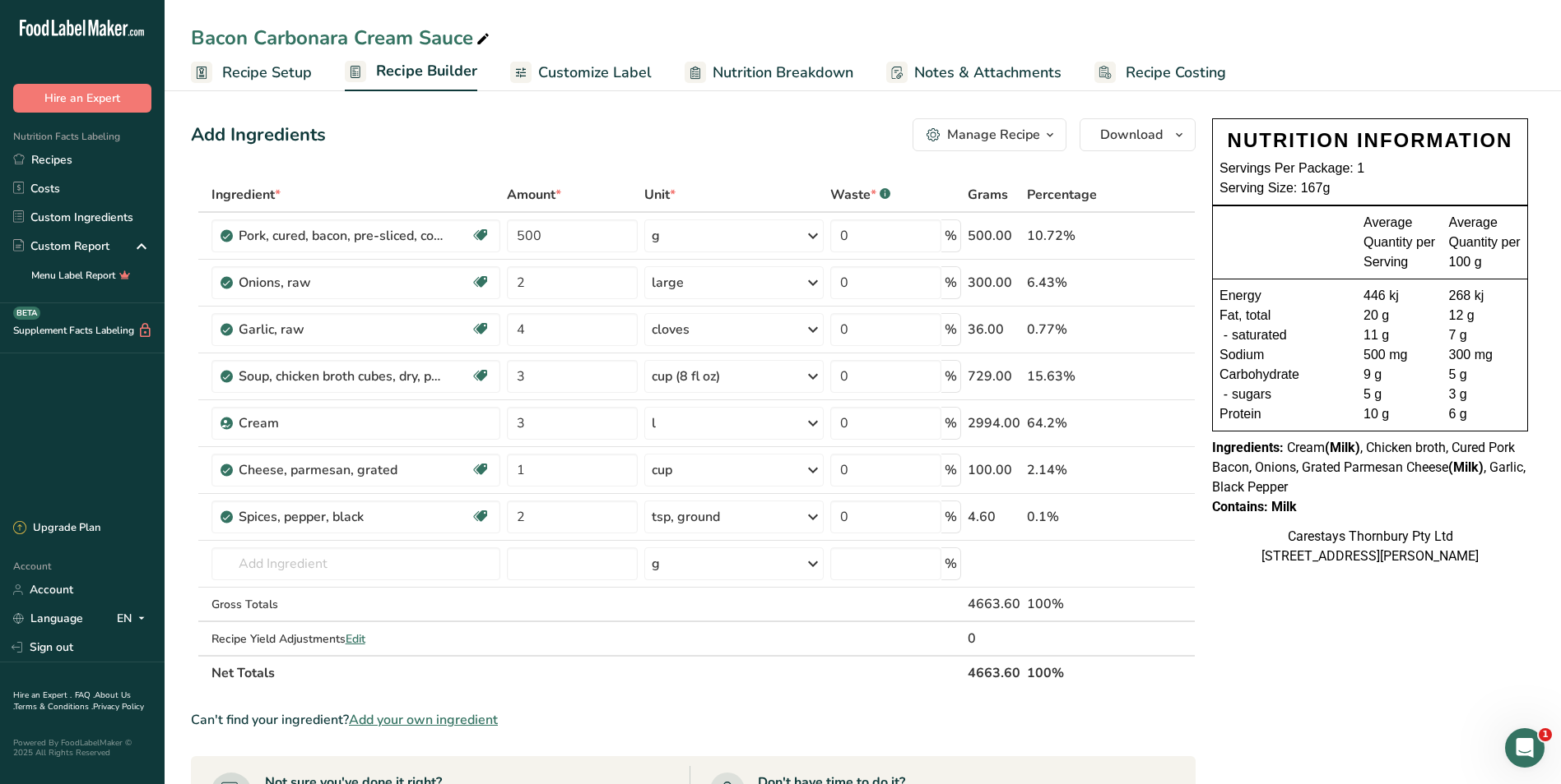
select select "1"
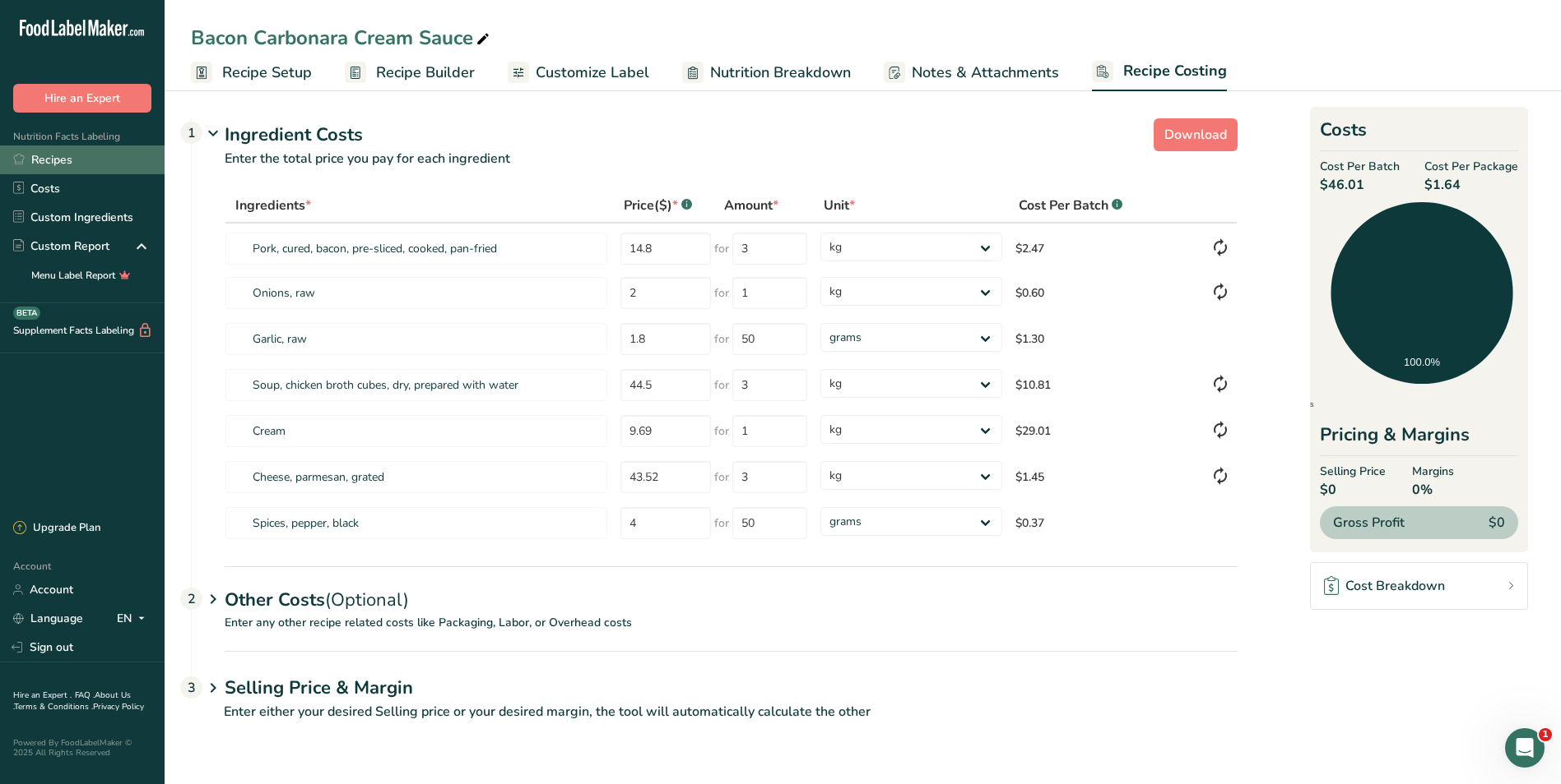
click at [73, 155] on link "Recipes" at bounding box center [82, 159] width 165 height 29
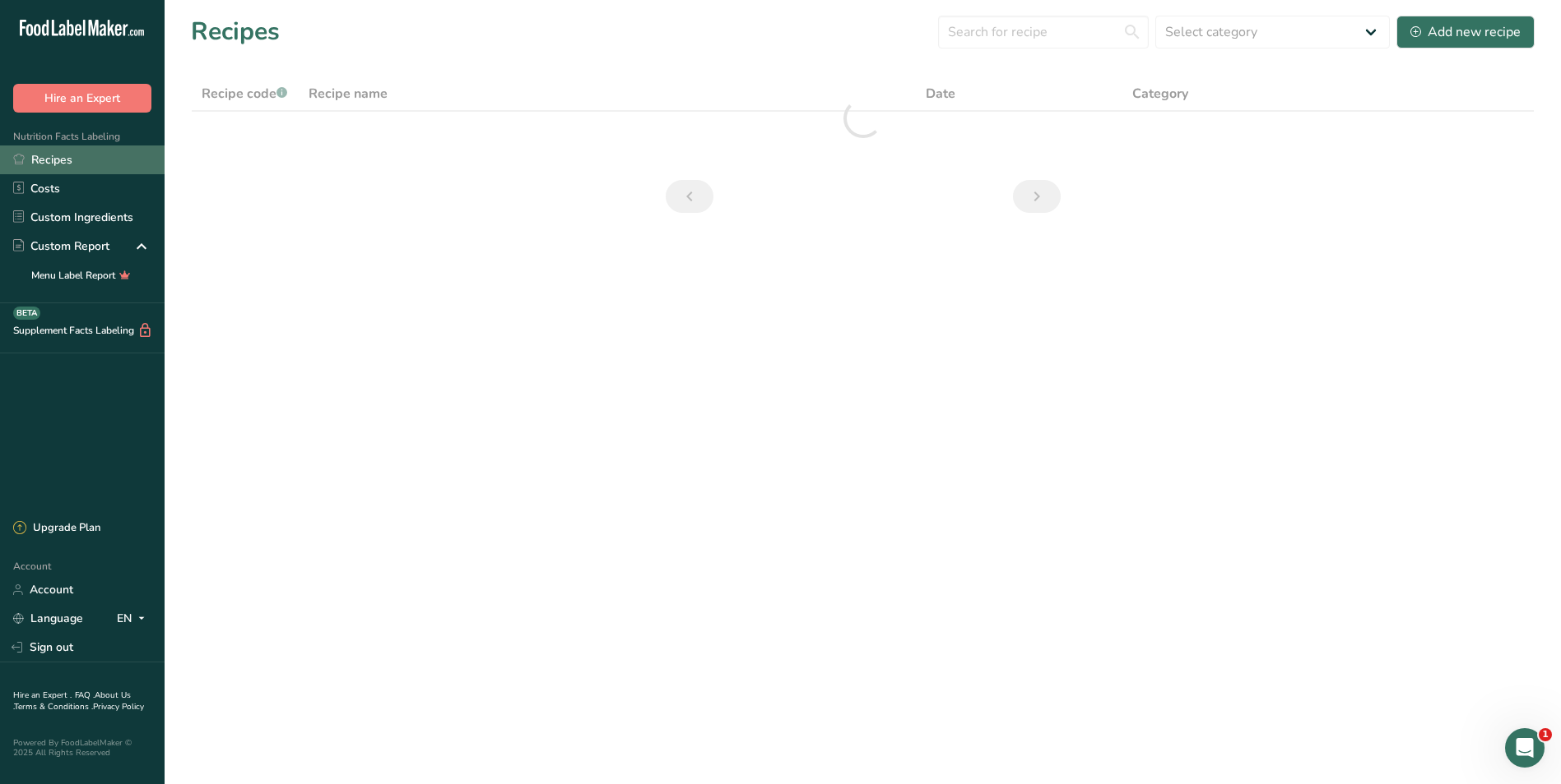
click at [77, 151] on link "Recipes" at bounding box center [82, 159] width 165 height 29
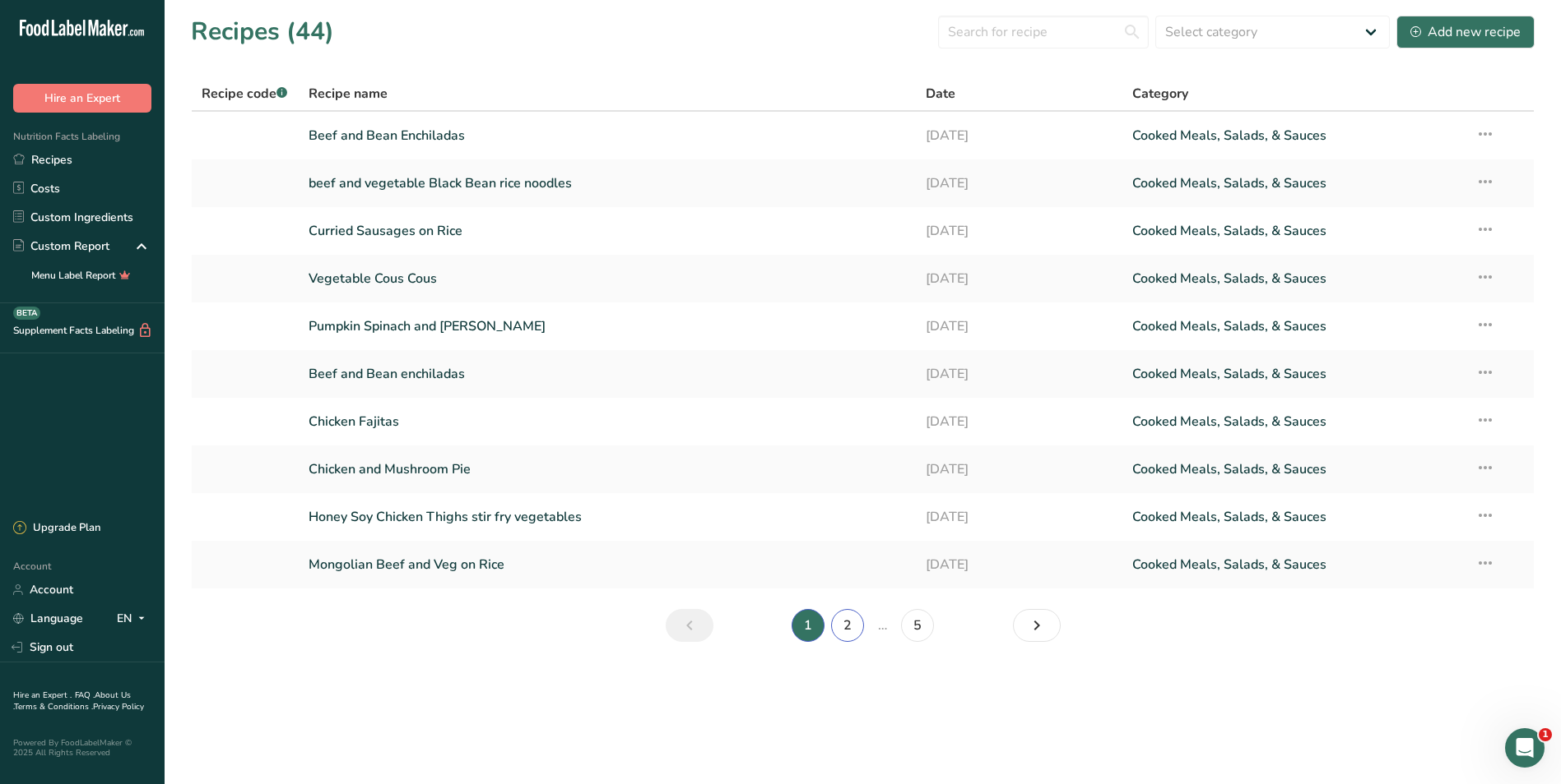
click at [849, 624] on link "2" at bounding box center [848, 625] width 33 height 33
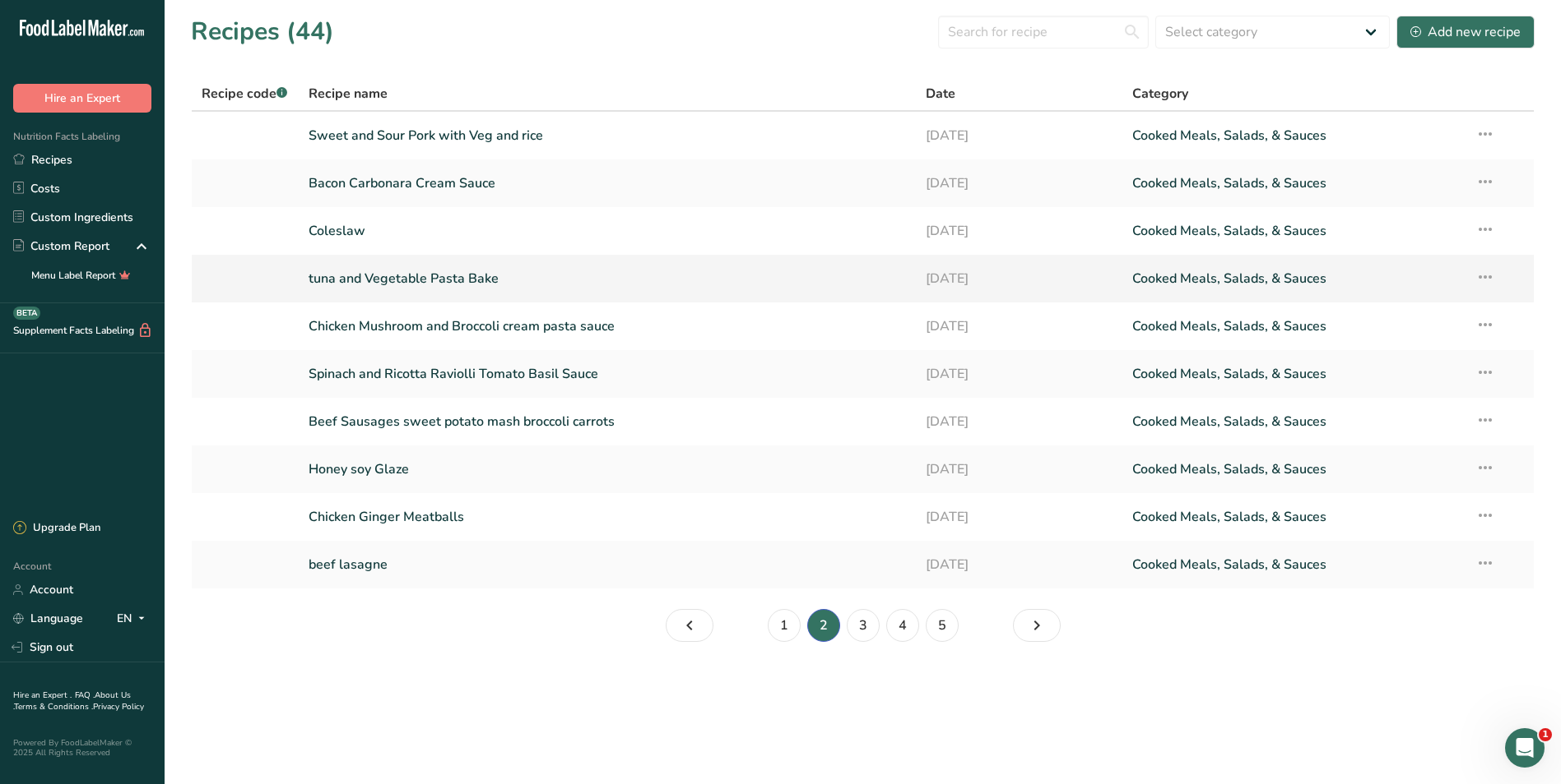
click at [380, 282] on link "tuna and Vegetable Pasta Bake" at bounding box center [608, 279] width 598 height 35
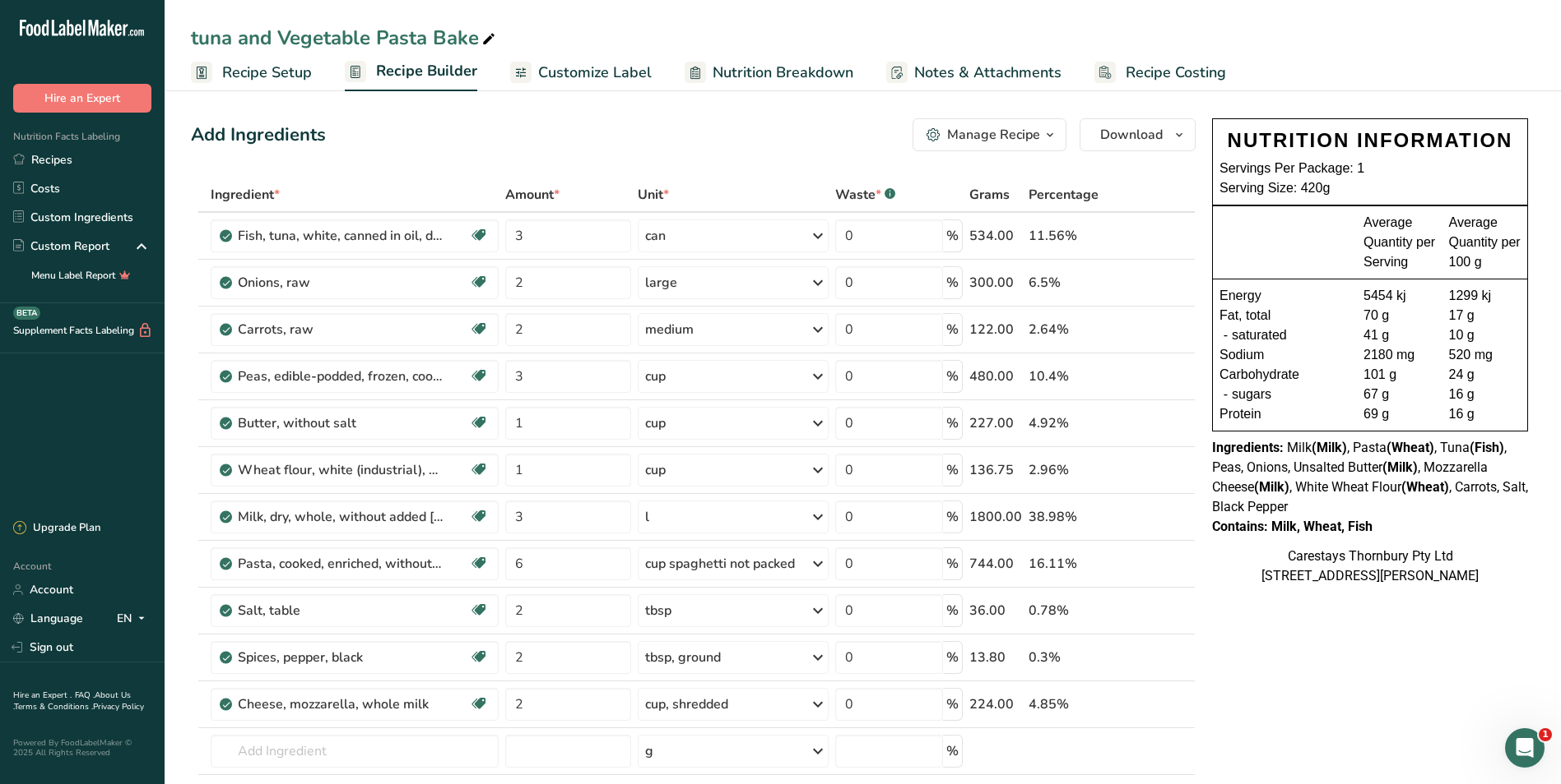
click at [1145, 66] on span "Recipe Costing" at bounding box center [1175, 73] width 101 height 23
select select "1"
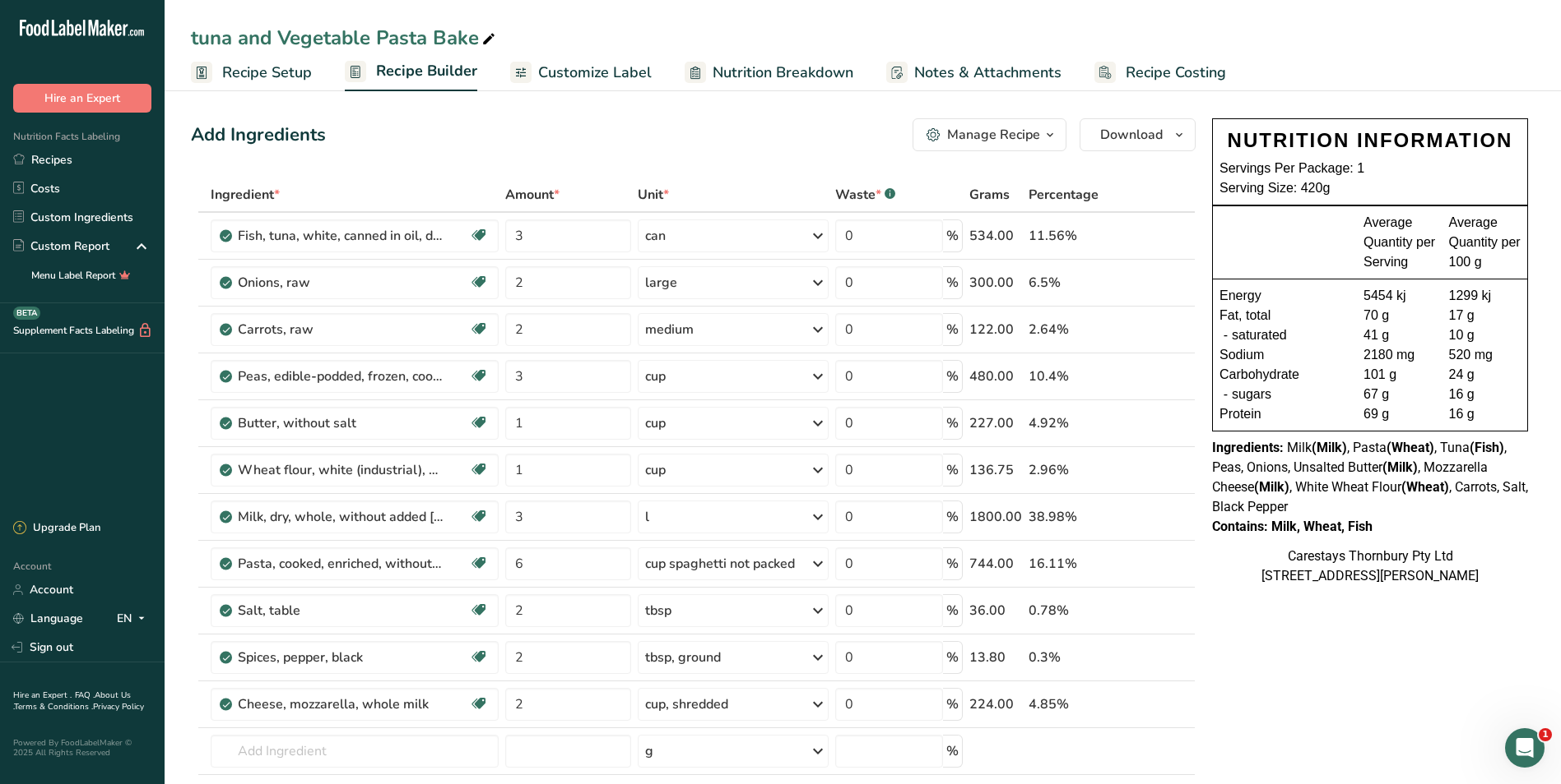
select select "1"
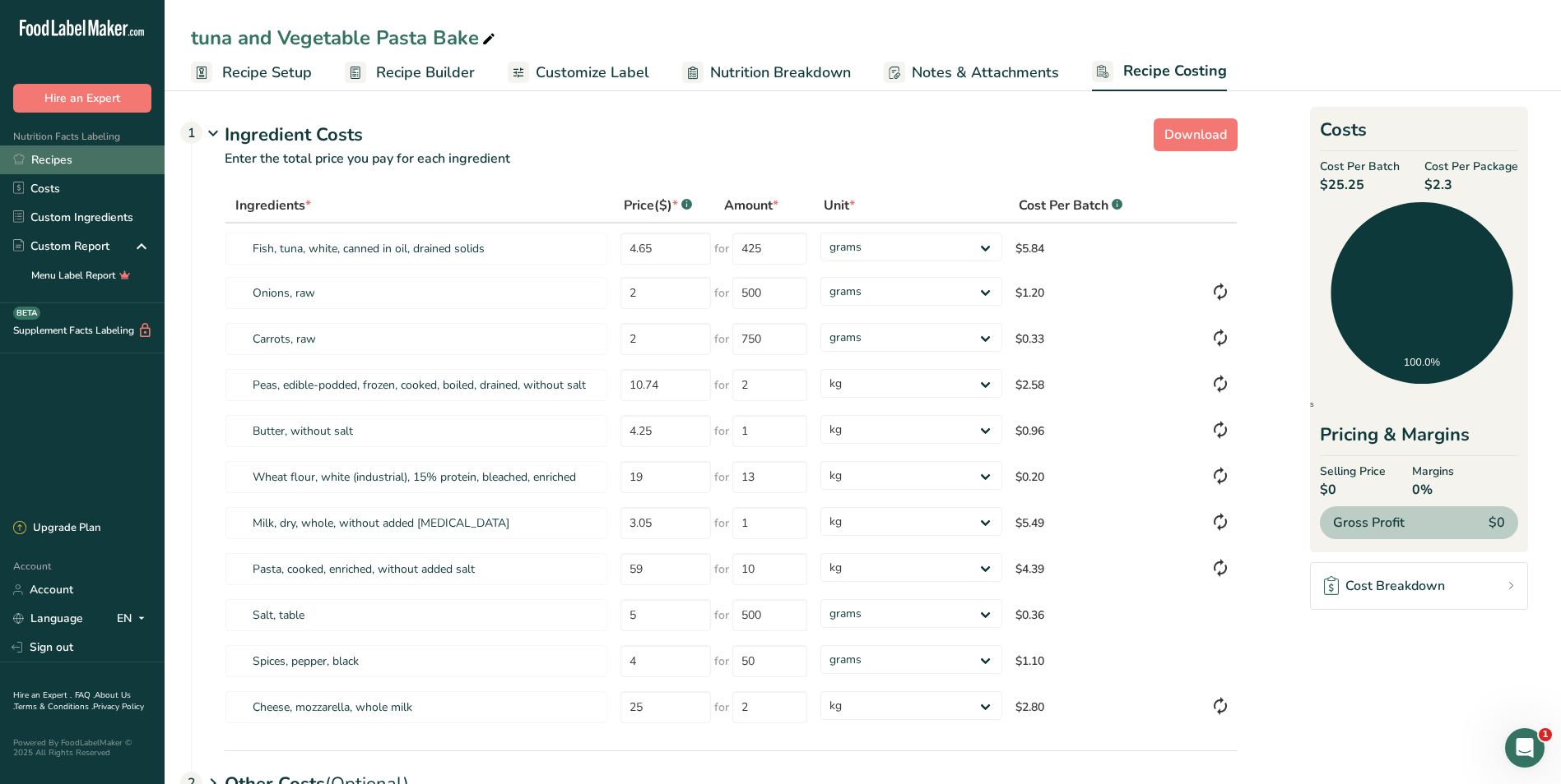
click at [89, 159] on link "Recipes" at bounding box center [82, 159] width 165 height 29
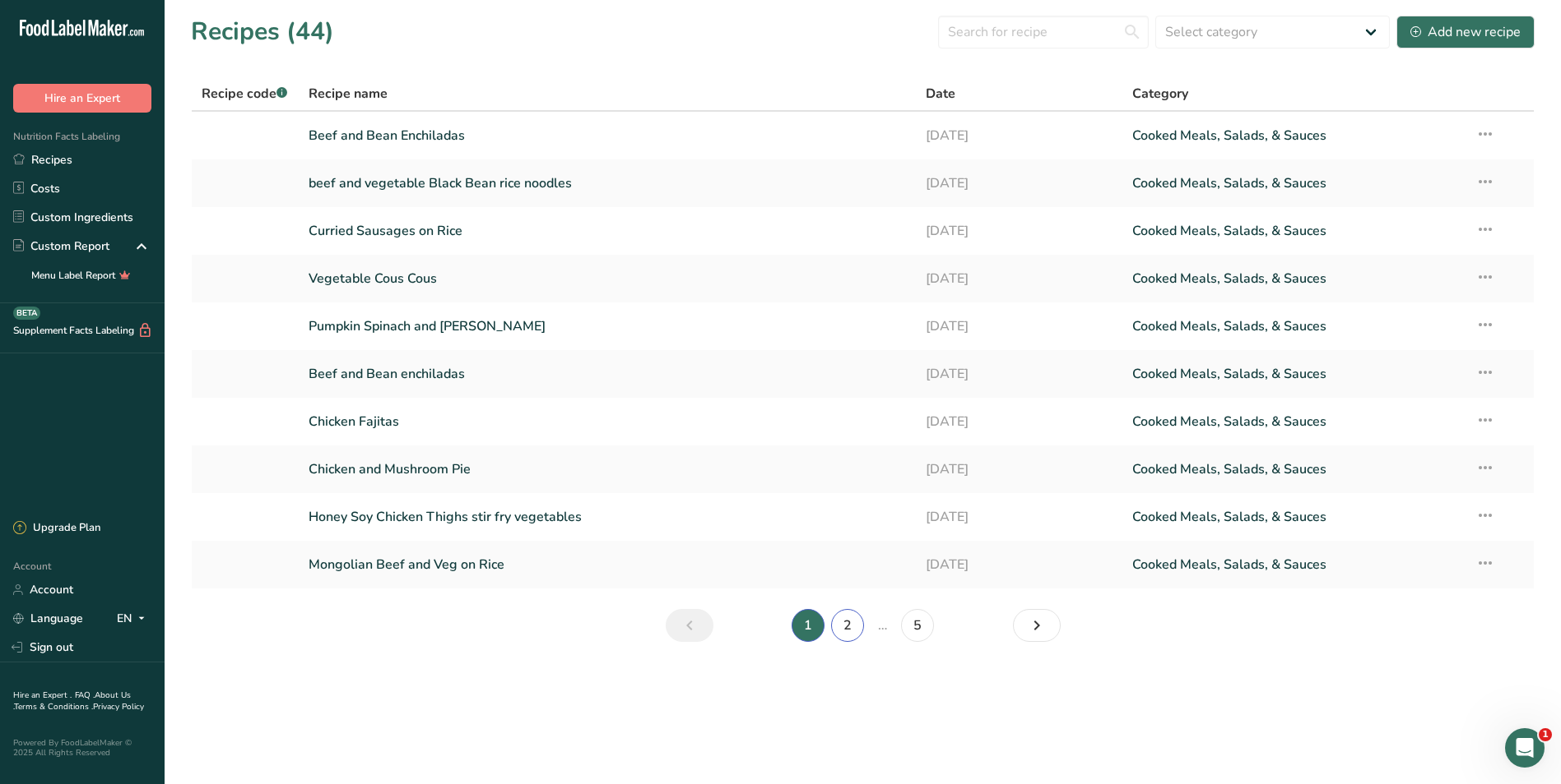
click at [851, 622] on link "2" at bounding box center [848, 625] width 33 height 33
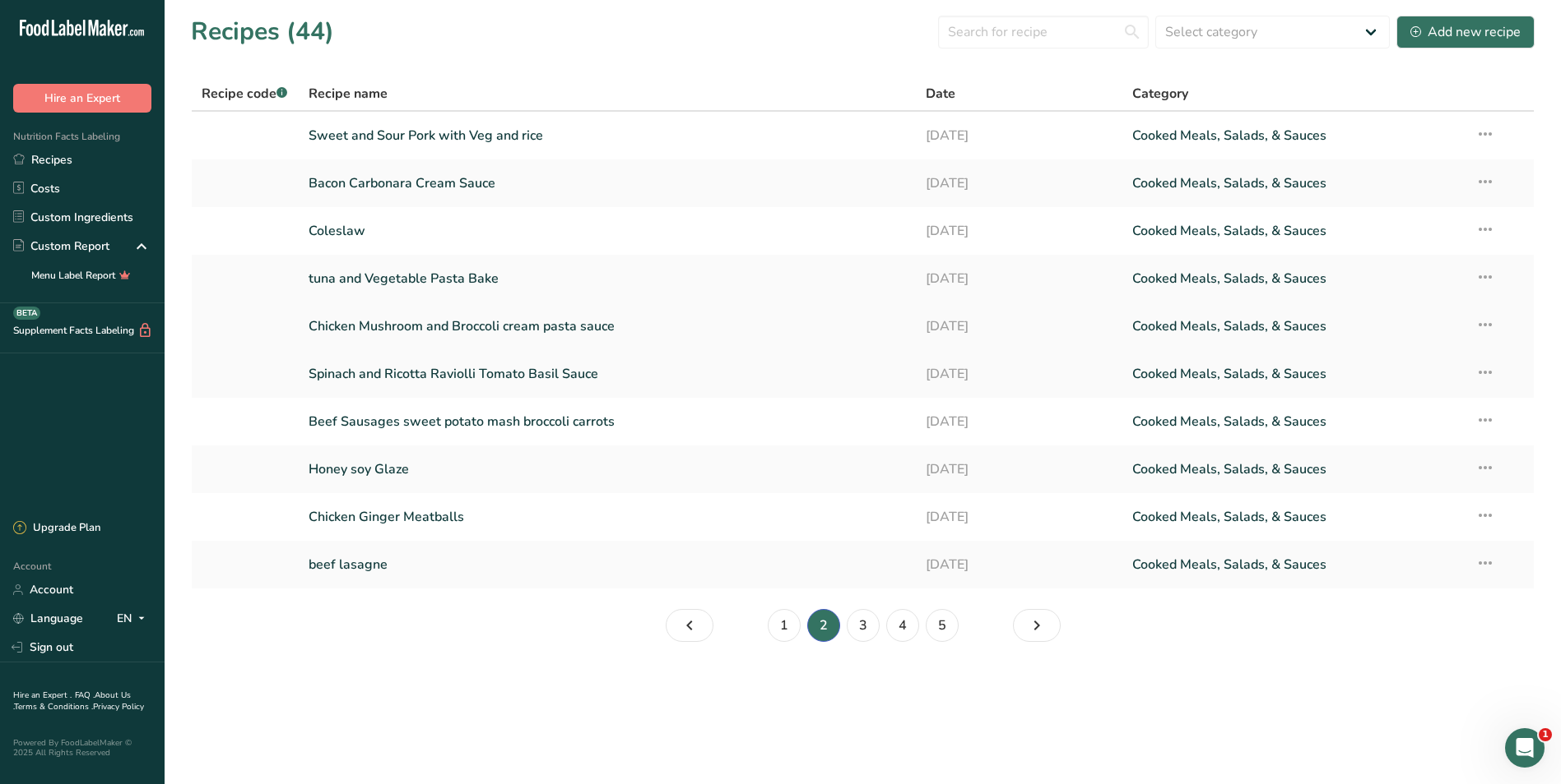
click at [510, 321] on link "Chicken Mushroom and Broccoli cream pasta sauce" at bounding box center [608, 327] width 598 height 35
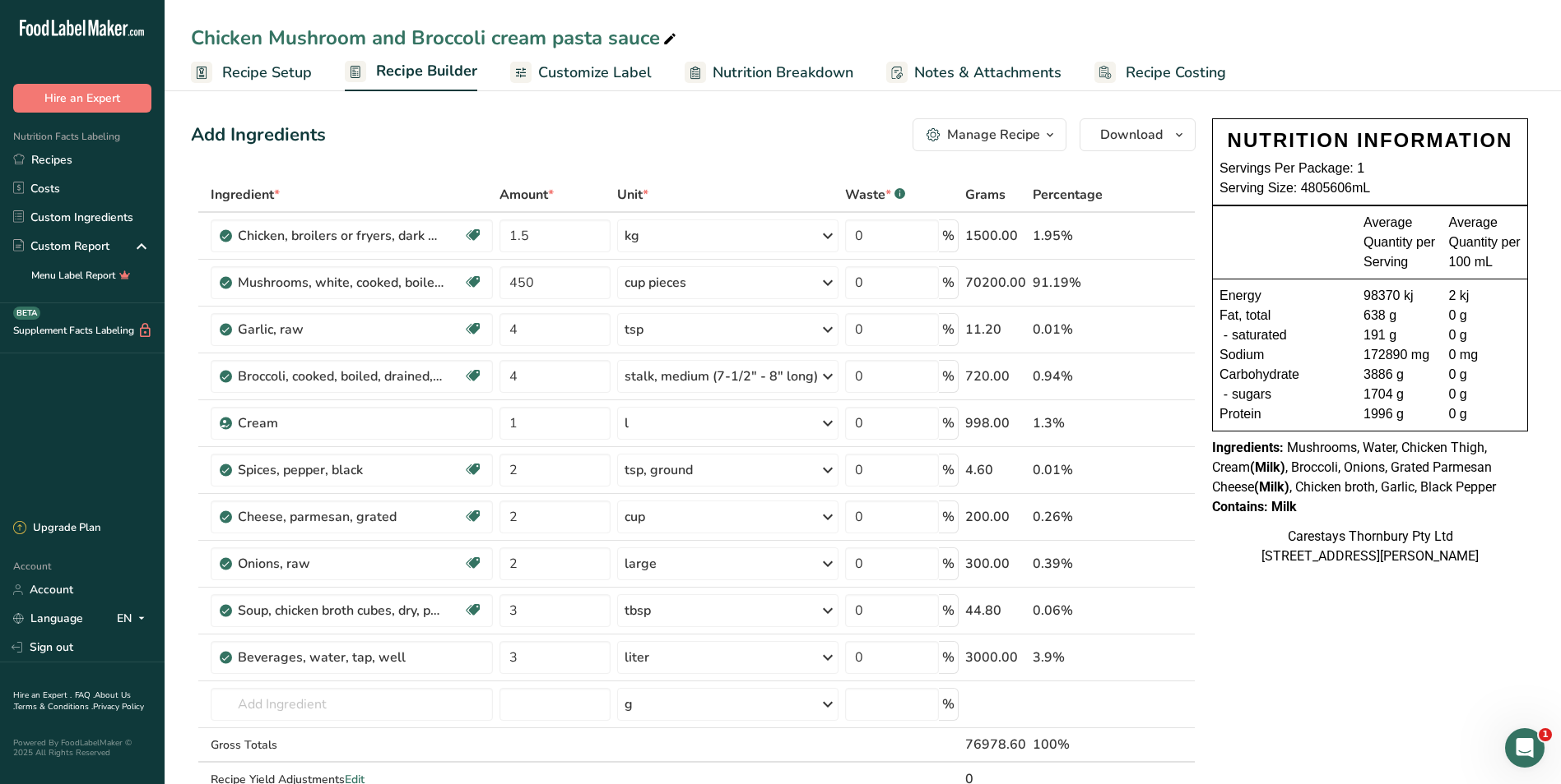
click at [670, 34] on icon at bounding box center [669, 39] width 15 height 23
type input "Chicken Mushroom and Broccoli cream pasta sauce and pasta"
click at [270, 709] on input "text" at bounding box center [352, 704] width 283 height 33
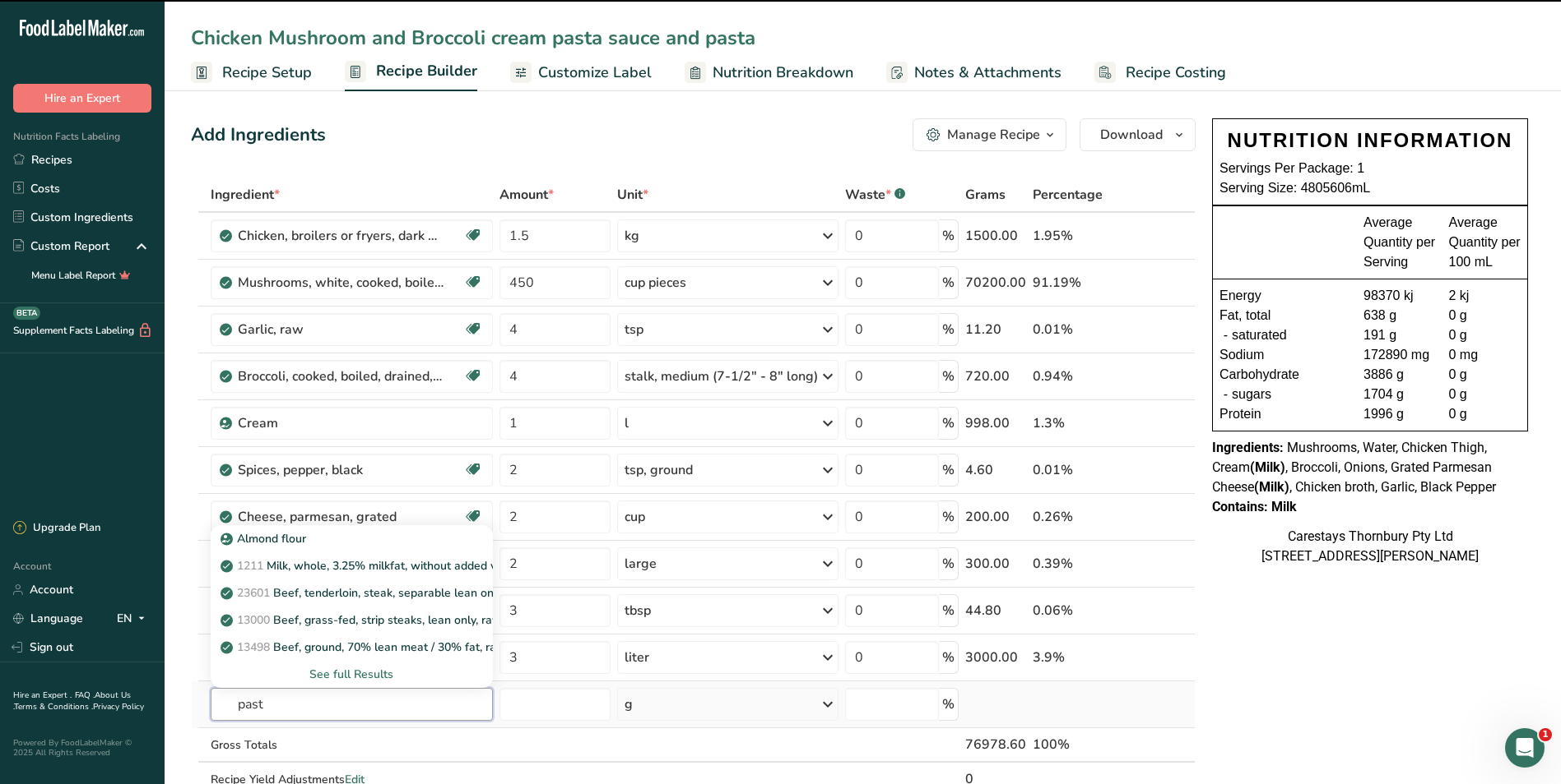
type input "pasta"
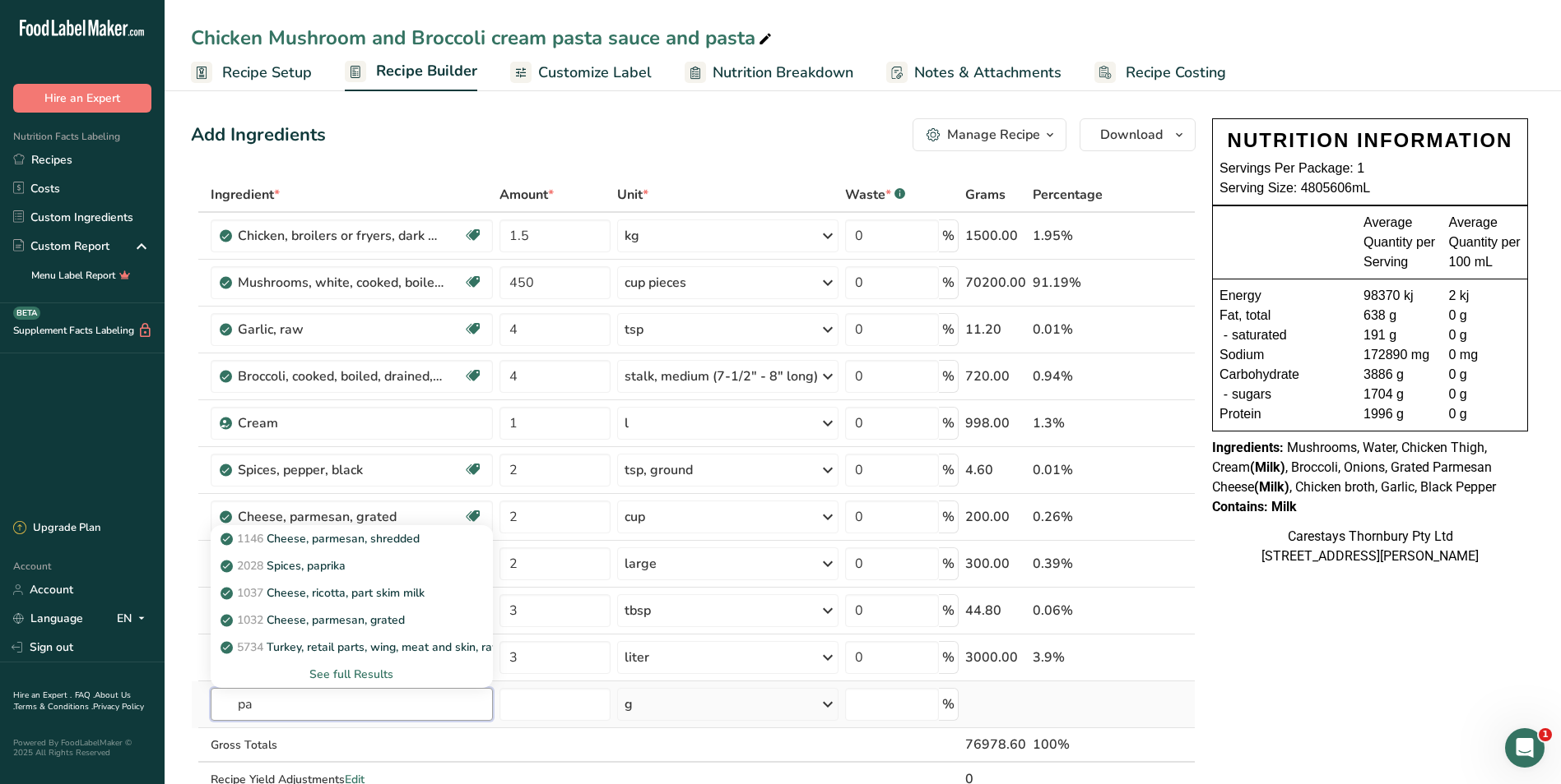
type input "p"
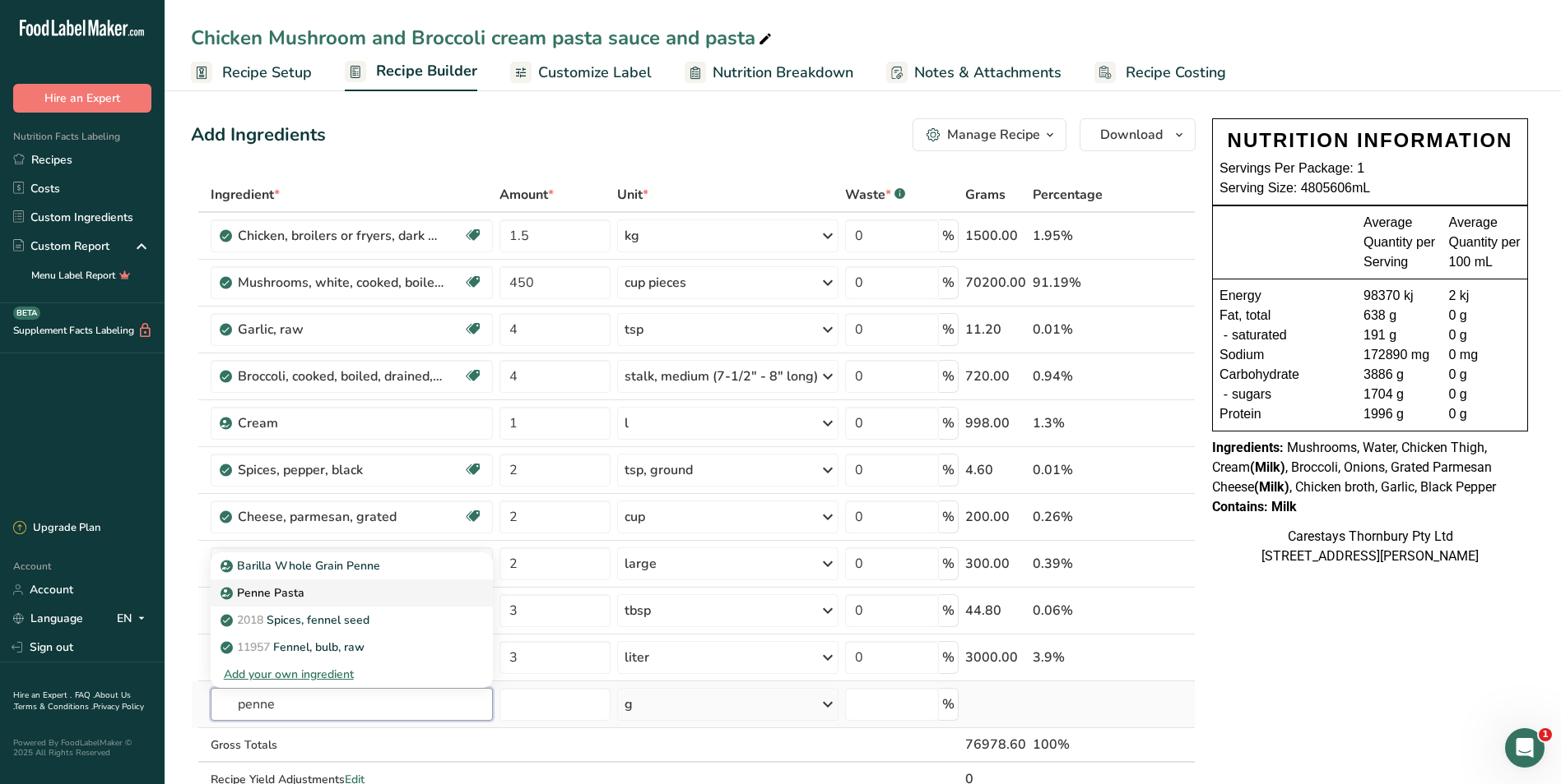
type input "penne"
click at [282, 593] on p "Penne Pasta" at bounding box center [263, 593] width 81 height 17
type input "Penne Pasta"
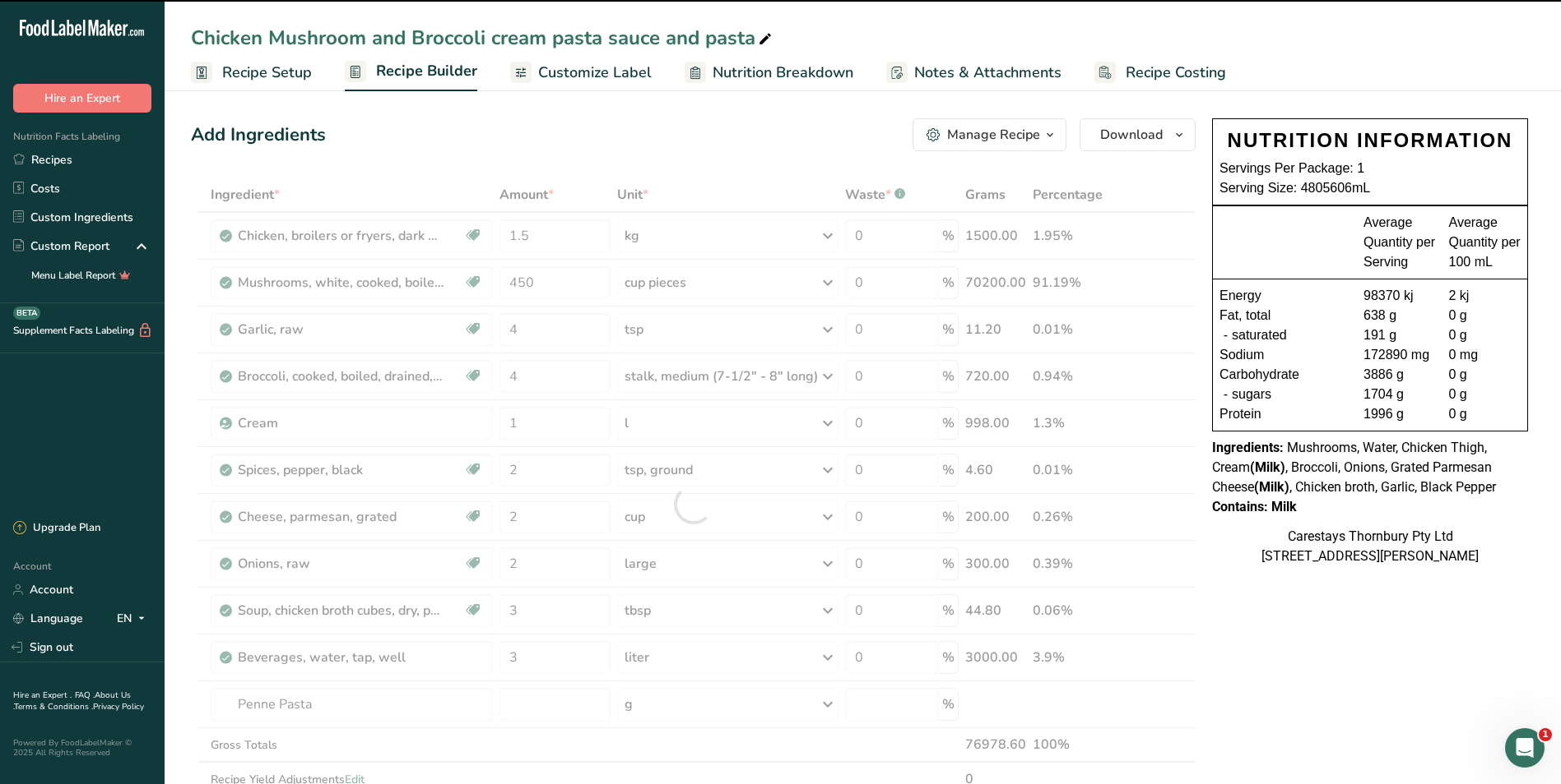
type input "0"
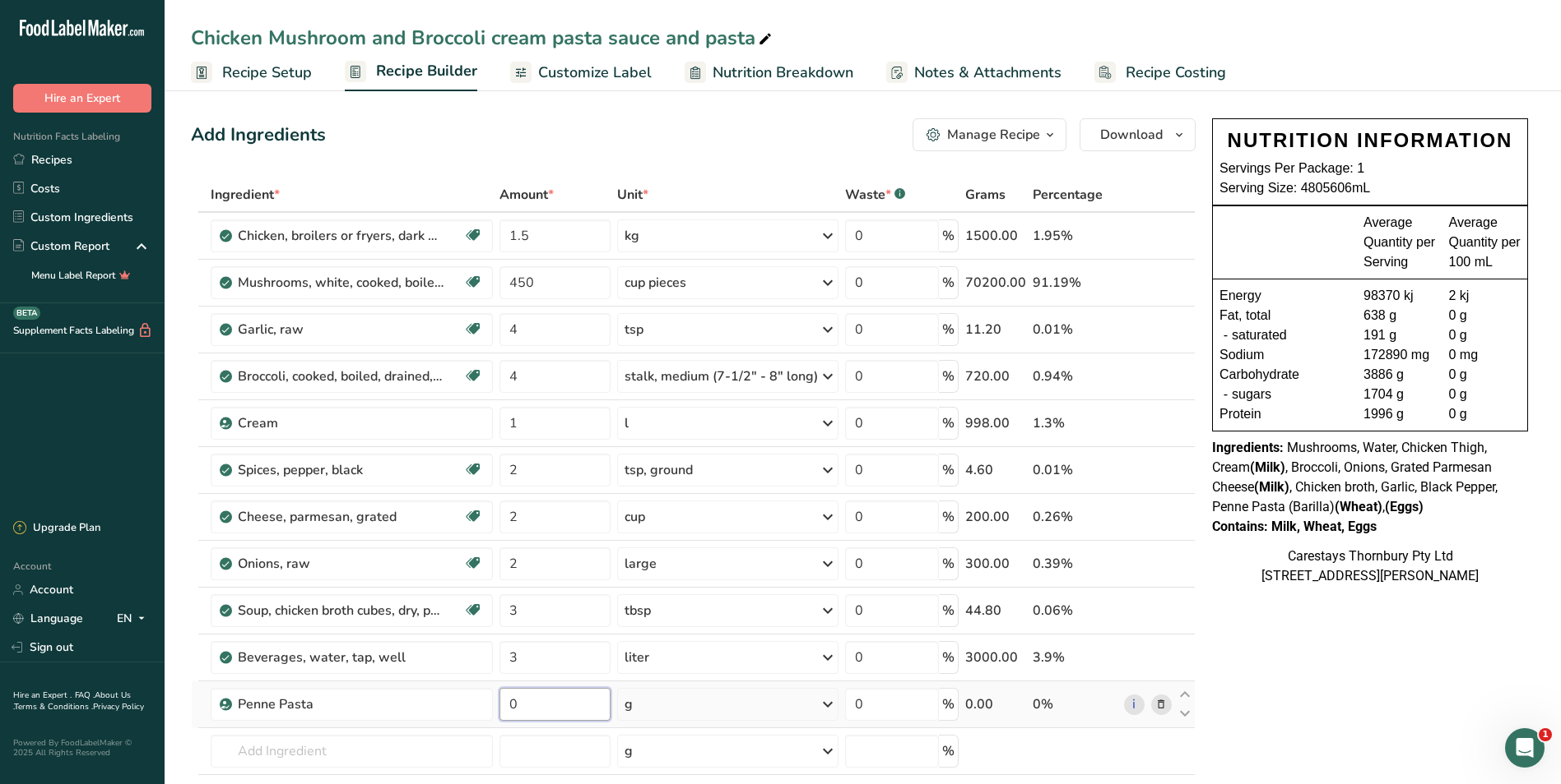
click at [569, 709] on input "0" at bounding box center [555, 704] width 111 height 33
type input "2"
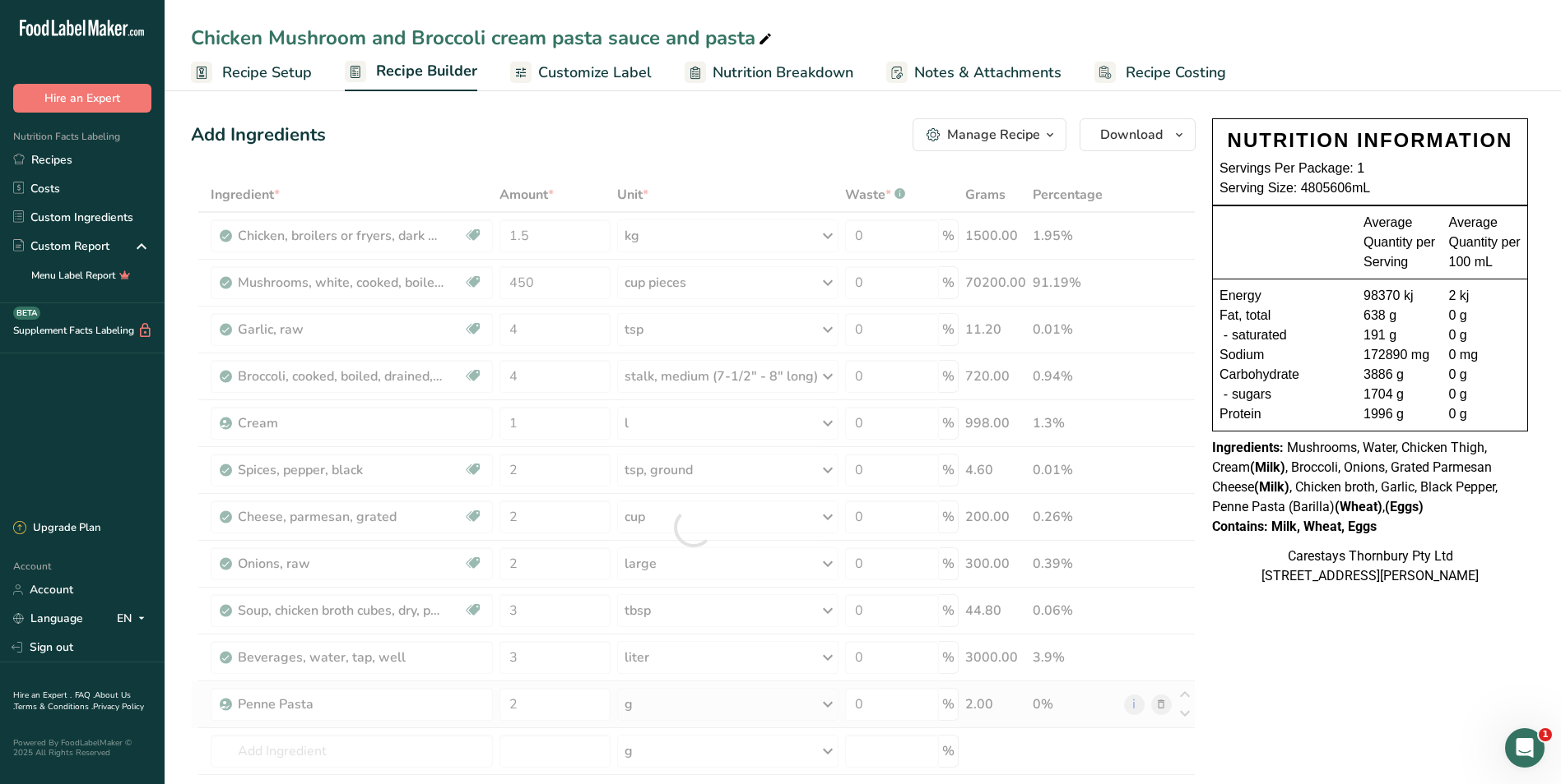
click at [830, 705] on div "Ingredient * Amount * Unit * Waste * .a-a{fill:#347362;}.b-a{fill:#fff;} Grams …" at bounding box center [693, 528] width 1005 height 701
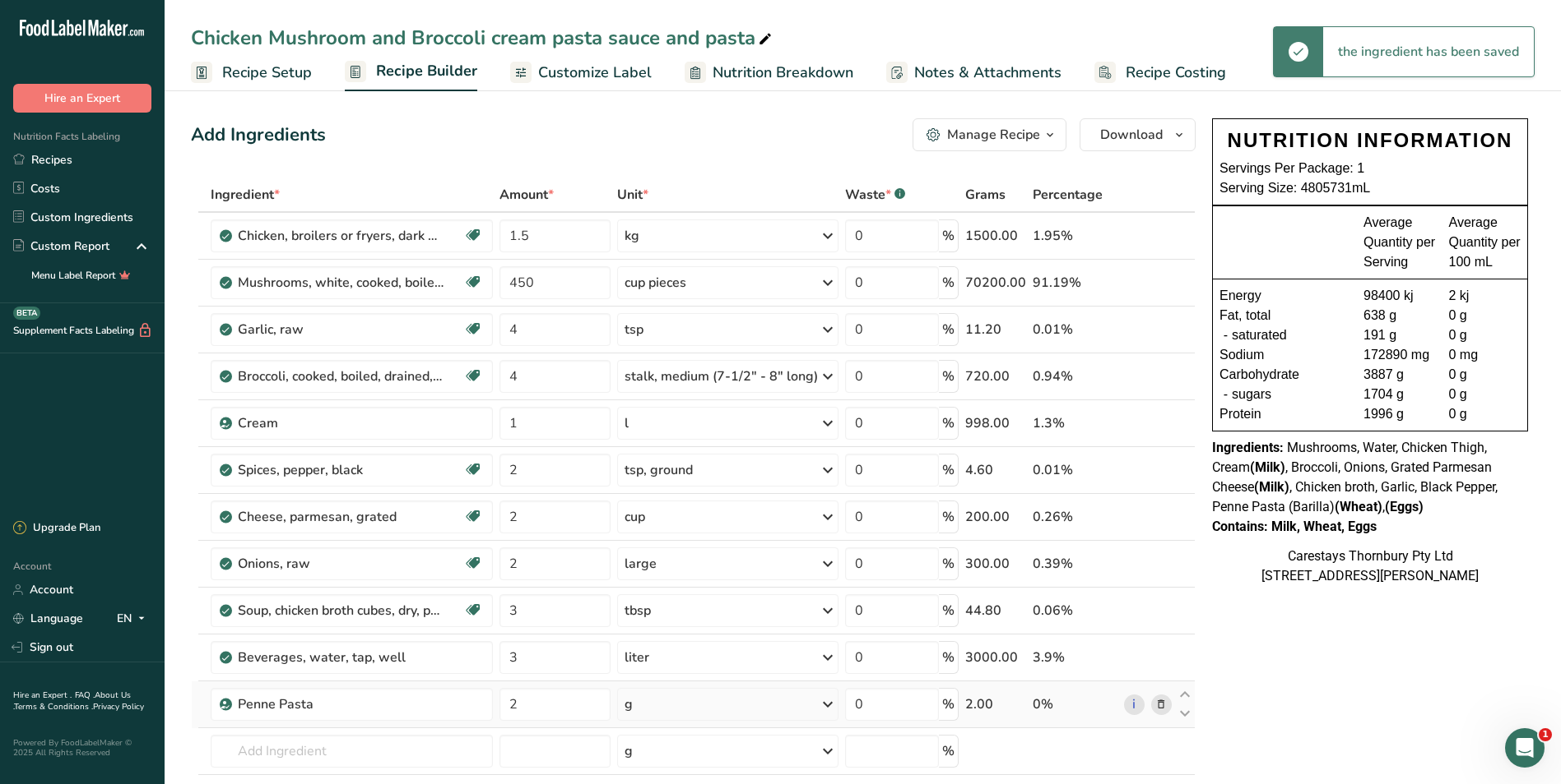
click at [829, 703] on icon at bounding box center [827, 704] width 20 height 29
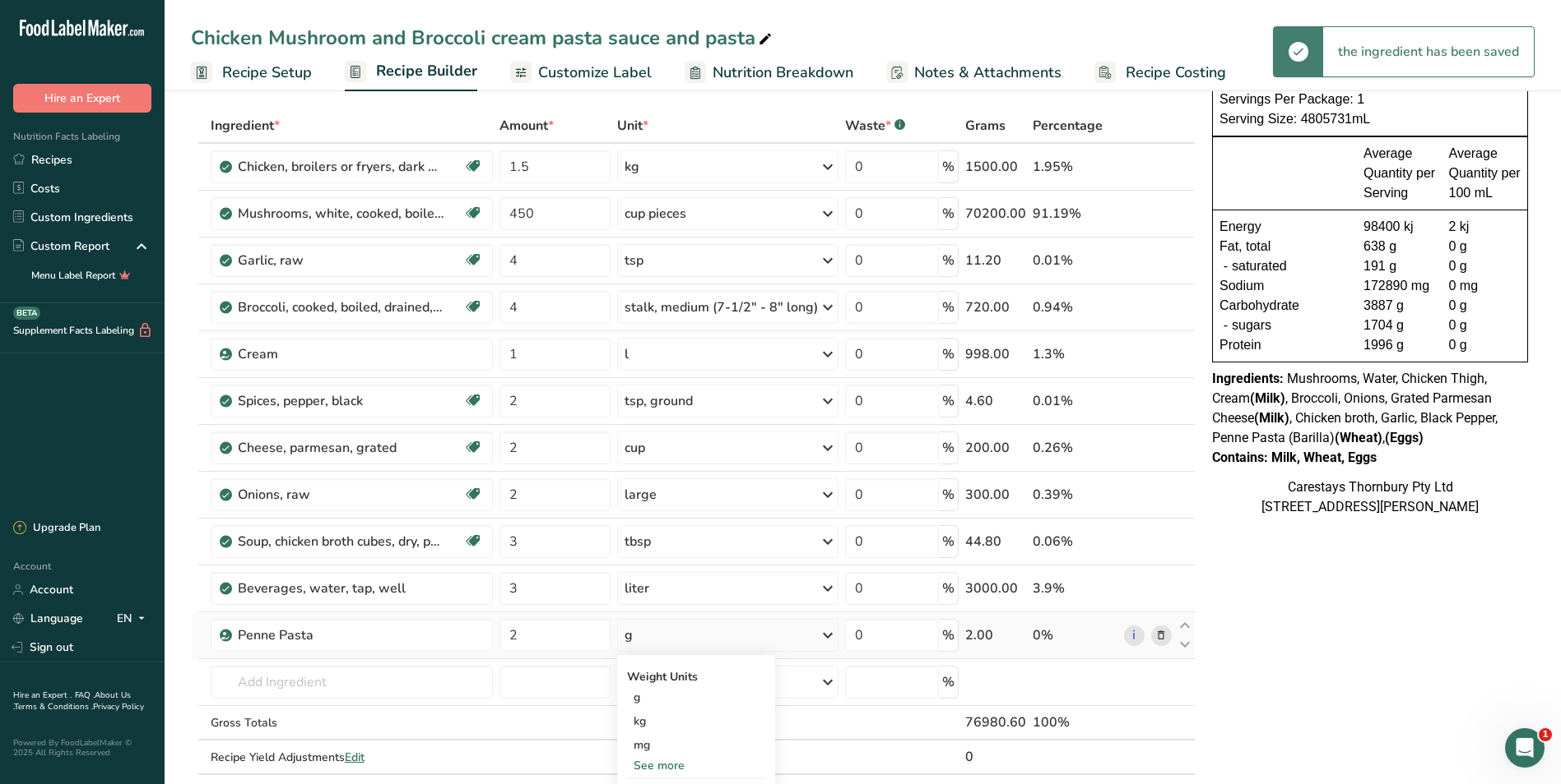
scroll to position [165, 0]
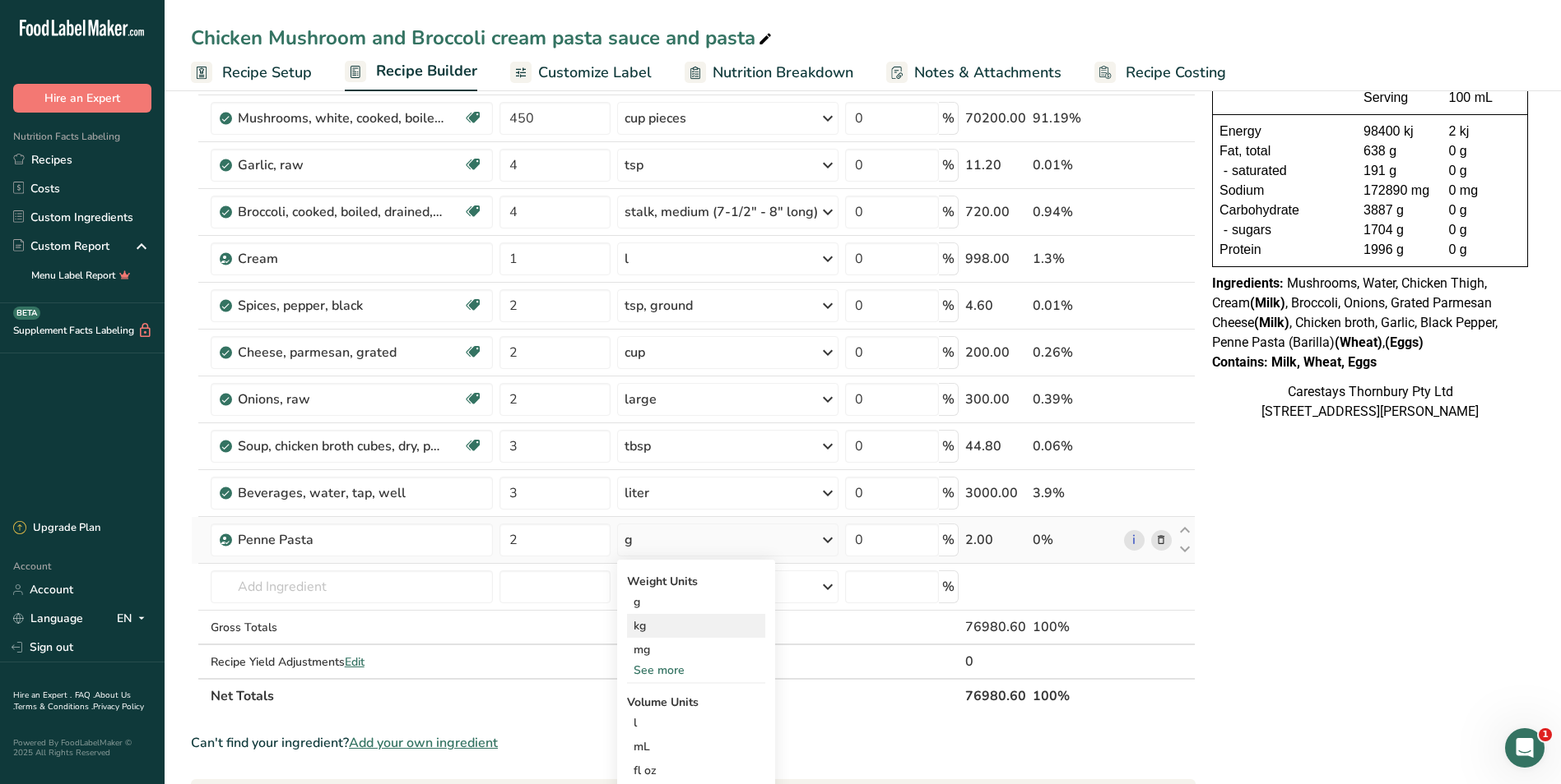
click at [654, 630] on div "kg" at bounding box center [695, 626] width 138 height 24
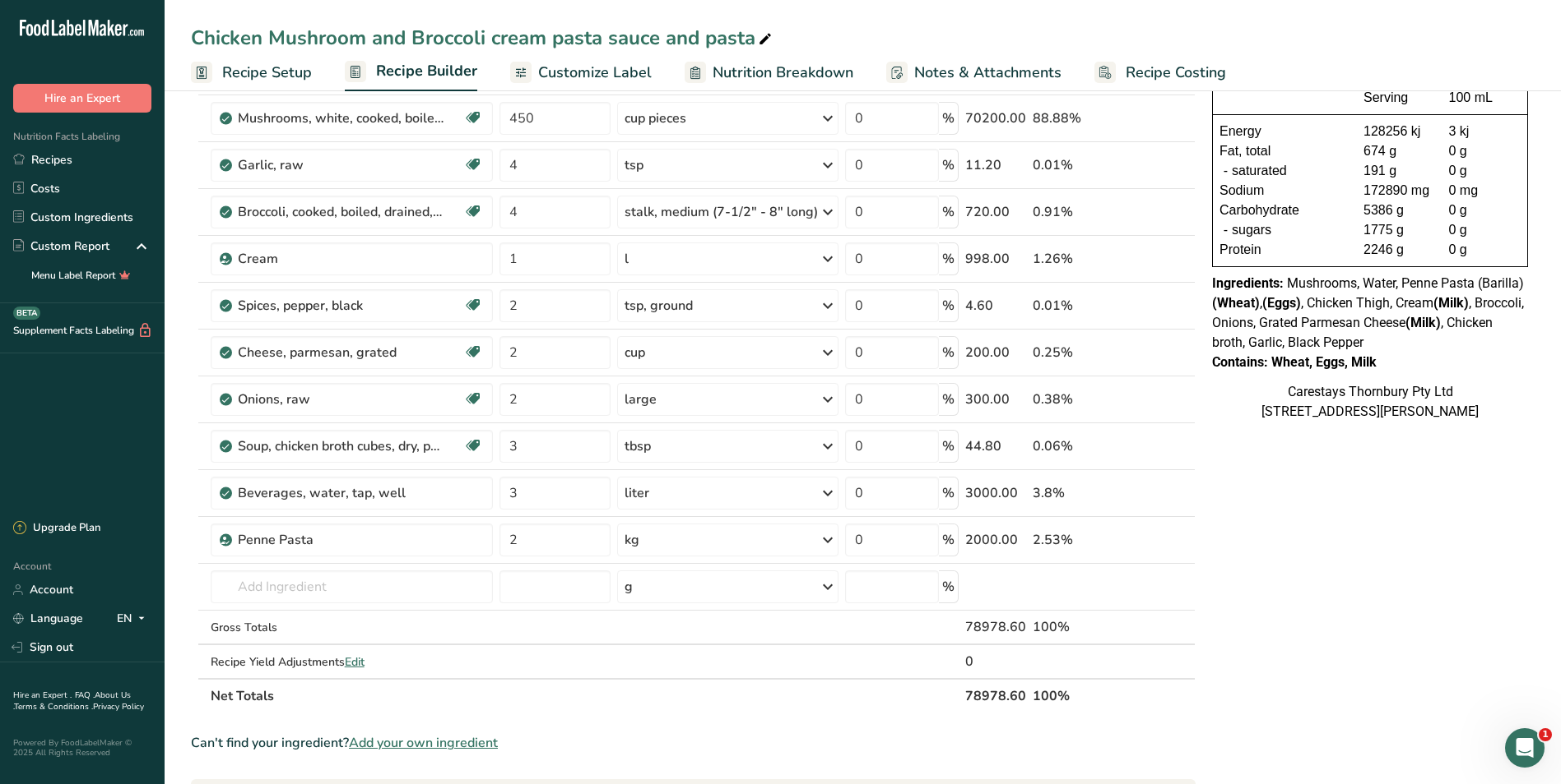
click at [1178, 70] on span "Recipe Costing" at bounding box center [1175, 73] width 101 height 23
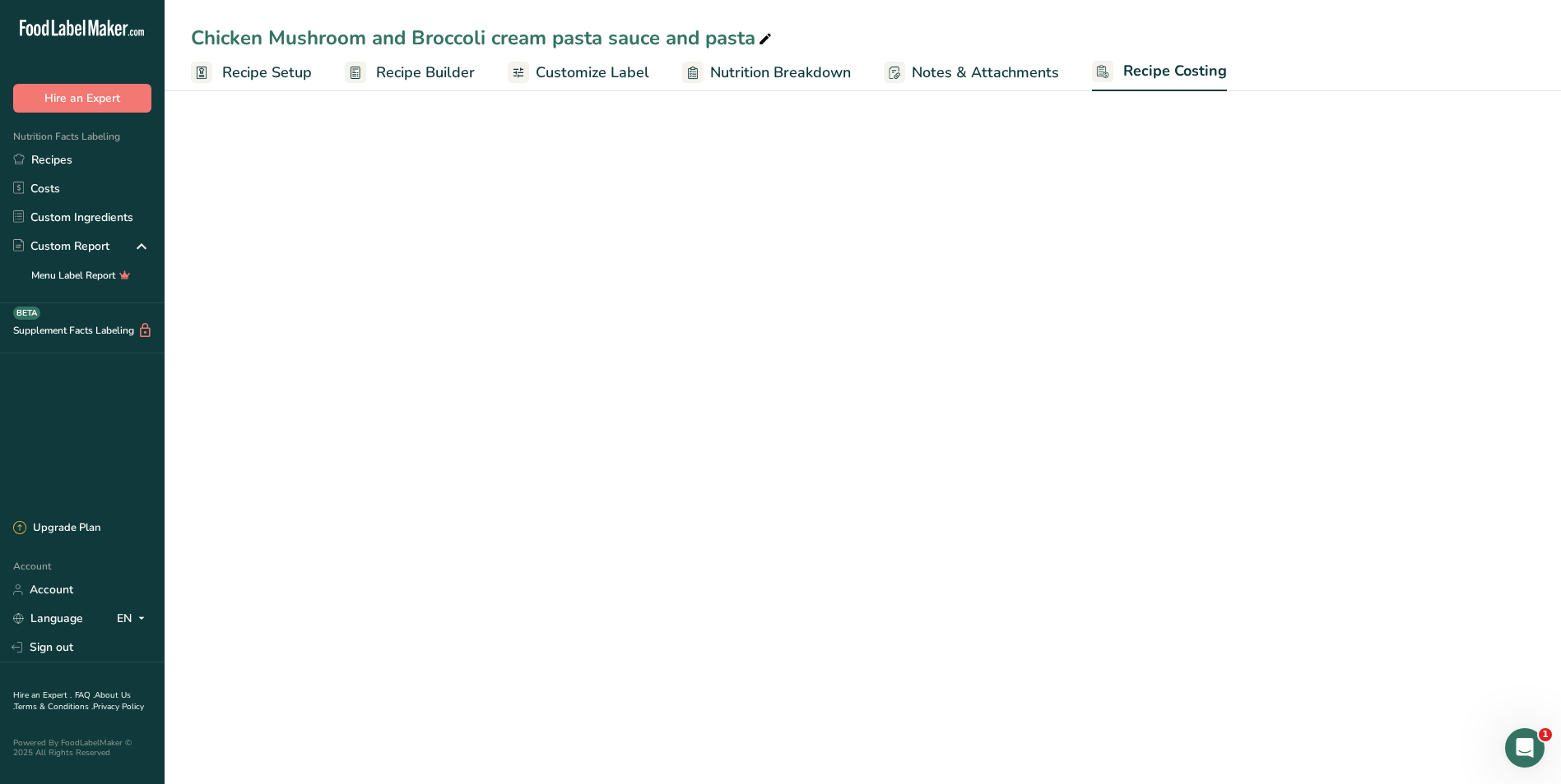
select select "1"
select select "12"
select select "1"
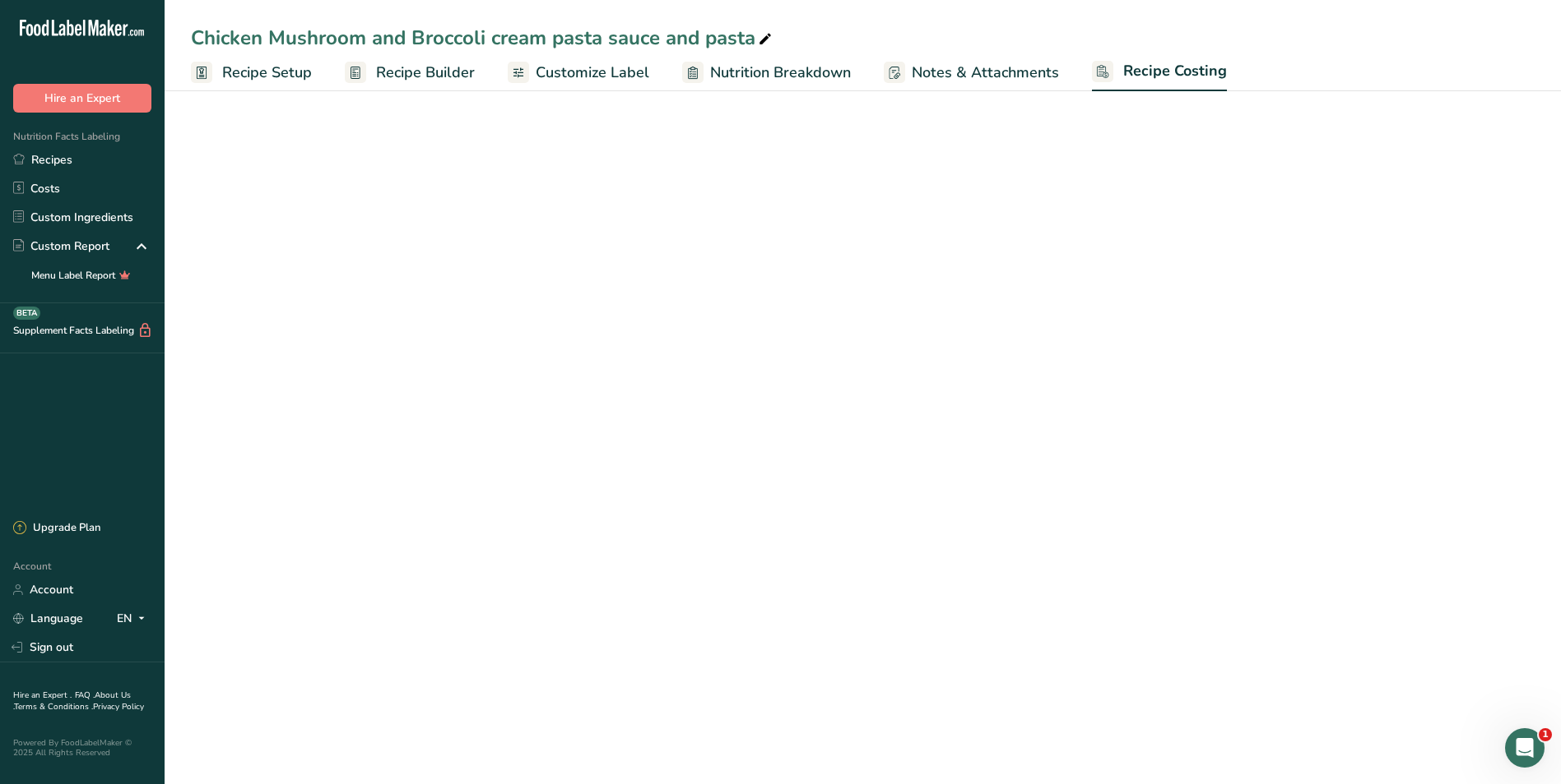
select select "1"
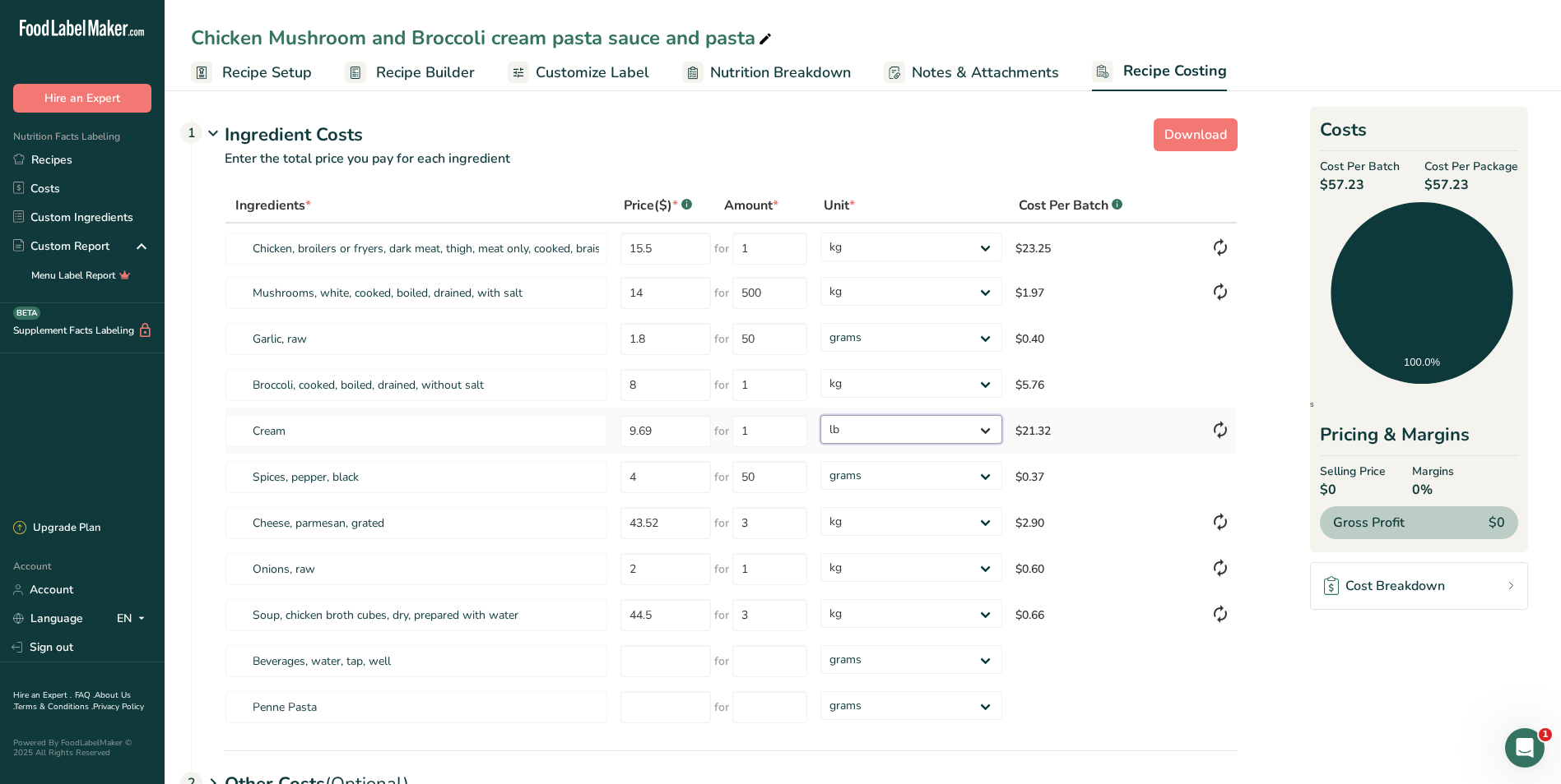
click at [986, 430] on select "grams kg mg mcg lb oz" at bounding box center [910, 429] width 181 height 29
select select "1"
click at [820, 415] on select "grams kg mg mcg lb oz" at bounding box center [910, 429] width 181 height 29
click at [656, 710] on input "number" at bounding box center [666, 707] width 90 height 32
type input "3.93"
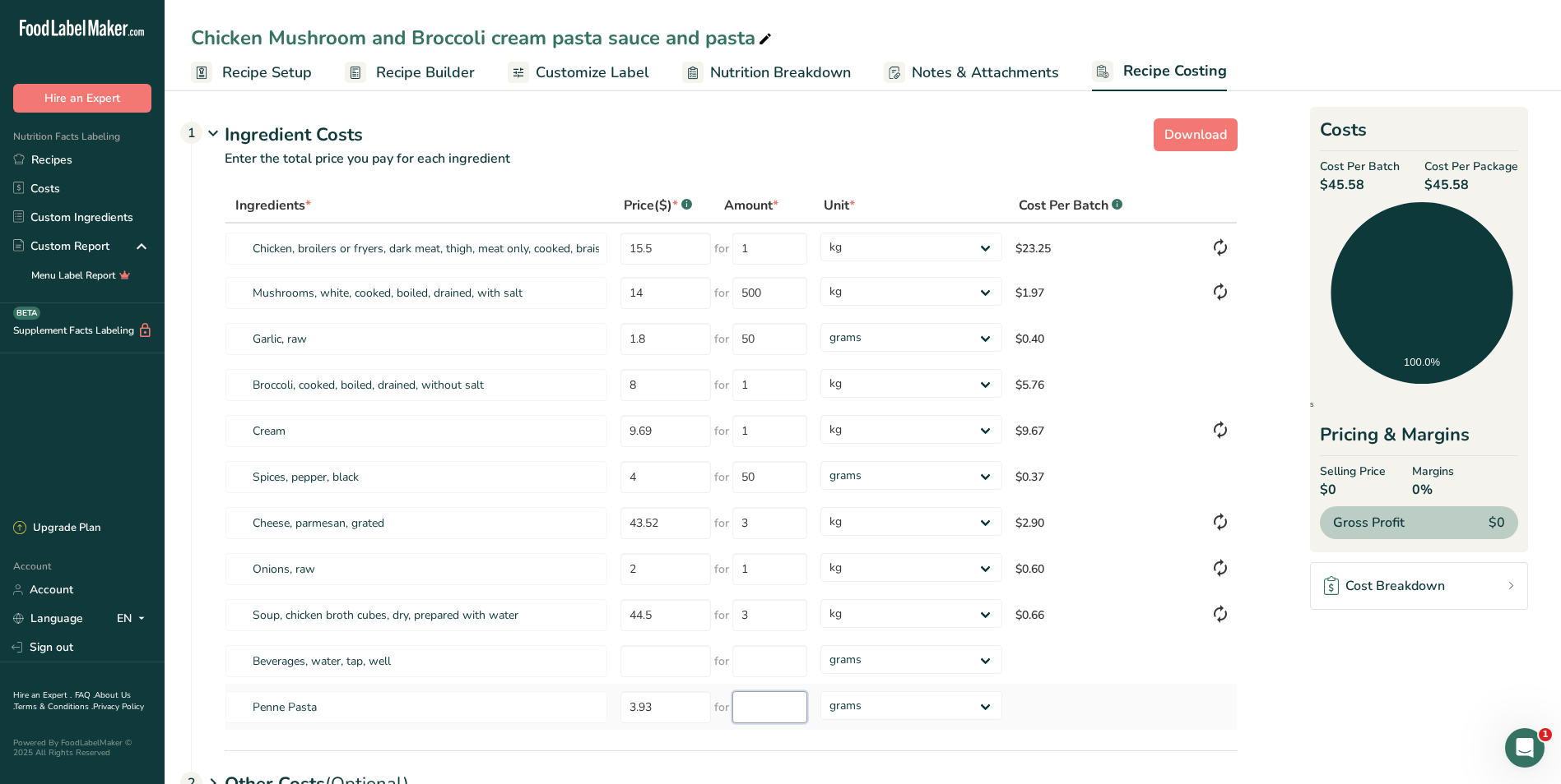
click at [777, 703] on input "number" at bounding box center [770, 707] width 75 height 32
type input "1"
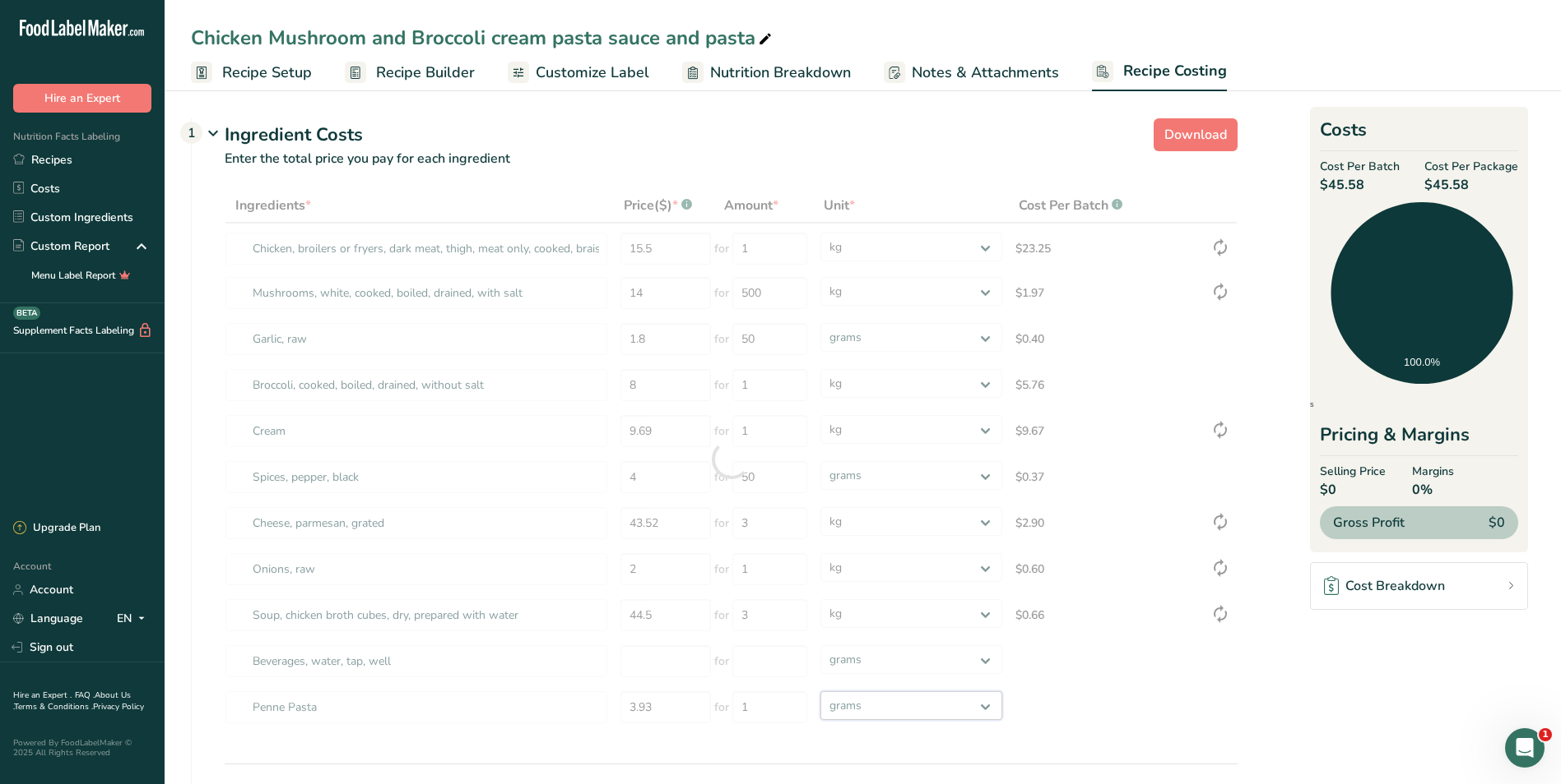
click at [985, 703] on div "Ingredients * Price($) * .a-a{fill:#347362;}.b-a{fill:#fff;} Amount * Unit * Co…" at bounding box center [731, 459] width 1012 height 542
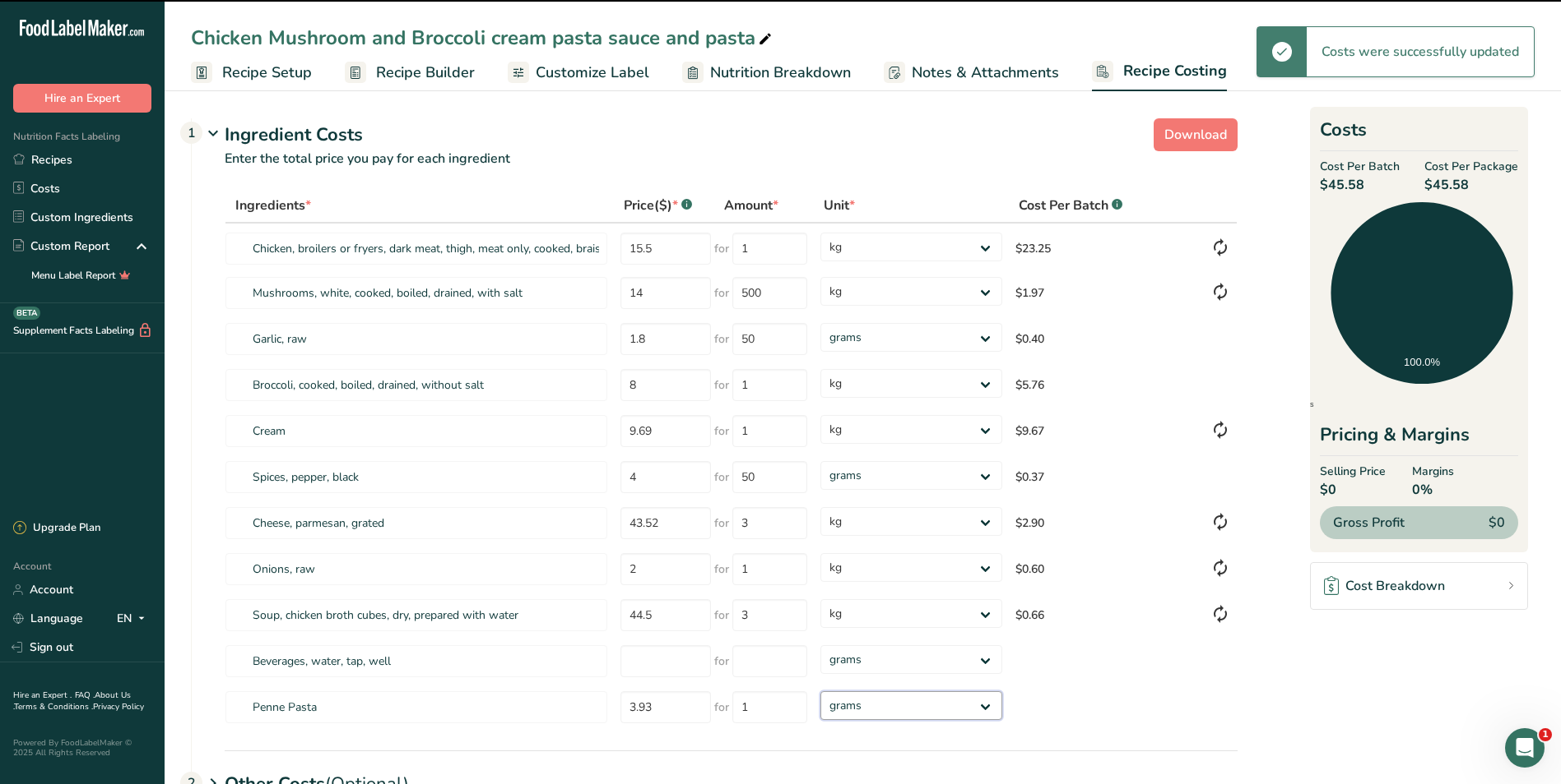
select select "1"
click at [820, 691] on select "grams kg mg mcg lb oz" at bounding box center [910, 705] width 181 height 29
select select "1"
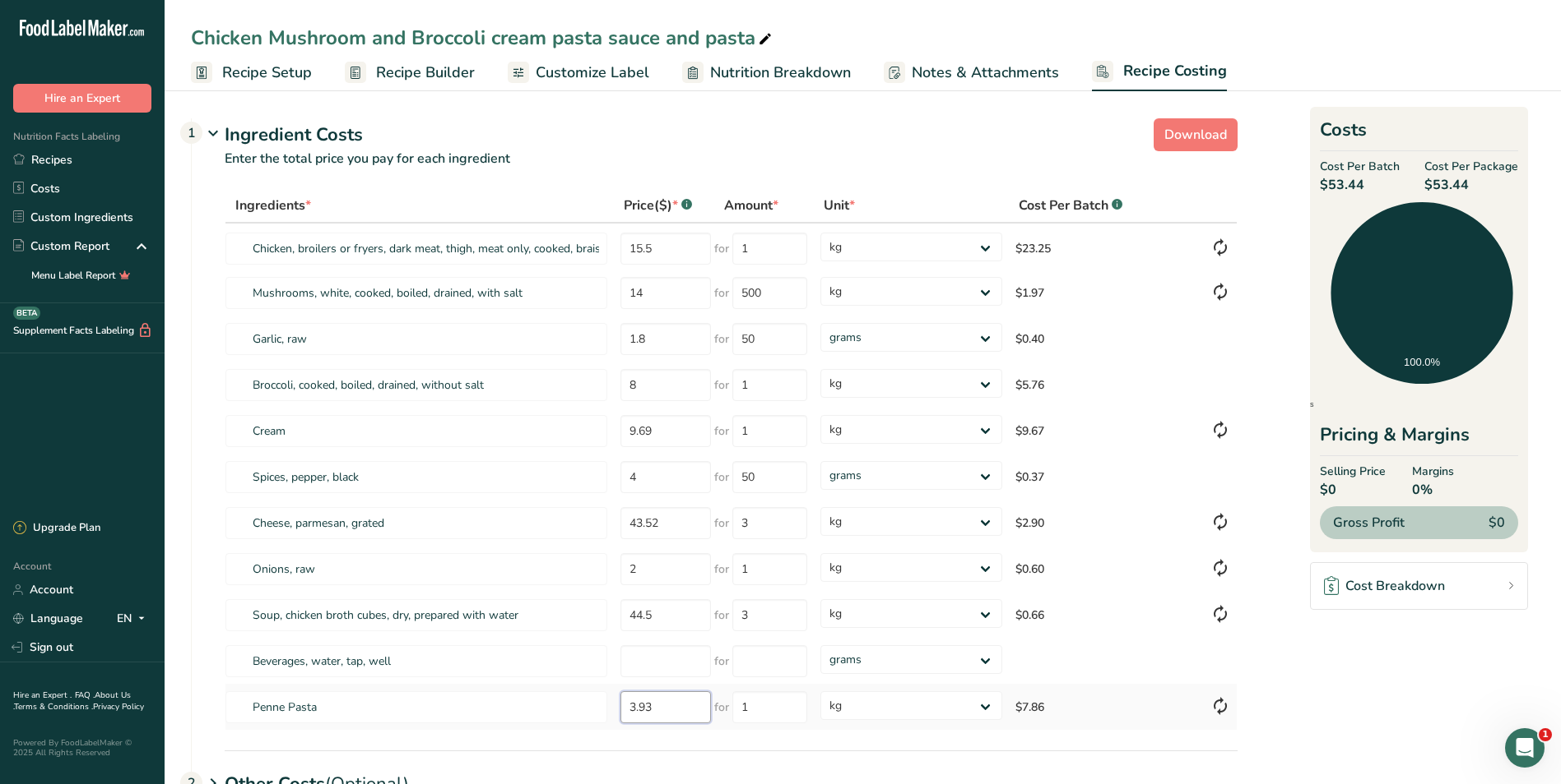
click at [686, 709] on input "3.93" at bounding box center [666, 707] width 90 height 32
type input "3"
type input "2.00"
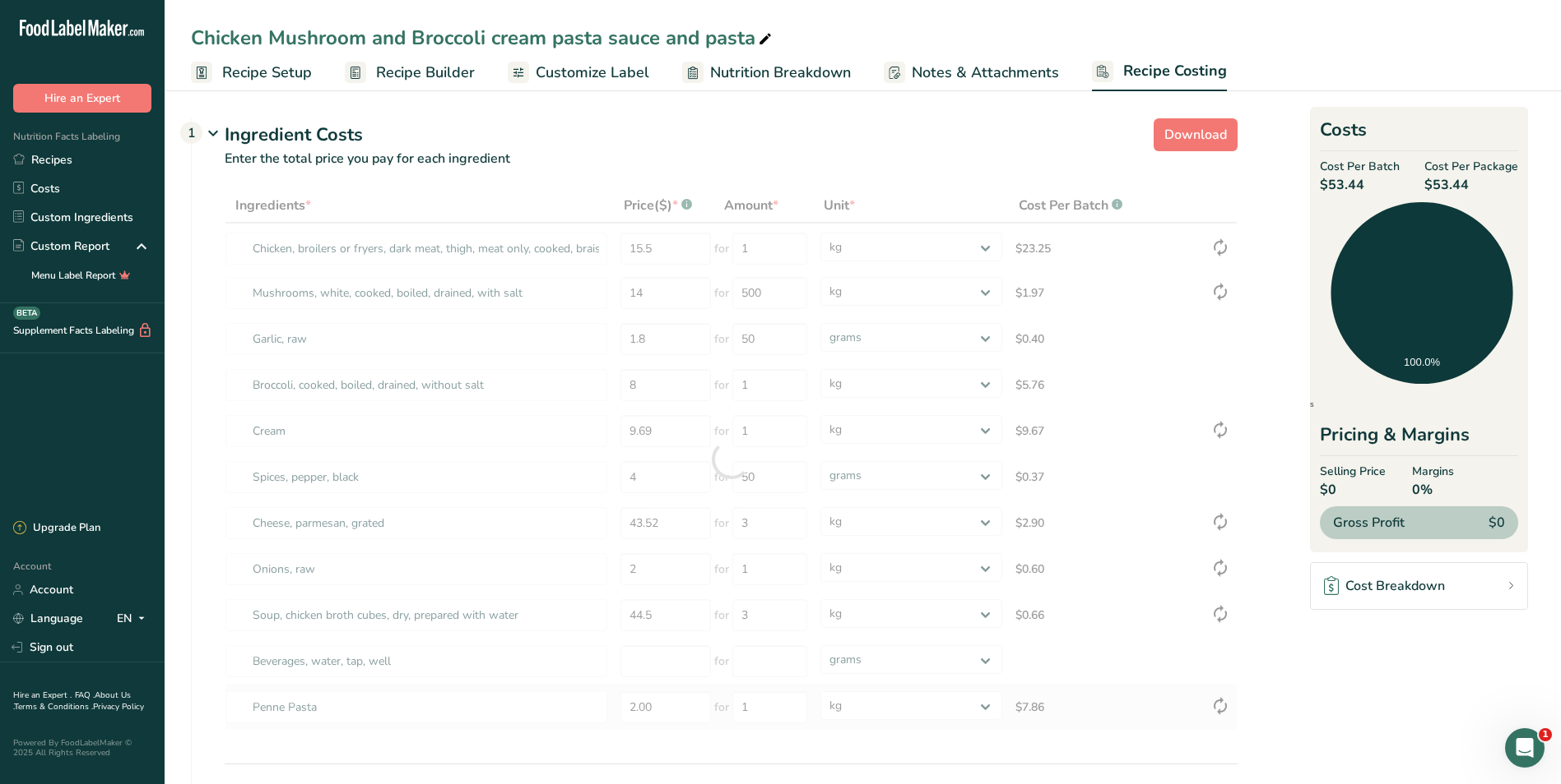
click at [1112, 703] on div "Ingredients * Price($) * .a-a{fill:#347362;}.b-a{fill:#fff;} Amount * Unit * Co…" at bounding box center [731, 459] width 1012 height 542
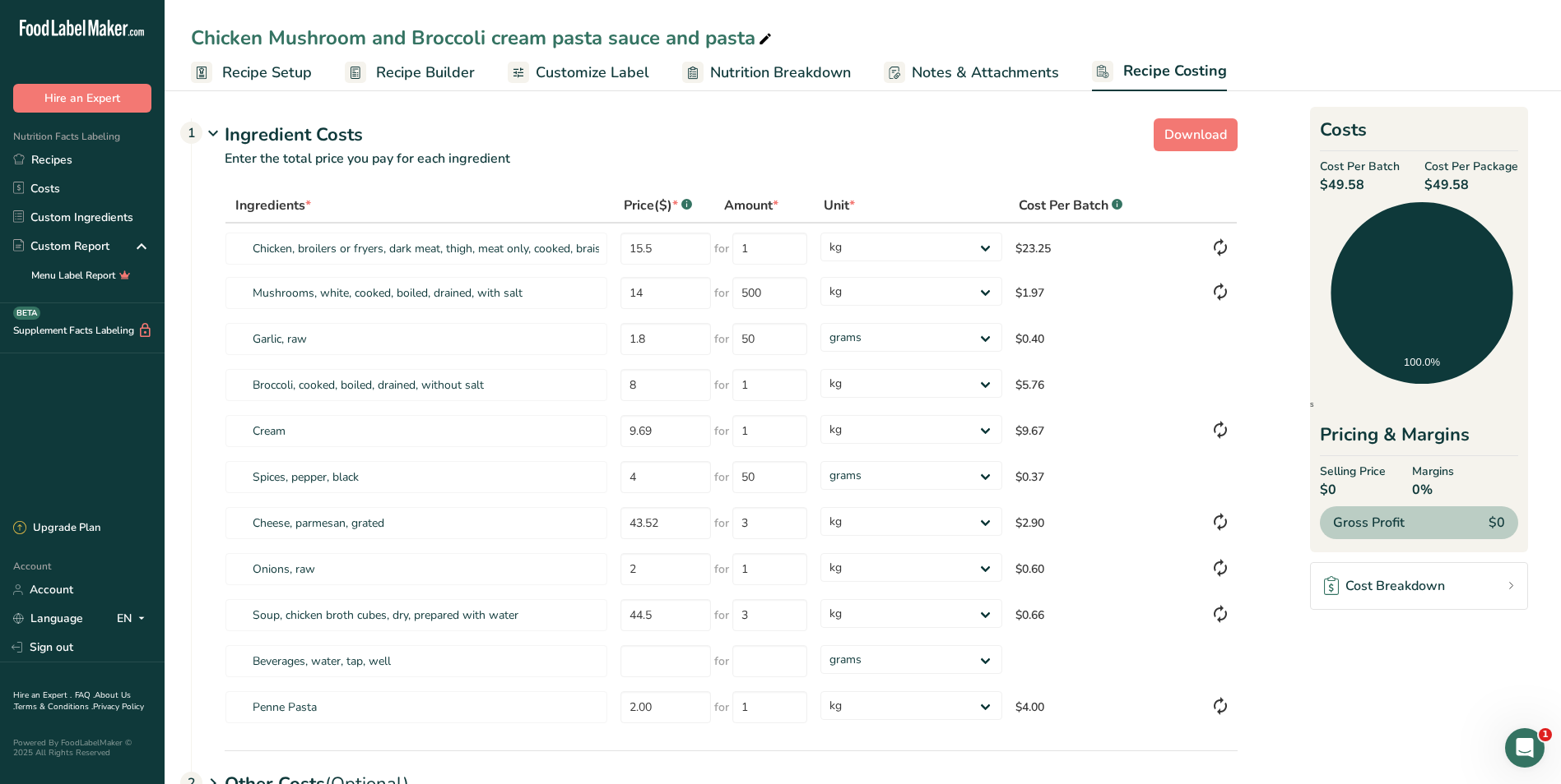
click at [280, 73] on span "Recipe Setup" at bounding box center [266, 73] width 89 height 23
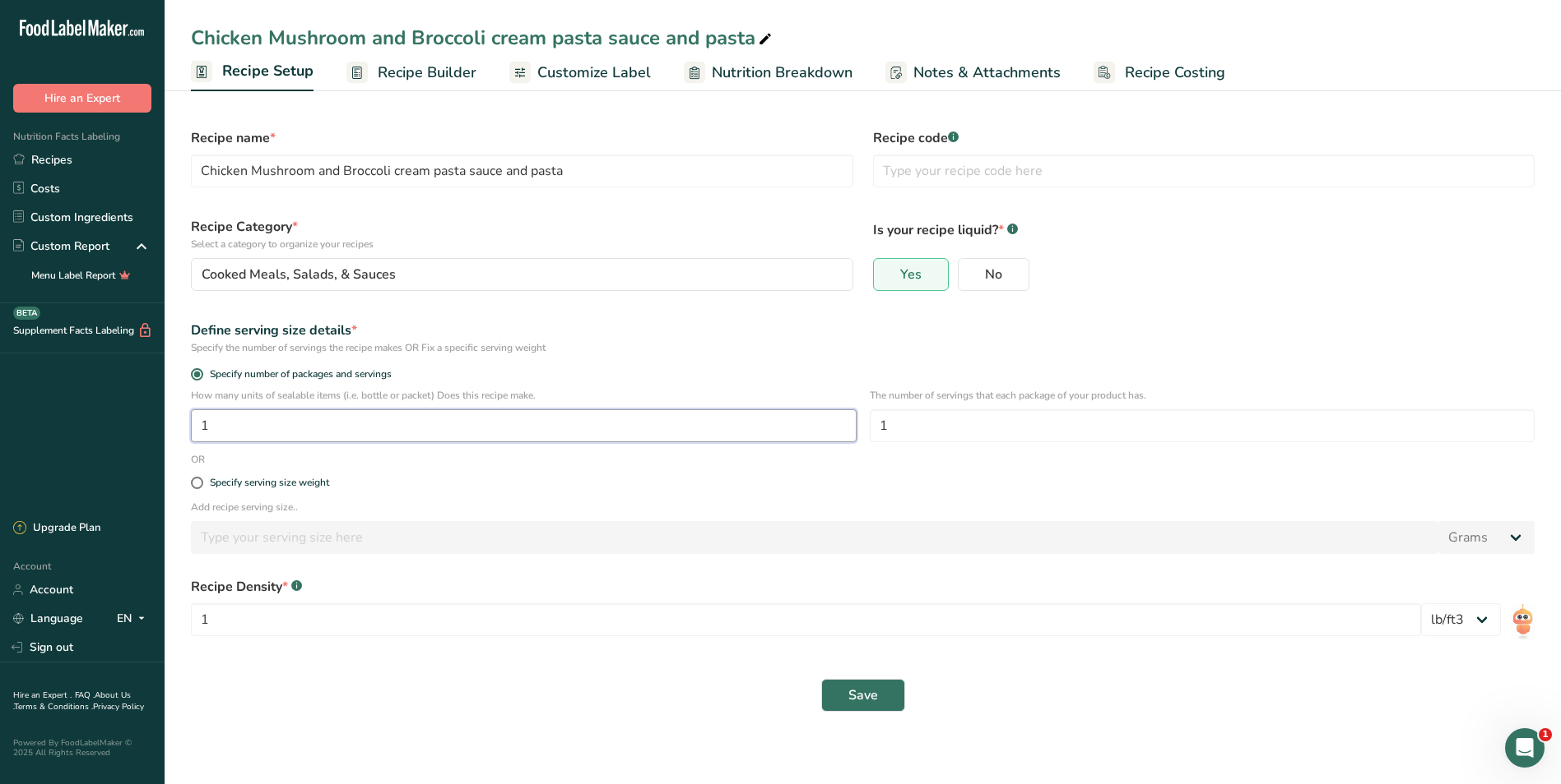
click at [247, 427] on input "1" at bounding box center [524, 426] width 666 height 33
type input "30"
click at [869, 692] on span "Save" at bounding box center [863, 696] width 29 height 20
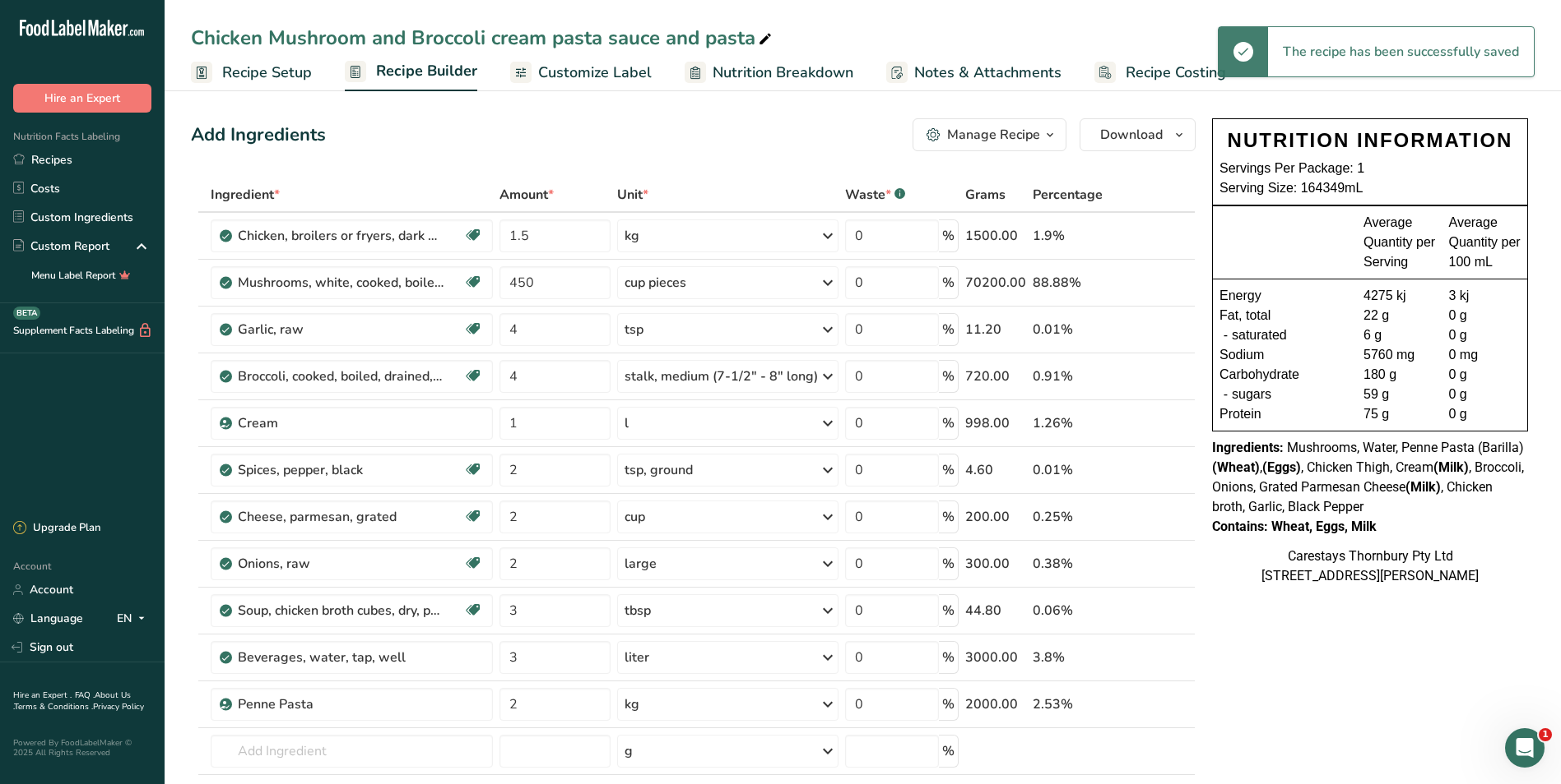
click at [1166, 73] on span "Recipe Costing" at bounding box center [1175, 73] width 101 height 23
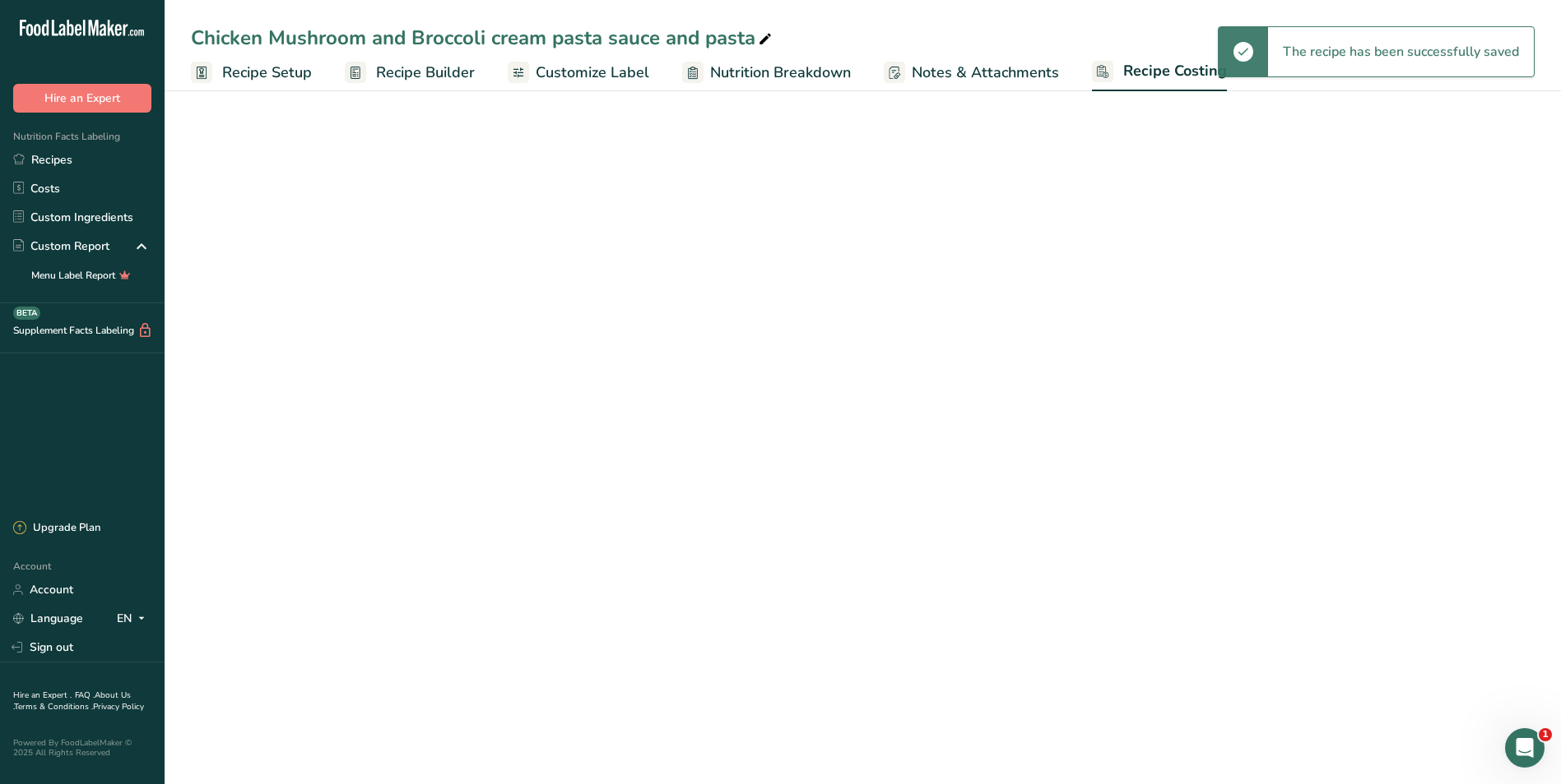
select select "1"
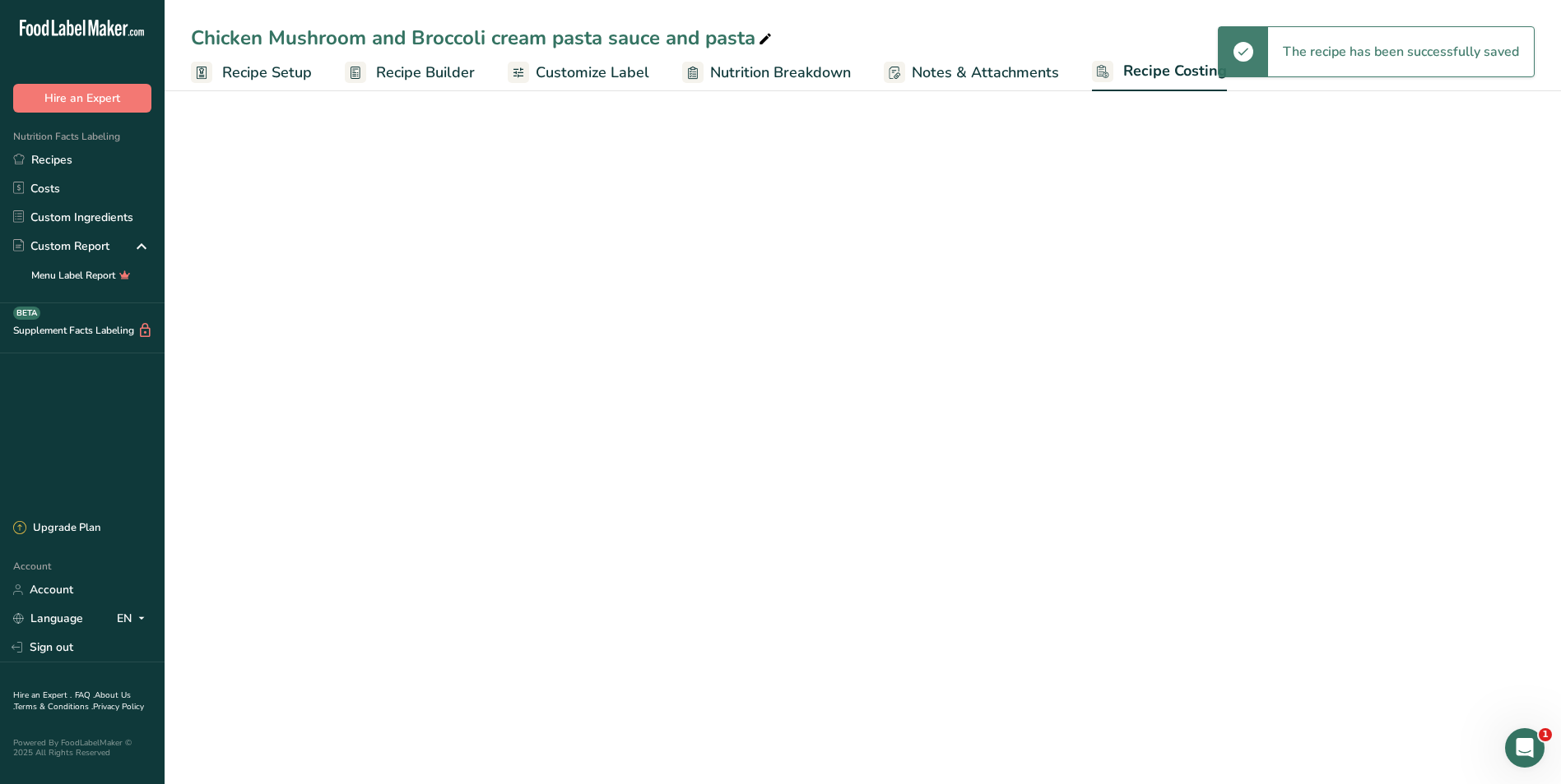
select select "1"
